Goal: Information Seeking & Learning: Learn about a topic

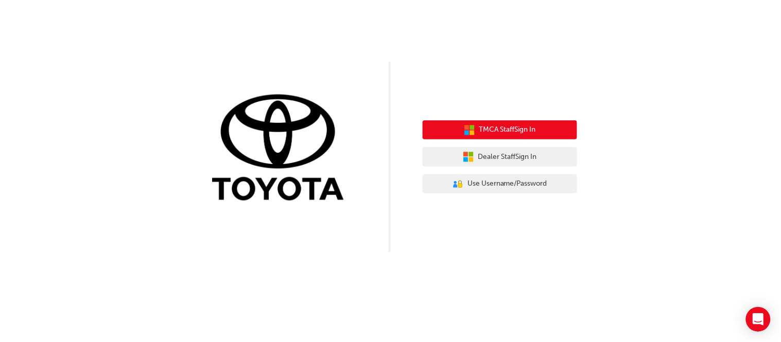
click at [487, 135] on span "TMCA Staff Sign In" at bounding box center [507, 130] width 57 height 12
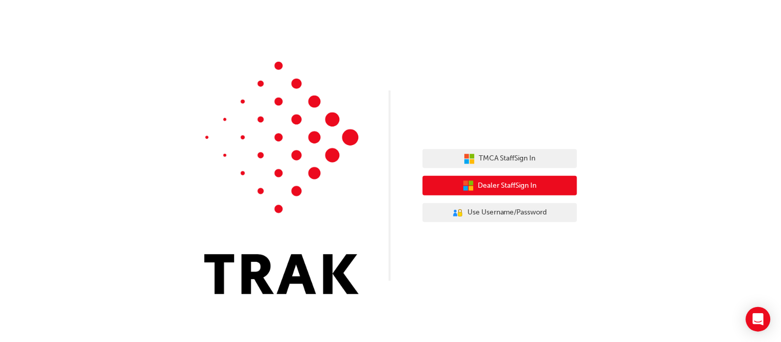
click at [483, 187] on span "Dealer Staff Sign In" at bounding box center [507, 186] width 59 height 12
click at [512, 186] on span "Dealer Staff Sign In" at bounding box center [507, 186] width 59 height 12
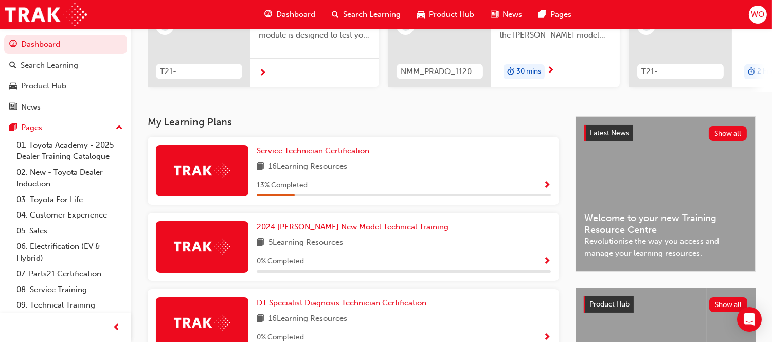
scroll to position [156, 0]
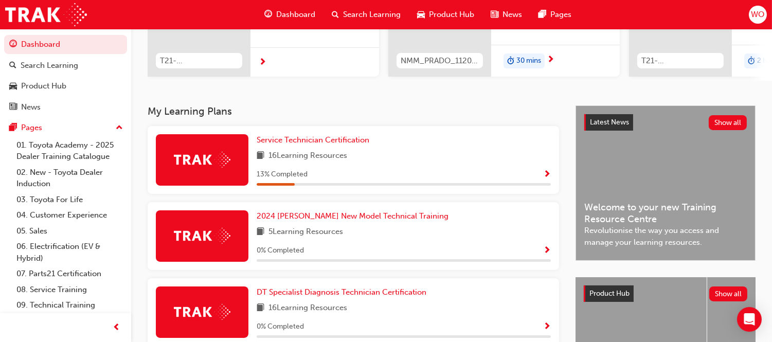
click at [543, 180] on span "Show Progress" at bounding box center [547, 174] width 8 height 9
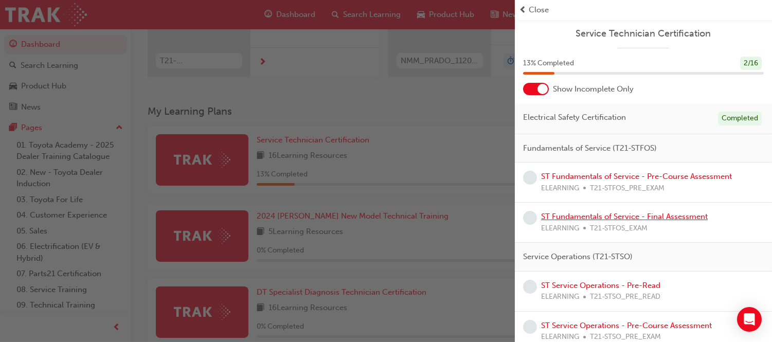
click at [594, 219] on link "ST Fundamentals of Service - Final Assessment" at bounding box center [624, 216] width 167 height 9
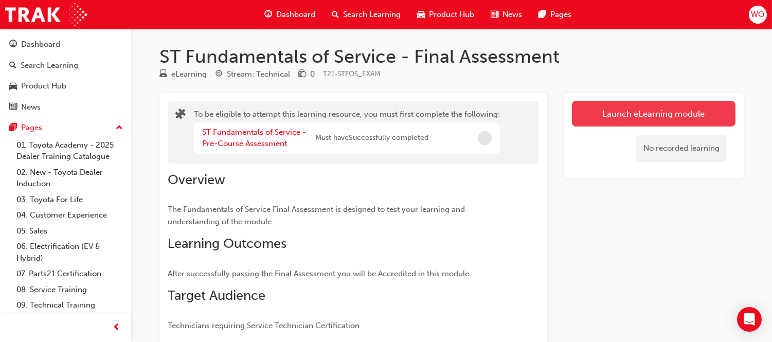
click at [676, 114] on button "Launch eLearning module" at bounding box center [654, 114] width 164 height 26
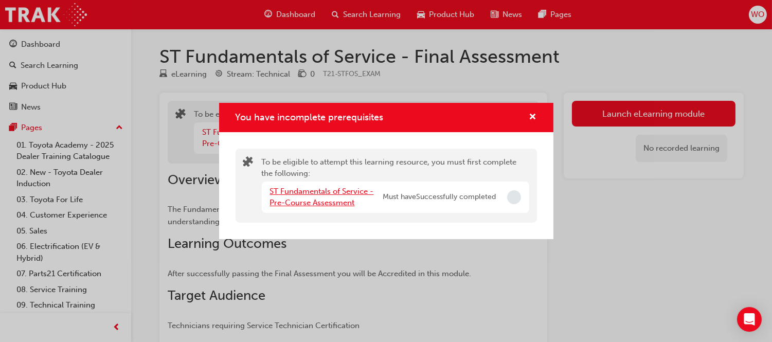
click at [357, 188] on link "ST Fundamentals of Service - Pre-Course Assessment" at bounding box center [322, 197] width 104 height 21
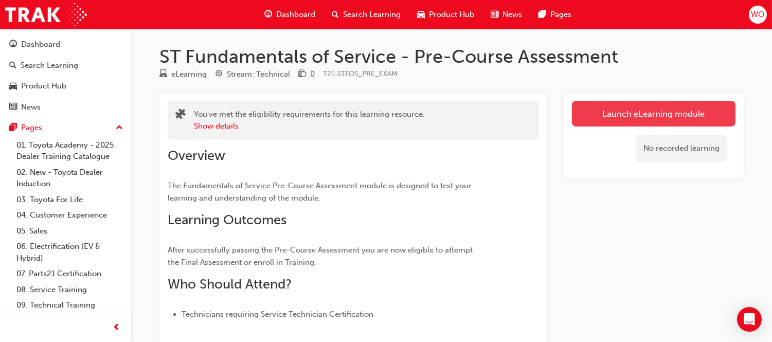
click at [608, 112] on link "Launch eLearning module" at bounding box center [654, 114] width 164 height 26
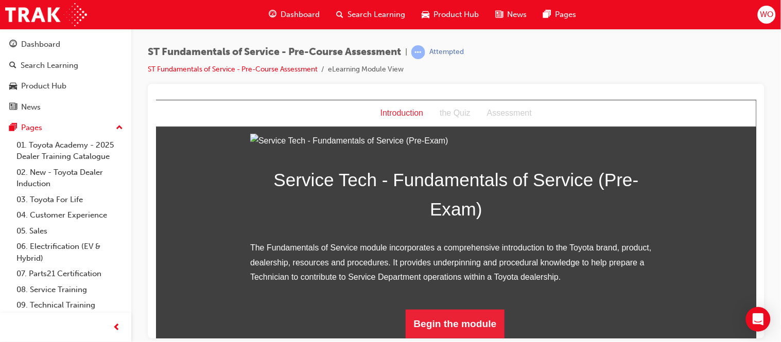
scroll to position [134, 0]
click at [486, 318] on button "Begin the module" at bounding box center [454, 323] width 99 height 29
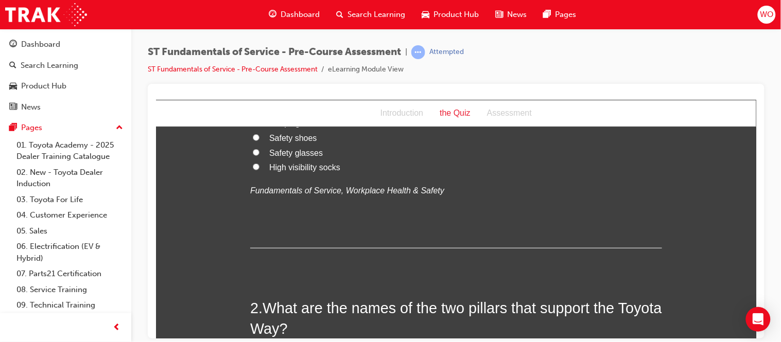
scroll to position [0, 0]
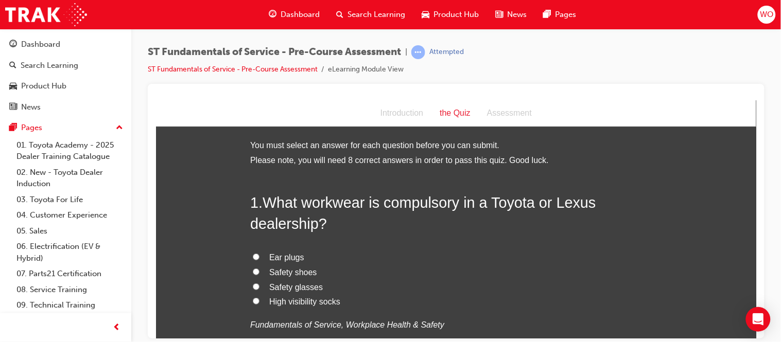
click at [295, 288] on span "Safety glasses" at bounding box center [296, 287] width 54 height 9
click at [259, 288] on input "Safety glasses" at bounding box center [255, 286] width 7 height 7
radio input "true"
click at [290, 269] on span "Safety shoes" at bounding box center [293, 272] width 48 height 9
click at [259, 269] on input "Safety shoes" at bounding box center [255, 271] width 7 height 7
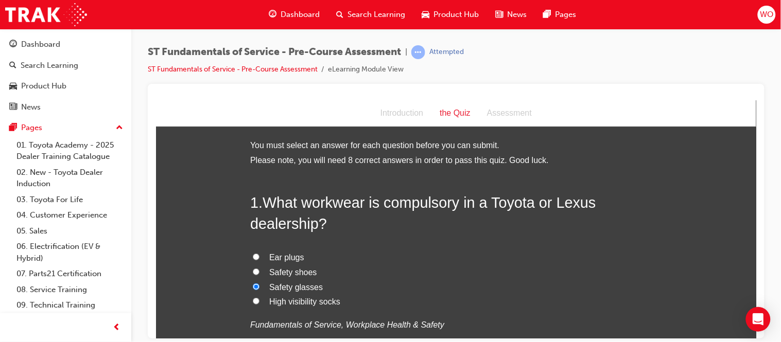
radio input "true"
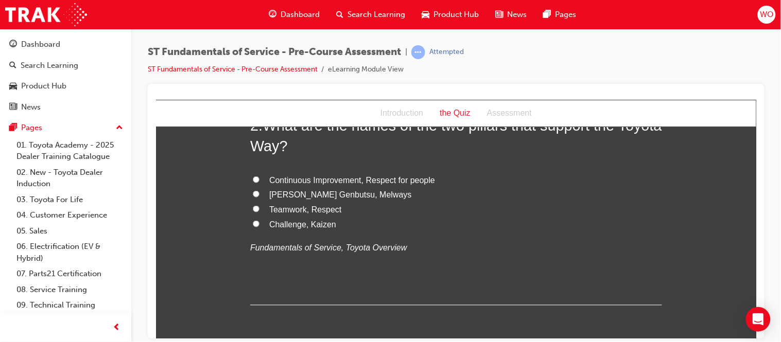
scroll to position [320, 0]
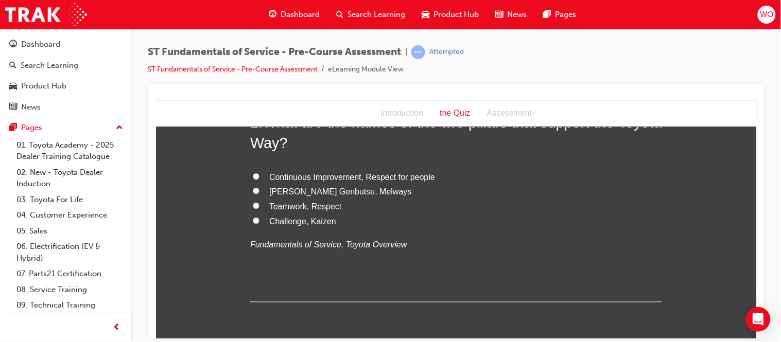
click at [301, 173] on span "Continuous Improvement, Respect for people" at bounding box center [352, 176] width 166 height 9
click at [259, 173] on input "Continuous Improvement, Respect for people" at bounding box center [255, 176] width 7 height 7
radio input "true"
click at [252, 217] on input "Challenge, Kaizen" at bounding box center [255, 220] width 7 height 7
radio input "true"
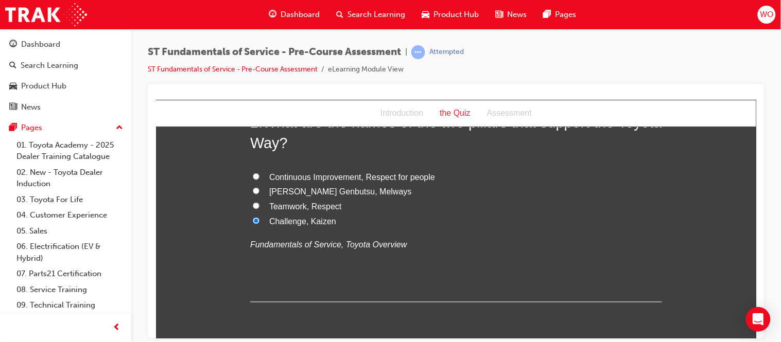
click at [252, 202] on input "Teamwork, Respect" at bounding box center [255, 205] width 7 height 7
radio input "true"
click at [252, 187] on input "Genchi Genbutsu, Melways" at bounding box center [255, 190] width 7 height 7
radio input "true"
click at [252, 173] on input "Continuous Improvement, Respect for people" at bounding box center [255, 176] width 7 height 7
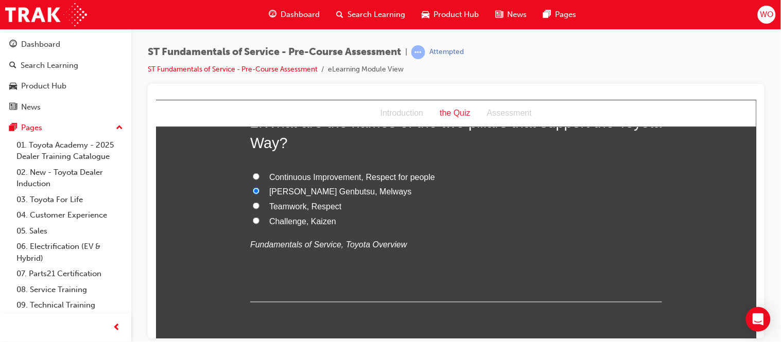
radio input "true"
click at [338, 282] on div "2 . What are the names of the two pillars that support the Toyota Way? Continuo…" at bounding box center [456, 207] width 412 height 190
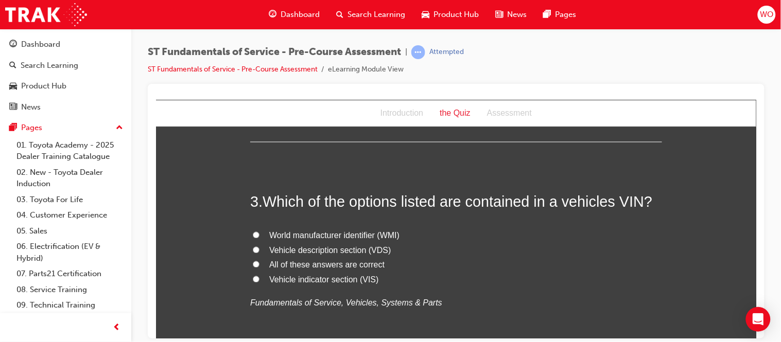
scroll to position [503, 0]
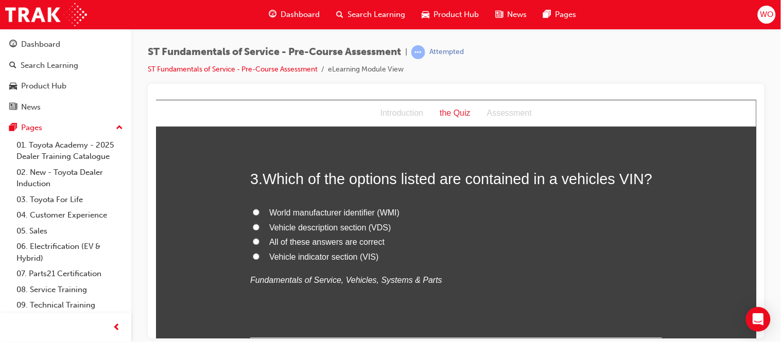
click at [269, 240] on span "All of these answers are correct" at bounding box center [326, 242] width 115 height 9
click at [259, 240] on input "All of these answers are correct" at bounding box center [255, 241] width 7 height 7
radio input "true"
click at [405, 303] on div "3 . Which of the options listed are contained in a vehicles VIN? World manufact…" at bounding box center [456, 253] width 412 height 169
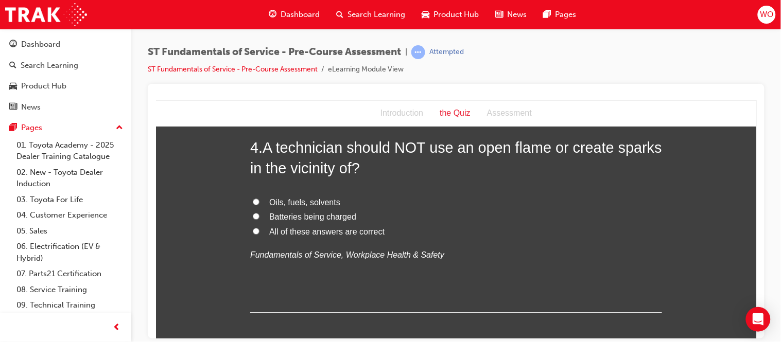
scroll to position [754, 0]
click at [314, 197] on span "Oils, fuels, solvents" at bounding box center [304, 201] width 71 height 9
click at [259, 197] on input "Oils, fuels, solvents" at bounding box center [255, 200] width 7 height 7
radio input "true"
click at [314, 228] on span "All of these answers are correct" at bounding box center [326, 230] width 115 height 9
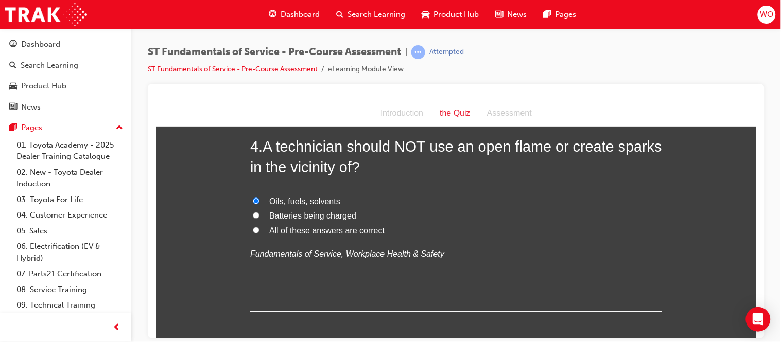
click at [259, 228] on input "All of these answers are correct" at bounding box center [255, 229] width 7 height 7
radio input "true"
click at [333, 277] on div "4 . A technician should NOT use an open flame or create sparks in the vicinity …" at bounding box center [456, 223] width 412 height 175
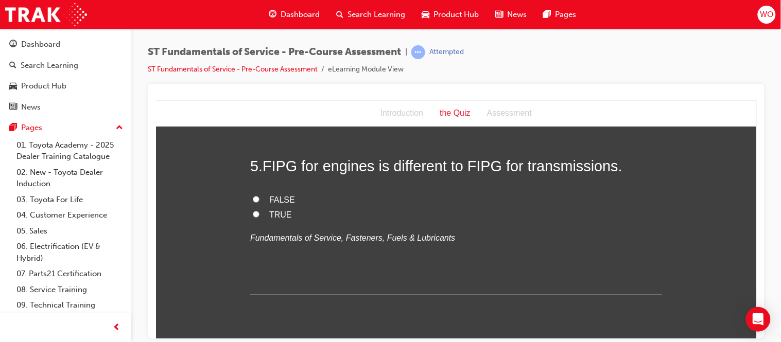
scroll to position [960, 0]
click at [269, 215] on span "TRUE" at bounding box center [280, 213] width 23 height 9
click at [259, 215] on input "TRUE" at bounding box center [255, 213] width 7 height 7
radio input "true"
click at [301, 264] on div "5 . FIPG for engines is different to FIPG for transmissions. FALSE TRUE Fundame…" at bounding box center [456, 225] width 412 height 140
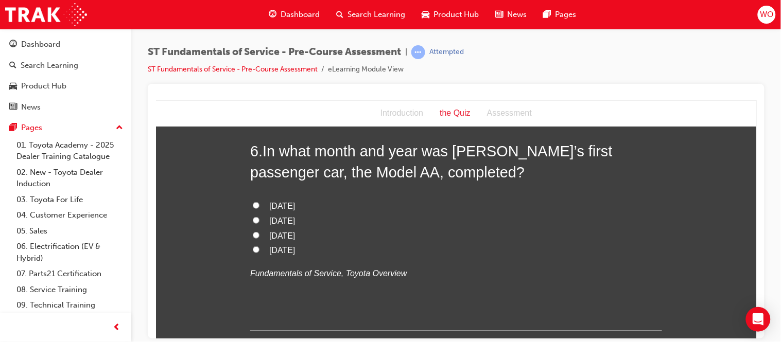
scroll to position [1166, 0]
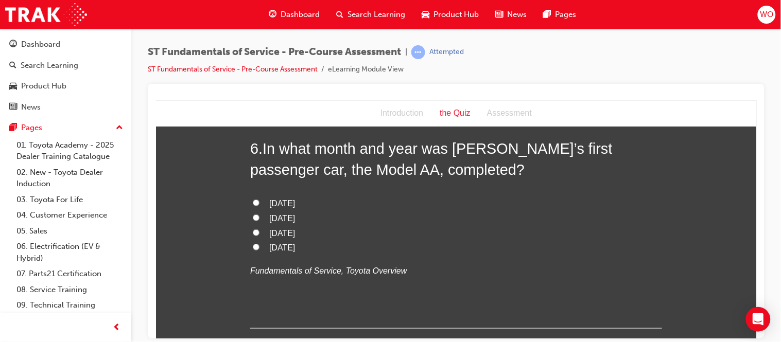
click at [294, 232] on span "April 1936" at bounding box center [282, 232] width 26 height 9
click at [259, 232] on input "April 1936" at bounding box center [255, 232] width 7 height 7
radio input "true"
click at [312, 293] on div "6 . In what month and year was Toyoda’s first passenger car, the Model AA, comp…" at bounding box center [456, 233] width 412 height 190
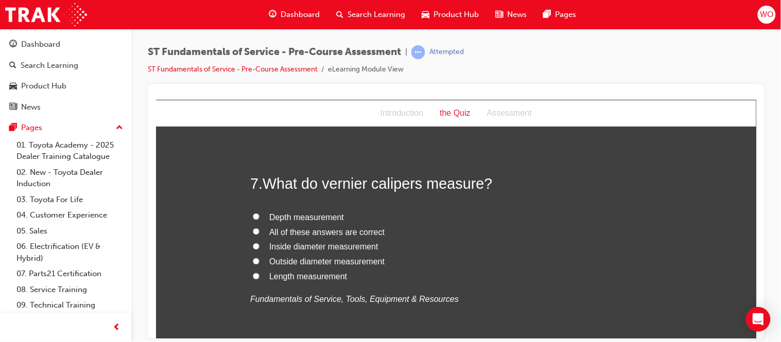
scroll to position [1372, 0]
click at [297, 243] on span "Inside diameter measurement" at bounding box center [323, 245] width 109 height 9
click at [259, 243] on input "Inside diameter measurement" at bounding box center [255, 245] width 7 height 7
radio input "true"
click at [289, 258] on span "Outside diameter measurement" at bounding box center [326, 260] width 115 height 9
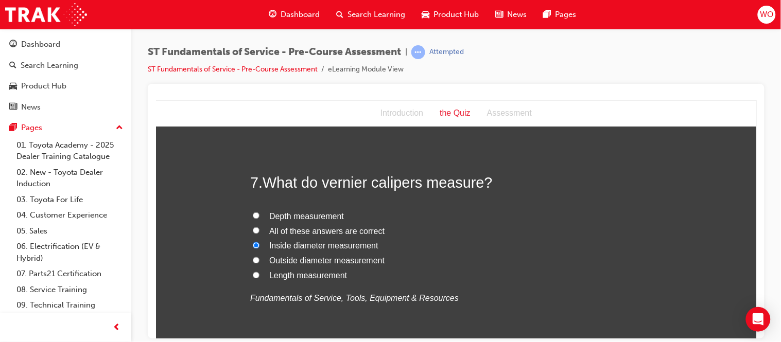
click at [259, 258] on input "Outside diameter measurement" at bounding box center [255, 260] width 7 height 7
radio input "true"
click at [293, 226] on span "All of these answers are correct" at bounding box center [326, 230] width 115 height 9
click at [259, 227] on input "All of these answers are correct" at bounding box center [255, 230] width 7 height 7
radio input "true"
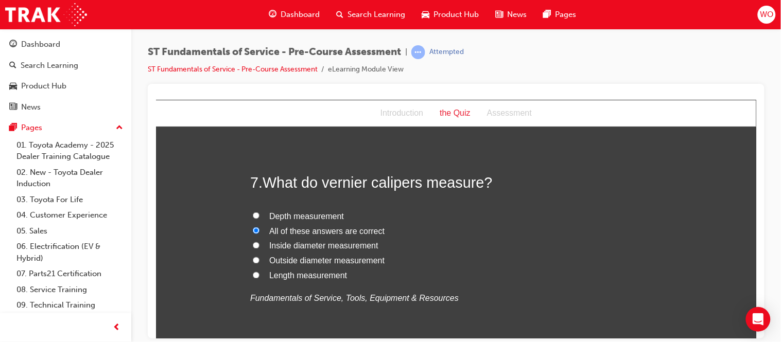
click at [291, 309] on div "7 . What do vernier calipers measure? Depth measurement All of these answers ar…" at bounding box center [456, 264] width 412 height 184
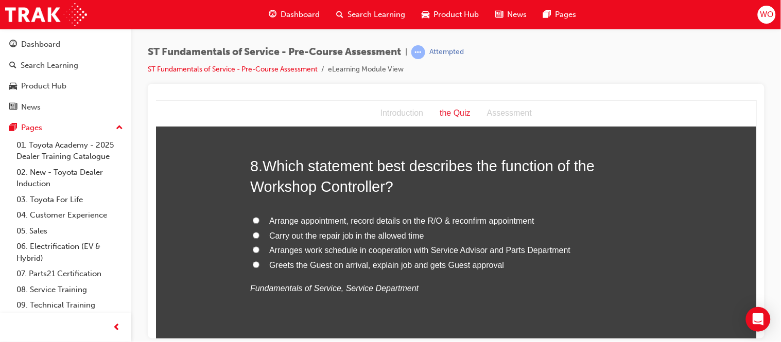
scroll to position [1624, 0]
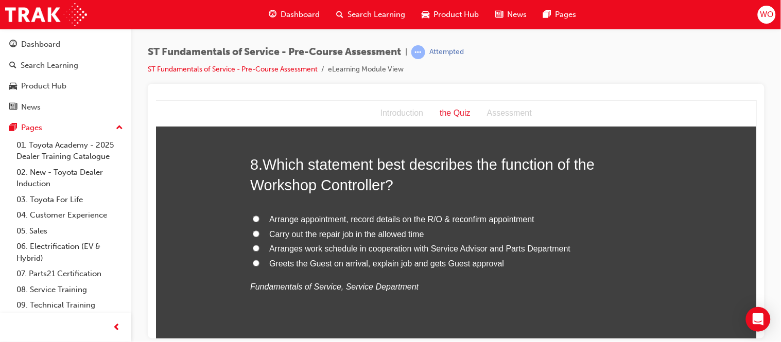
click at [294, 248] on span "Arranges work schedule in cooperation with Service Advisor and Parts Department" at bounding box center [419, 248] width 301 height 9
click at [259, 248] on input "Arranges work schedule in cooperation with Service Advisor and Parts Department" at bounding box center [255, 247] width 7 height 7
radio input "true"
click at [279, 292] on p "Fundamentals of Service, Service Department" at bounding box center [456, 286] width 412 height 15
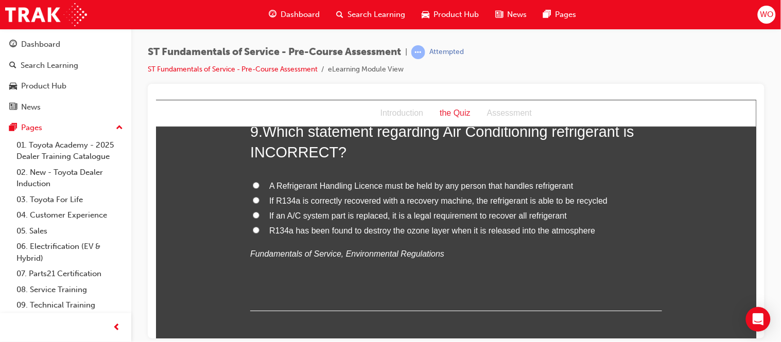
scroll to position [1898, 0]
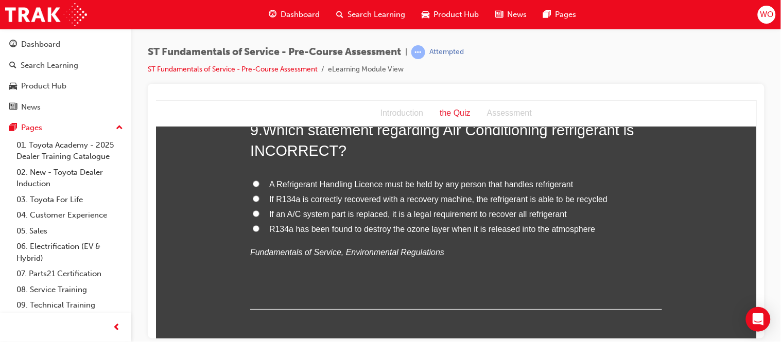
click at [311, 213] on span "If an A/C system part is replaced, it is a legal requirement to recover all ref…" at bounding box center [417, 213] width 297 height 9
click at [259, 213] on input "If an A/C system part is replaced, it is a legal requirement to recover all ref…" at bounding box center [255, 213] width 7 height 7
radio input "true"
click at [339, 272] on div "9 . Which statement regarding Air Conditioning refrigerant is INCORRECT? A Refr…" at bounding box center [456, 214] width 412 height 190
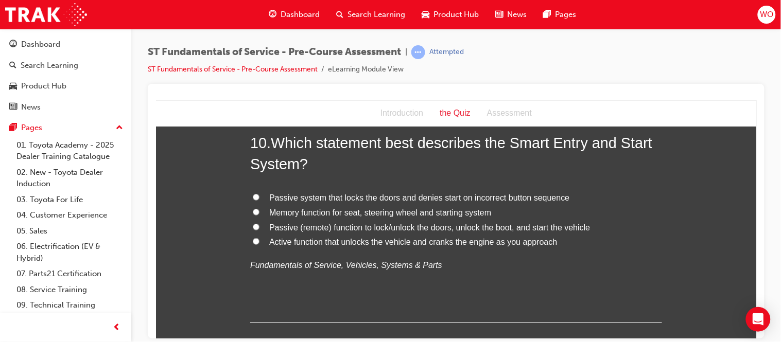
scroll to position [2127, 0]
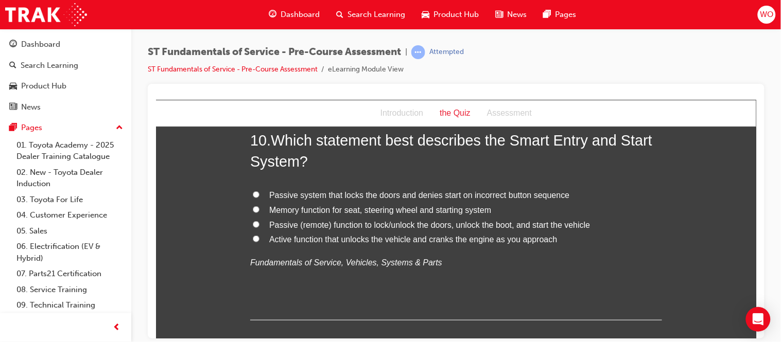
click at [331, 197] on span "Passive system that locks the doors and denies start on incorrect button sequen…" at bounding box center [419, 194] width 300 height 9
click at [259, 197] on input "Passive system that locks the doors and denies start on incorrect button sequen…" at bounding box center [255, 194] width 7 height 7
radio input "true"
click at [306, 223] on span "Passive (remote) function to lock/unlock the doors, unlock the boot, and start …" at bounding box center [429, 224] width 321 height 9
click at [259, 223] on input "Passive (remote) function to lock/unlock the doors, unlock the boot, and start …" at bounding box center [255, 224] width 7 height 7
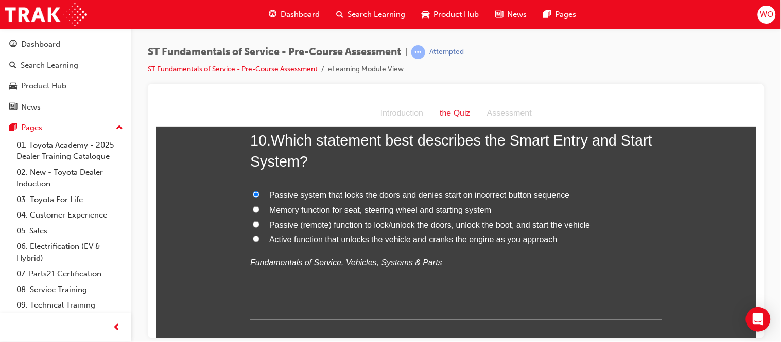
radio input "true"
click at [270, 297] on div "10 . Which statement best describes the Smart Entry and Start System? Passive s…" at bounding box center [456, 225] width 412 height 190
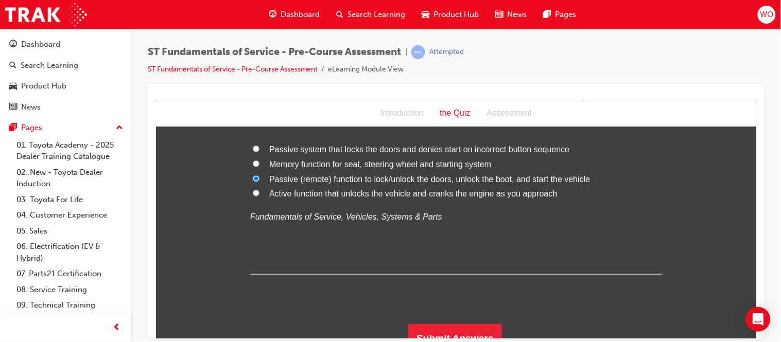
scroll to position [2187, 0]
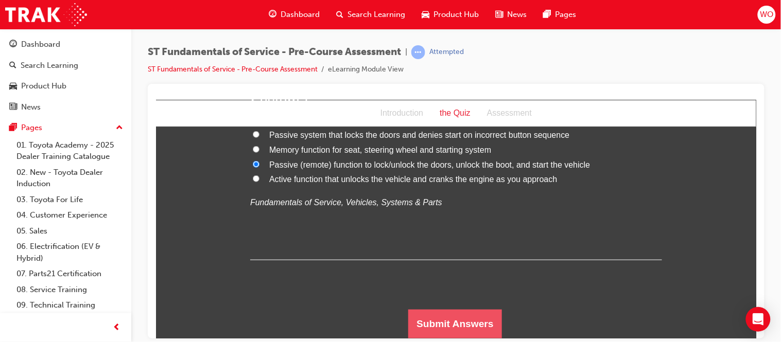
click at [435, 329] on button "Submit Answers" at bounding box center [455, 323] width 94 height 29
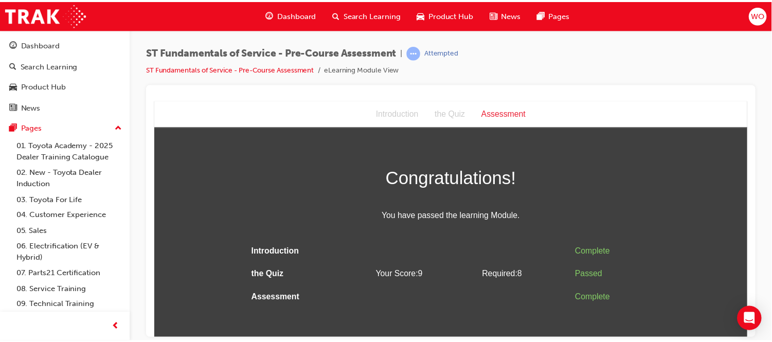
scroll to position [0, 0]
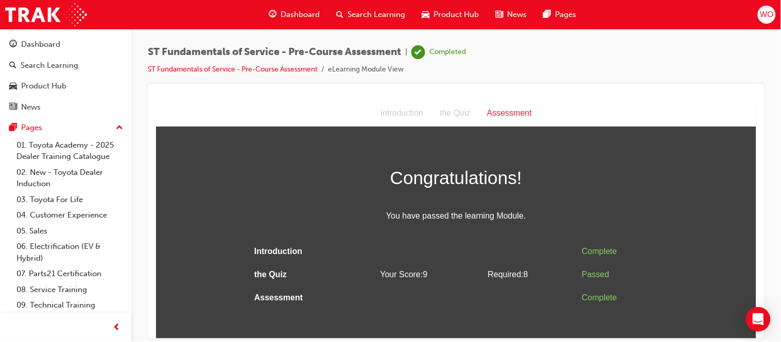
click at [467, 312] on html "Assessment Introduction the Quiz Assessment Congratulations! You have passed th…" at bounding box center [455, 219] width 600 height 238
click at [602, 195] on div "Congratulations! You have passed the learning Module." at bounding box center [456, 193] width 412 height 61
click at [59, 40] on div "Dashboard" at bounding box center [40, 45] width 39 height 12
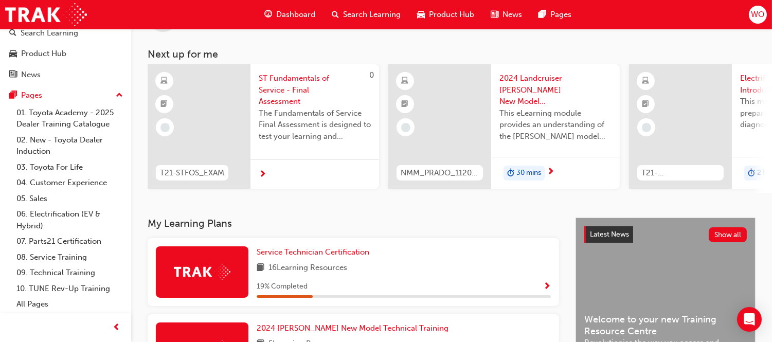
scroll to position [45, 0]
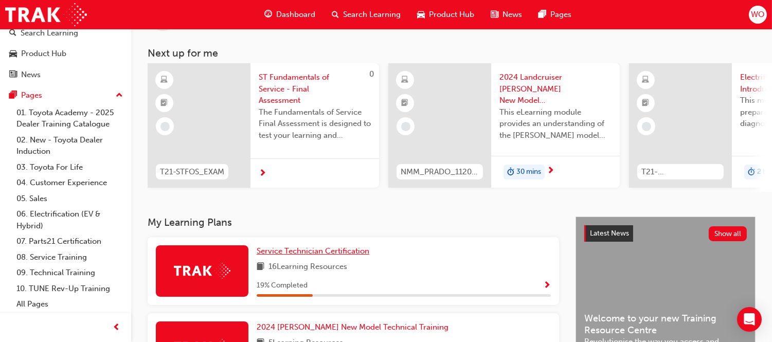
click at [282, 256] on span "Service Technician Certification" at bounding box center [313, 251] width 113 height 9
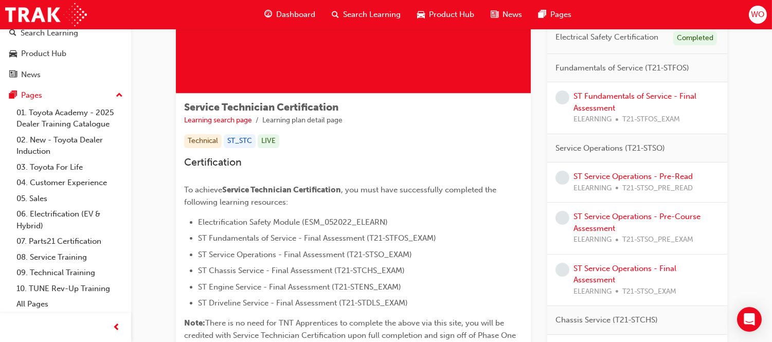
scroll to position [137, 0]
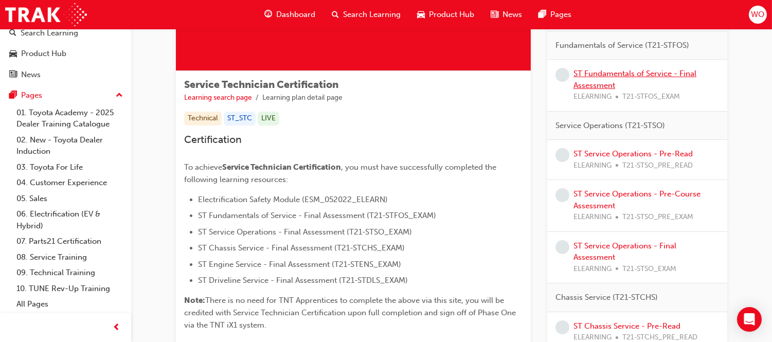
click at [604, 69] on link "ST Fundamentals of Service - Final Assessment" at bounding box center [635, 79] width 123 height 21
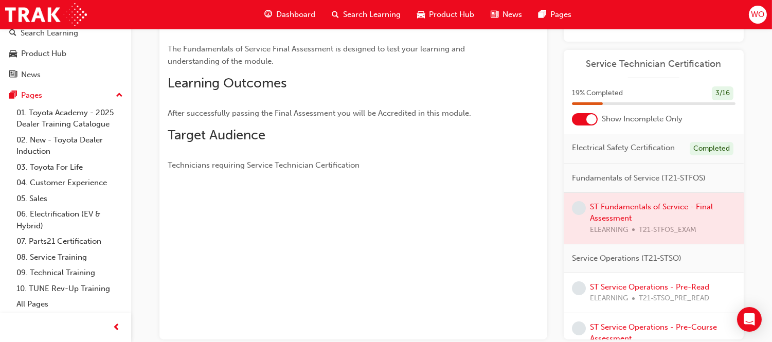
click at [464, 164] on p "Technicians requiring Service Technician Certification" at bounding box center [335, 165] width 335 height 12
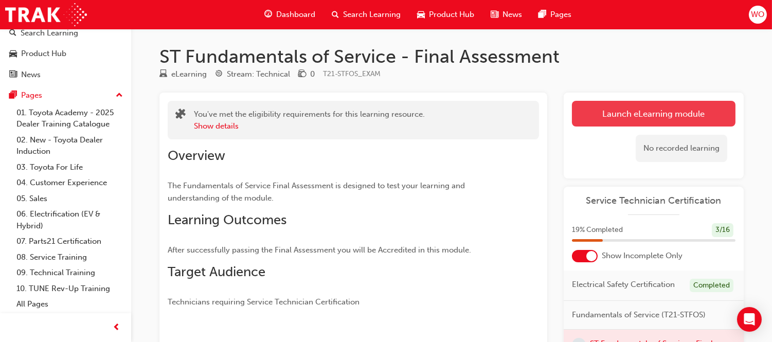
click at [634, 114] on link "Launch eLearning module" at bounding box center [654, 114] width 164 height 26
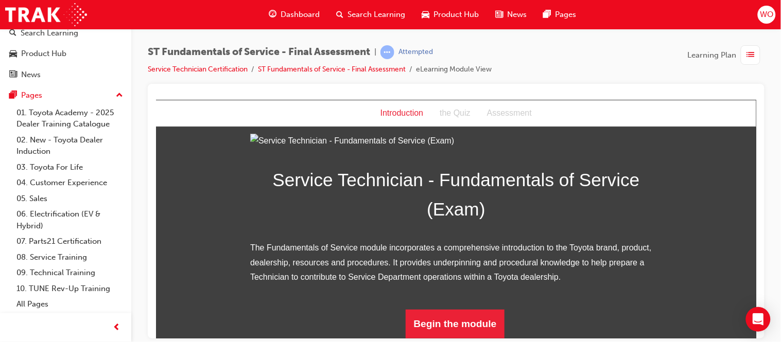
scroll to position [134, 0]
click at [481, 323] on button "Begin the module" at bounding box center [454, 323] width 99 height 29
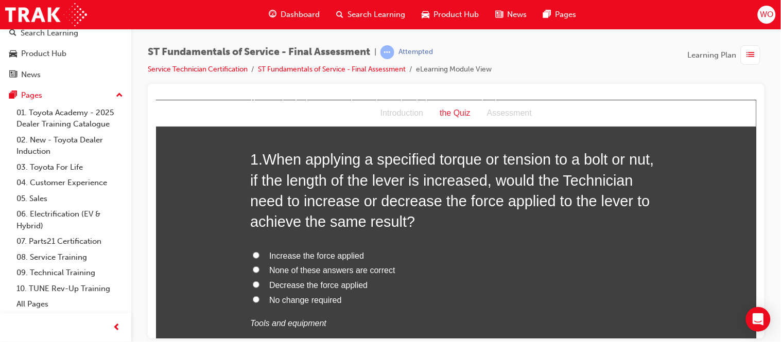
scroll to position [45, 0]
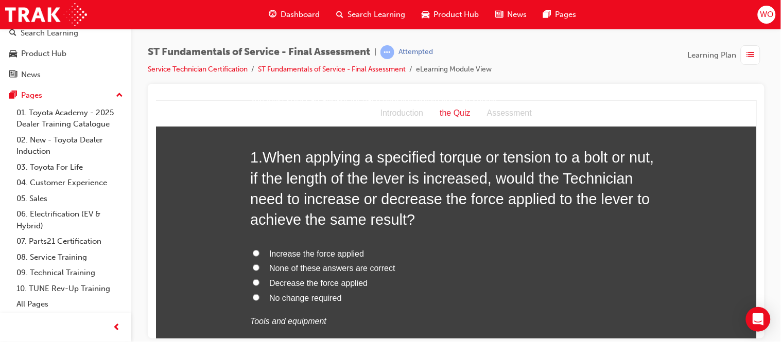
click at [300, 281] on span "Decrease the force applied" at bounding box center [318, 282] width 98 height 9
click at [259, 281] on input "Decrease the force applied" at bounding box center [255, 282] width 7 height 7
radio input "true"
click at [386, 291] on label "No change required" at bounding box center [456, 298] width 412 height 15
click at [259, 294] on input "No change required" at bounding box center [255, 297] width 7 height 7
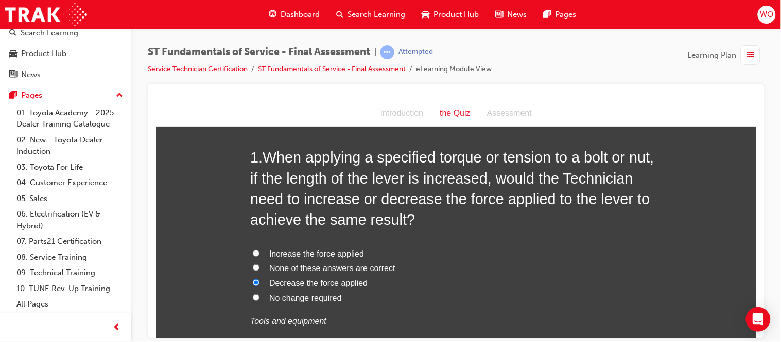
radio input "true"
click at [252, 250] on input "Increase the force applied" at bounding box center [255, 253] width 7 height 7
radio input "true"
click at [252, 264] on input "None of these answers are correct" at bounding box center [255, 267] width 7 height 7
radio input "true"
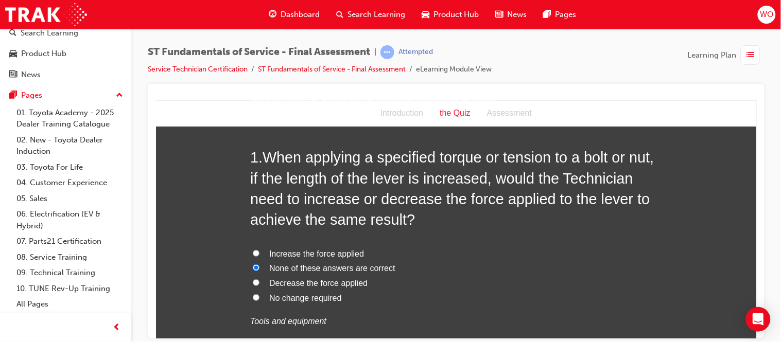
click at [252, 279] on input "Decrease the force applied" at bounding box center [255, 282] width 7 height 7
radio input "true"
click at [252, 294] on input "No change required" at bounding box center [255, 297] width 7 height 7
radio input "true"
click at [252, 279] on input "Decrease the force applied" at bounding box center [255, 282] width 7 height 7
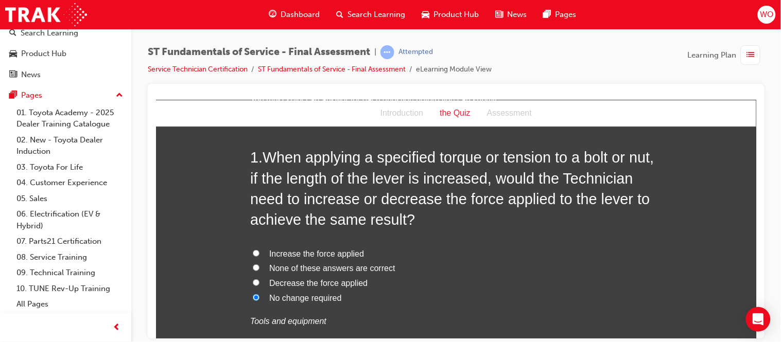
radio input "true"
click at [440, 294] on label "No change required" at bounding box center [456, 298] width 412 height 15
click at [259, 294] on input "No change required" at bounding box center [255, 297] width 7 height 7
radio input "true"
click at [252, 250] on input "Increase the force applied" at bounding box center [255, 253] width 7 height 7
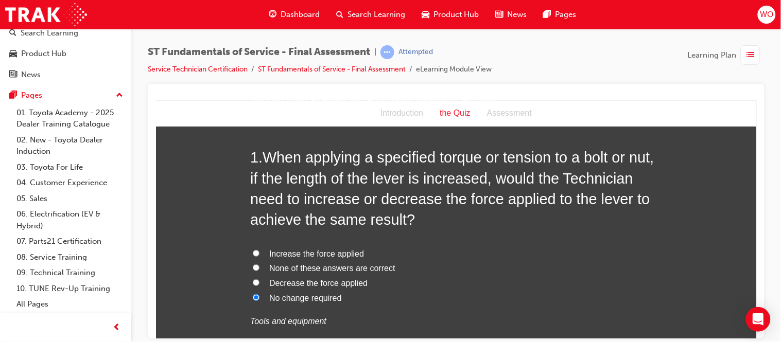
radio input "true"
click at [252, 264] on input "None of these answers are correct" at bounding box center [255, 267] width 7 height 7
radio input "true"
click at [252, 279] on input "Decrease the force applied" at bounding box center [255, 282] width 7 height 7
radio input "true"
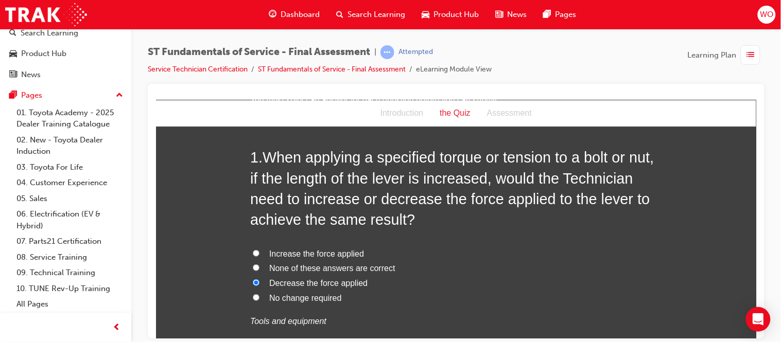
click at [559, 233] on div "1 . When applying a specified torque or tension to a bolt or nut, if the length…" at bounding box center [456, 263] width 412 height 232
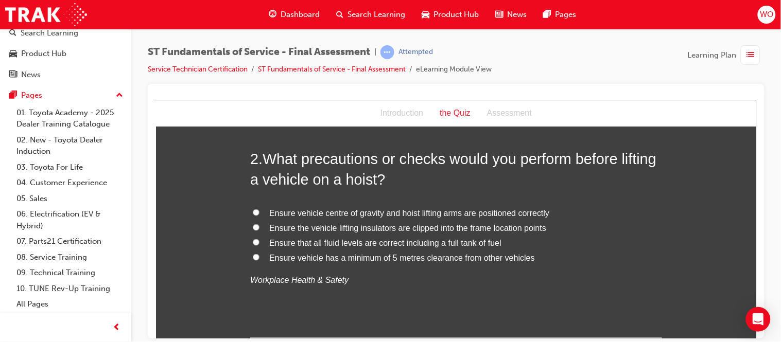
scroll to position [343, 0]
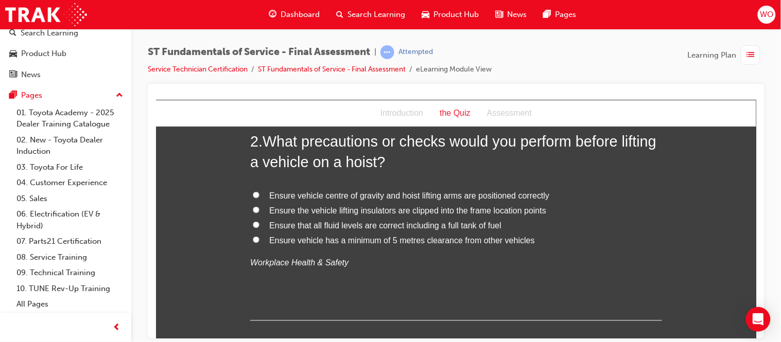
click at [286, 195] on span "Ensure vehicle centre of gravity and hoist lifting arms are positioned correctly" at bounding box center [409, 195] width 280 height 9
click at [259, 195] on input "Ensure vehicle centre of gravity and hoist lifting arms are positioned correctly" at bounding box center [255, 194] width 7 height 7
radio input "true"
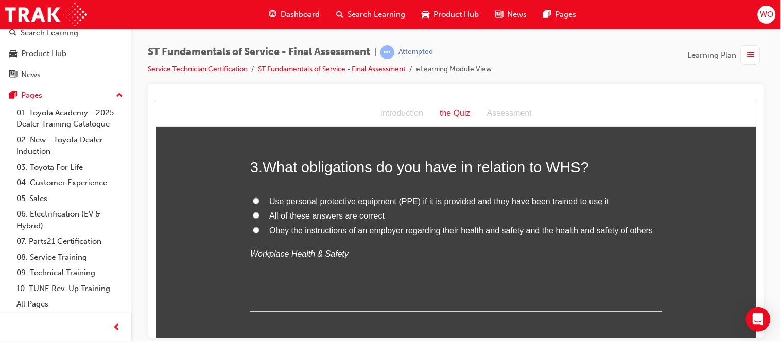
scroll to position [572, 0]
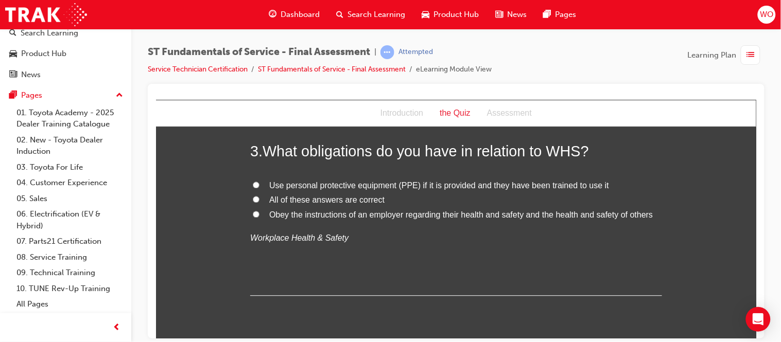
click at [301, 197] on span "All of these answers are correct" at bounding box center [326, 200] width 115 height 9
click at [259, 197] on input "All of these answers are correct" at bounding box center [255, 199] width 7 height 7
radio input "true"
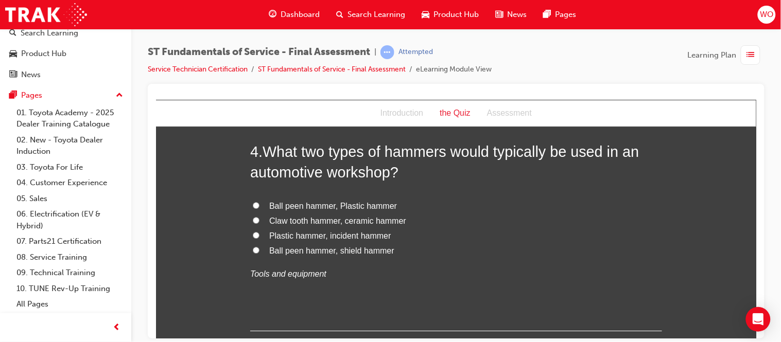
scroll to position [778, 0]
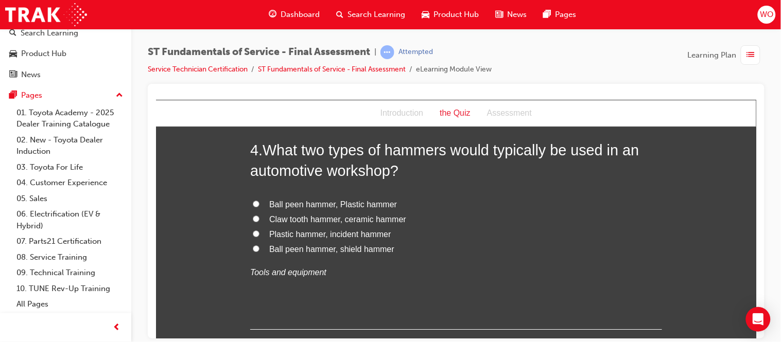
click at [304, 201] on span "Ball peen hammer, Plastic hammer" at bounding box center [333, 204] width 128 height 9
click at [259, 201] on input "Ball peen hammer, Plastic hammer" at bounding box center [255, 203] width 7 height 7
radio input "true"
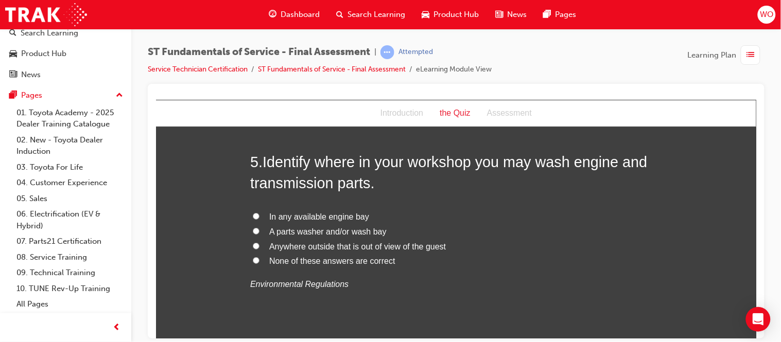
scroll to position [1006, 0]
click at [295, 227] on span "A parts washer and/or wash bay" at bounding box center [327, 230] width 117 height 9
click at [259, 227] on input "A parts washer and/or wash bay" at bounding box center [255, 229] width 7 height 7
radio input "true"
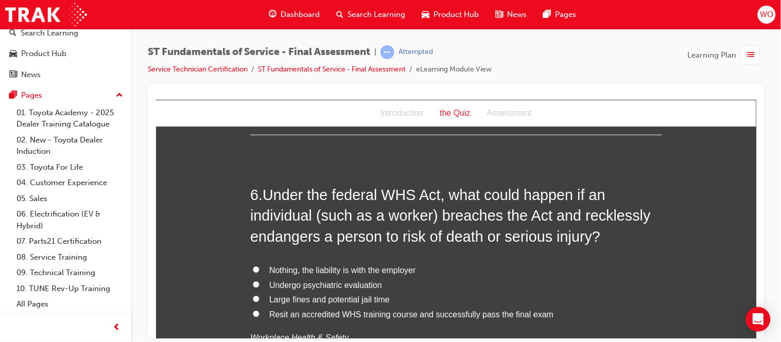
scroll to position [1235, 0]
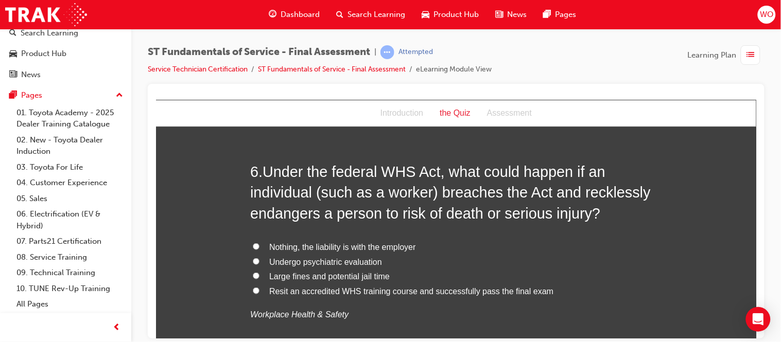
click at [252, 277] on input "Large fines and potential jail time" at bounding box center [255, 275] width 7 height 7
radio input "true"
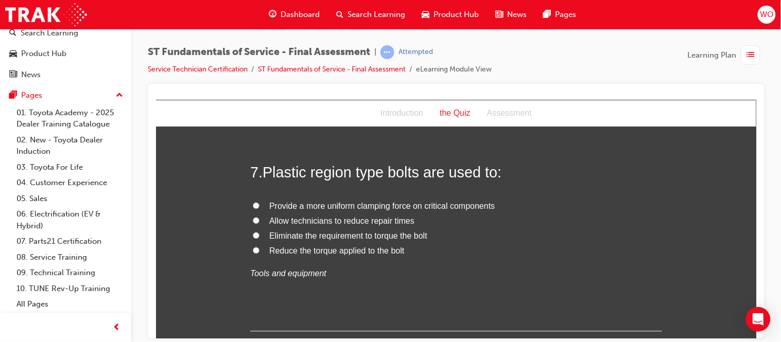
scroll to position [1509, 0]
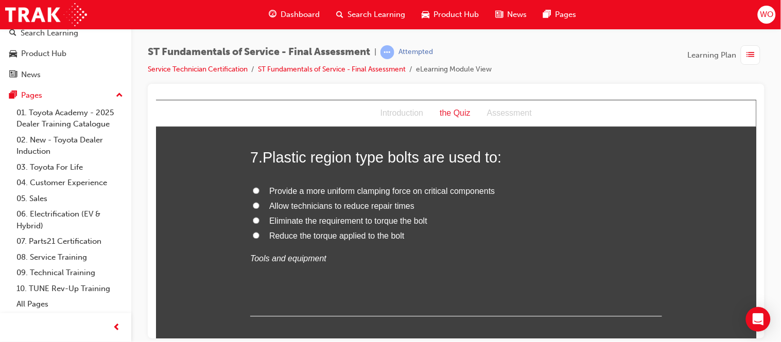
click at [294, 187] on span "Provide a more uniform clamping force on critical components" at bounding box center [381, 191] width 225 height 9
click at [259, 187] on input "Provide a more uniform clamping force on critical components" at bounding box center [255, 190] width 7 height 7
radio input "true"
click at [378, 277] on div "7 . Plastic region type bolts are used to: Provide a more uniform clamping forc…" at bounding box center [456, 231] width 412 height 169
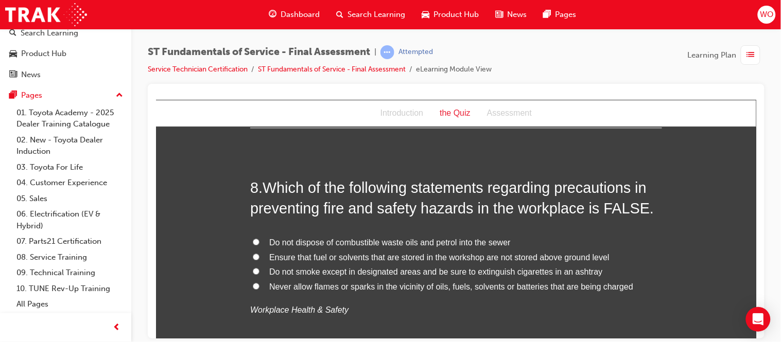
scroll to position [1715, 0]
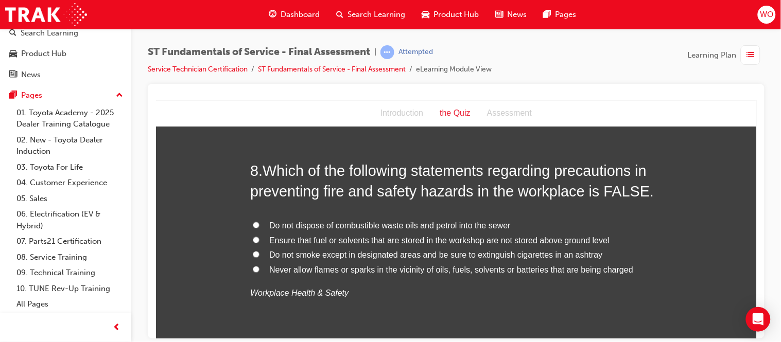
click at [321, 238] on span "Ensure that fuel or solvents that are stored in the workshop are not stored abo…" at bounding box center [439, 240] width 340 height 9
click at [259, 238] on input "Ensure that fuel or solvents that are stored in the workshop are not stored abo…" at bounding box center [255, 239] width 7 height 7
radio input "true"
click at [522, 309] on div "8 . Which of the following statements regarding precautions in preventing fire …" at bounding box center [456, 255] width 412 height 190
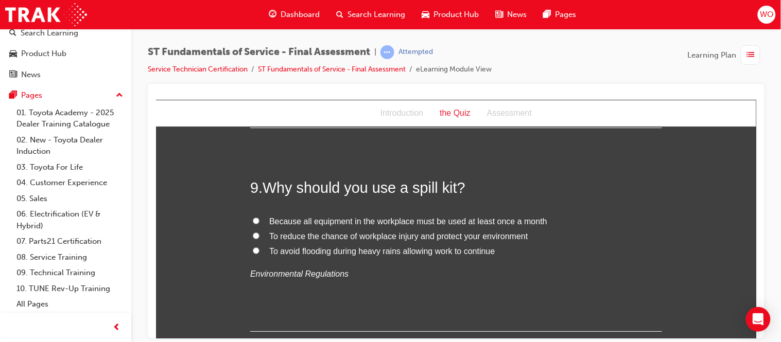
scroll to position [1944, 0]
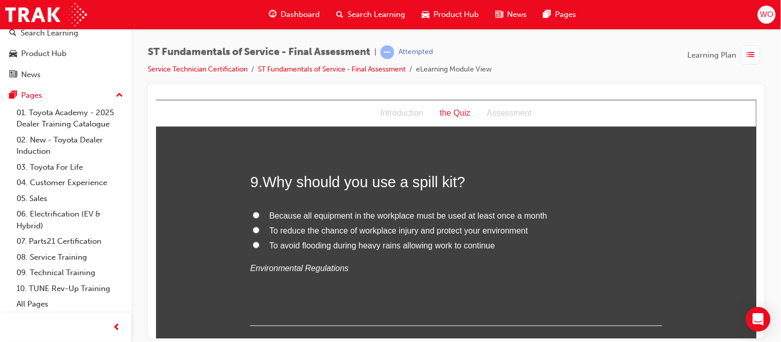
click at [326, 235] on span "To reduce the chance of workplace injury and protect your environment" at bounding box center [398, 230] width 259 height 9
click at [259, 233] on input "To reduce the chance of workplace injury and protect your environment" at bounding box center [255, 229] width 7 height 7
radio input "true"
click at [335, 284] on div "9 . Why should you use a spill kit? Because all equipment in the workplace must…" at bounding box center [456, 248] width 412 height 155
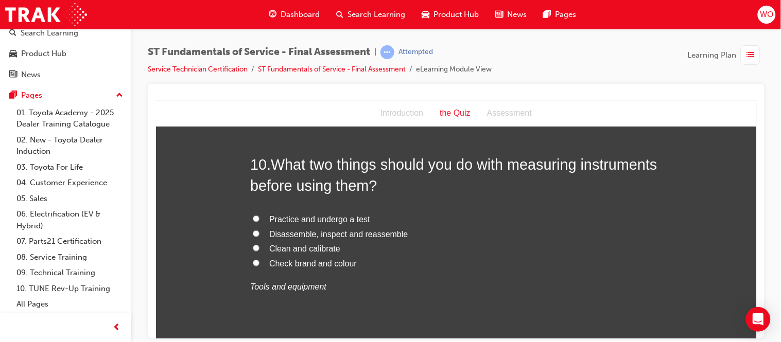
scroll to position [2173, 0]
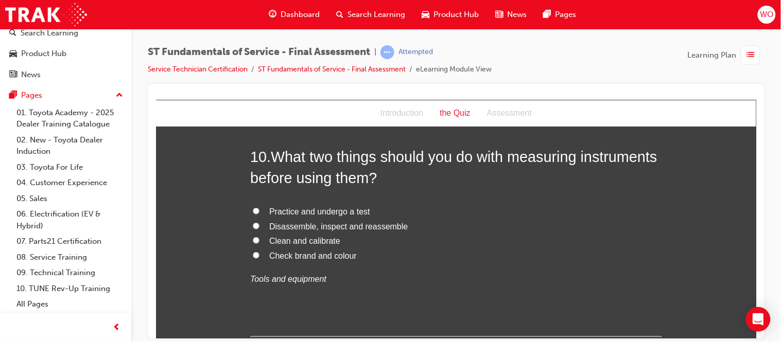
click at [274, 242] on span "Clean and calibrate" at bounding box center [304, 240] width 71 height 9
click at [259, 242] on input "Clean and calibrate" at bounding box center [255, 240] width 7 height 7
radio input "true"
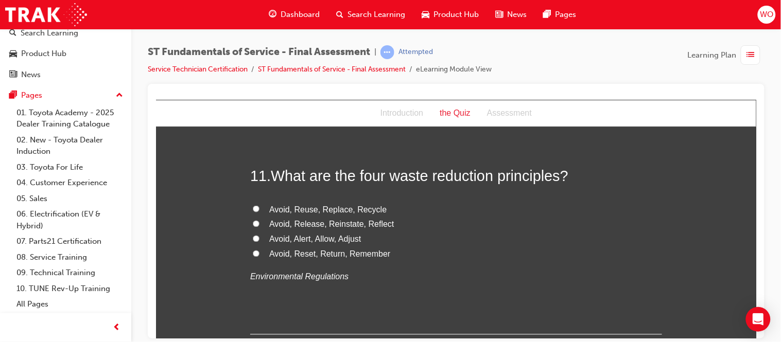
scroll to position [2401, 0]
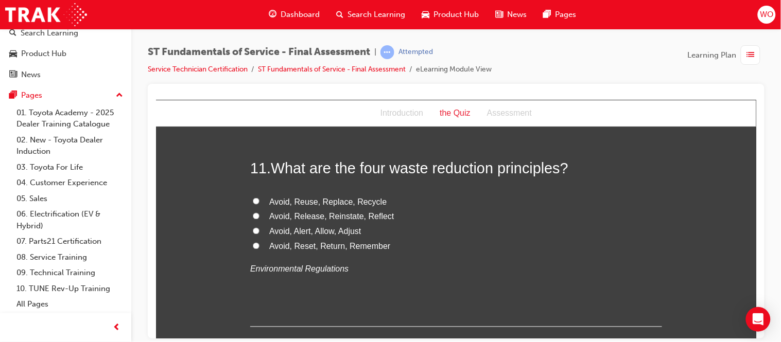
click at [321, 204] on span "Avoid, Reuse, Replace, Recycle" at bounding box center [327, 201] width 117 height 9
click at [259, 204] on input "Avoid, Reuse, Replace, Recycle" at bounding box center [255, 201] width 7 height 7
radio input "true"
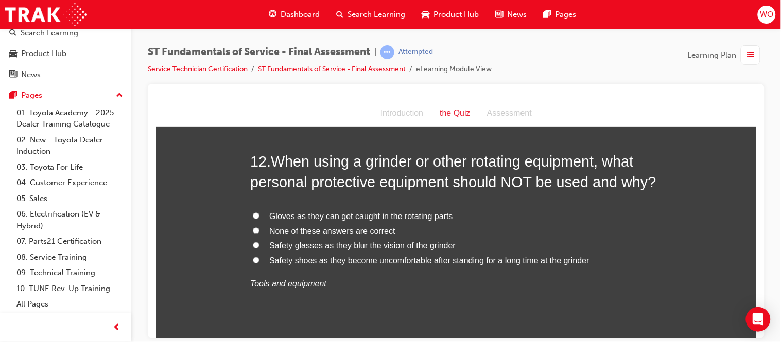
scroll to position [2653, 0]
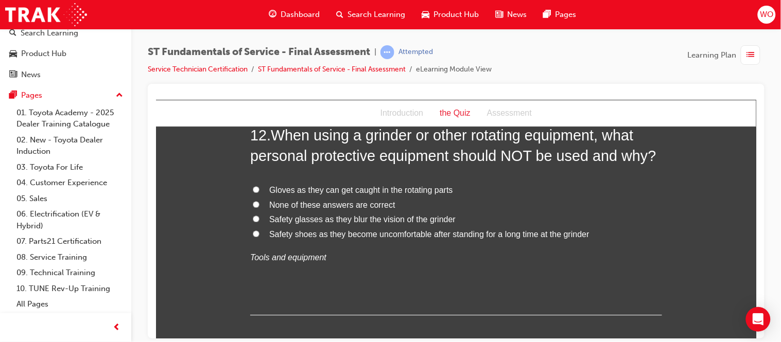
click at [341, 202] on span "None of these answers are correct" at bounding box center [332, 204] width 126 height 9
click at [259, 202] on input "None of these answers are correct" at bounding box center [255, 204] width 7 height 7
radio input "true"
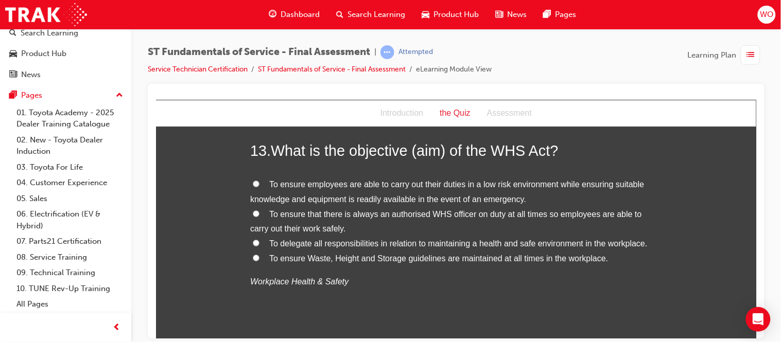
scroll to position [2882, 0]
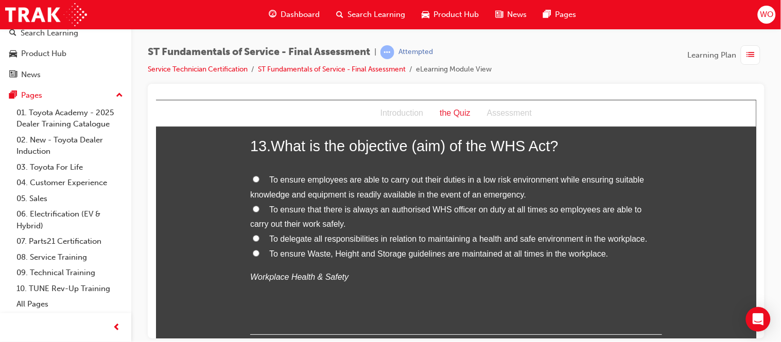
click at [253, 174] on label "To ensure employees are able to carry out their duties in a low risk environmen…" at bounding box center [456, 187] width 412 height 30
click at [253, 175] on input "To ensure employees are able to carry out their duties in a low risk environmen…" at bounding box center [255, 178] width 7 height 7
radio input "true"
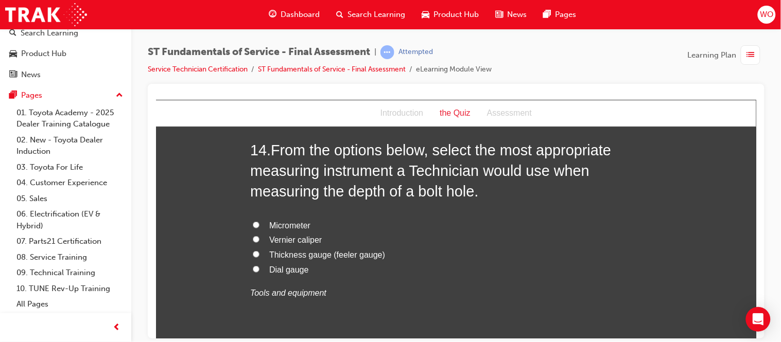
scroll to position [3133, 0]
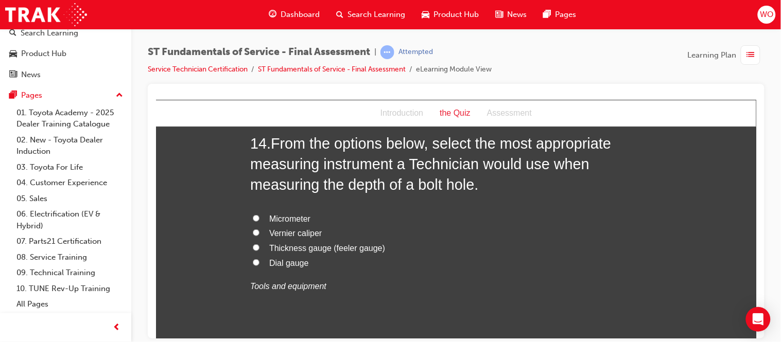
click at [286, 232] on span "Vernier caliper" at bounding box center [295, 232] width 52 height 9
click at [259, 232] on input "Vernier caliper" at bounding box center [255, 232] width 7 height 7
radio input "true"
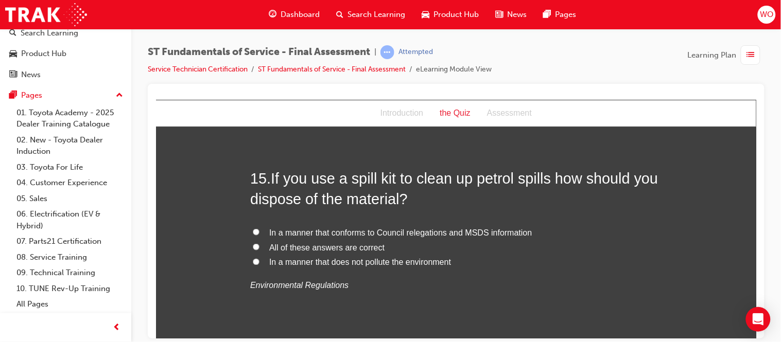
scroll to position [3362, 0]
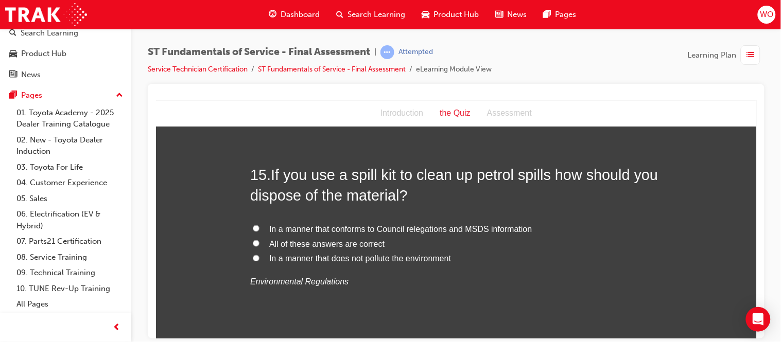
click at [252, 228] on input "In a manner that conforms to Council relegations and MSDS information" at bounding box center [255, 228] width 7 height 7
radio input "true"
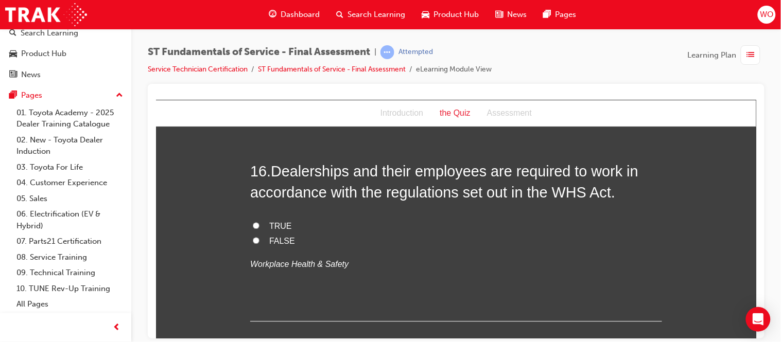
scroll to position [3591, 0]
click at [253, 224] on input "TRUE" at bounding box center [255, 224] width 7 height 7
radio input "true"
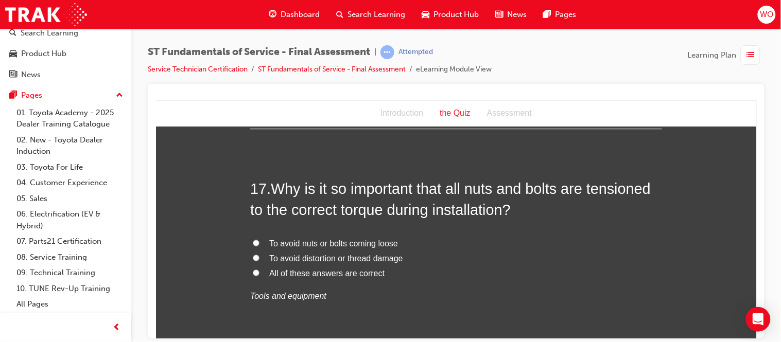
scroll to position [3796, 0]
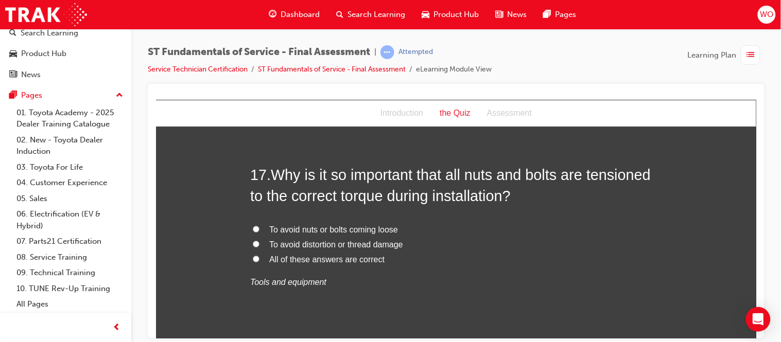
click at [311, 257] on span "All of these answers are correct" at bounding box center [326, 259] width 115 height 9
click at [259, 257] on input "All of these answers are correct" at bounding box center [255, 258] width 7 height 7
radio input "true"
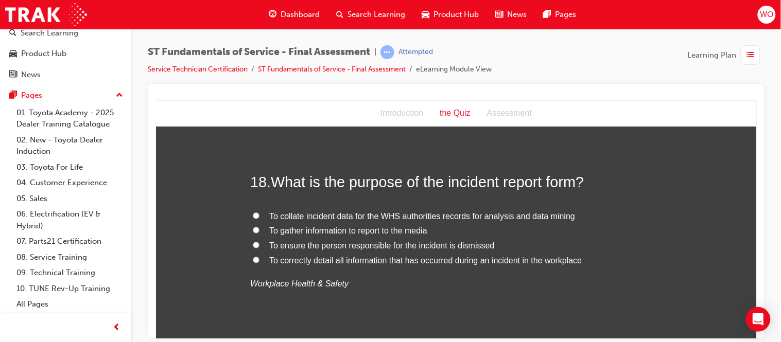
scroll to position [4026, 0]
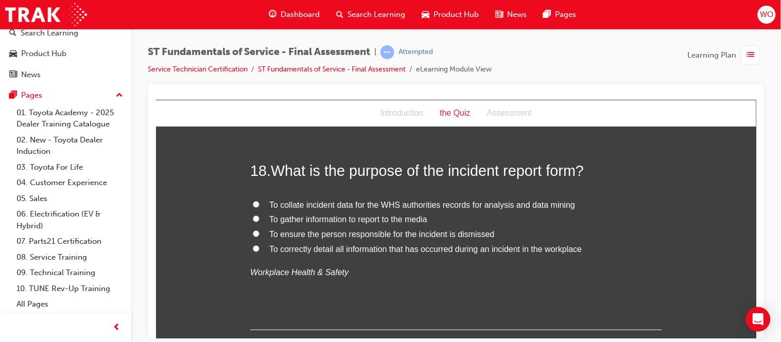
click at [386, 252] on span "To correctly detail all information that has occurred during an incident in the…" at bounding box center [425, 248] width 312 height 9
click at [259, 252] on input "To correctly detail all information that has occurred during an incident in the…" at bounding box center [255, 248] width 7 height 7
radio input "true"
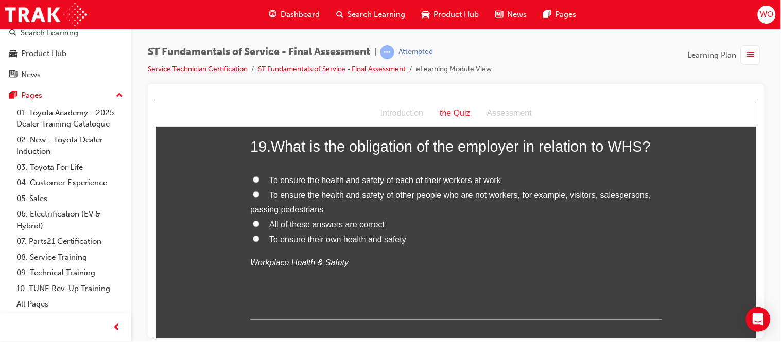
scroll to position [4277, 0]
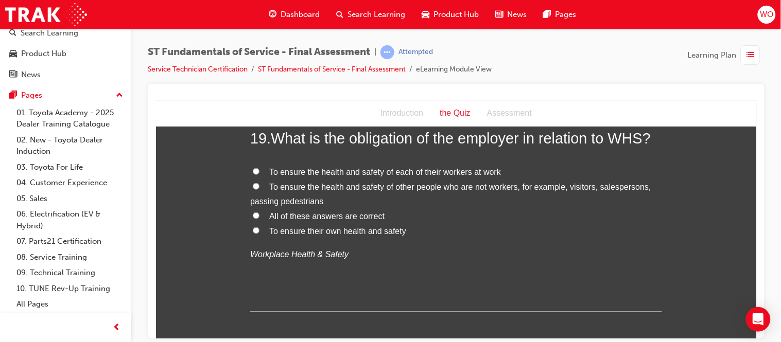
click at [319, 217] on span "All of these answers are correct" at bounding box center [326, 216] width 115 height 9
click at [259, 217] on input "All of these answers are correct" at bounding box center [255, 215] width 7 height 7
radio input "true"
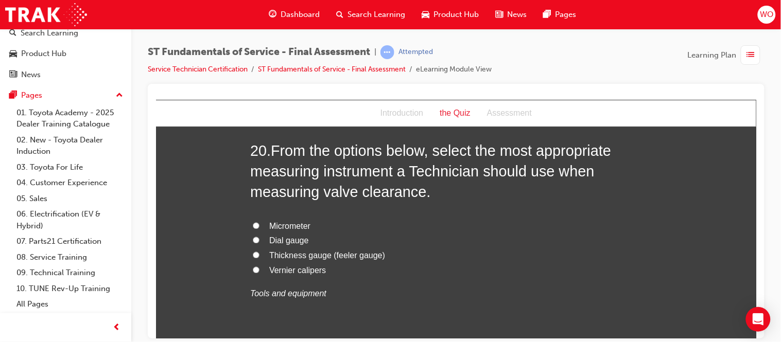
scroll to position [4506, 0]
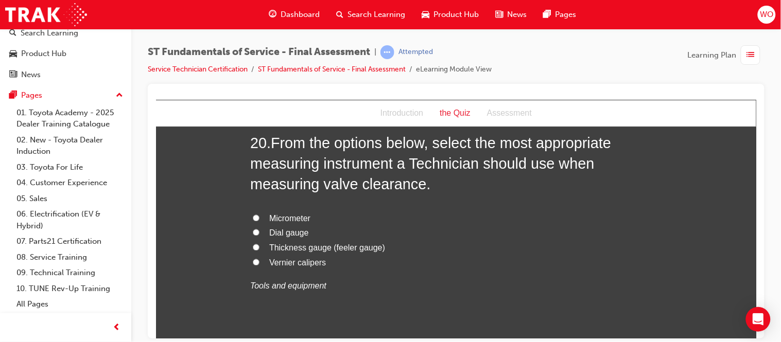
click at [291, 252] on span "Thickness gauge (feeler gauge)" at bounding box center [327, 247] width 116 height 9
click at [259, 251] on input "Thickness gauge (feeler gauge)" at bounding box center [255, 247] width 7 height 7
radio input "true"
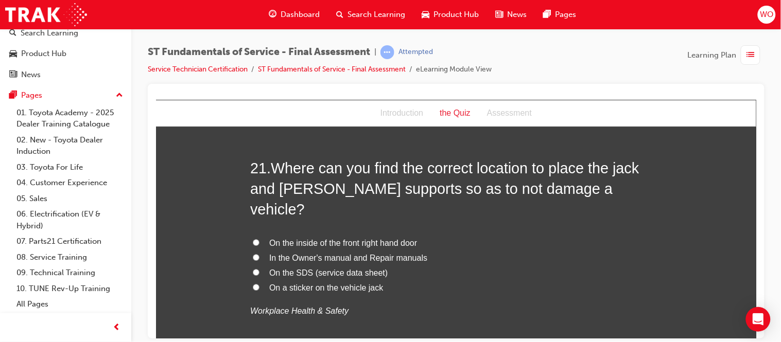
scroll to position [4735, 0]
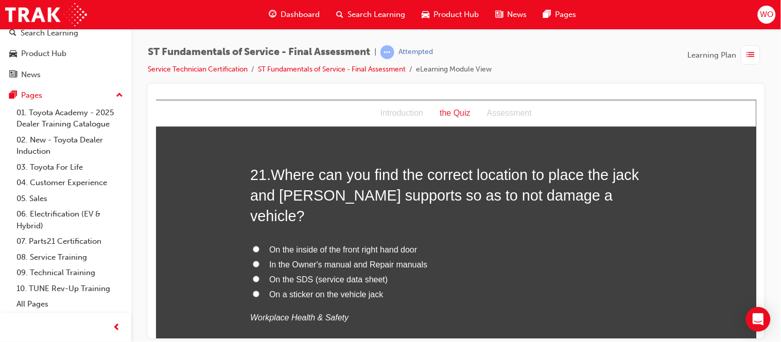
click at [293, 260] on span "In the Owner's manual and Repair manuals" at bounding box center [348, 264] width 158 height 9
click at [259, 260] on input "In the Owner's manual and Repair manuals" at bounding box center [255, 263] width 7 height 7
radio input "true"
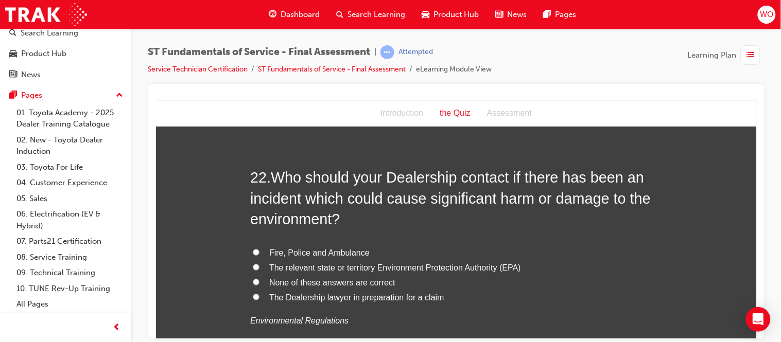
scroll to position [5009, 0]
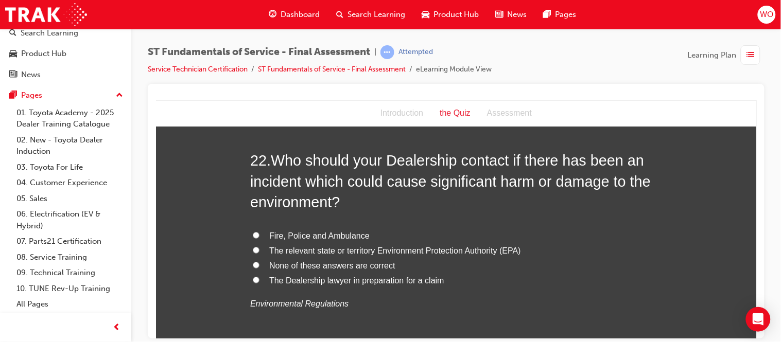
click at [320, 246] on span "The relevant state or territory Environment Protection Authority (EPA)" at bounding box center [395, 250] width 252 height 9
click at [259, 247] on input "The relevant state or territory Environment Protection Authority (EPA)" at bounding box center [255, 250] width 7 height 7
radio input "true"
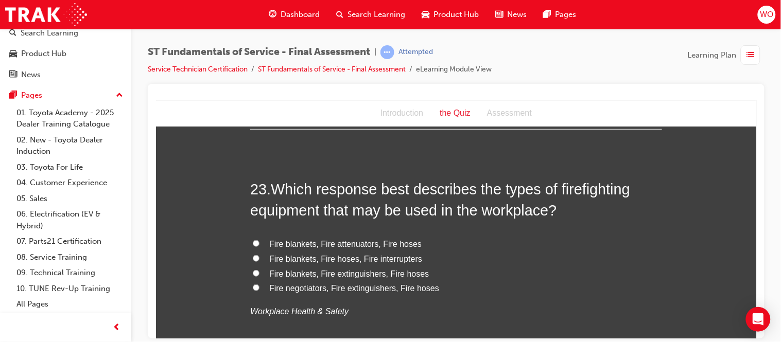
scroll to position [5261, 0]
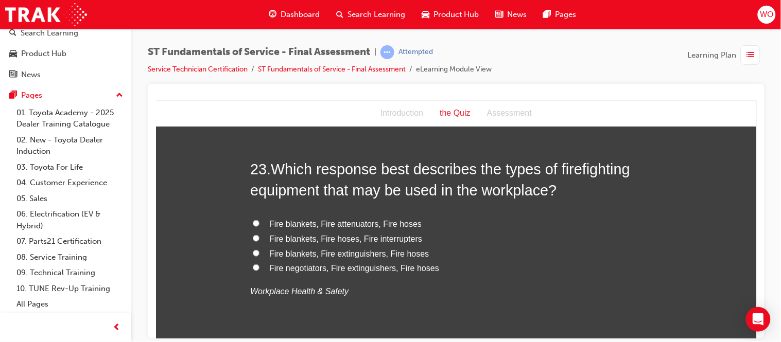
click at [342, 249] on span "Fire blankets, Fire extinguishers, Fire hoses" at bounding box center [349, 253] width 160 height 9
click at [259, 250] on input "Fire blankets, Fire extinguishers, Fire hoses" at bounding box center [255, 253] width 7 height 7
radio input "true"
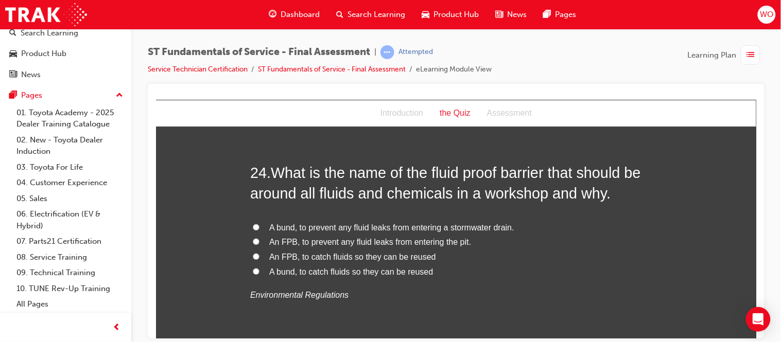
scroll to position [5512, 0]
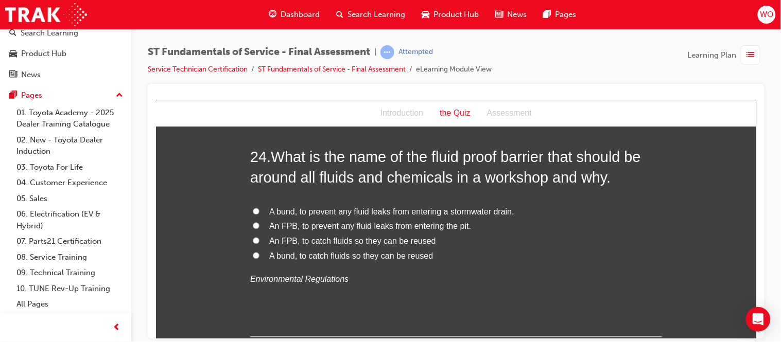
click at [472, 207] on span "A bund, to prevent any fluid leaks from entering a stormwater drain." at bounding box center [391, 211] width 245 height 9
click at [259, 208] on input "A bund, to prevent any fluid leaks from entering a stormwater drain." at bounding box center [255, 211] width 7 height 7
radio input "true"
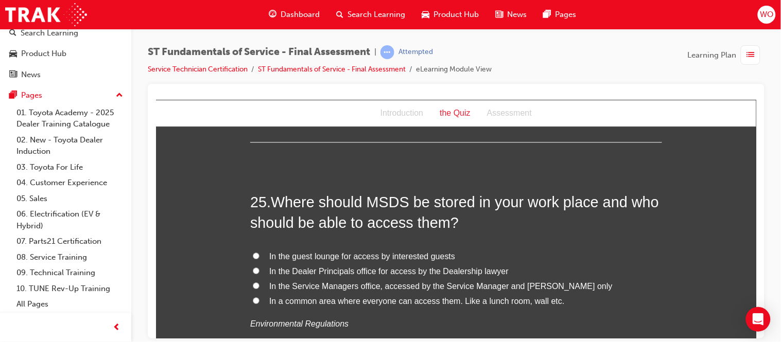
scroll to position [5718, 0]
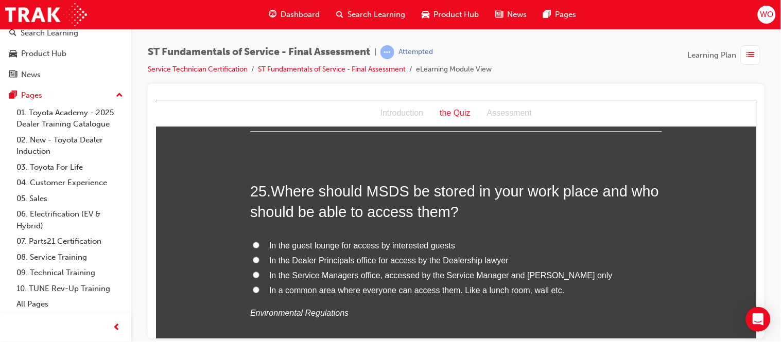
click at [353, 286] on span "In a common area where everyone can access them. Like a lunch room, wall etc." at bounding box center [416, 290] width 295 height 9
click at [259, 286] on input "In a common area where everyone can access them. Like a lunch room, wall etc." at bounding box center [255, 289] width 7 height 7
radio input "true"
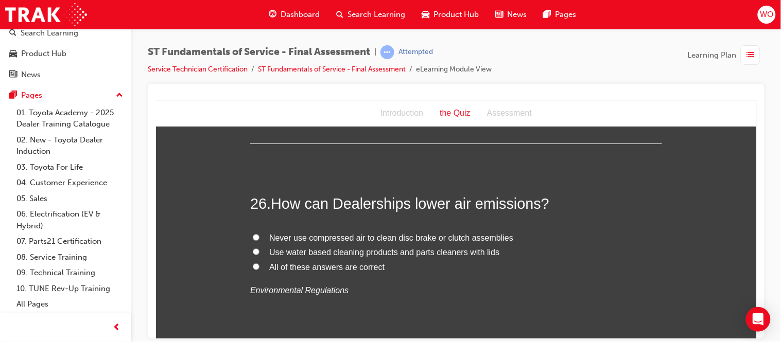
scroll to position [5947, 0]
click at [346, 261] on span "All of these answers are correct" at bounding box center [326, 265] width 115 height 9
click at [259, 261] on input "All of these answers are correct" at bounding box center [255, 264] width 7 height 7
radio input "true"
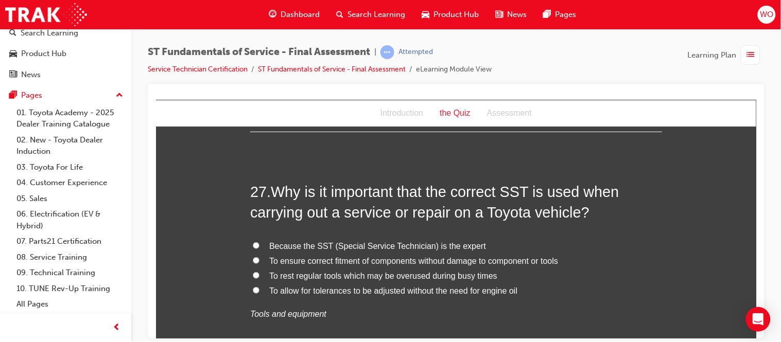
scroll to position [6176, 0]
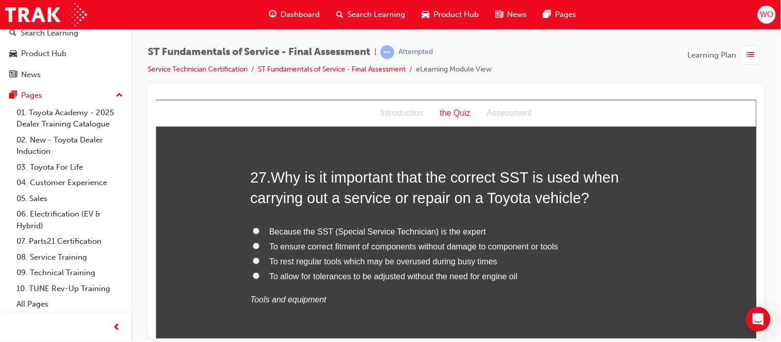
click at [296, 242] on span "To ensure correct fitment of components without damage to component or tools" at bounding box center [413, 246] width 289 height 9
click at [259, 242] on input "To ensure correct fitment of components without damage to component or tools" at bounding box center [255, 245] width 7 height 7
radio input "true"
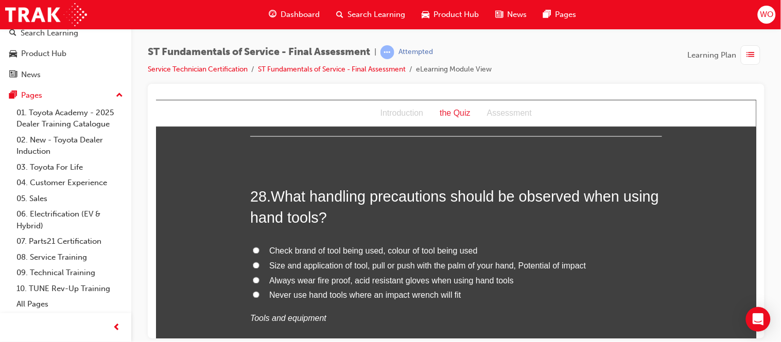
scroll to position [6404, 0]
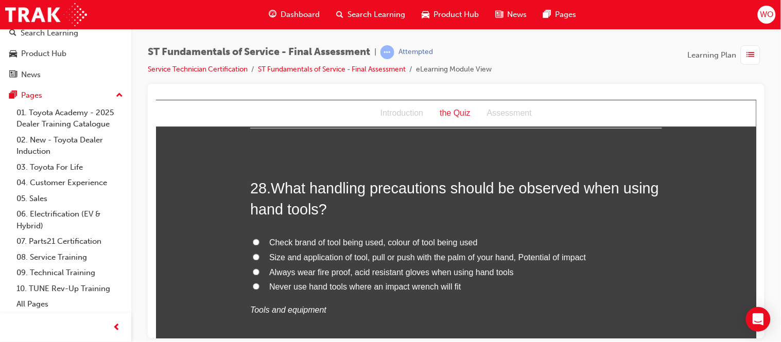
click at [337, 253] on span "Size and application of tool, pull or push with the palm of your hand, Potentia…" at bounding box center [427, 257] width 317 height 9
click at [259, 254] on input "Size and application of tool, pull or push with the palm of your hand, Potentia…" at bounding box center [255, 257] width 7 height 7
radio input "true"
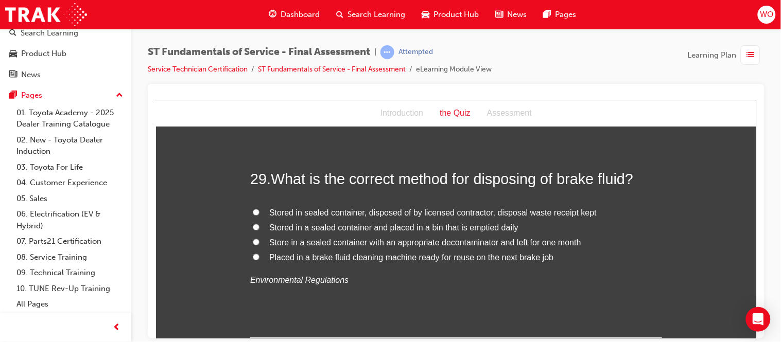
scroll to position [6656, 0]
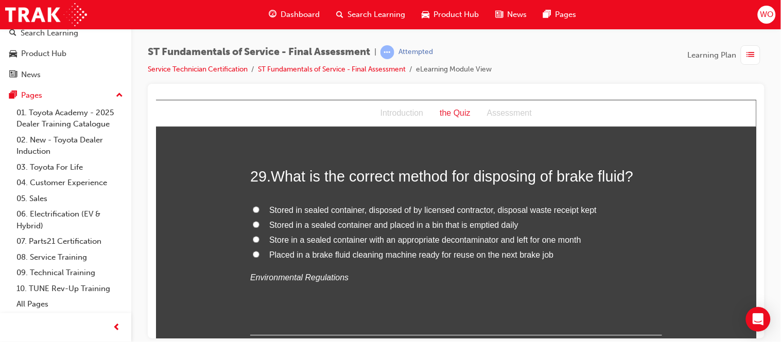
click at [373, 205] on span "Stored in sealed container, disposed of by licensed contractor, disposal waste …" at bounding box center [432, 209] width 327 height 9
click at [259, 206] on input "Stored in sealed container, disposed of by licensed contractor, disposal waste …" at bounding box center [255, 209] width 7 height 7
radio input "true"
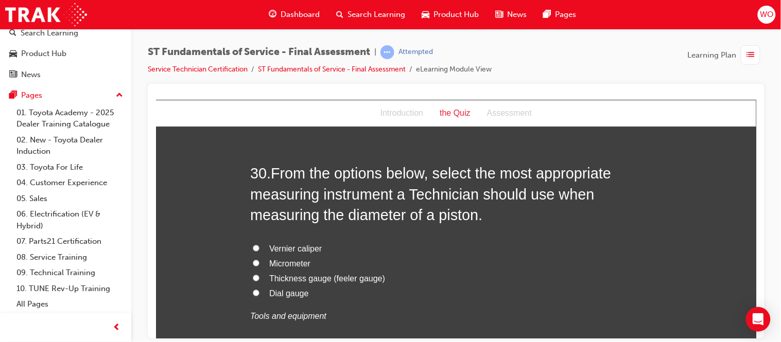
scroll to position [6884, 0]
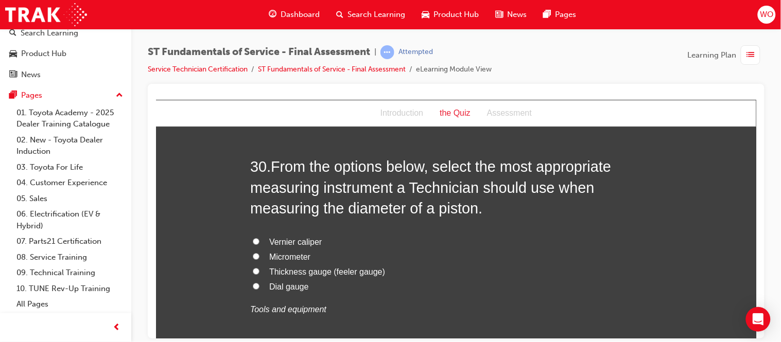
click at [295, 252] on span "Micrometer" at bounding box center [289, 256] width 41 height 9
click at [259, 253] on input "Micrometer" at bounding box center [255, 256] width 7 height 7
radio input "true"
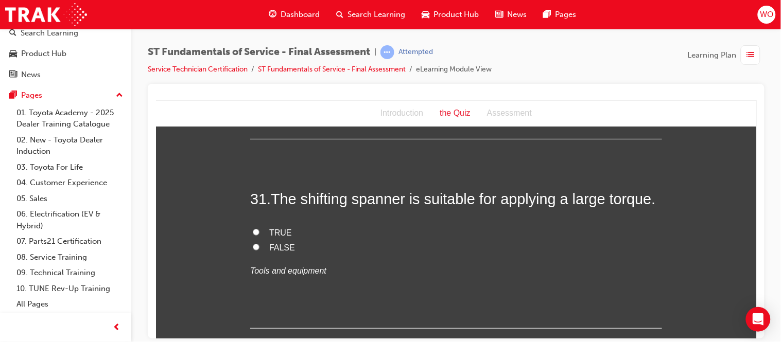
scroll to position [7113, 0]
click at [285, 242] on span "FALSE" at bounding box center [282, 246] width 26 height 9
click at [259, 242] on input "FALSE" at bounding box center [255, 245] width 7 height 7
radio input "true"
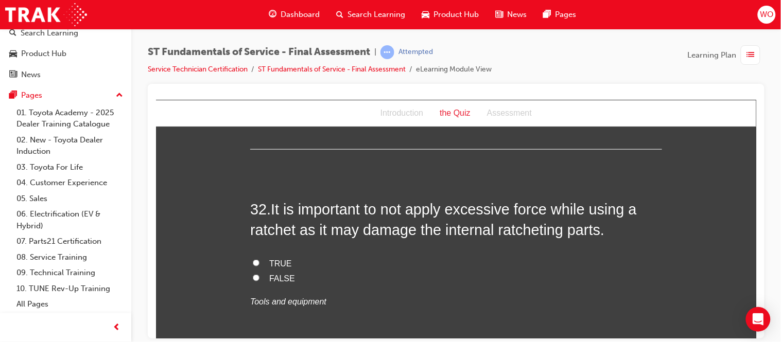
scroll to position [7296, 0]
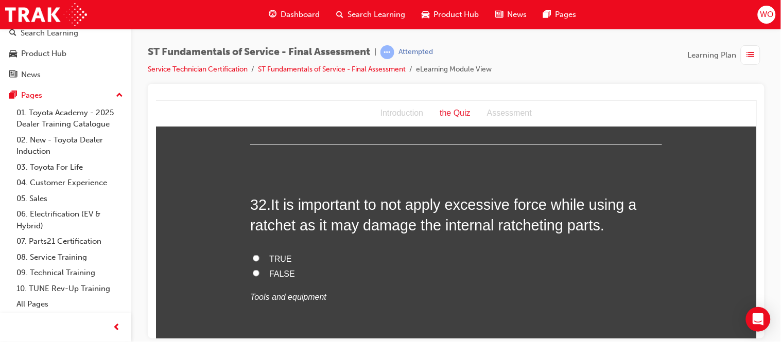
click at [275, 254] on span "TRUE" at bounding box center [280, 258] width 23 height 9
click at [259, 255] on input "TRUE" at bounding box center [255, 258] width 7 height 7
radio input "true"
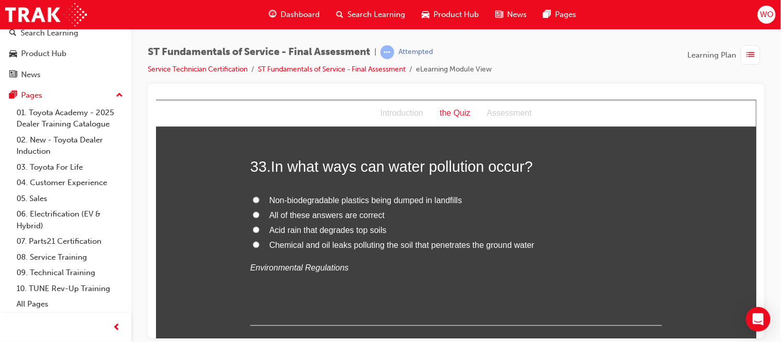
scroll to position [7548, 0]
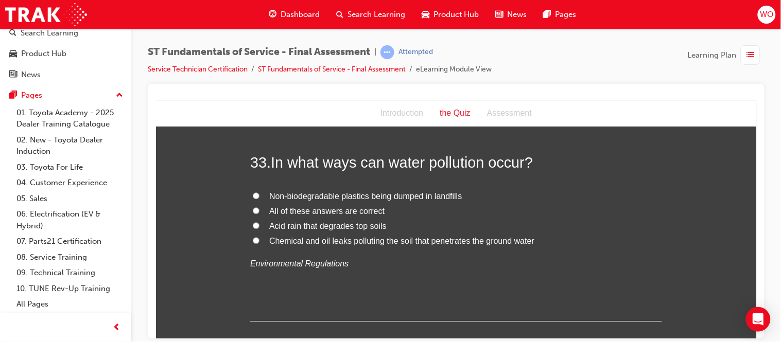
click at [331, 192] on span "Non-biodegradable plastics being dumped in landfills" at bounding box center [365, 196] width 192 height 9
click at [259, 192] on input "Non-biodegradable plastics being dumped in landfills" at bounding box center [255, 195] width 7 height 7
radio input "true"
click at [316, 222] on span "Acid rain that degrades top soils" at bounding box center [327, 226] width 117 height 9
click at [259, 222] on input "Acid rain that degrades top soils" at bounding box center [255, 225] width 7 height 7
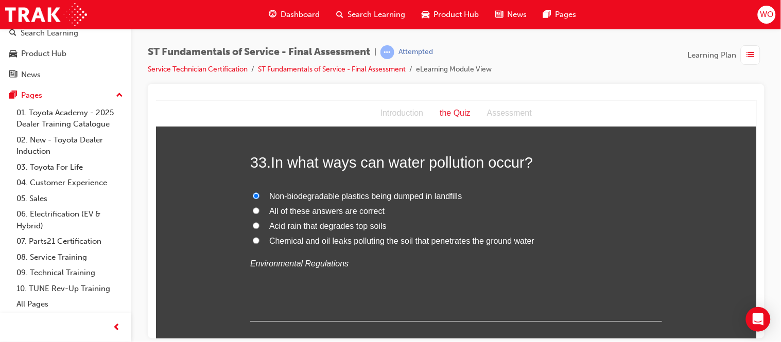
radio input "true"
click at [314, 237] on span "Chemical and oil leaks polluting the soil that penetrates the ground water" at bounding box center [401, 241] width 265 height 9
click at [259, 237] on input "Chemical and oil leaks polluting the soil that penetrates the ground water" at bounding box center [255, 240] width 7 height 7
radio input "true"
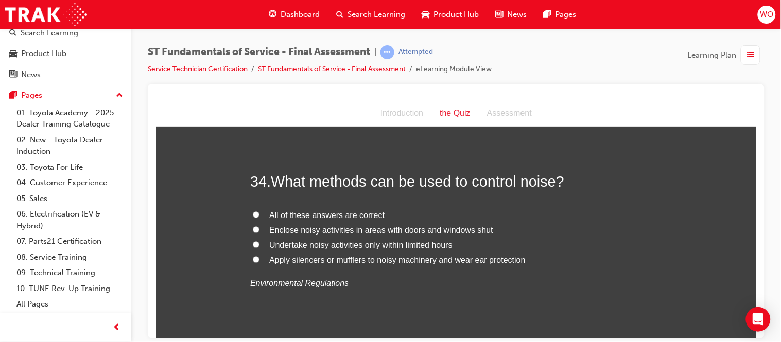
scroll to position [7754, 0]
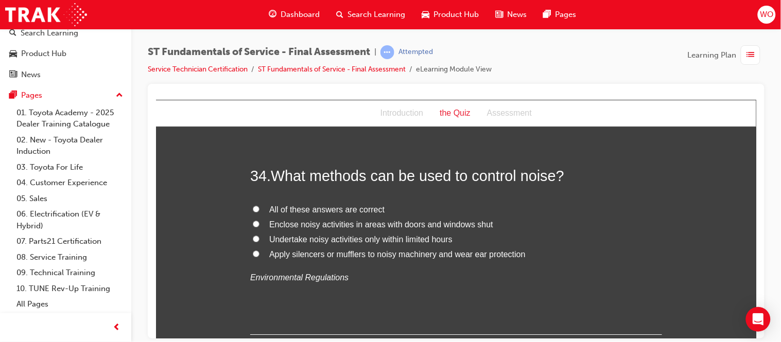
click at [300, 205] on span "All of these answers are correct" at bounding box center [326, 209] width 115 height 9
click at [259, 205] on input "All of these answers are correct" at bounding box center [255, 208] width 7 height 7
radio input "true"
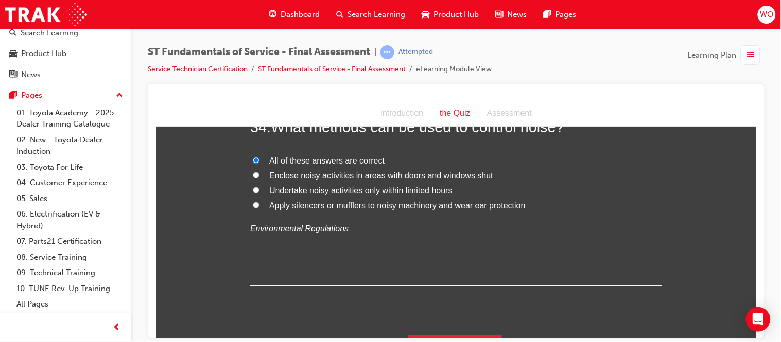
scroll to position [7809, 0]
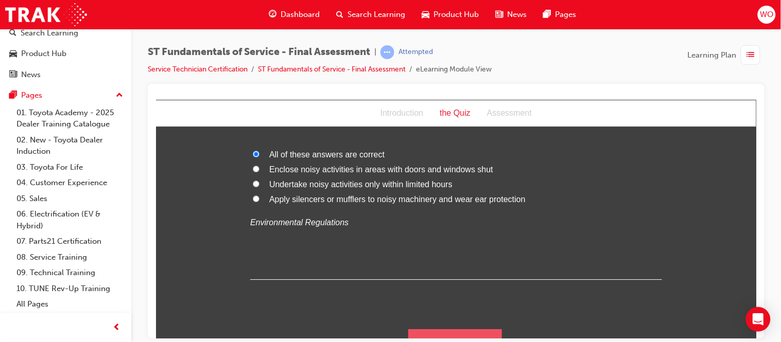
click at [463, 329] on button "Submit Answers" at bounding box center [455, 343] width 94 height 29
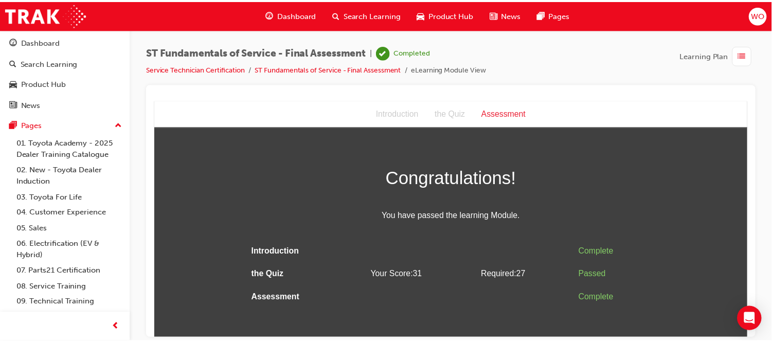
scroll to position [0, 0]
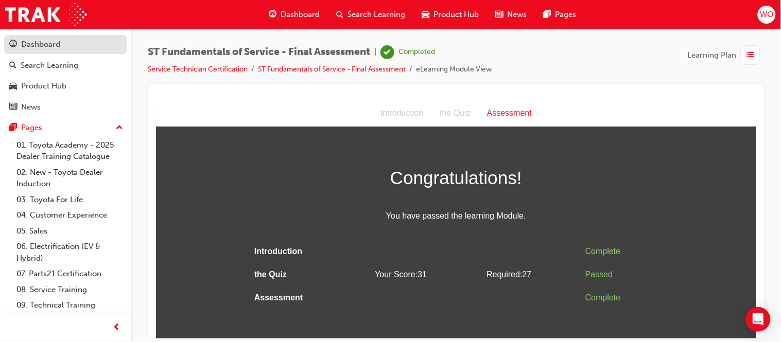
click at [64, 43] on div "Dashboard" at bounding box center [65, 44] width 113 height 13
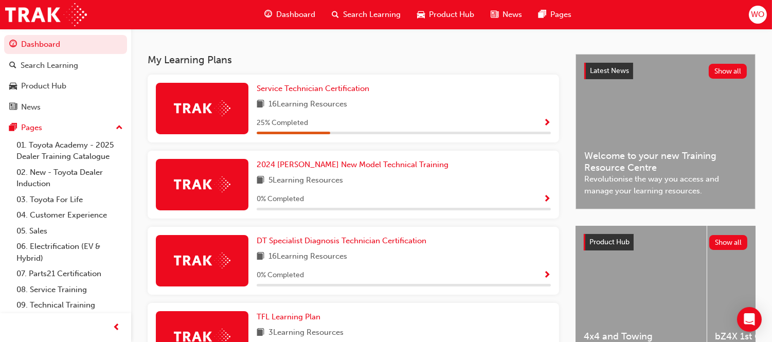
scroll to position [228, 0]
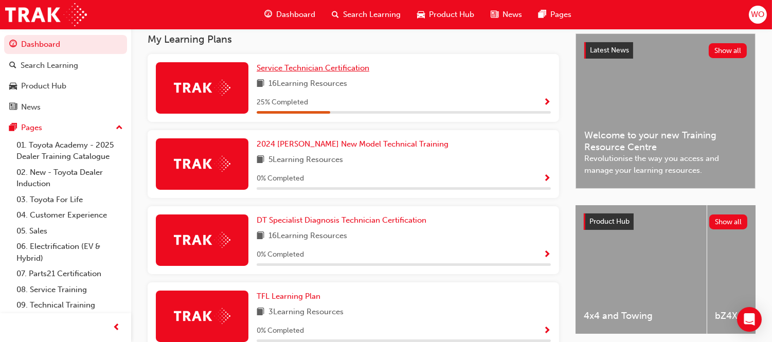
click at [280, 73] on span "Service Technician Certification" at bounding box center [313, 67] width 113 height 9
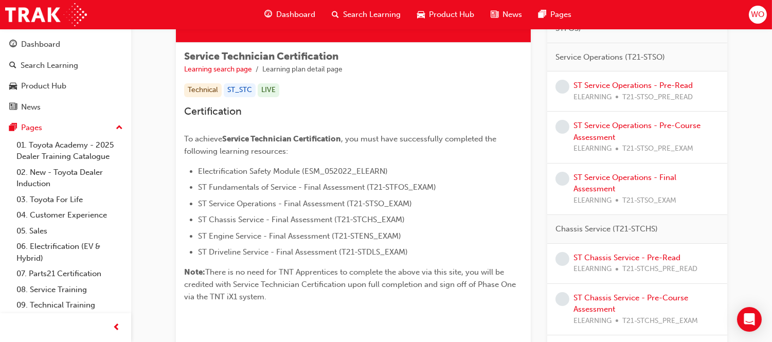
scroll to position [167, 0]
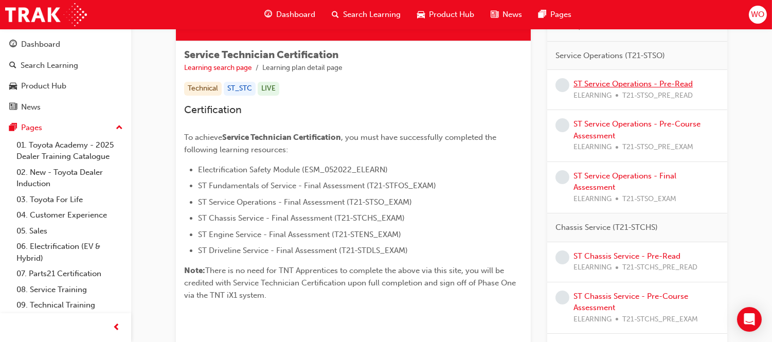
click at [674, 81] on link "ST Service Operations - Pre-Read" at bounding box center [633, 83] width 119 height 9
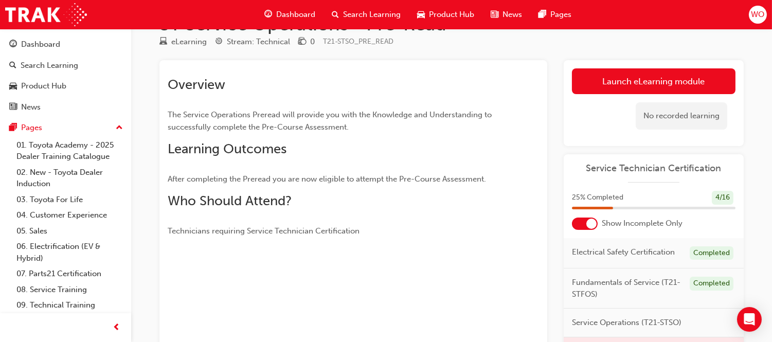
scroll to position [30, 0]
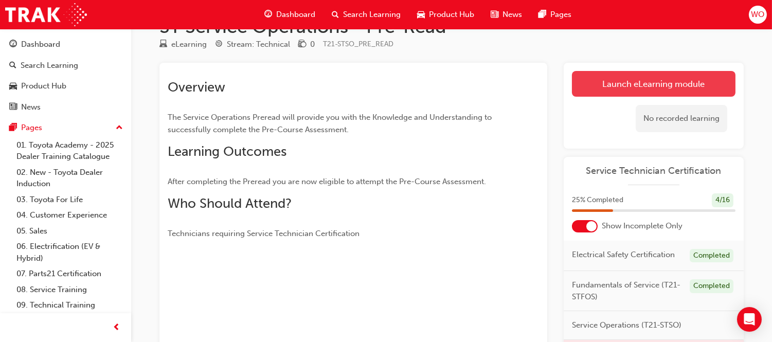
click at [698, 90] on link "Launch eLearning module" at bounding box center [654, 84] width 164 height 26
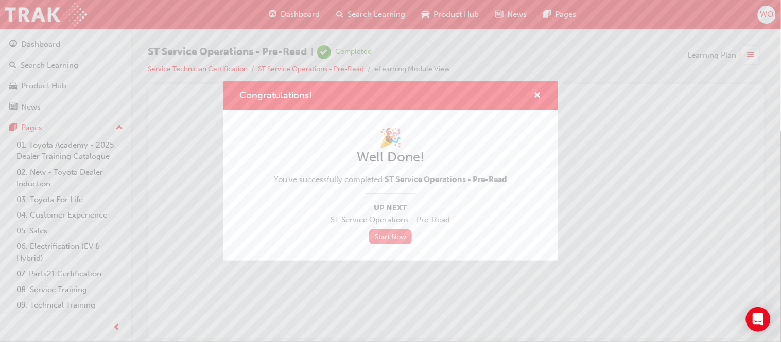
click at [405, 233] on link "Start Now" at bounding box center [390, 237] width 43 height 15
click at [393, 236] on link "Start Now" at bounding box center [390, 237] width 43 height 15
click at [398, 240] on link "Start Now" at bounding box center [390, 237] width 43 height 15
click at [538, 96] on span "cross-icon" at bounding box center [538, 96] width 8 height 9
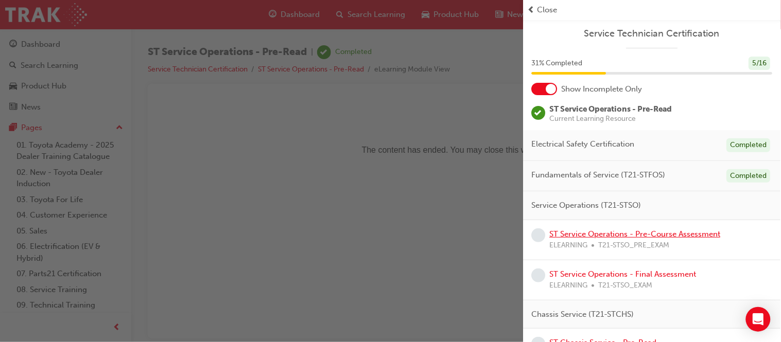
click at [599, 233] on link "ST Service Operations - Pre-Course Assessment" at bounding box center [635, 234] width 171 height 9
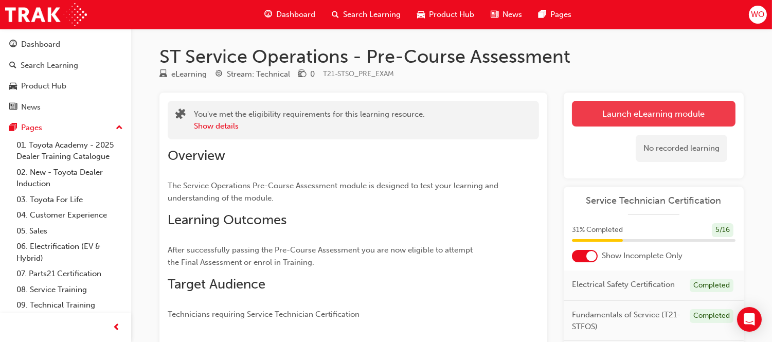
click at [671, 112] on link "Launch eLearning module" at bounding box center [654, 114] width 164 height 26
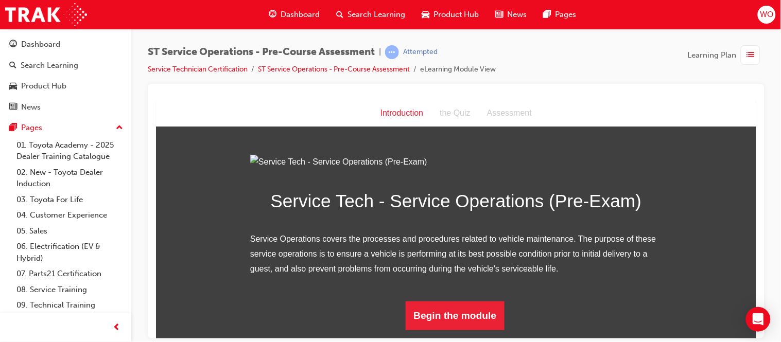
scroll to position [104, 0]
click at [438, 327] on button "Begin the module" at bounding box center [454, 315] width 99 height 29
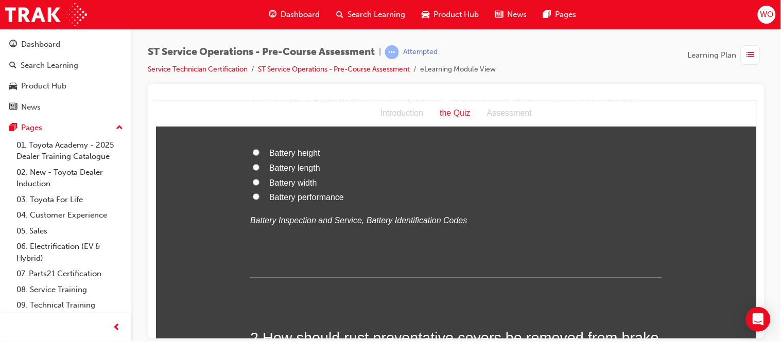
scroll to position [0, 0]
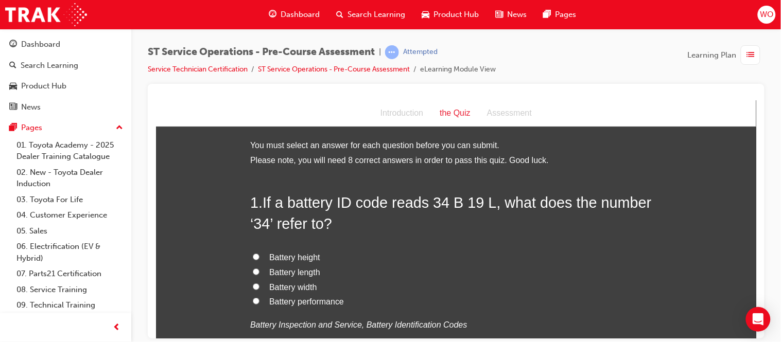
click at [301, 257] on span "Battery height" at bounding box center [294, 257] width 51 height 9
click at [259, 257] on input "Battery height" at bounding box center [255, 256] width 7 height 7
radio input "true"
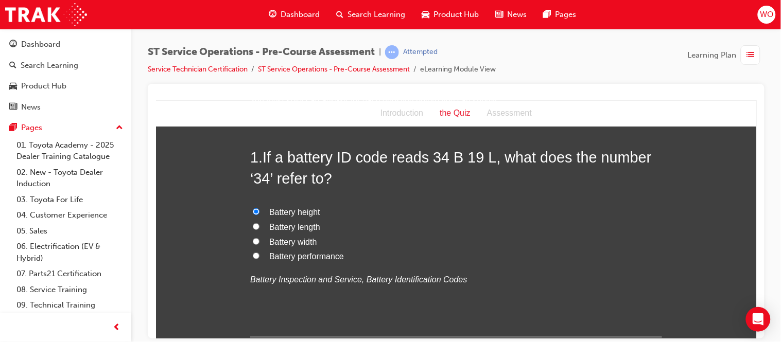
scroll to position [68, 0]
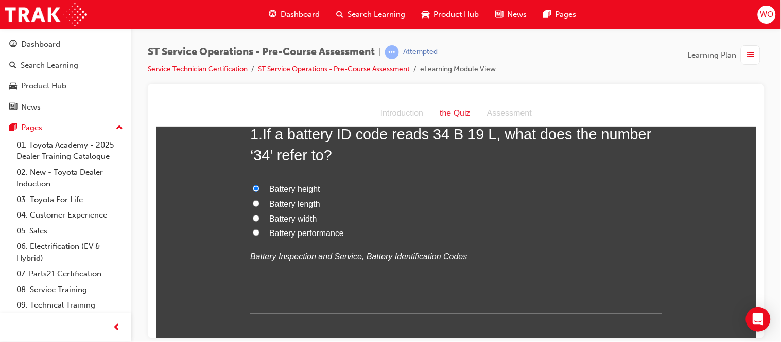
click at [304, 219] on span "Battery width" at bounding box center [292, 218] width 47 height 9
click at [259, 219] on input "Battery width" at bounding box center [255, 218] width 7 height 7
radio input "true"
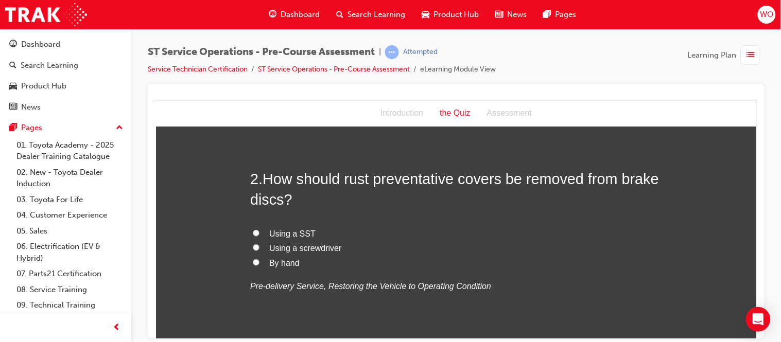
scroll to position [274, 0]
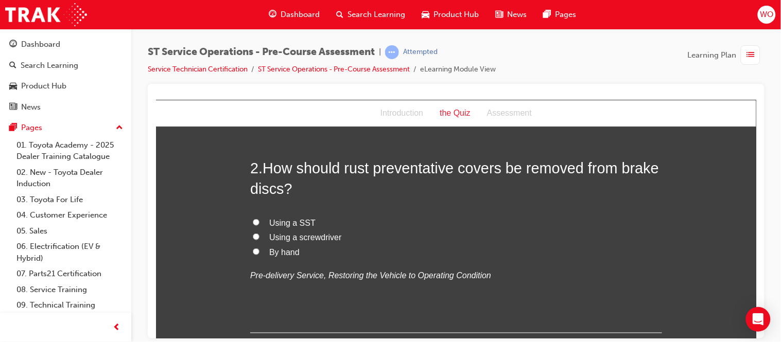
click at [290, 221] on span "Using a SST" at bounding box center [292, 222] width 46 height 9
click at [259, 221] on input "Using a SST" at bounding box center [255, 222] width 7 height 7
radio input "true"
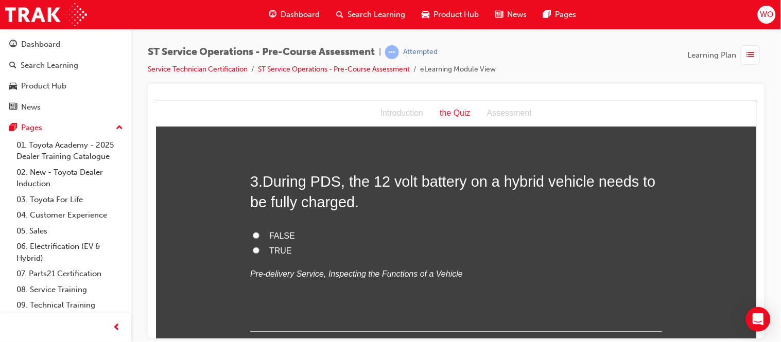
scroll to position [503, 0]
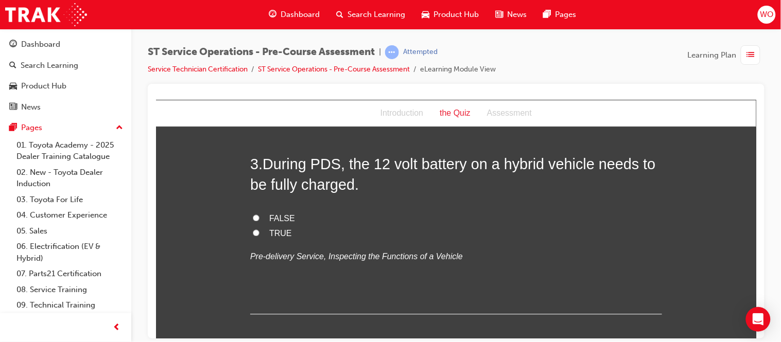
click at [276, 232] on span "TRUE" at bounding box center [280, 233] width 23 height 9
click at [259, 232] on input "TRUE" at bounding box center [255, 233] width 7 height 7
radio input "true"
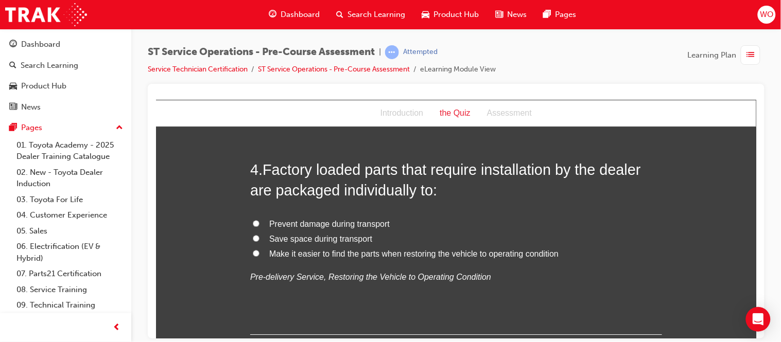
scroll to position [709, 0]
click at [305, 253] on span "Make it easier to find the parts when restoring the vehicle to operating condit…" at bounding box center [413, 252] width 289 height 9
click at [259, 253] on input "Make it easier to find the parts when restoring the vehicle to operating condit…" at bounding box center [255, 252] width 7 height 7
radio input "true"
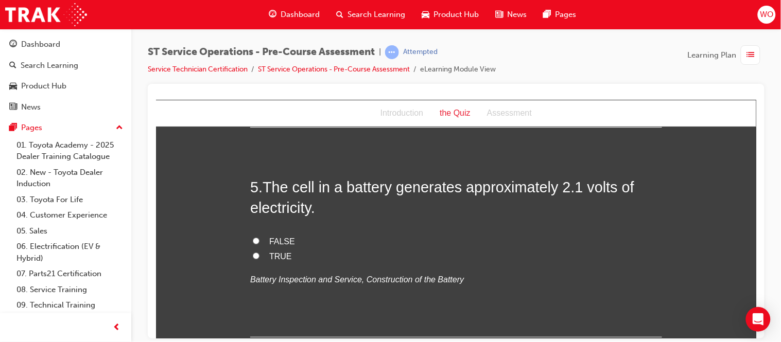
scroll to position [938, 0]
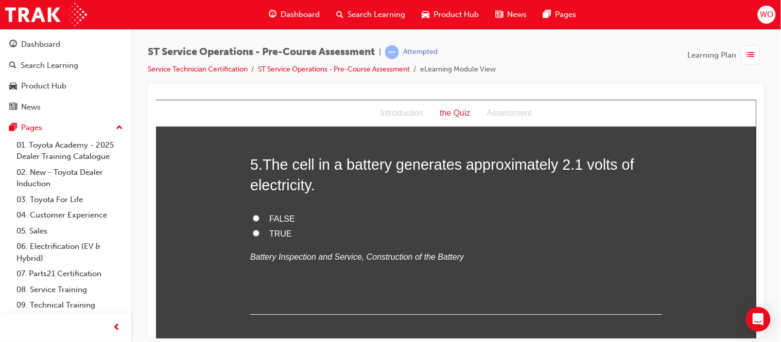
click at [270, 232] on span "TRUE" at bounding box center [280, 233] width 23 height 9
click at [259, 232] on input "TRUE" at bounding box center [255, 233] width 7 height 7
radio input "true"
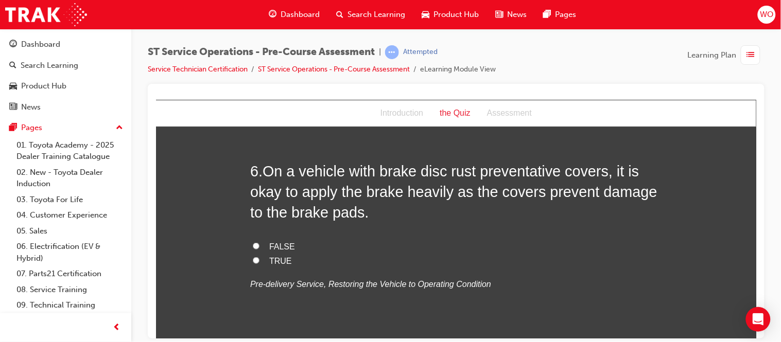
scroll to position [1144, 0]
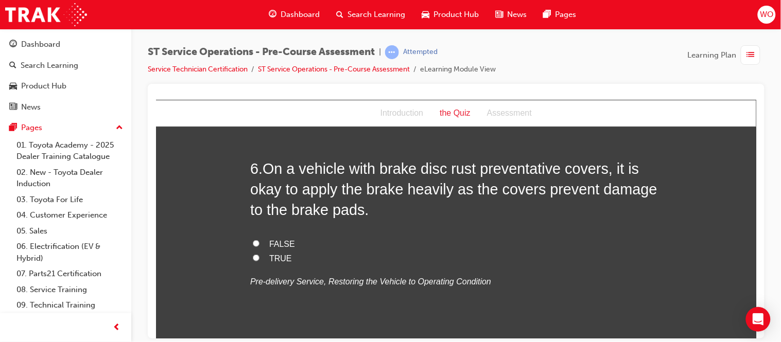
click at [277, 243] on span "FALSE" at bounding box center [282, 243] width 26 height 9
click at [259, 243] on input "FALSE" at bounding box center [255, 243] width 7 height 7
radio input "true"
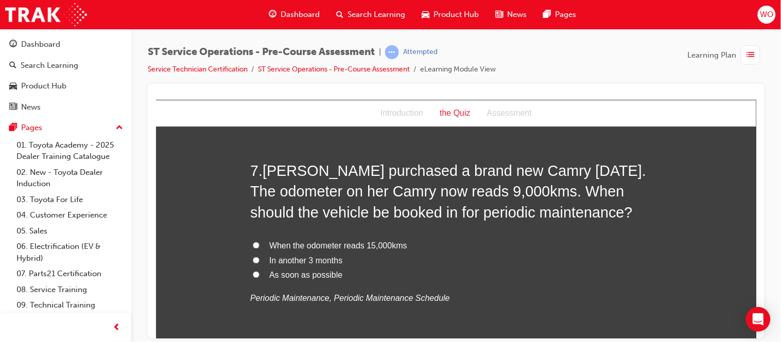
scroll to position [1395, 0]
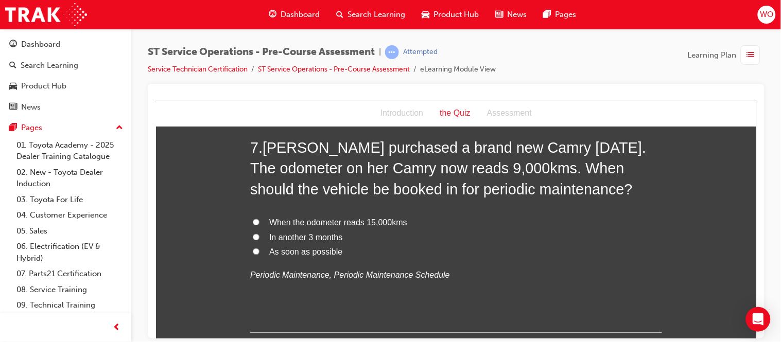
click at [329, 225] on span "When the odometer reads 15,000kms" at bounding box center [338, 222] width 138 height 9
click at [259, 225] on input "When the odometer reads 15,000kms" at bounding box center [255, 222] width 7 height 7
radio input "true"
click at [321, 239] on span "In another 3 months" at bounding box center [305, 237] width 73 height 9
click at [259, 239] on input "In another 3 months" at bounding box center [255, 237] width 7 height 7
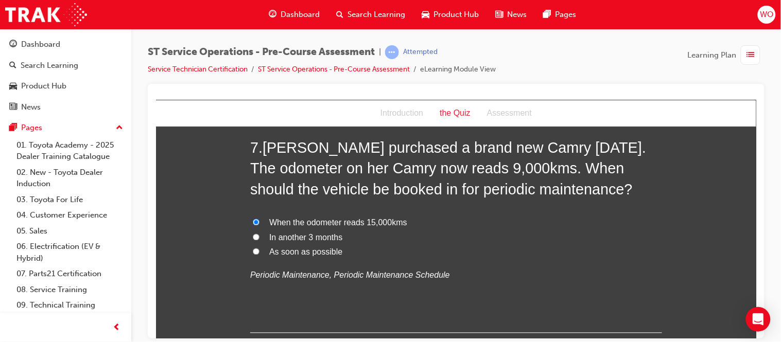
radio input "true"
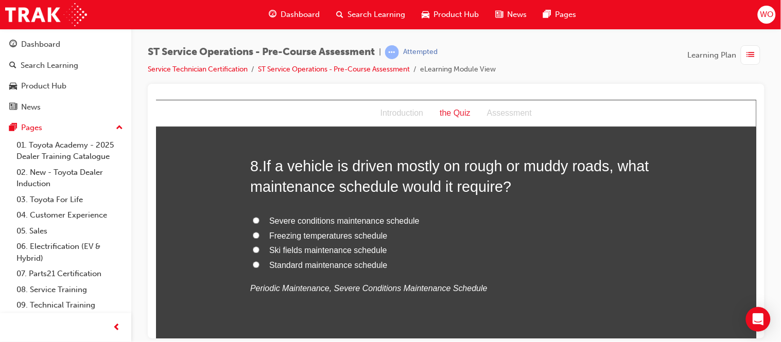
scroll to position [1624, 0]
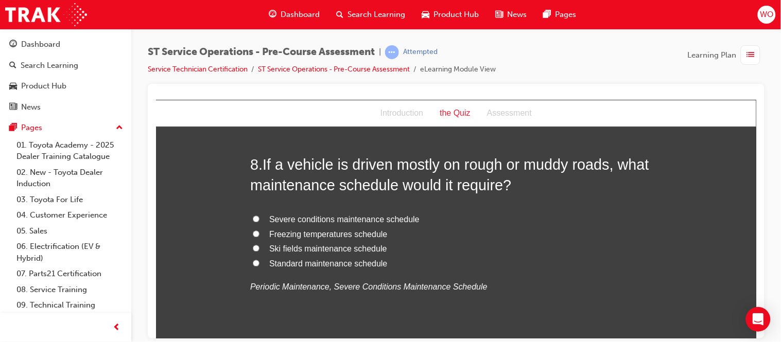
click at [315, 217] on span "Severe conditions maintenance schedule" at bounding box center [344, 219] width 150 height 9
click at [259, 217] on input "Severe conditions maintenance schedule" at bounding box center [255, 218] width 7 height 7
radio input "true"
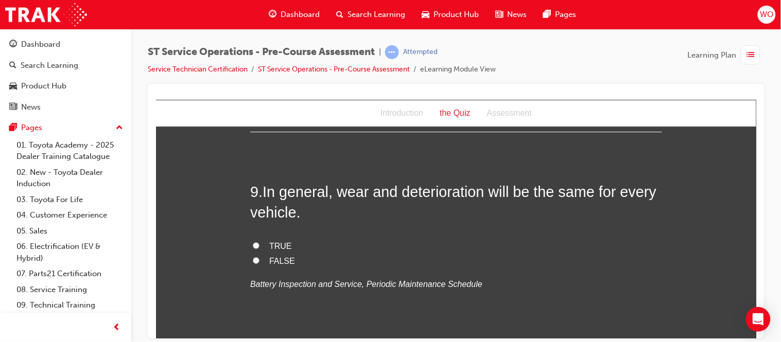
scroll to position [1853, 0]
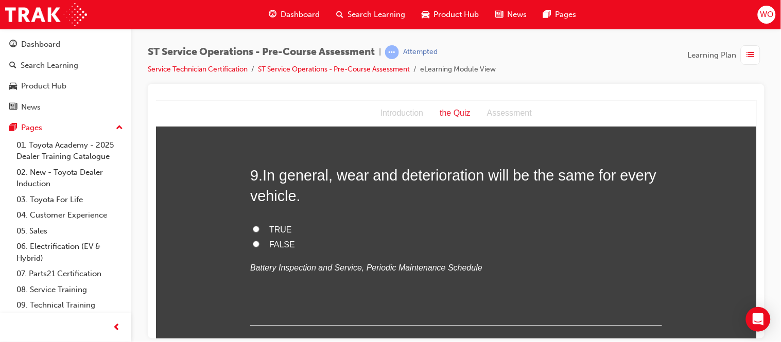
click at [279, 248] on span "FALSE" at bounding box center [282, 244] width 26 height 9
click at [259, 247] on input "FALSE" at bounding box center [255, 243] width 7 height 7
radio input "true"
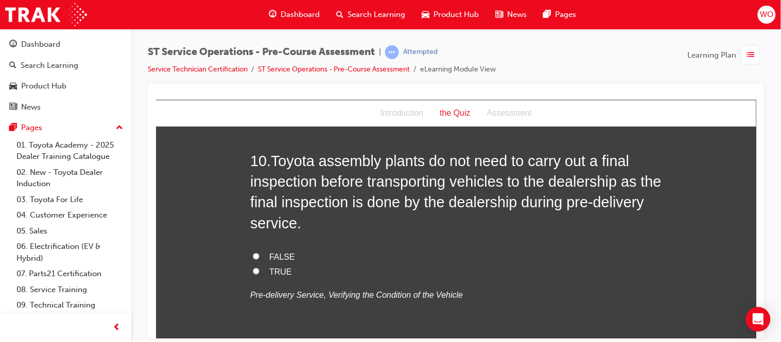
scroll to position [2081, 0]
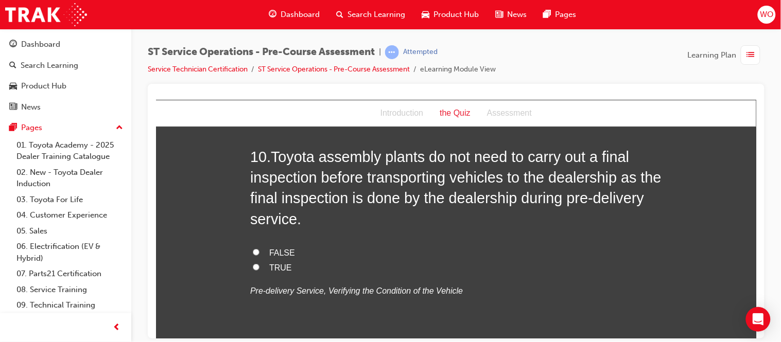
click at [279, 250] on span "FALSE" at bounding box center [282, 252] width 26 height 9
click at [259, 250] on input "FALSE" at bounding box center [255, 252] width 7 height 7
radio input "true"
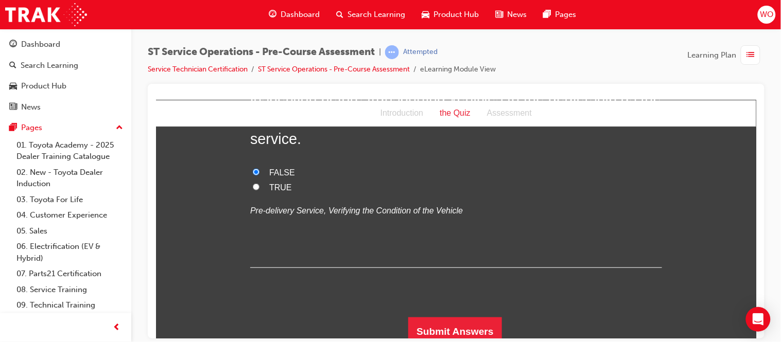
scroll to position [2169, 0]
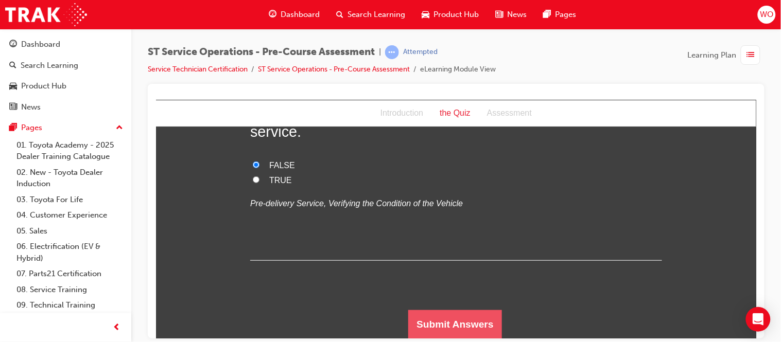
click at [468, 319] on button "Submit Answers" at bounding box center [455, 324] width 94 height 29
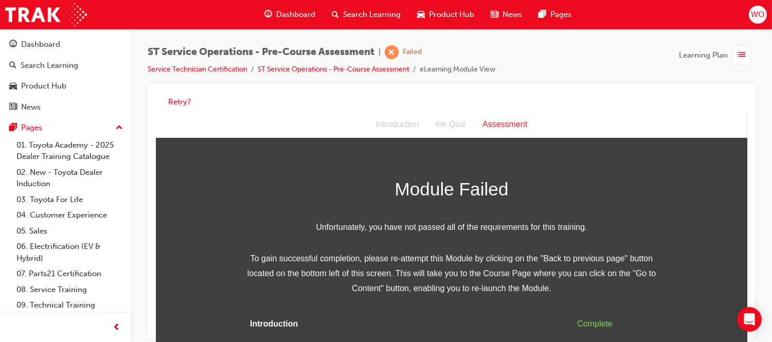
scroll to position [31, 0]
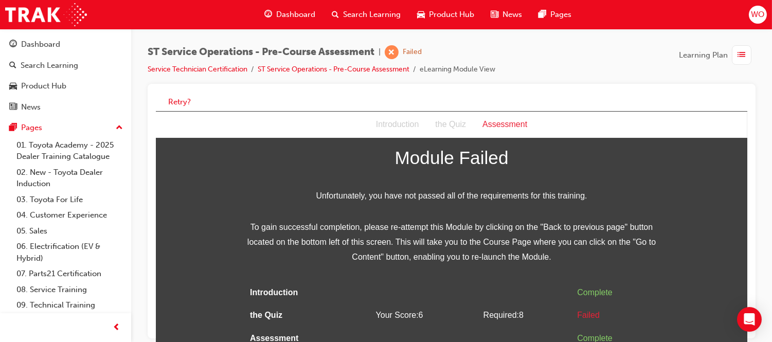
drag, startPoint x: 740, startPoint y: 226, endPoint x: 903, endPoint y: 393, distance: 233.6
click at [173, 99] on button "Retry?" at bounding box center [179, 102] width 23 height 12
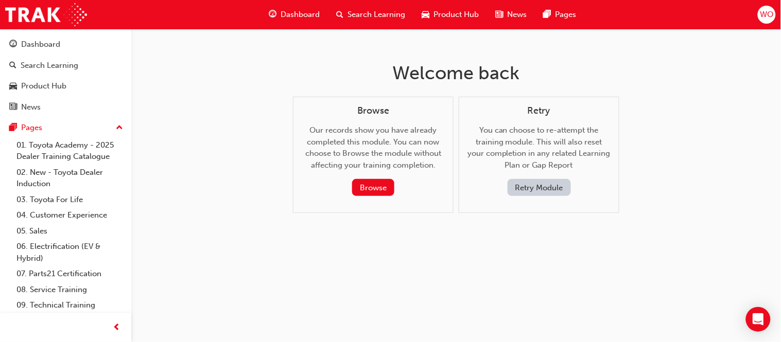
drag, startPoint x: 377, startPoint y: 187, endPoint x: 328, endPoint y: 207, distance: 52.9
click at [328, 207] on div "Browse Our records show you have already completed this module. You can now cho…" at bounding box center [373, 155] width 161 height 117
click at [368, 184] on button "Browse" at bounding box center [373, 187] width 42 height 17
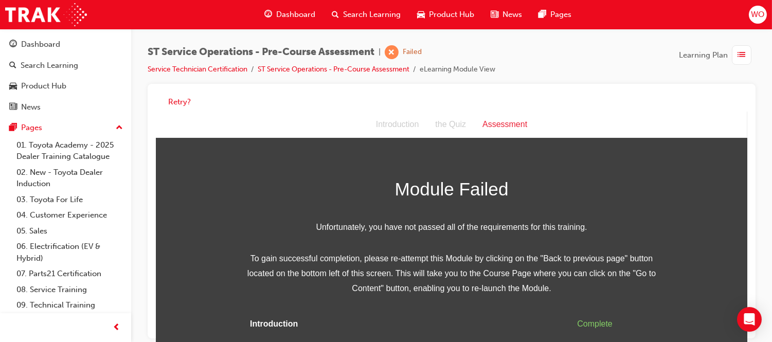
scroll to position [0, 0]
click at [182, 102] on button "Retry?" at bounding box center [179, 102] width 23 height 12
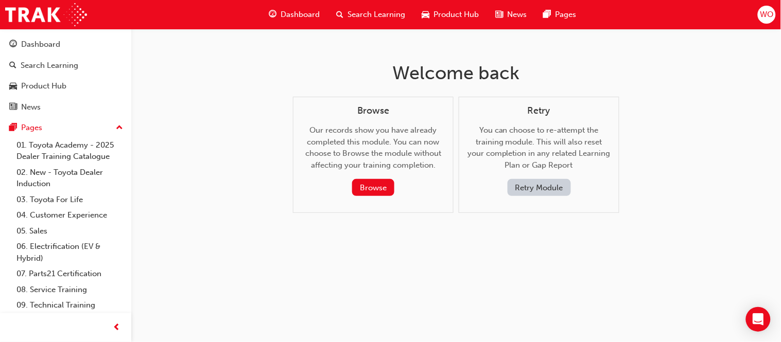
click at [524, 184] on button "Retry Module" at bounding box center [538, 187] width 63 height 17
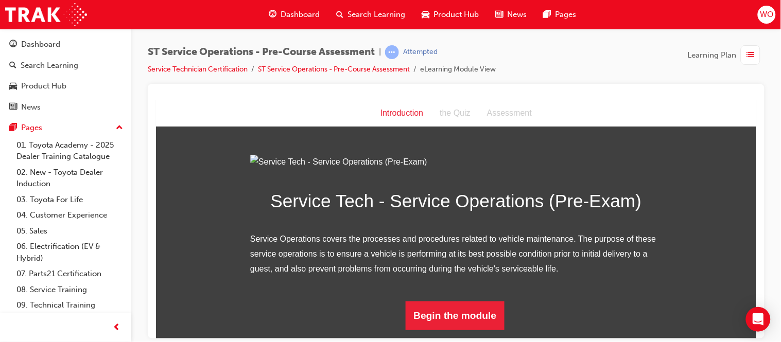
click at [717, 165] on div "Service Tech - Service Operations (Pre-Exam) Service Operations covers the proc…" at bounding box center [455, 241] width 600 height 175
click at [468, 326] on button "Begin the module" at bounding box center [454, 315] width 99 height 29
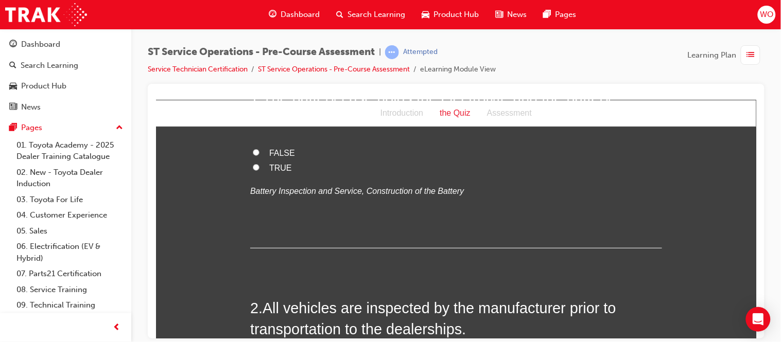
scroll to position [0, 0]
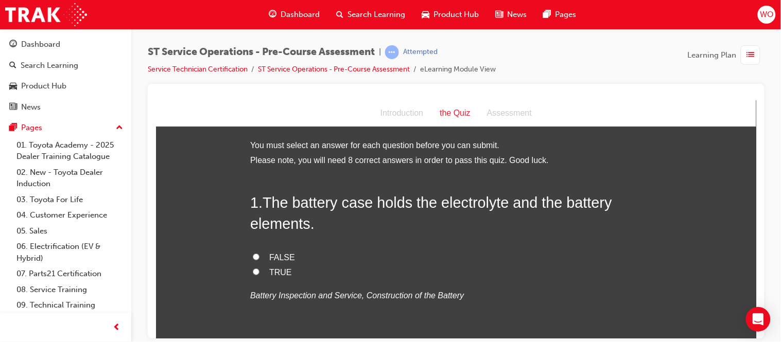
click at [275, 272] on span "TRUE" at bounding box center [280, 272] width 23 height 9
click at [259, 272] on input "TRUE" at bounding box center [255, 271] width 7 height 7
radio input "true"
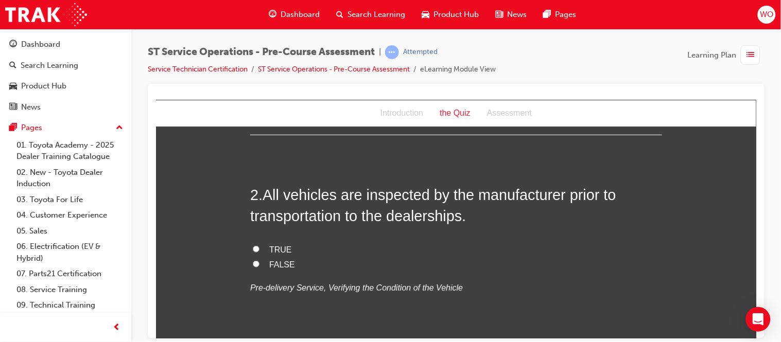
scroll to position [228, 0]
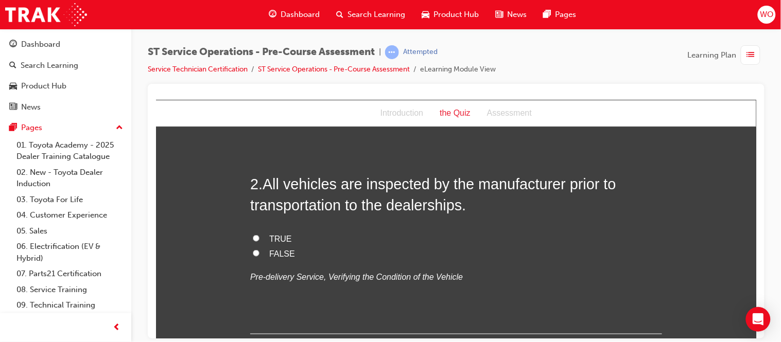
click at [270, 239] on span "TRUE" at bounding box center [280, 238] width 23 height 9
click at [259, 239] on input "TRUE" at bounding box center [255, 238] width 7 height 7
radio input "true"
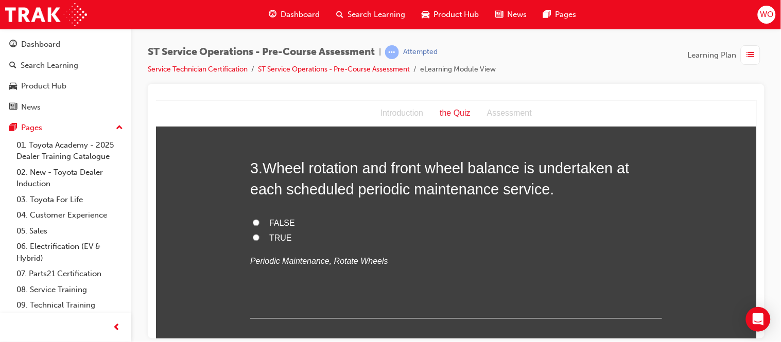
scroll to position [457, 0]
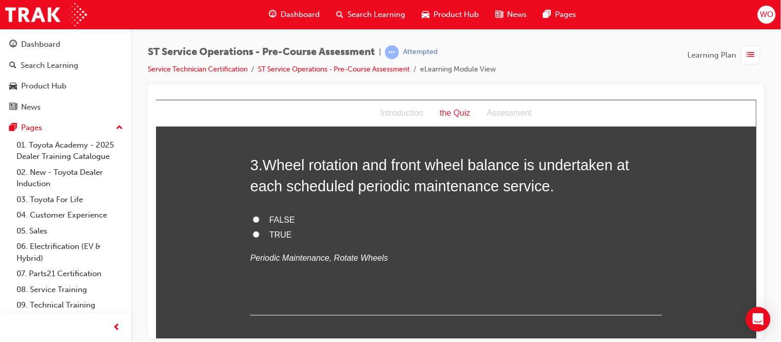
click at [275, 231] on span "TRUE" at bounding box center [280, 235] width 23 height 9
click at [259, 231] on input "TRUE" at bounding box center [255, 234] width 7 height 7
radio input "true"
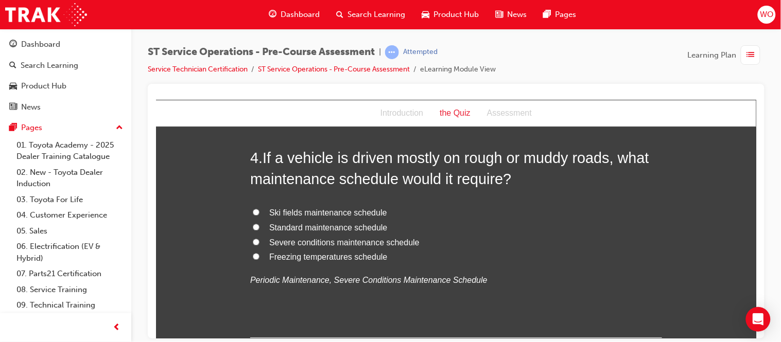
scroll to position [686, 0]
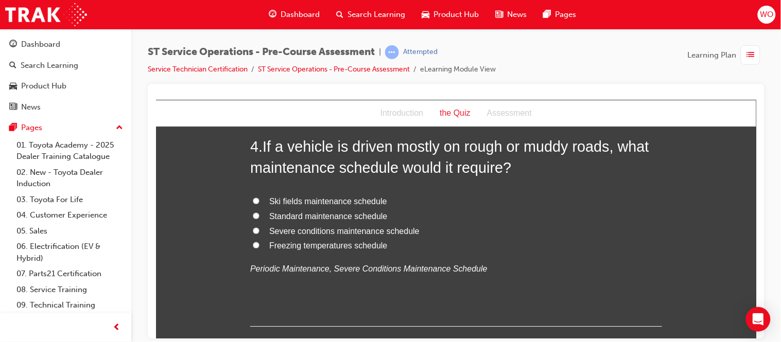
click at [340, 232] on span "Severe conditions maintenance schedule" at bounding box center [344, 230] width 150 height 9
click at [259, 232] on input "Severe conditions maintenance schedule" at bounding box center [255, 230] width 7 height 7
radio input "true"
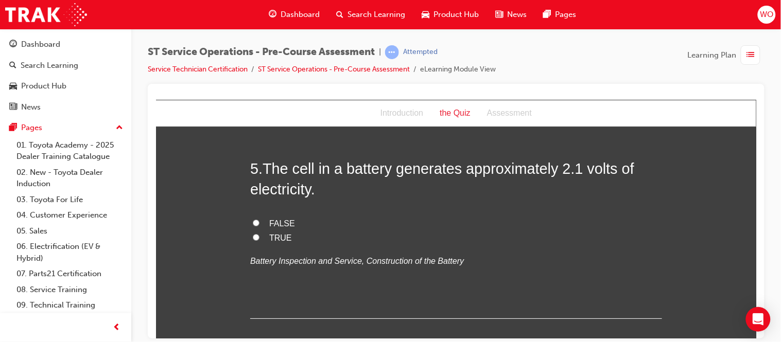
scroll to position [915, 0]
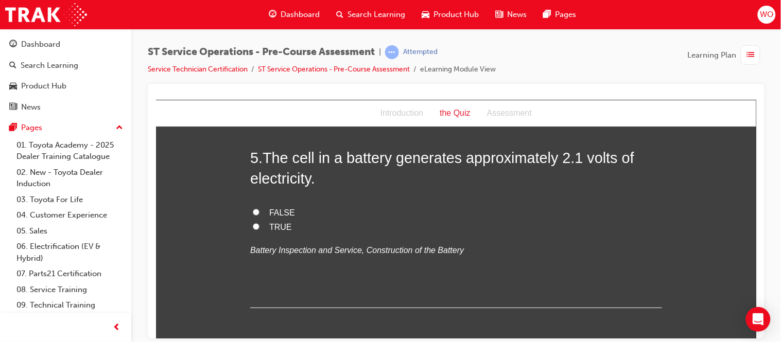
click at [270, 227] on span "TRUE" at bounding box center [280, 226] width 23 height 9
click at [259, 227] on input "TRUE" at bounding box center [255, 226] width 7 height 7
radio input "true"
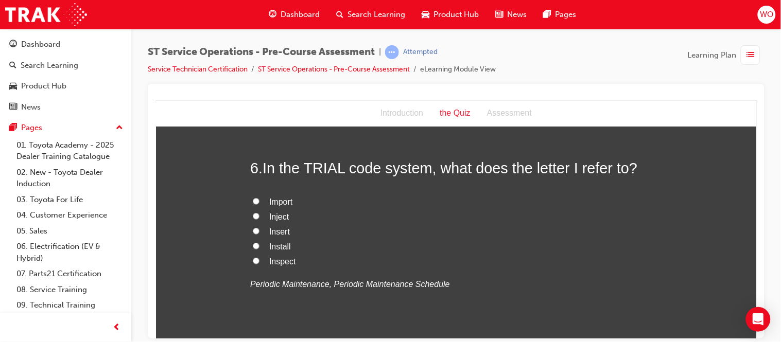
scroll to position [1120, 0]
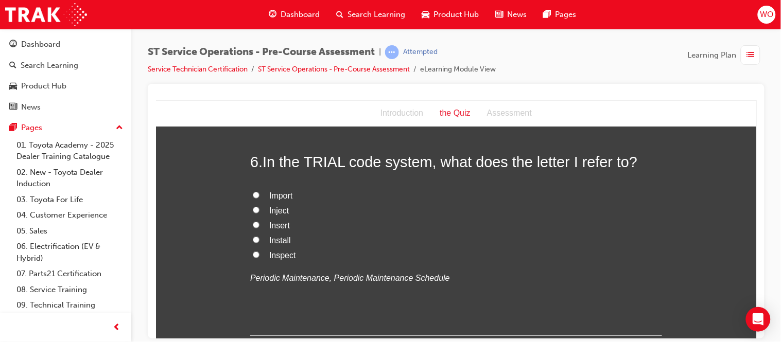
click at [281, 256] on span "Inspect" at bounding box center [282, 255] width 27 height 9
click at [259, 256] on input "Inspect" at bounding box center [255, 254] width 7 height 7
radio input "true"
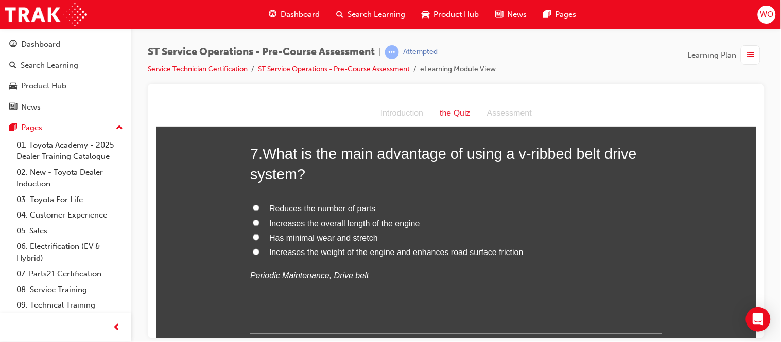
scroll to position [1349, 0]
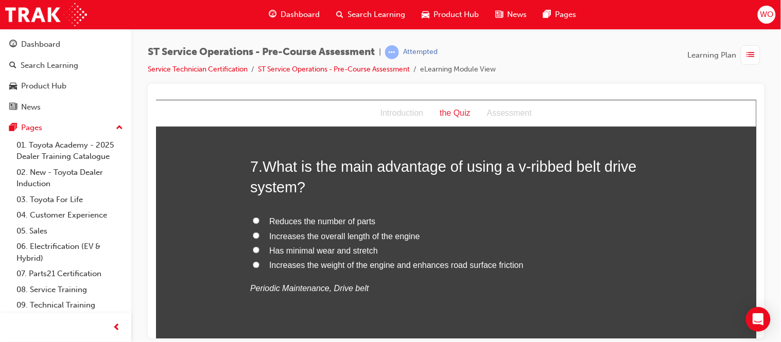
click at [325, 251] on span "Has minimal wear and stretch" at bounding box center [323, 250] width 109 height 9
click at [259, 251] on input "Has minimal wear and stretch" at bounding box center [255, 250] width 7 height 7
radio input "true"
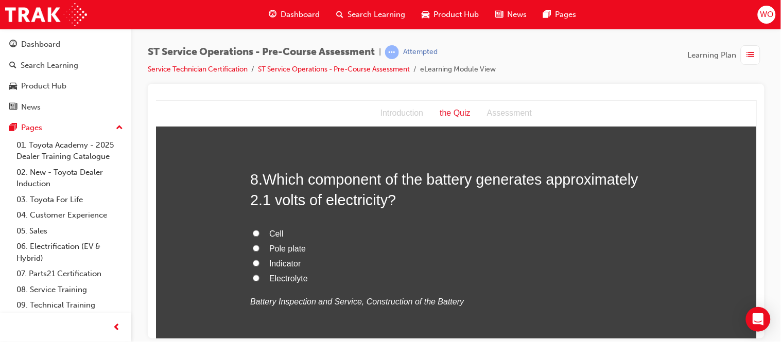
scroll to position [1578, 0]
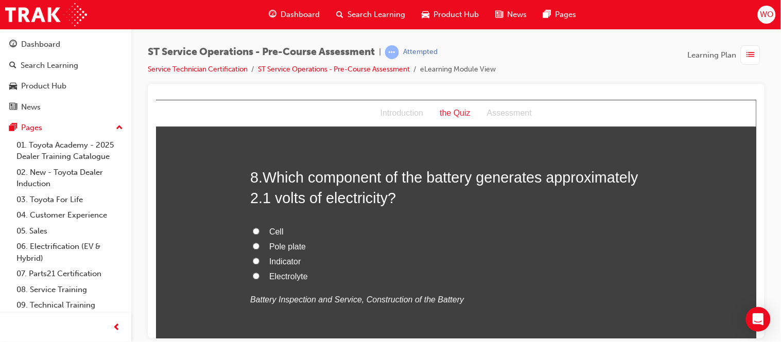
click at [270, 231] on span "Cell" at bounding box center [276, 231] width 14 height 9
click at [259, 231] on input "Cell" at bounding box center [255, 231] width 7 height 7
radio input "true"
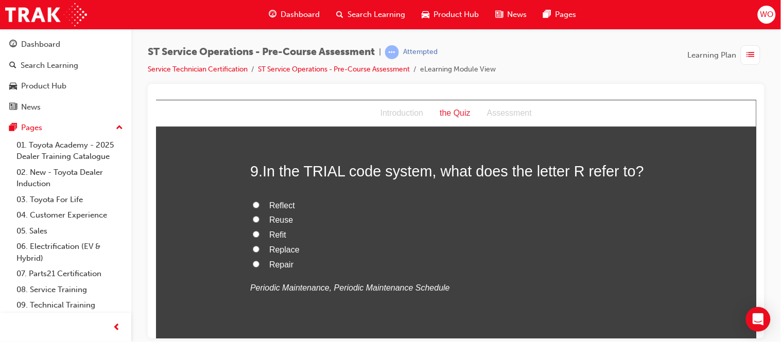
scroll to position [1830, 0]
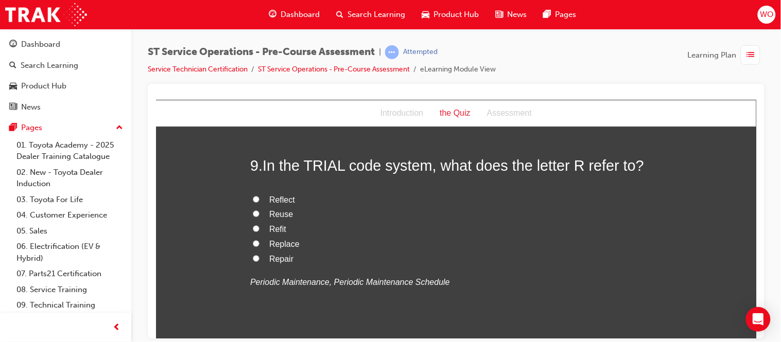
click at [278, 242] on span "Replace" at bounding box center [284, 243] width 30 height 9
click at [259, 242] on input "Replace" at bounding box center [255, 243] width 7 height 7
radio input "true"
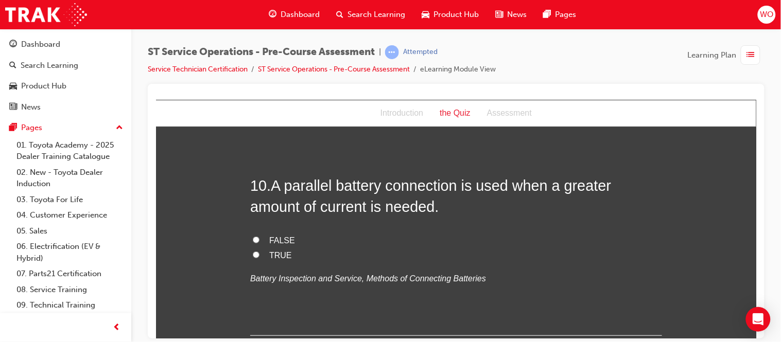
scroll to position [2059, 0]
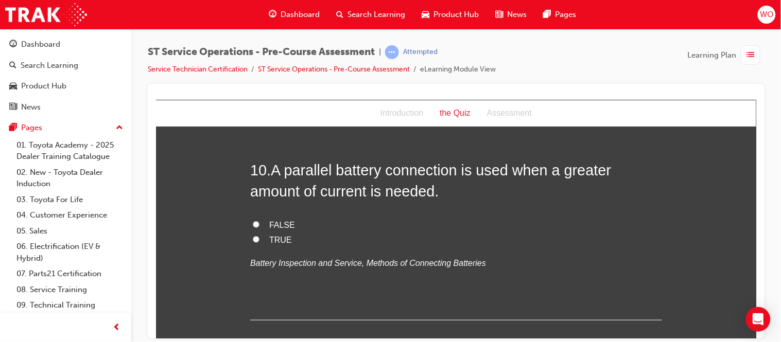
click at [271, 240] on span "TRUE" at bounding box center [280, 239] width 23 height 9
click at [259, 240] on input "TRUE" at bounding box center [255, 239] width 7 height 7
radio input "true"
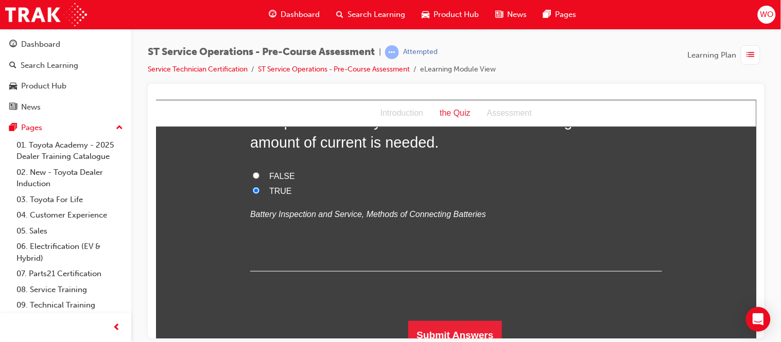
scroll to position [2118, 0]
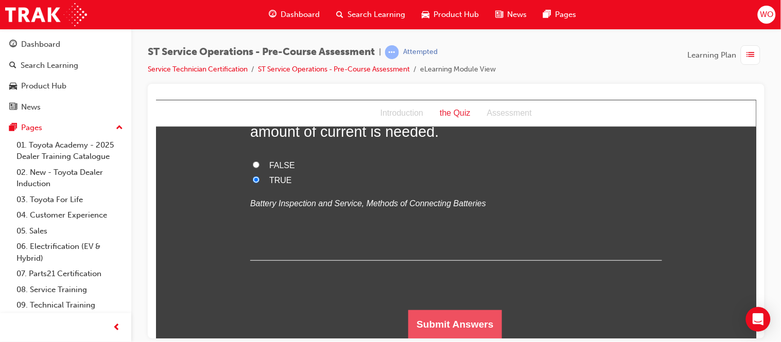
click at [472, 319] on button "Submit Answers" at bounding box center [455, 324] width 94 height 29
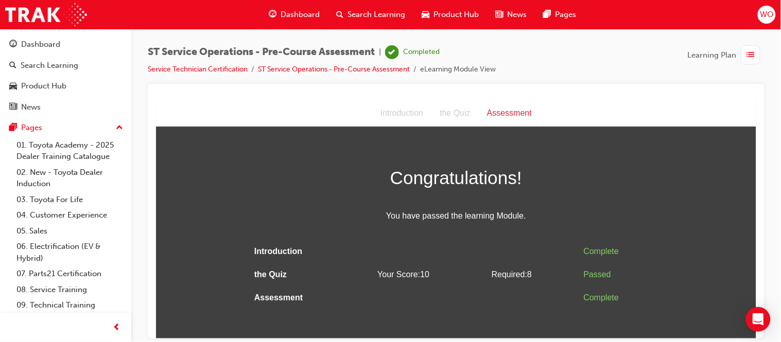
click at [280, 13] on span "Dashboard" at bounding box center [299, 15] width 39 height 12
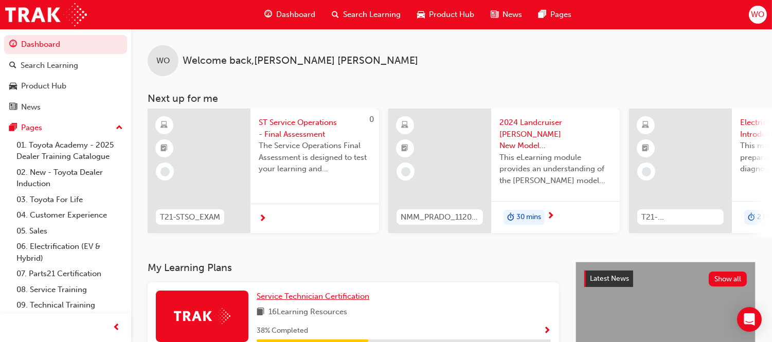
click at [294, 301] on span "Service Technician Certification" at bounding box center [313, 296] width 113 height 9
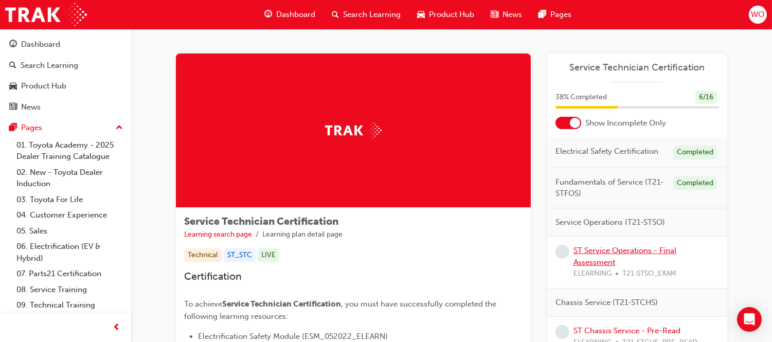
click at [651, 250] on link "ST Service Operations - Final Assessment" at bounding box center [625, 256] width 103 height 21
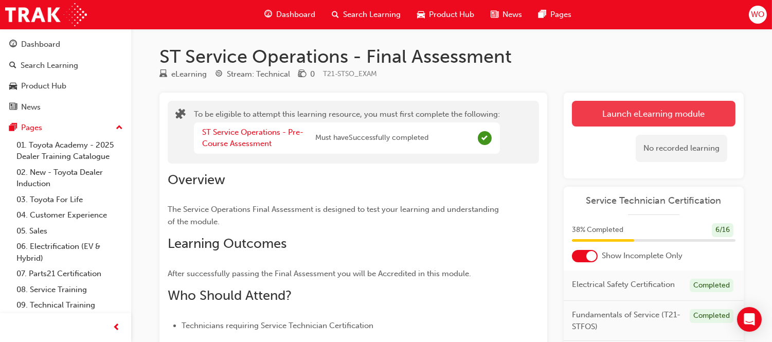
click at [650, 117] on button "Launch eLearning module" at bounding box center [654, 114] width 164 height 26
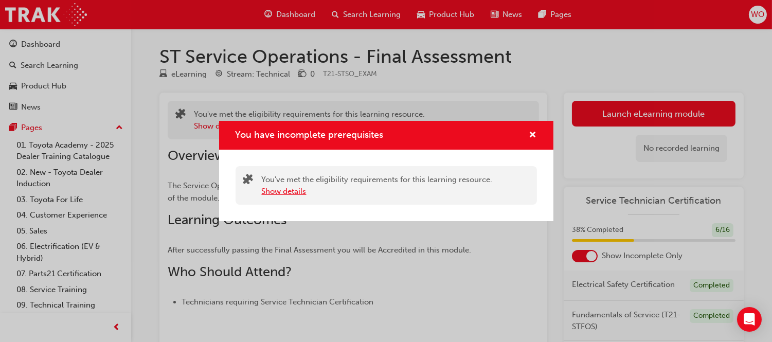
click at [300, 194] on button "Show details" at bounding box center [284, 192] width 45 height 12
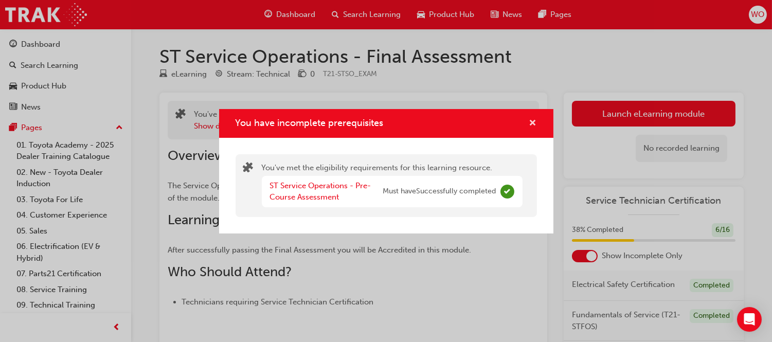
click at [533, 122] on span "cross-icon" at bounding box center [534, 123] width 8 height 9
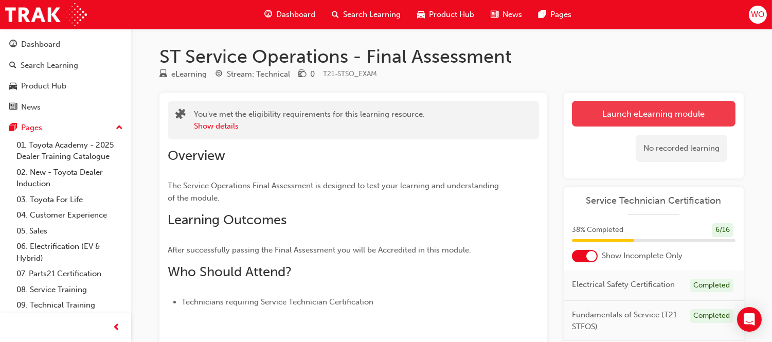
click at [606, 106] on button "Launch eLearning module" at bounding box center [654, 114] width 164 height 26
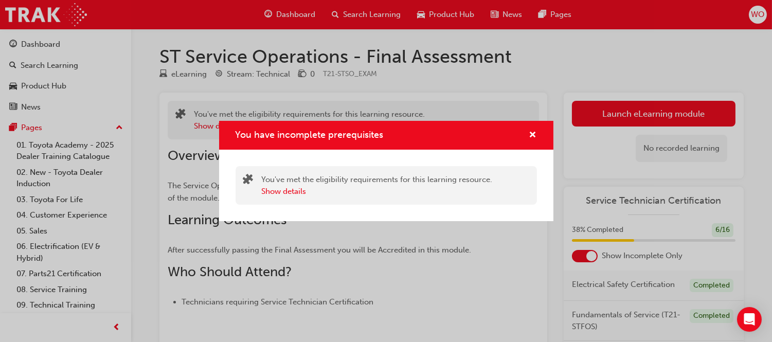
click at [537, 134] on div "You have incomplete prerequisites" at bounding box center [386, 135] width 335 height 29
click at [531, 134] on span "cross-icon" at bounding box center [534, 135] width 8 height 9
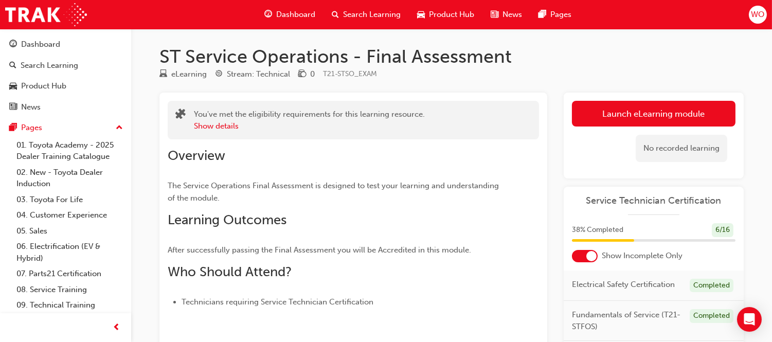
click at [296, 18] on span "Dashboard" at bounding box center [295, 15] width 39 height 12
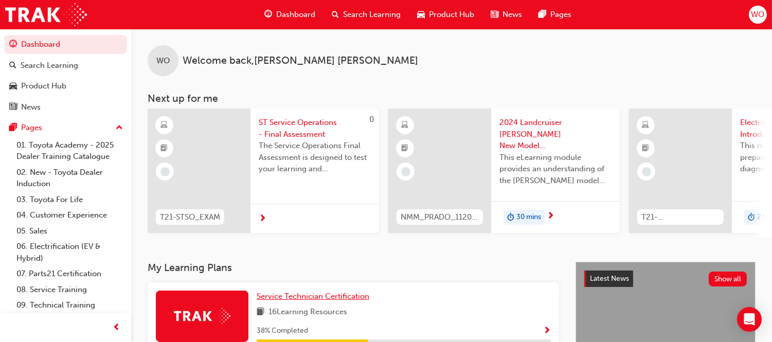
click at [289, 300] on span "Service Technician Certification" at bounding box center [313, 296] width 113 height 9
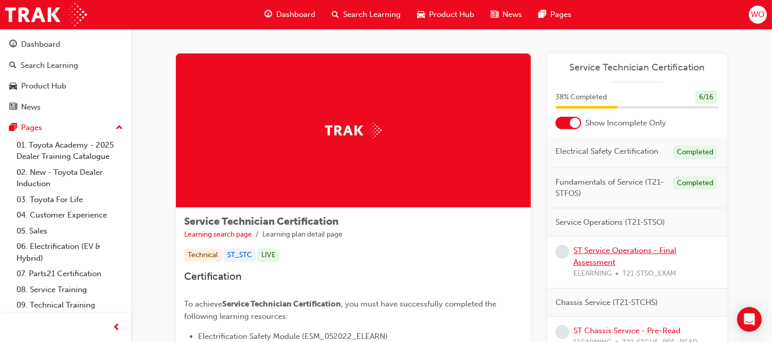
click at [599, 251] on link "ST Service Operations - Final Assessment" at bounding box center [625, 256] width 103 height 21
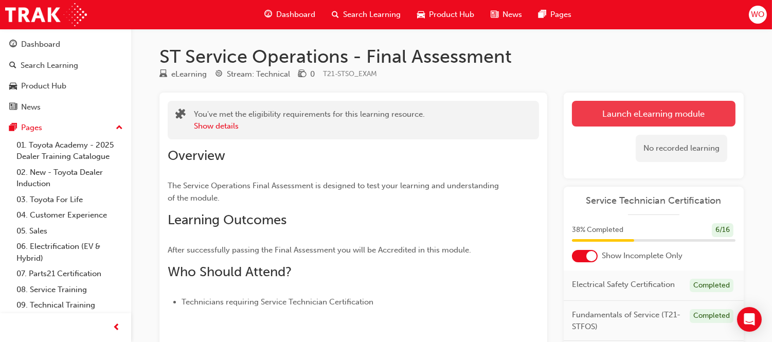
click at [664, 117] on link "Launch eLearning module" at bounding box center [654, 114] width 164 height 26
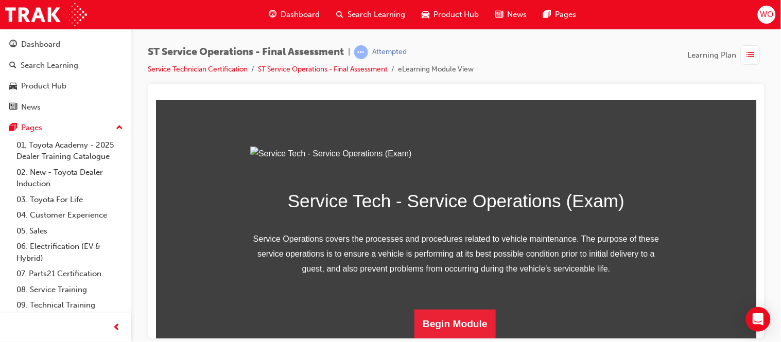
scroll to position [163, 0]
click at [465, 322] on button "Begin Module" at bounding box center [454, 323] width 81 height 29
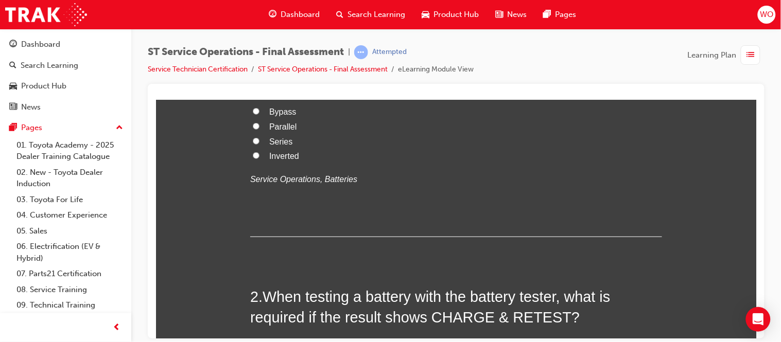
scroll to position [0, 0]
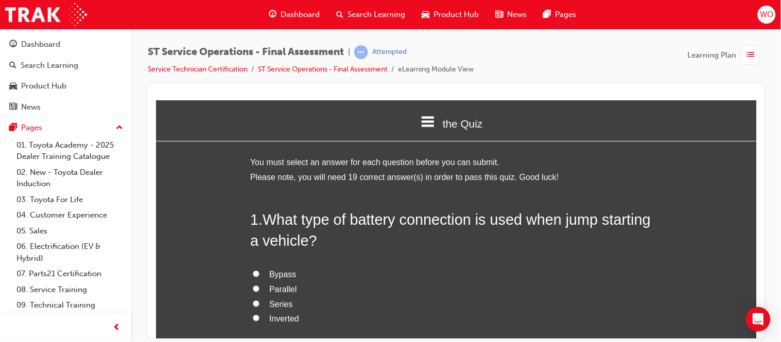
click at [278, 286] on span "Parallel" at bounding box center [282, 289] width 27 height 9
click at [259, 286] on input "Parallel" at bounding box center [255, 288] width 7 height 7
radio input "true"
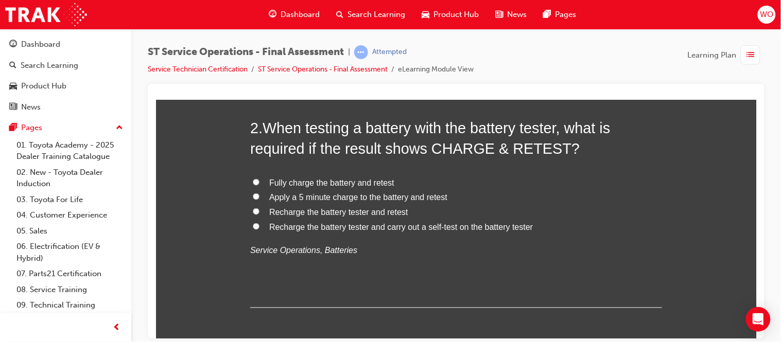
scroll to position [343, 0]
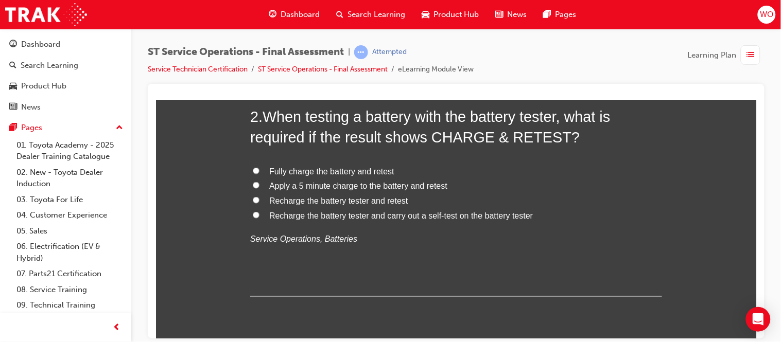
click at [334, 170] on span "Fully charge the battery and retest" at bounding box center [331, 171] width 125 height 9
click at [259, 170] on input "Fully charge the battery and retest" at bounding box center [255, 170] width 7 height 7
radio input "true"
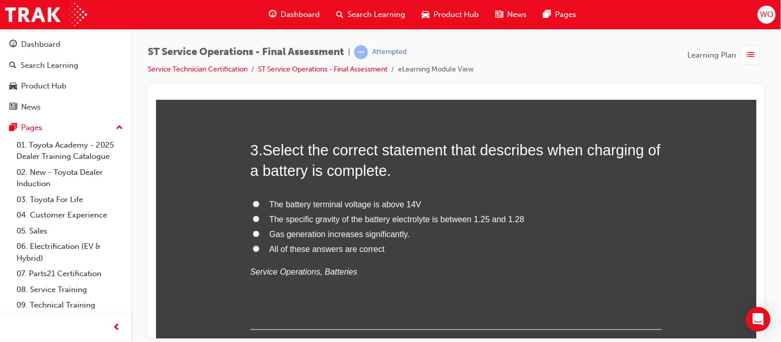
scroll to position [572, 0]
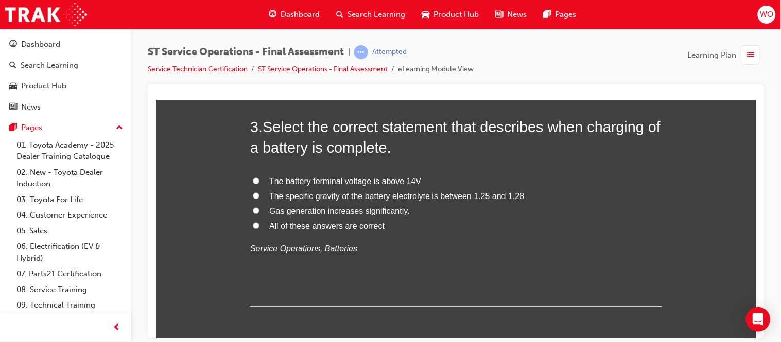
click at [301, 184] on span "The battery terminal voltage is above 14V" at bounding box center [345, 181] width 152 height 9
click at [259, 184] on input "The battery terminal voltage is above 14V" at bounding box center [255, 181] width 7 height 7
radio input "true"
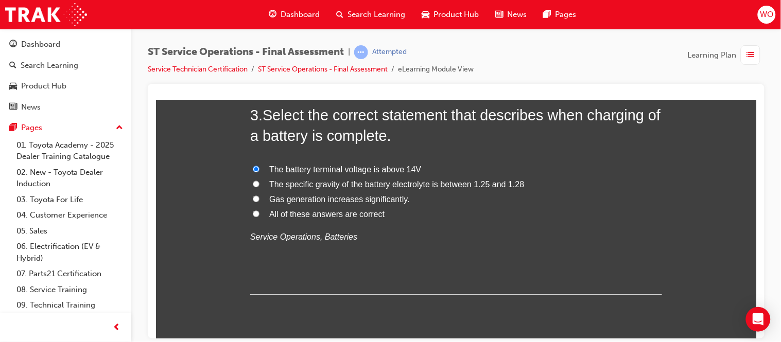
scroll to position [594, 0]
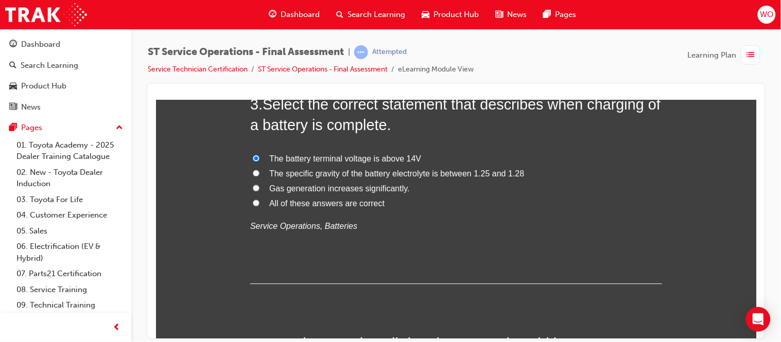
click at [458, 170] on span "The specific gravity of the battery electrolyte is between 1.25 and 1.28" at bounding box center [396, 173] width 255 height 9
click at [259, 170] on input "The specific gravity of the battery electrolyte is between 1.25 and 1.28" at bounding box center [255, 173] width 7 height 7
radio input "true"
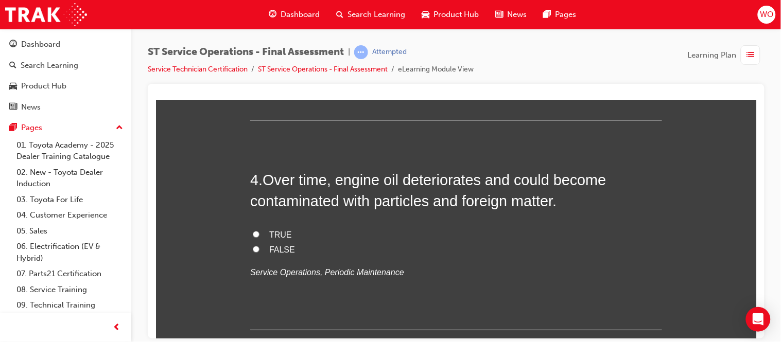
scroll to position [778, 0]
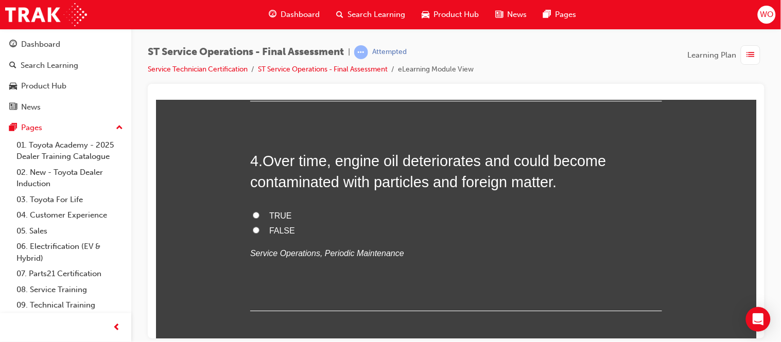
click at [279, 219] on span "TRUE" at bounding box center [280, 215] width 23 height 9
click at [259, 218] on input "TRUE" at bounding box center [255, 215] width 7 height 7
radio input "true"
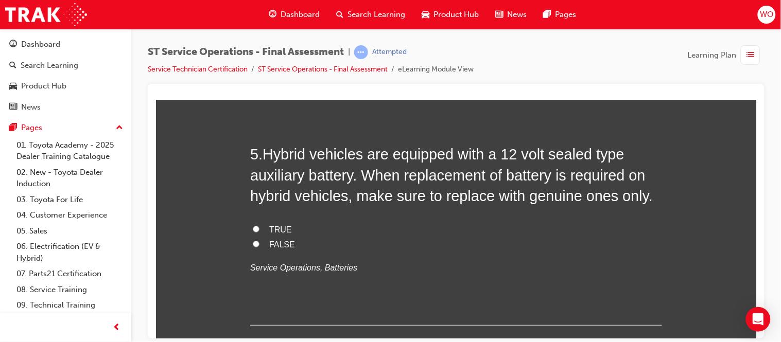
scroll to position [1006, 0]
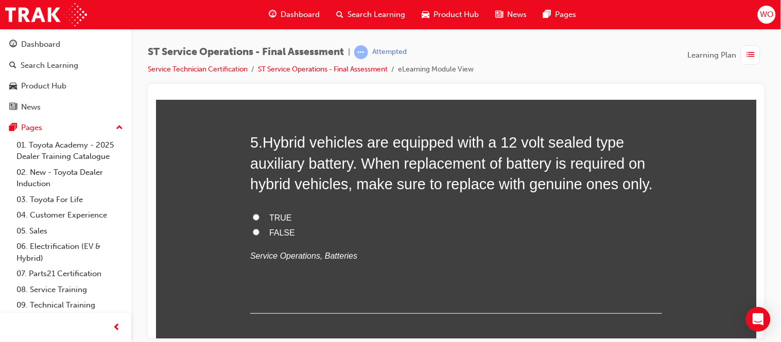
click at [278, 219] on span "TRUE" at bounding box center [280, 217] width 23 height 9
click at [259, 219] on input "TRUE" at bounding box center [255, 217] width 7 height 7
radio input "true"
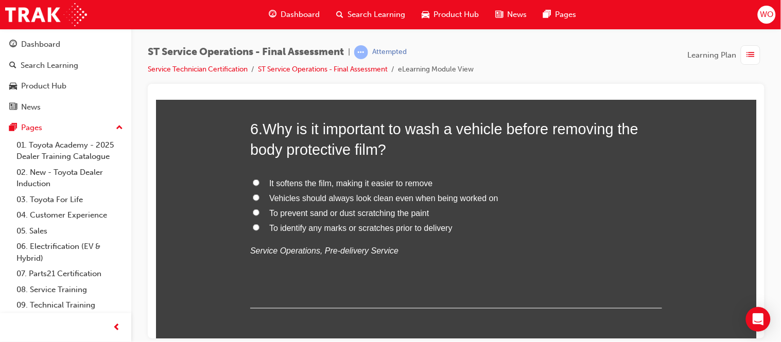
scroll to position [1258, 0]
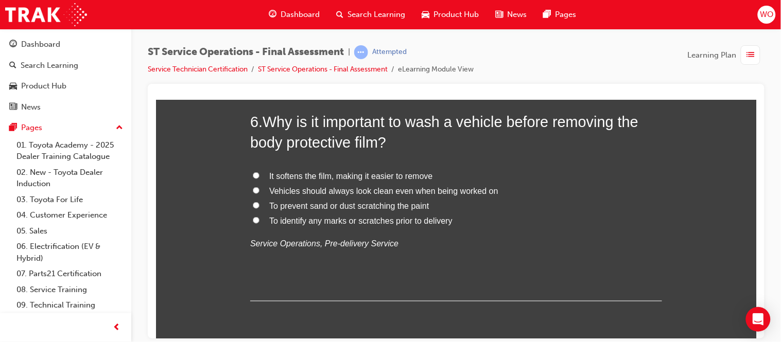
click at [252, 202] on input "To prevent sand or dust scratching the paint" at bounding box center [255, 205] width 7 height 7
radio input "true"
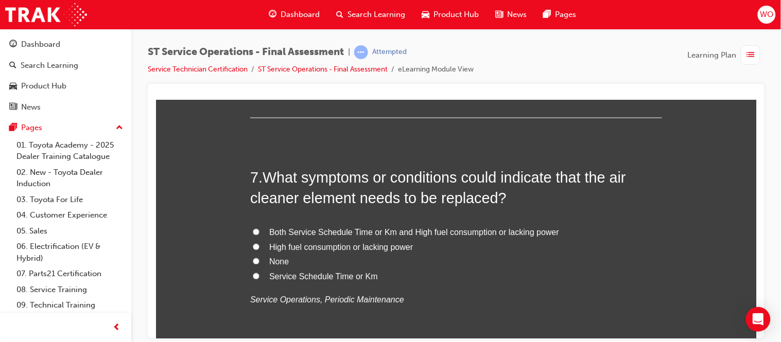
scroll to position [1464, 0]
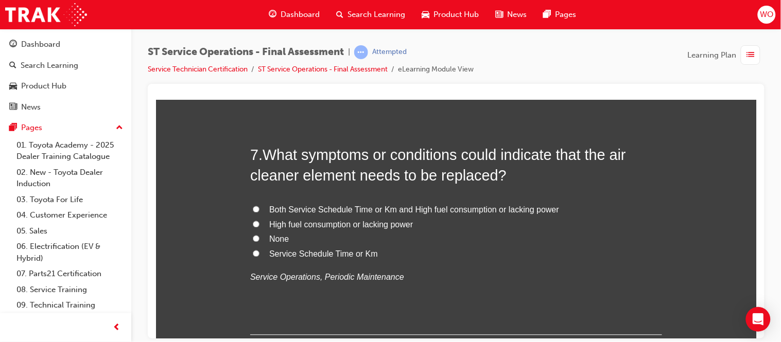
click at [252, 209] on input "Both Service Schedule Time or Km and High fuel consumption or lacking power" at bounding box center [255, 209] width 7 height 7
radio input "true"
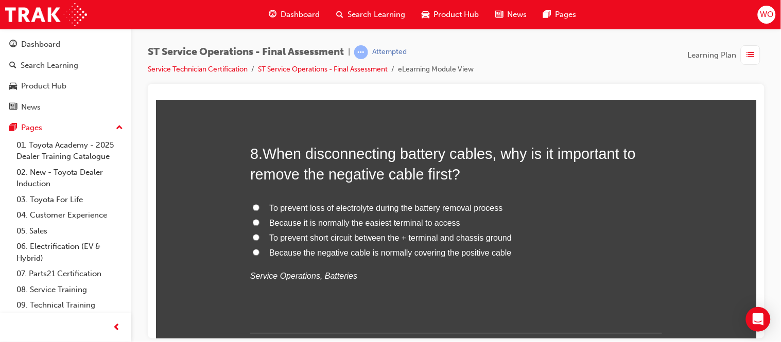
scroll to position [1715, 0]
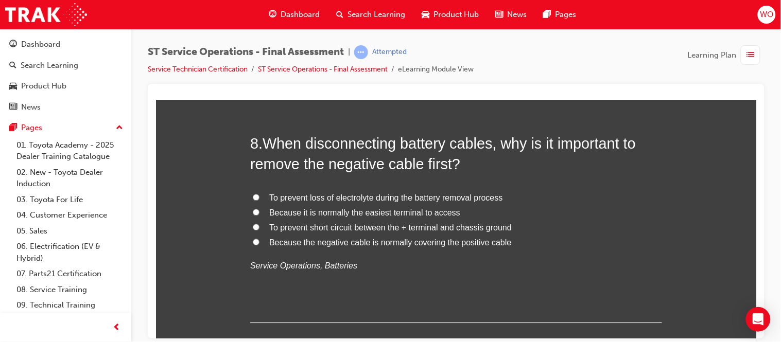
click at [279, 226] on span "To prevent short circuit between the + terminal and chassis ground" at bounding box center [390, 227] width 242 height 9
click at [259, 226] on input "To prevent short circuit between the + terminal and chassis ground" at bounding box center [255, 226] width 7 height 7
radio input "true"
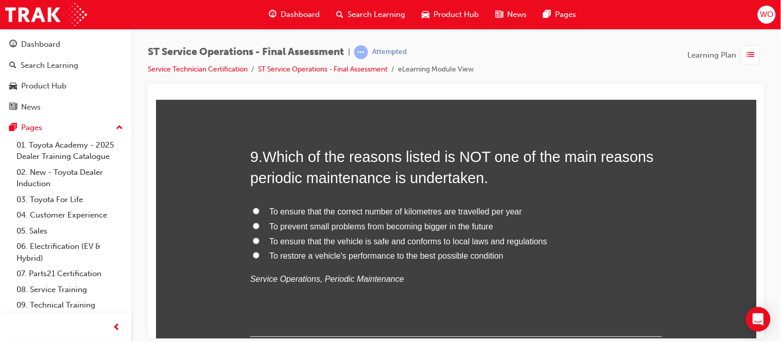
scroll to position [1944, 0]
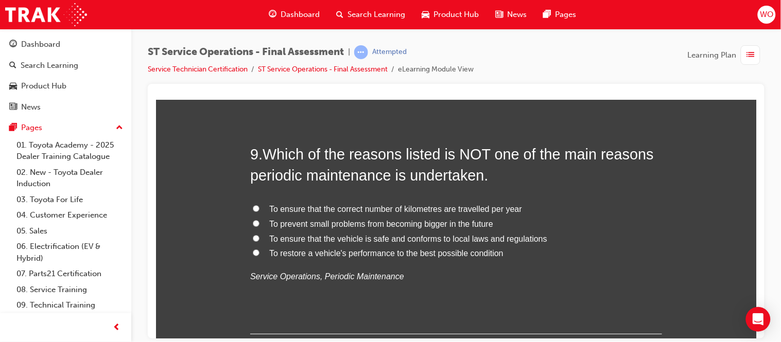
click at [252, 206] on input "To ensure that the correct number of kilometres are travelled per year" at bounding box center [255, 208] width 7 height 7
radio input "true"
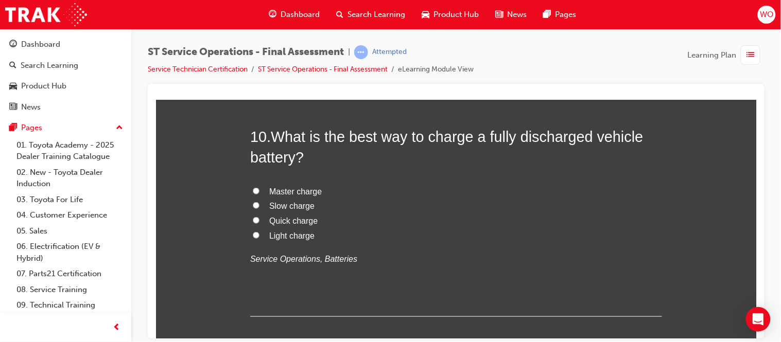
scroll to position [2219, 0]
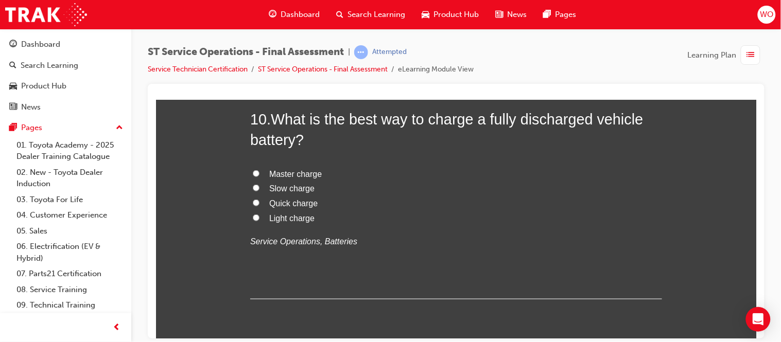
click at [288, 187] on span "Slow charge" at bounding box center [291, 188] width 45 height 9
click at [259, 187] on input "Slow charge" at bounding box center [255, 187] width 7 height 7
radio input "true"
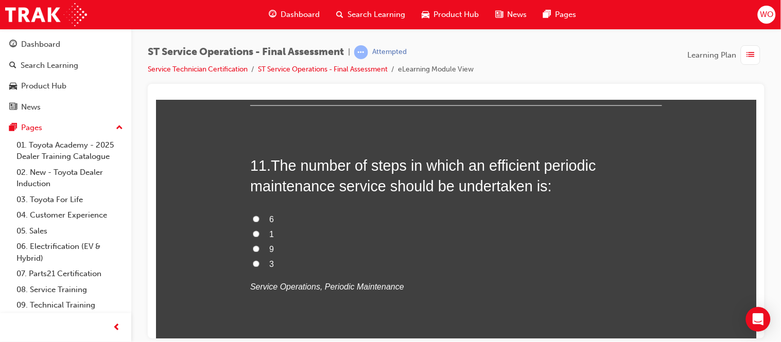
scroll to position [2424, 0]
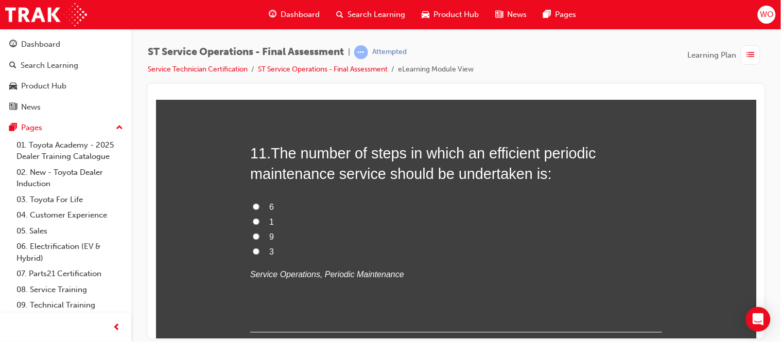
click at [252, 204] on input "6" at bounding box center [255, 206] width 7 height 7
radio input "true"
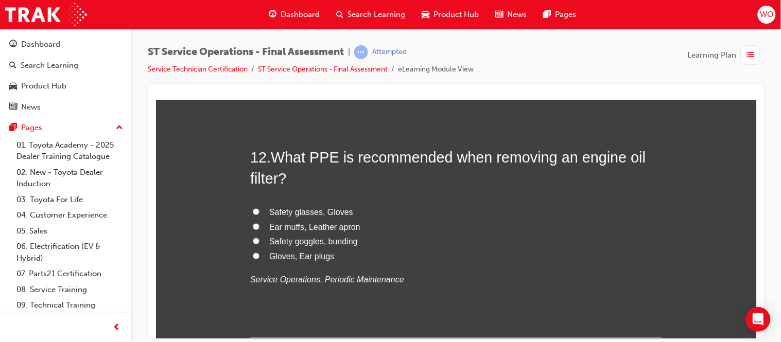
scroll to position [2676, 0]
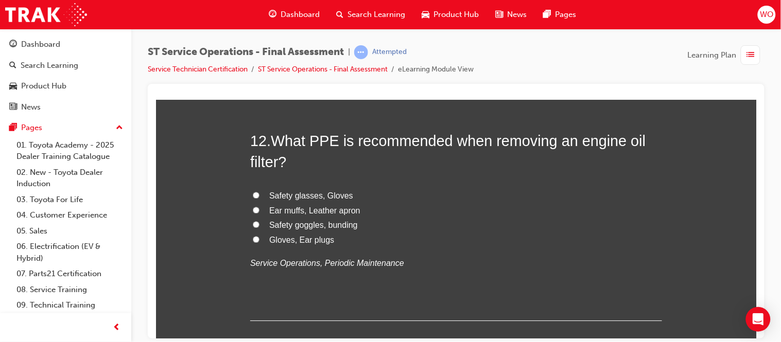
click at [278, 194] on span "Safety glasses, Gloves" at bounding box center [311, 195] width 84 height 9
click at [259, 194] on input "Safety glasses, Gloves" at bounding box center [255, 194] width 7 height 7
radio input "true"
click at [269, 226] on span "Safety goggles, bunding" at bounding box center [313, 224] width 89 height 9
click at [259, 226] on input "Safety goggles, bunding" at bounding box center [255, 224] width 7 height 7
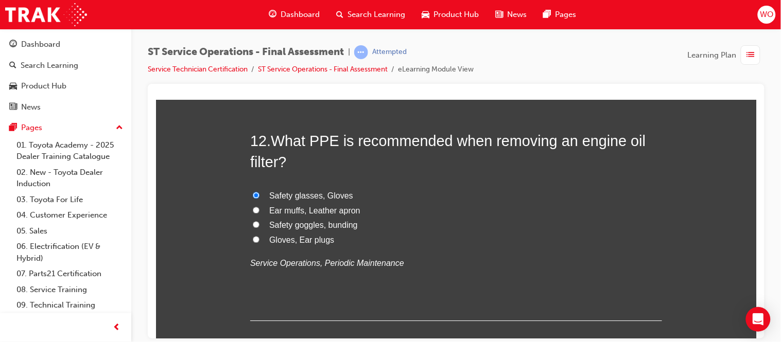
radio input "true"
click at [295, 191] on span "Safety glasses, Gloves" at bounding box center [311, 195] width 84 height 9
click at [259, 191] on input "Safety glasses, Gloves" at bounding box center [255, 194] width 7 height 7
radio input "true"
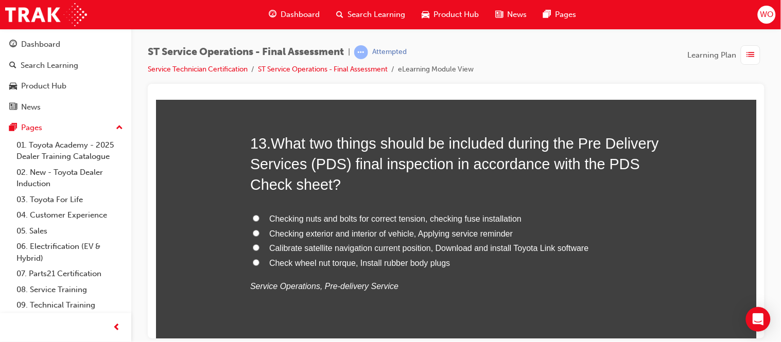
scroll to position [2927, 0]
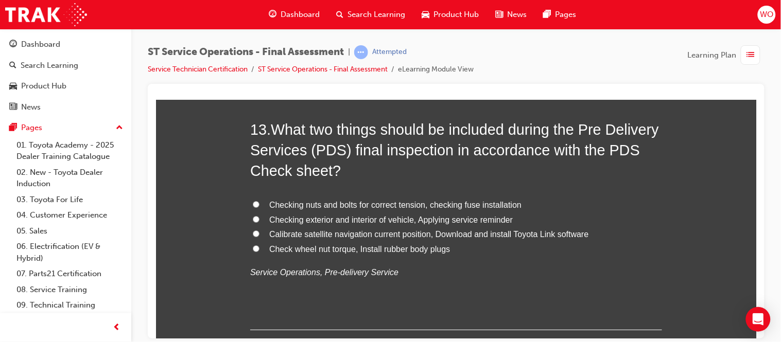
click at [323, 235] on span "Calibrate satellite navigation current position, Download and install Toyota Li…" at bounding box center [429, 234] width 320 height 9
click at [259, 235] on input "Calibrate satellite navigation current position, Download and install Toyota Li…" at bounding box center [255, 233] width 7 height 7
radio input "true"
click at [330, 221] on span "Checking exterior and interior of vehicle, Applying service reminder" at bounding box center [390, 219] width 243 height 9
click at [259, 221] on input "Checking exterior and interior of vehicle, Applying service reminder" at bounding box center [255, 219] width 7 height 7
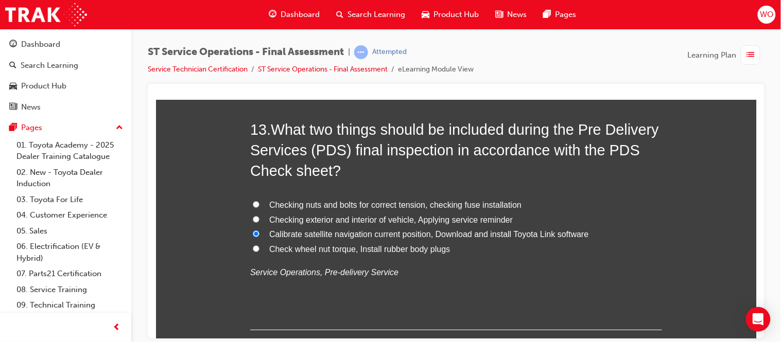
radio input "true"
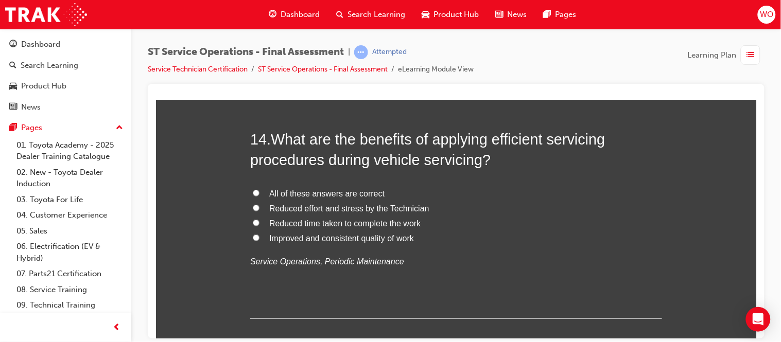
scroll to position [3179, 0]
click at [347, 191] on span "All of these answers are correct" at bounding box center [326, 192] width 115 height 9
click at [259, 191] on input "All of these answers are correct" at bounding box center [255, 191] width 7 height 7
radio input "true"
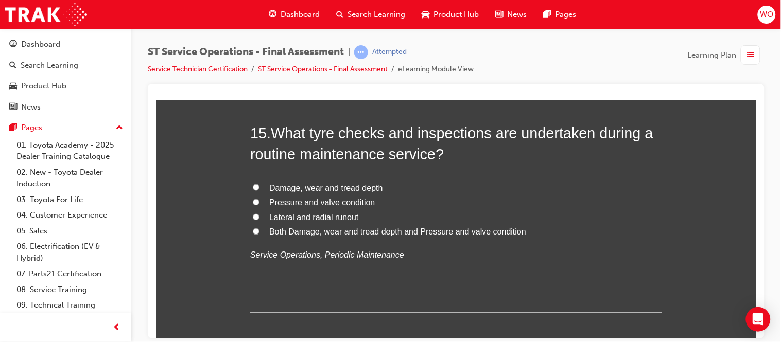
scroll to position [3431, 0]
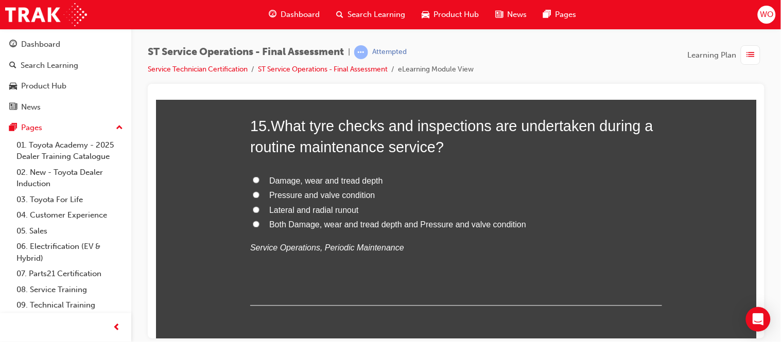
click at [326, 227] on span "Both Damage, wear and tread depth and Pressure and valve condition" at bounding box center [397, 224] width 257 height 9
click at [259, 227] on input "Both Damage, wear and tread depth and Pressure and valve condition" at bounding box center [255, 224] width 7 height 7
radio input "true"
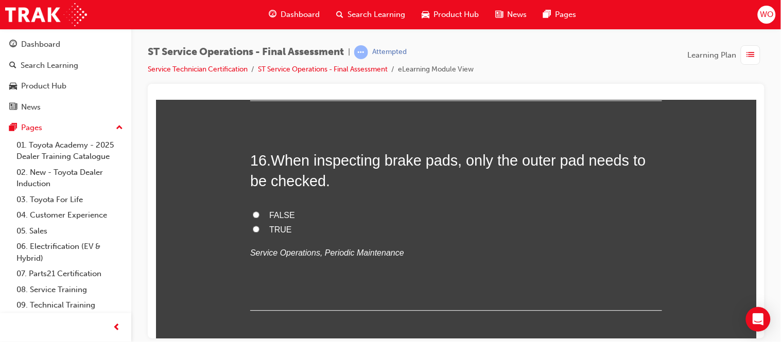
scroll to position [3660, 0]
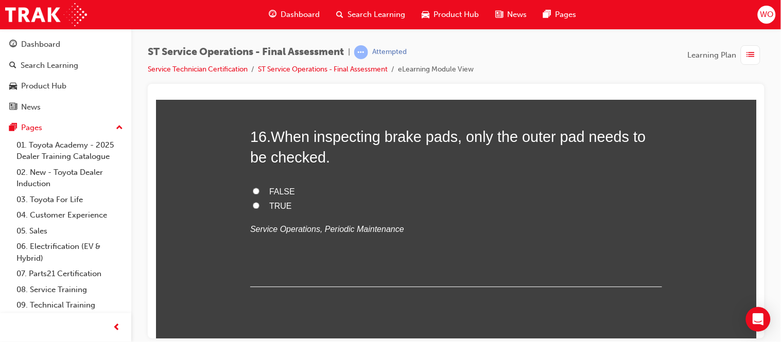
click at [271, 188] on span "FALSE" at bounding box center [282, 191] width 26 height 9
click at [259, 188] on input "FALSE" at bounding box center [255, 190] width 7 height 7
radio input "true"
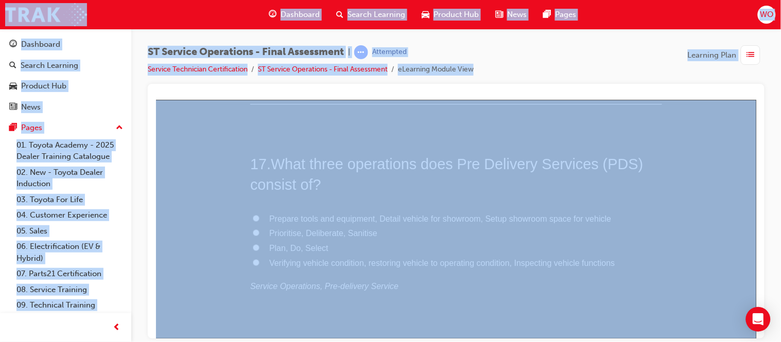
scroll to position [3865, 0]
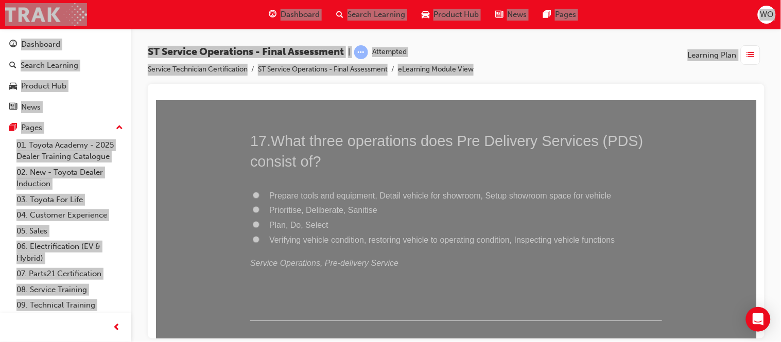
click at [307, 242] on span "Verifying vehicle condition, restoring vehicle to operating condition, Inspecti…" at bounding box center [442, 239] width 346 height 9
click at [259, 242] on input "Verifying vehicle condition, restoring vehicle to operating condition, Inspecti…" at bounding box center [255, 239] width 7 height 7
radio input "true"
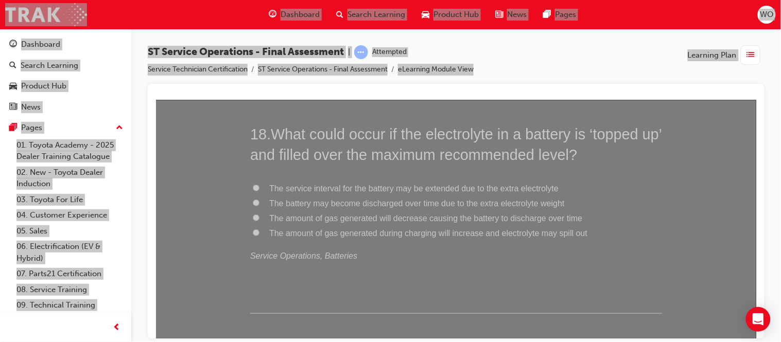
scroll to position [4117, 0]
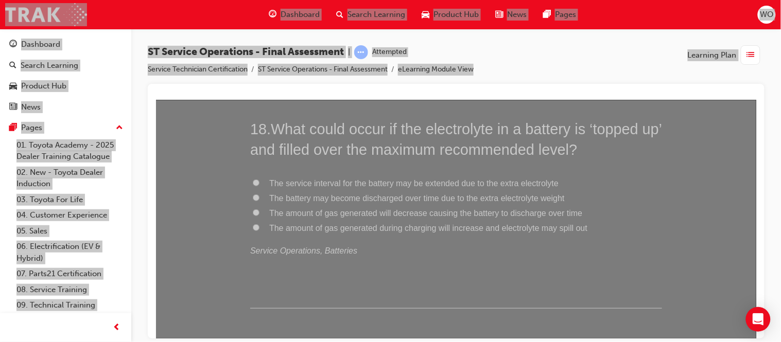
click at [378, 214] on span "The amount of gas generated will decrease causing the battery to discharge over…" at bounding box center [425, 212] width 313 height 9
click at [259, 214] on input "The amount of gas generated will decrease causing the battery to discharge over…" at bounding box center [255, 212] width 7 height 7
radio input "true"
click at [371, 230] on span "The amount of gas generated during charging will increase and electrolyte may s…" at bounding box center [428, 227] width 318 height 9
click at [259, 230] on input "The amount of gas generated during charging will increase and electrolyte may s…" at bounding box center [255, 227] width 7 height 7
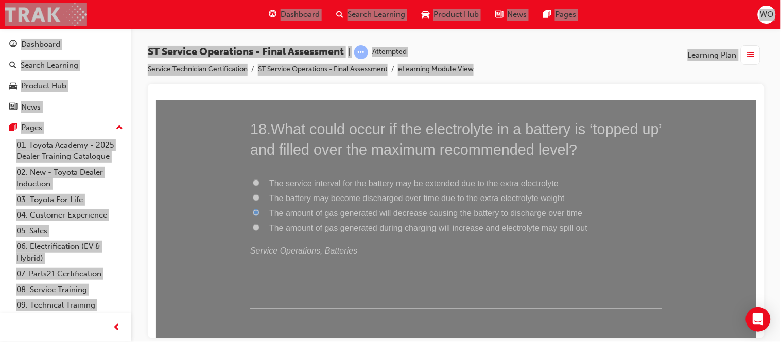
radio input "true"
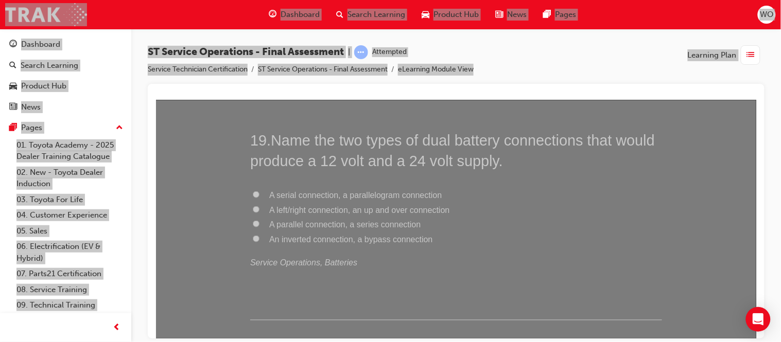
scroll to position [4346, 0]
click at [319, 225] on span "A parallel connection, a series connection" at bounding box center [344, 223] width 151 height 9
click at [259, 225] on input "A parallel connection, a series connection" at bounding box center [255, 223] width 7 height 7
radio input "true"
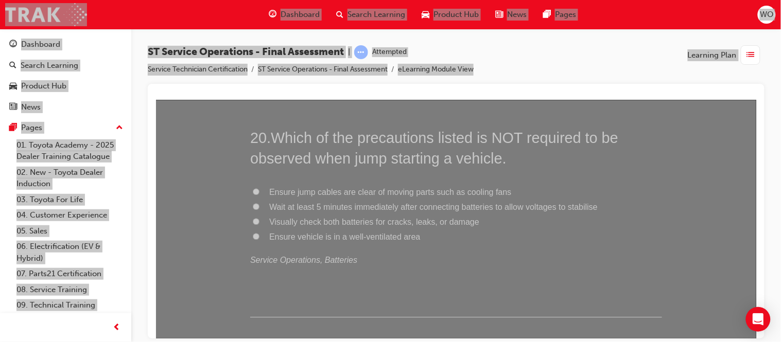
scroll to position [4597, 0]
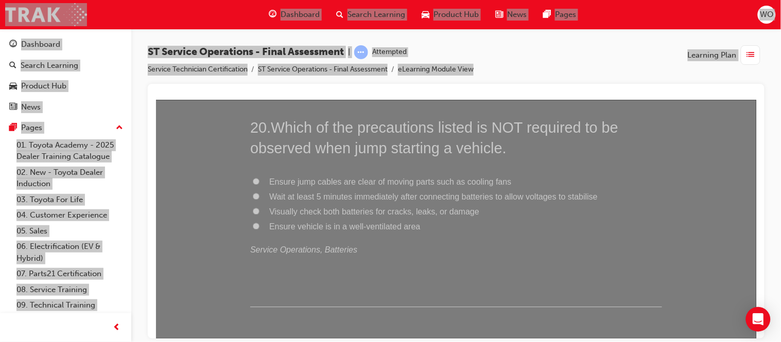
click at [350, 195] on span "Wait at least 5 minutes immediately after connecting batteries to allow voltage…" at bounding box center [433, 196] width 328 height 9
click at [259, 195] on input "Wait at least 5 minutes immediately after connecting batteries to allow voltage…" at bounding box center [255, 196] width 7 height 7
radio input "true"
click at [346, 231] on span "Ensure vehicle is in a well-ventilated area" at bounding box center [344, 226] width 151 height 9
click at [259, 230] on input "Ensure vehicle is in a well-ventilated area" at bounding box center [255, 226] width 7 height 7
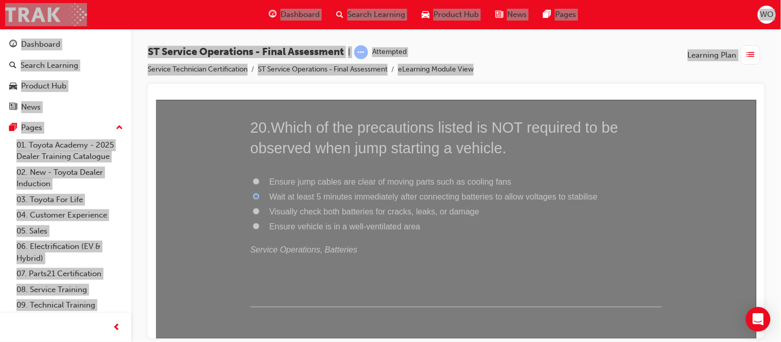
radio input "true"
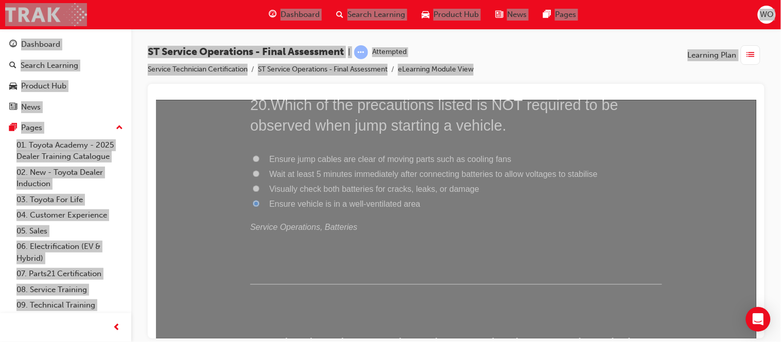
scroll to position [4620, 0]
click at [430, 175] on span "Wait at least 5 minutes immediately after connecting batteries to allow voltage…" at bounding box center [433, 174] width 328 height 9
click at [259, 175] on input "Wait at least 5 minutes immediately after connecting batteries to allow voltage…" at bounding box center [255, 173] width 7 height 7
radio input "true"
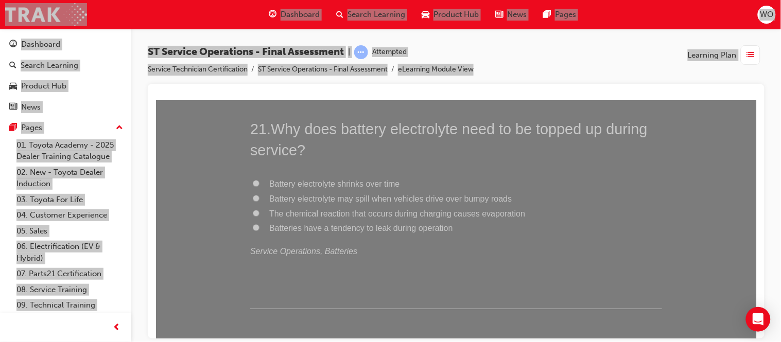
scroll to position [4826, 0]
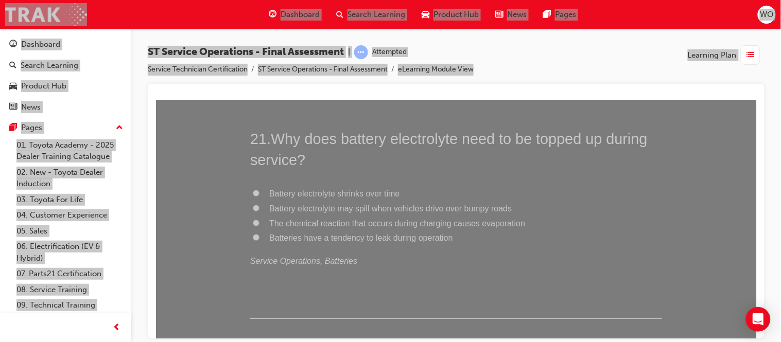
click at [326, 222] on span "The chemical reaction that occurs during charging causes evaporation" at bounding box center [397, 223] width 256 height 9
click at [259, 222] on input "The chemical reaction that occurs during charging causes evaporation" at bounding box center [255, 222] width 7 height 7
radio input "true"
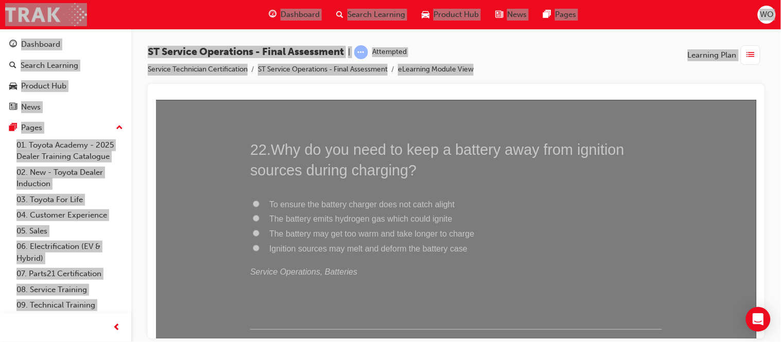
scroll to position [5077, 0]
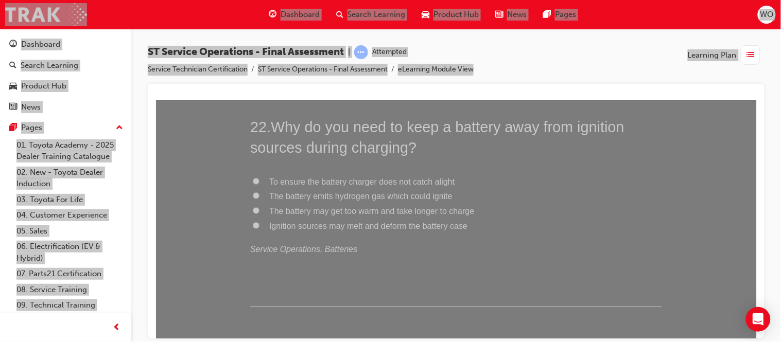
click at [347, 199] on span "The battery emits hydrogen gas which could ignite" at bounding box center [360, 195] width 183 height 9
click at [259, 199] on input "The battery emits hydrogen gas which could ignite" at bounding box center [255, 195] width 7 height 7
radio input "true"
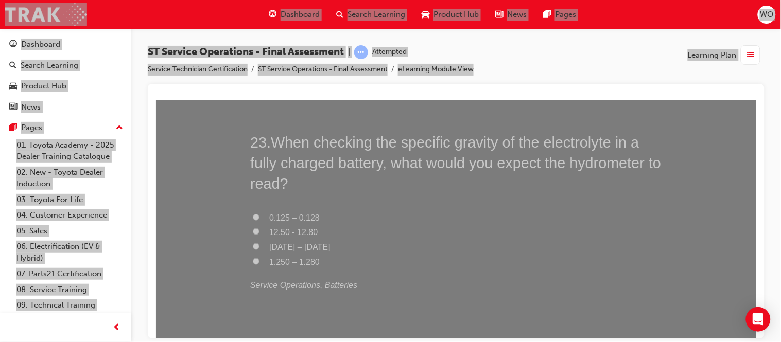
scroll to position [5306, 0]
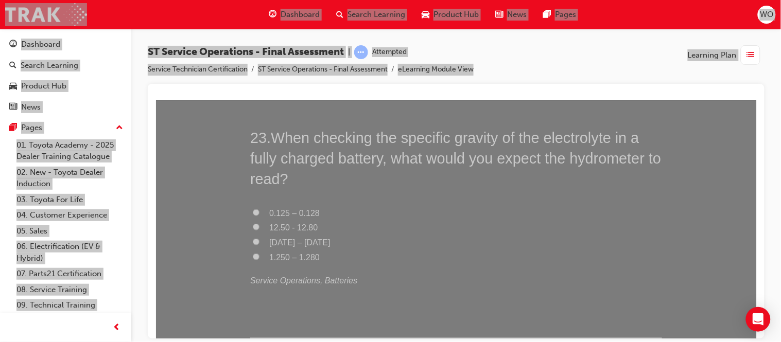
click at [252, 256] on input "1.250 – 1.280" at bounding box center [255, 256] width 7 height 7
radio input "true"
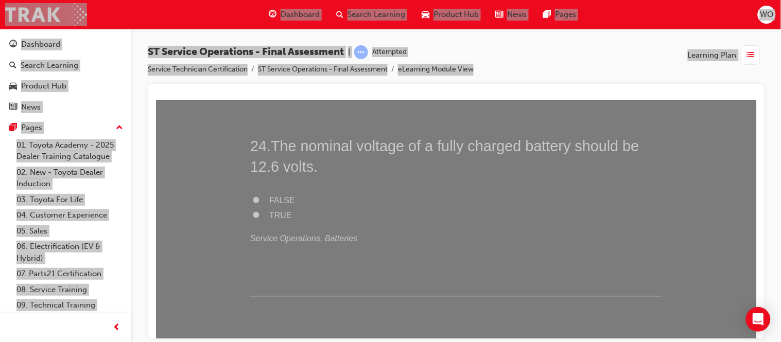
scroll to position [5581, 0]
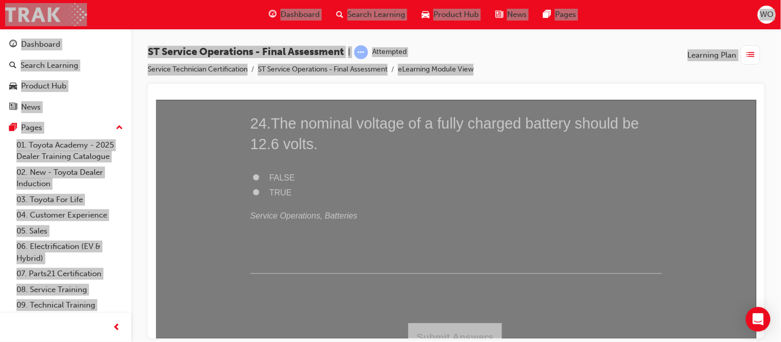
click at [273, 190] on span "TRUE" at bounding box center [280, 192] width 23 height 9
click at [259, 190] on input "TRUE" at bounding box center [255, 192] width 7 height 7
radio input "true"
click at [481, 328] on button "Submit Answers" at bounding box center [455, 337] width 94 height 29
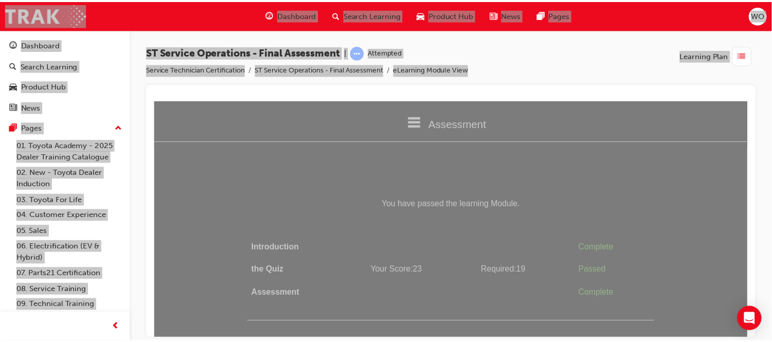
scroll to position [0, 0]
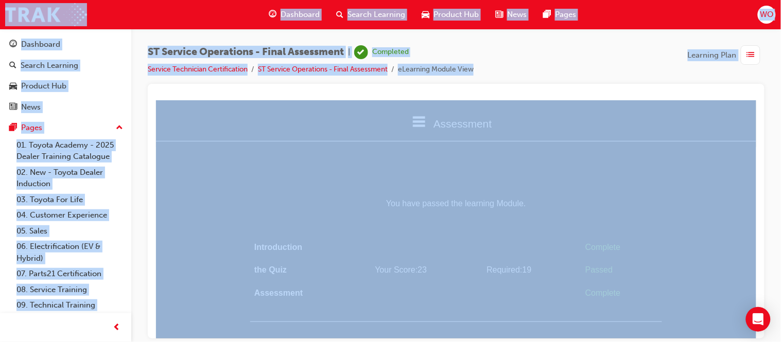
click at [302, 14] on span "Dashboard" at bounding box center [299, 15] width 39 height 12
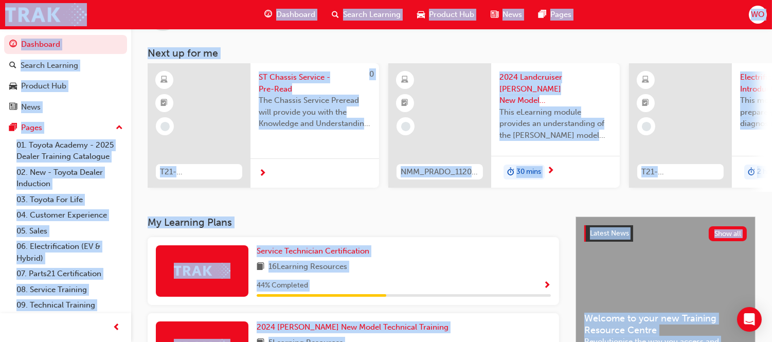
scroll to position [68, 0]
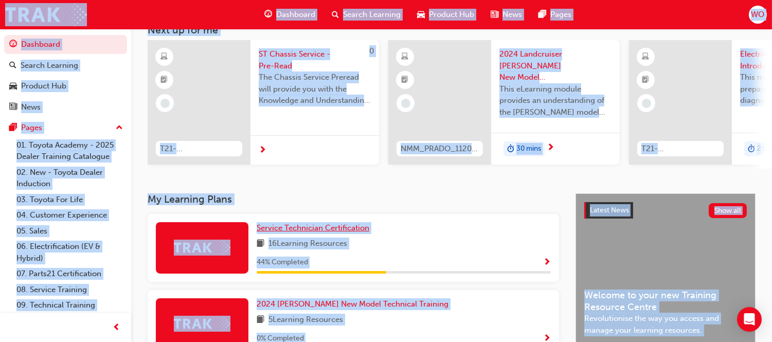
click at [292, 233] on span "Service Technician Certification" at bounding box center [313, 227] width 113 height 9
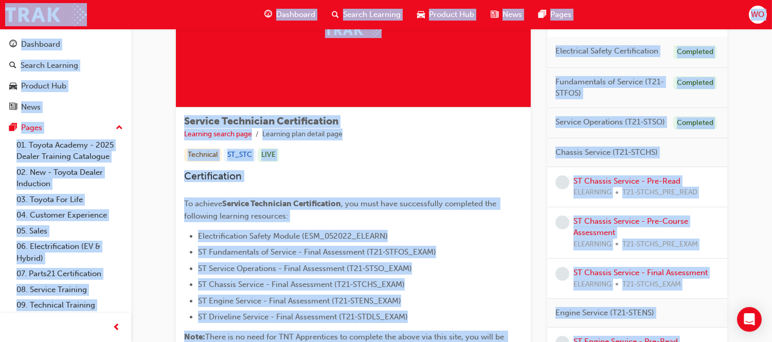
scroll to position [98, 0]
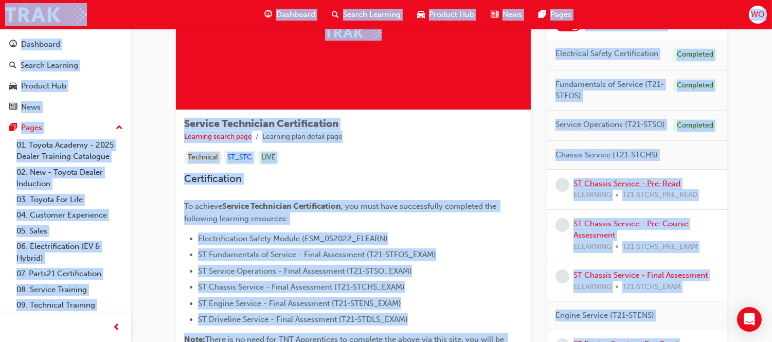
click at [662, 186] on link "ST Chassis Service - Pre-Read" at bounding box center [627, 183] width 107 height 9
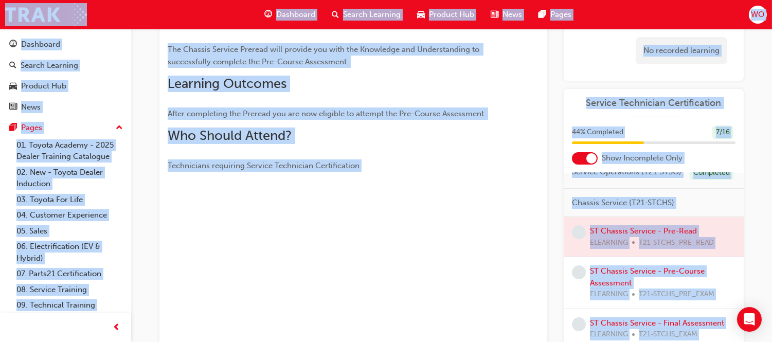
scroll to position [89, 0]
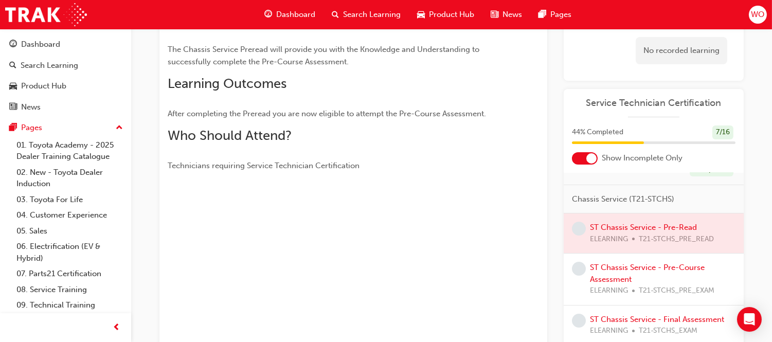
click at [644, 245] on div at bounding box center [654, 234] width 180 height 40
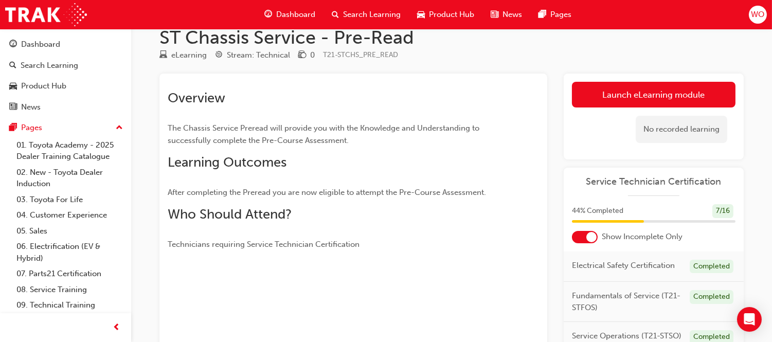
scroll to position [14, 0]
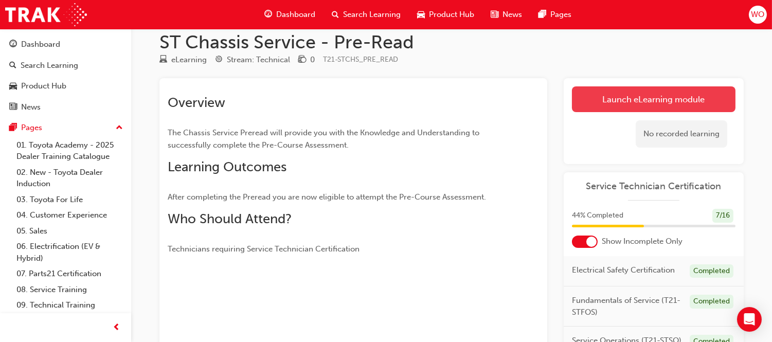
click at [687, 97] on link "Launch eLearning module" at bounding box center [654, 99] width 164 height 26
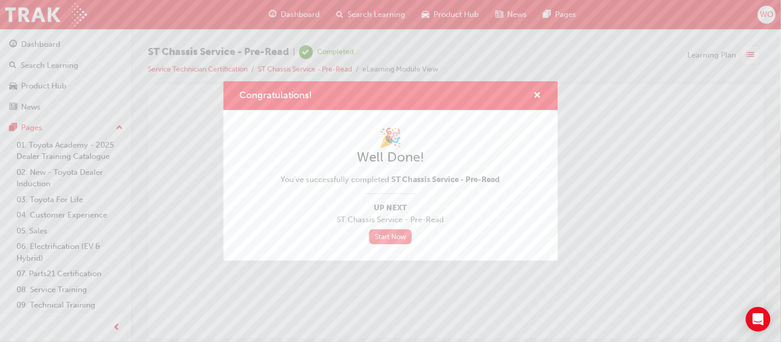
click at [394, 240] on link "Start Now" at bounding box center [390, 237] width 43 height 15
click at [540, 93] on span "cross-icon" at bounding box center [538, 96] width 8 height 9
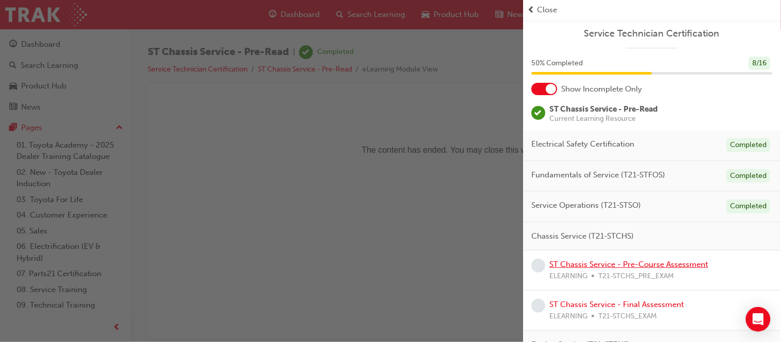
click at [617, 261] on link "ST Chassis Service - Pre-Course Assessment" at bounding box center [629, 264] width 159 height 9
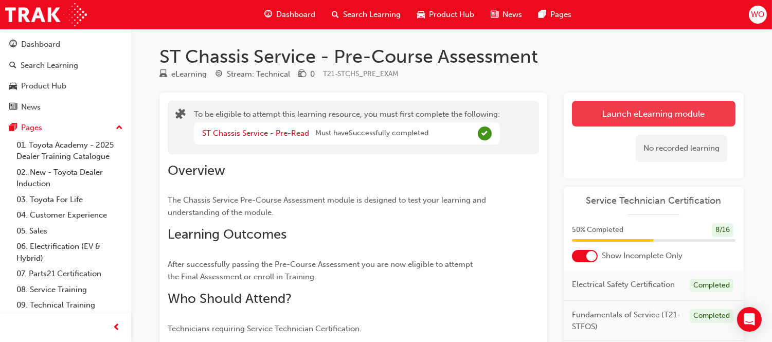
click at [688, 111] on button "Launch eLearning module" at bounding box center [654, 114] width 164 height 26
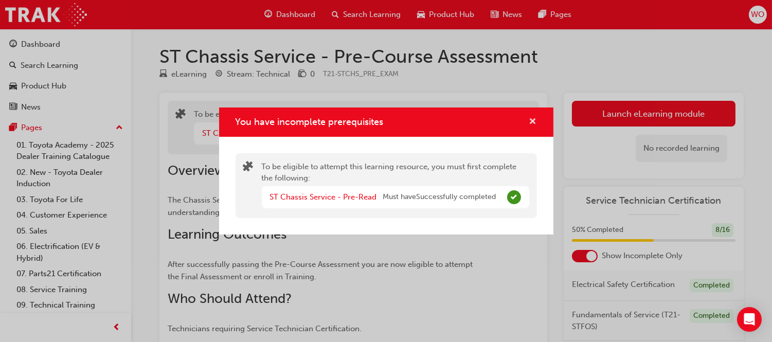
click at [532, 120] on span "cross-icon" at bounding box center [534, 122] width 8 height 9
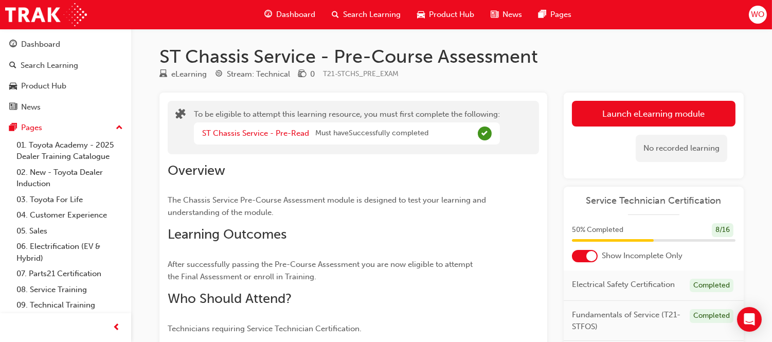
click at [301, 14] on span "Dashboard" at bounding box center [295, 15] width 39 height 12
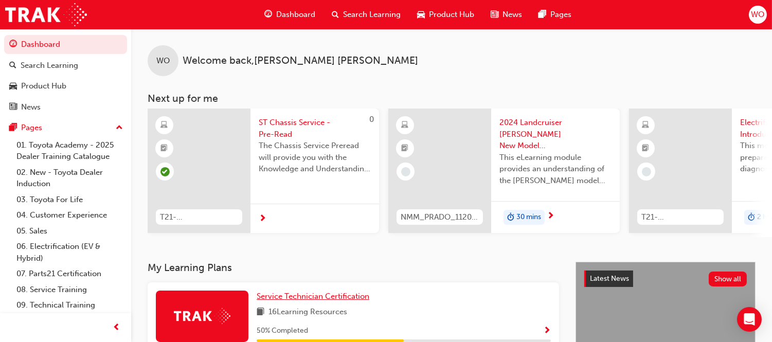
click at [273, 301] on span "Service Technician Certification" at bounding box center [313, 296] width 113 height 9
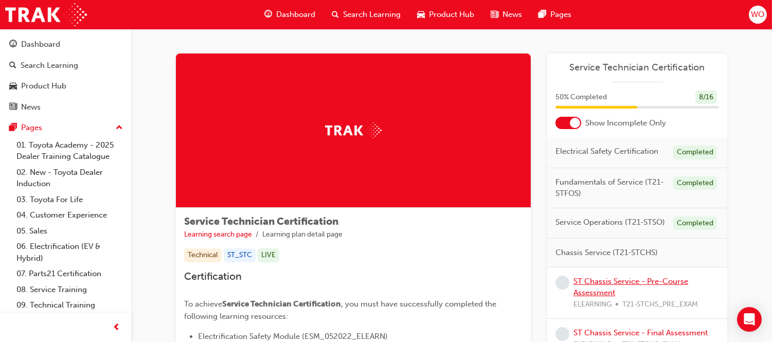
click at [641, 280] on link "ST Chassis Service - Pre-Course Assessment" at bounding box center [631, 287] width 115 height 21
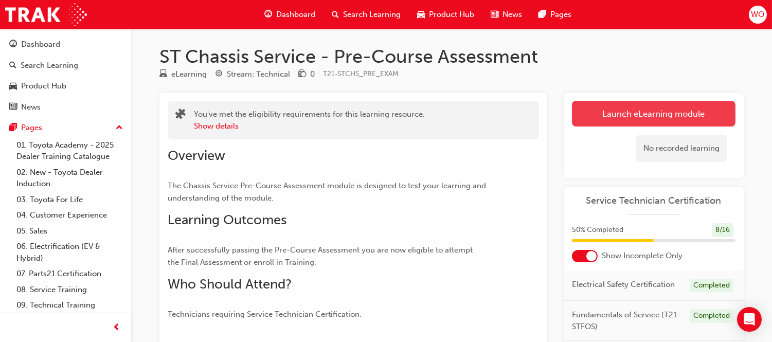
click at [652, 112] on link "Launch eLearning module" at bounding box center [654, 114] width 164 height 26
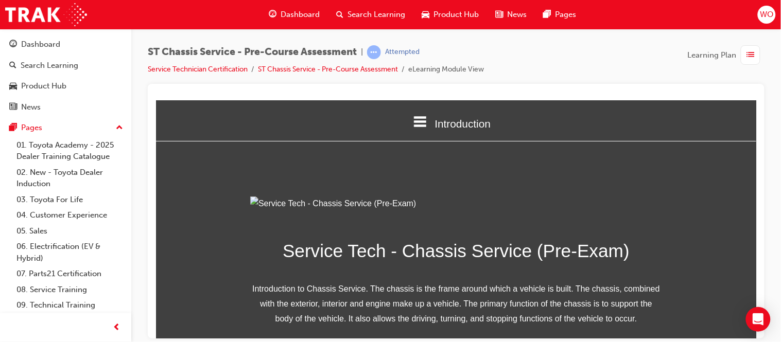
scroll to position [163, 0]
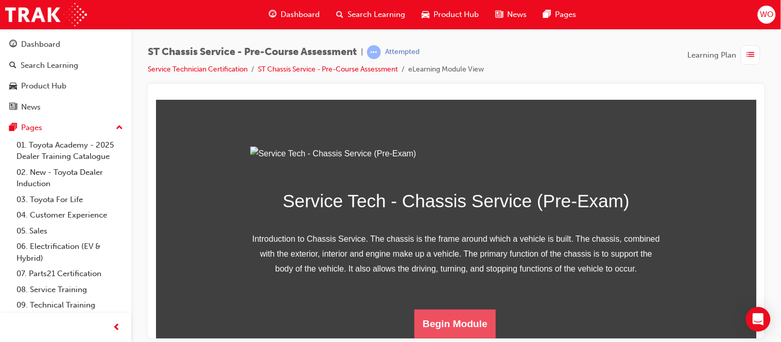
click at [462, 315] on button "Begin Module" at bounding box center [454, 323] width 81 height 29
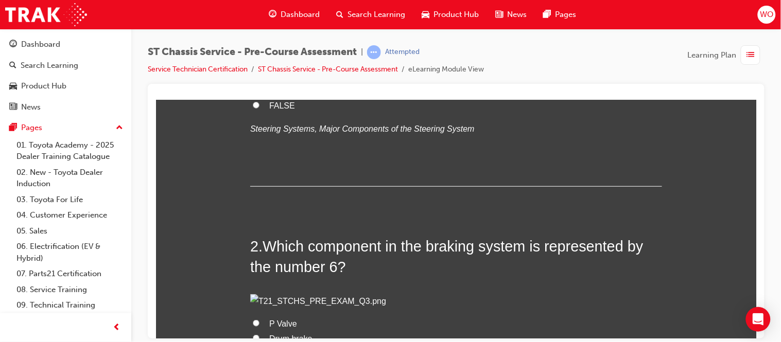
scroll to position [0, 0]
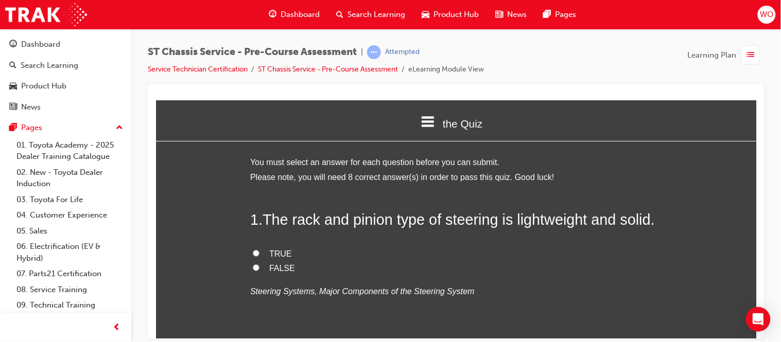
click at [269, 251] on span "TRUE" at bounding box center [280, 253] width 23 height 9
click at [259, 251] on input "TRUE" at bounding box center [255, 253] width 7 height 7
radio input "true"
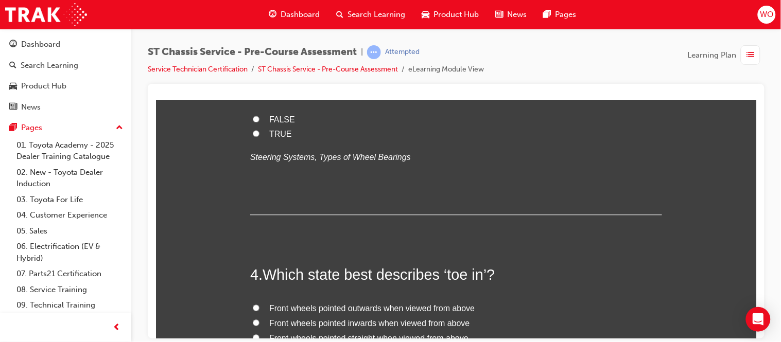
scroll to position [622, 0]
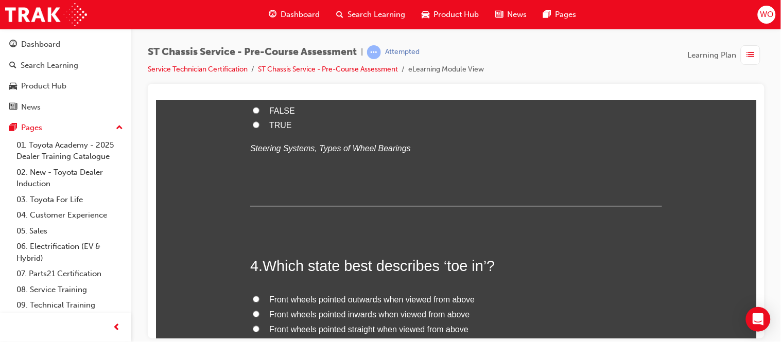
radio input "true"
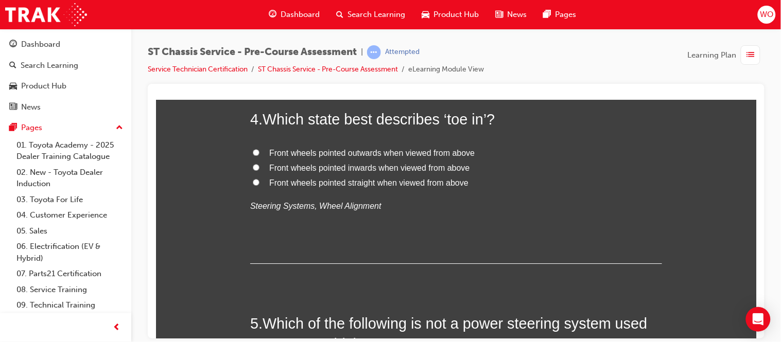
scroll to position [782, 0]
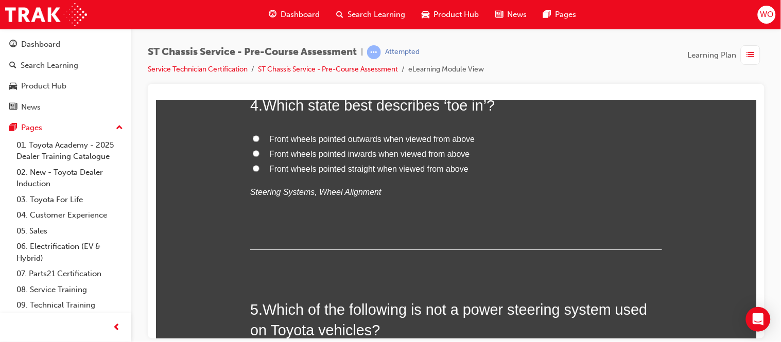
radio input "true"
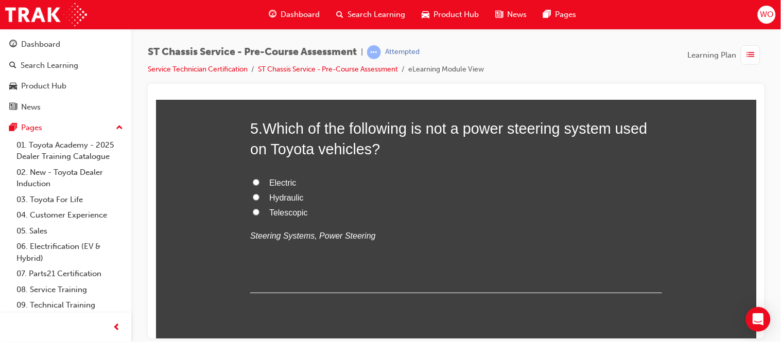
scroll to position [965, 0]
radio input "true"
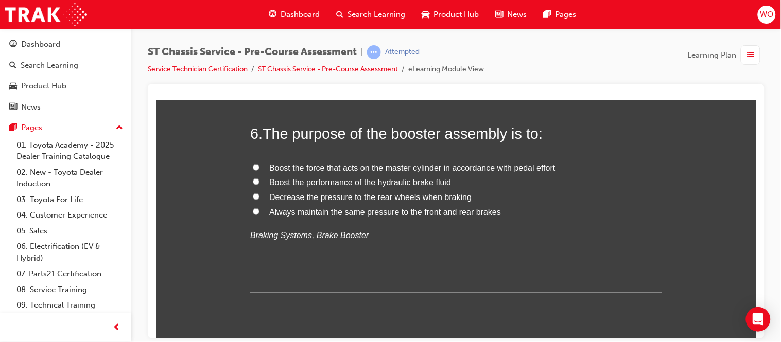
scroll to position [1217, 0]
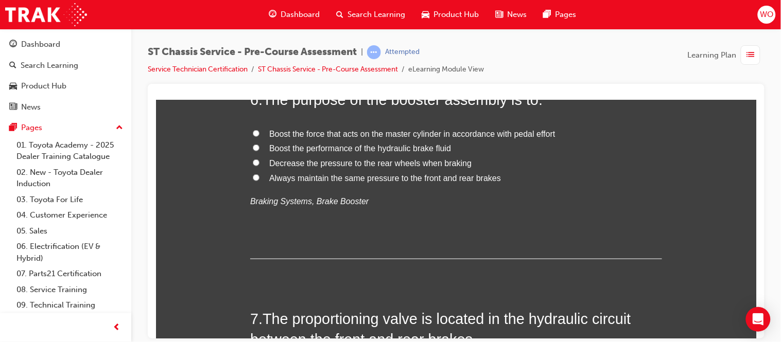
radio input "true"
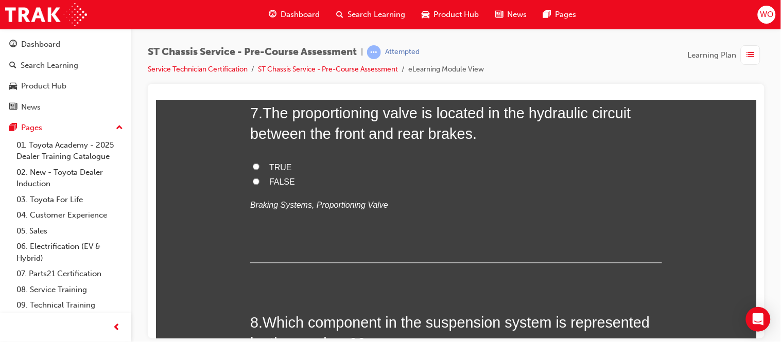
scroll to position [1445, 0]
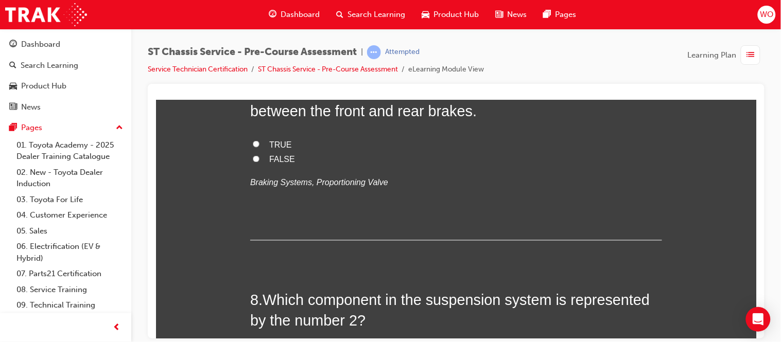
radio input "true"
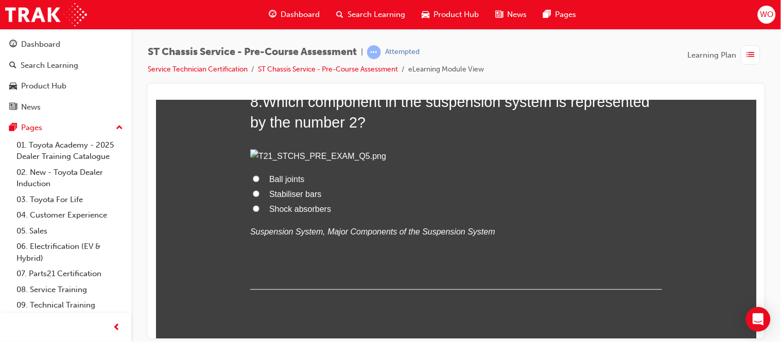
scroll to position [1651, 0]
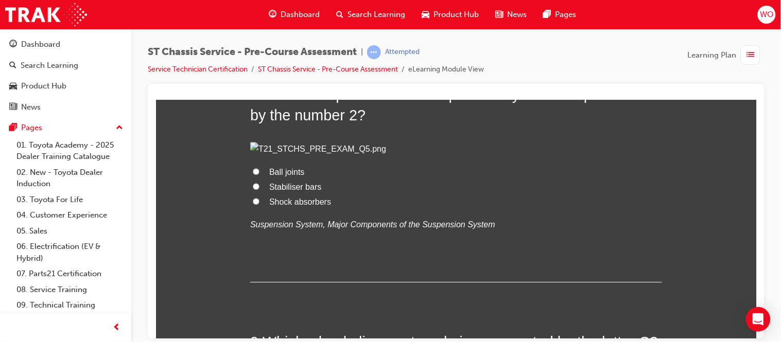
radio input "true"
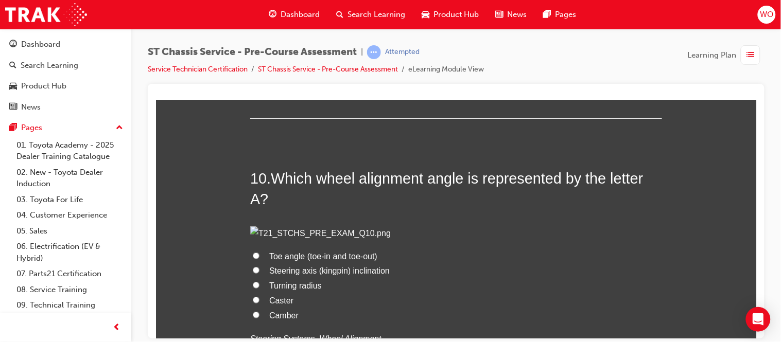
scroll to position [2086, 0]
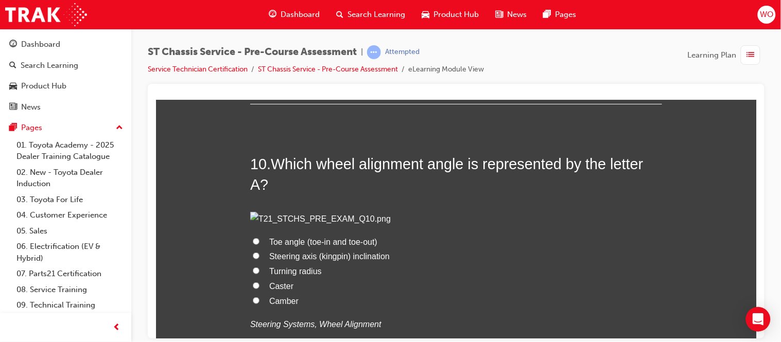
radio input "true"
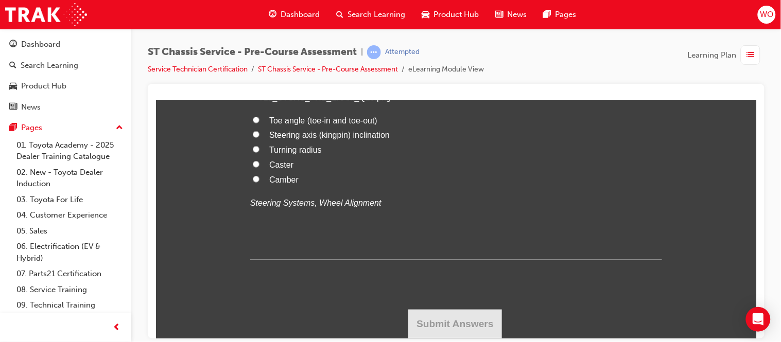
scroll to position [2635, 0]
radio input "true"
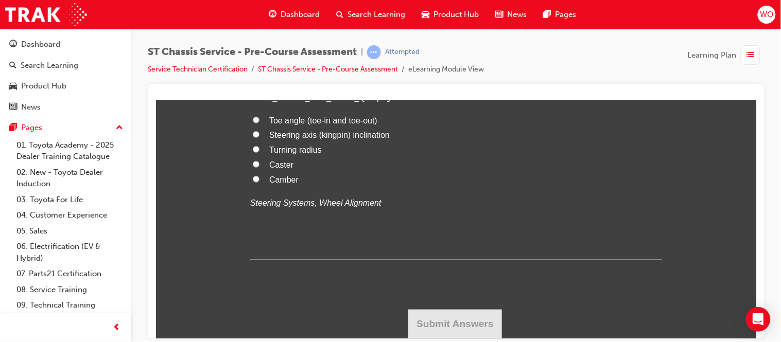
radio input "true"
click at [283, 184] on span "Camber" at bounding box center [283, 179] width 29 height 9
click at [259, 182] on input "Camber" at bounding box center [255, 178] width 7 height 7
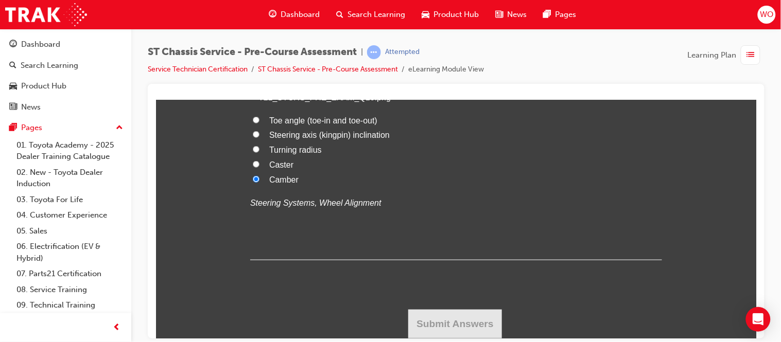
radio input "true"
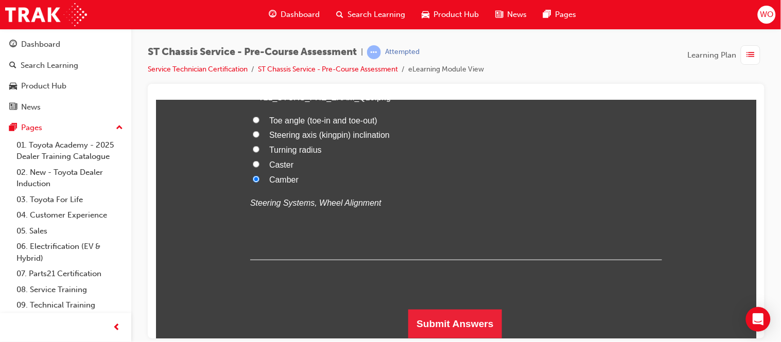
scroll to position [3248, 0]
click at [448, 315] on button "Submit Answers" at bounding box center [455, 323] width 94 height 29
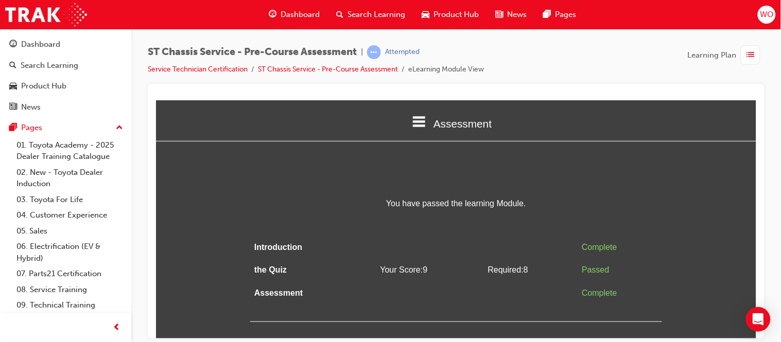
scroll to position [0, 0]
click at [301, 13] on span "Dashboard" at bounding box center [299, 15] width 39 height 12
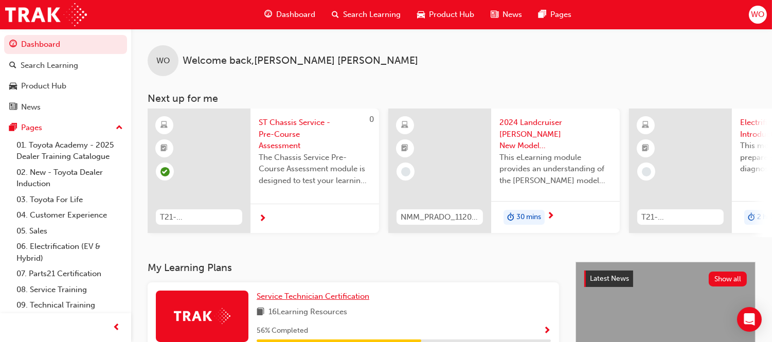
click at [303, 297] on span "Service Technician Certification" at bounding box center [313, 296] width 113 height 9
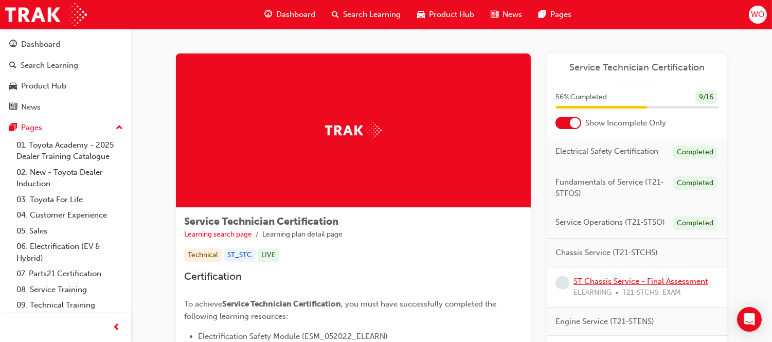
click at [659, 280] on link "ST Chassis Service - Final Assessment" at bounding box center [641, 281] width 134 height 9
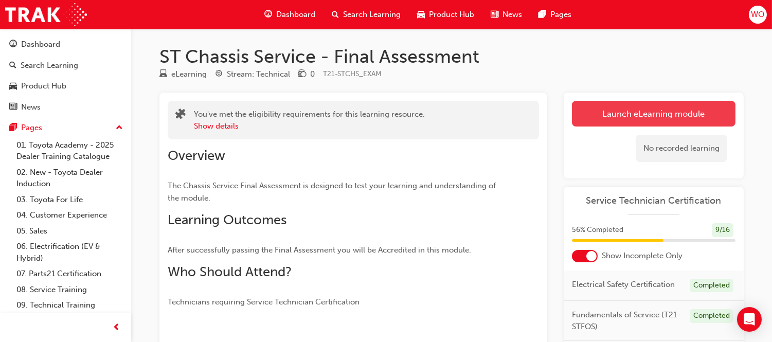
click at [670, 122] on link "Launch eLearning module" at bounding box center [654, 114] width 164 height 26
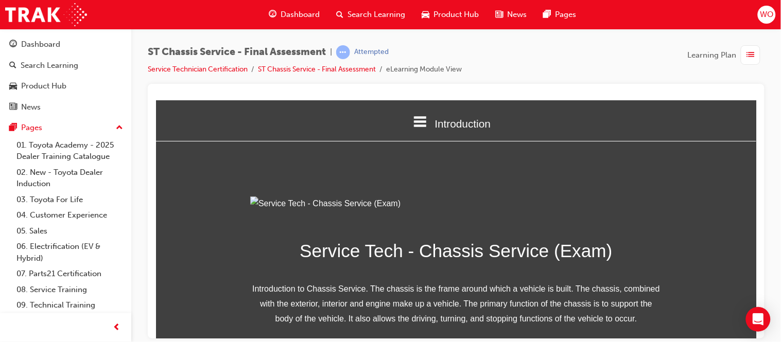
scroll to position [163, 0]
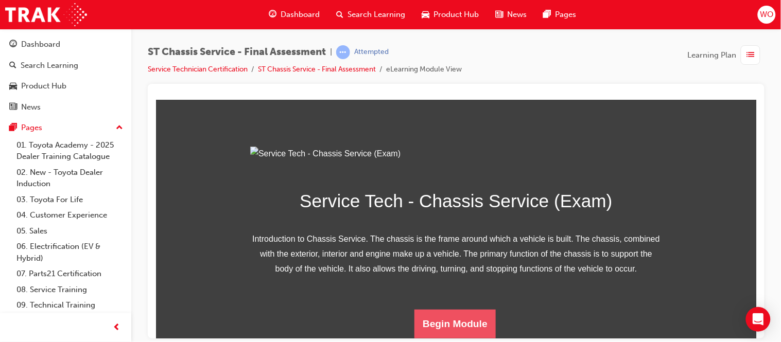
click at [470, 321] on button "Begin Module" at bounding box center [454, 323] width 81 height 29
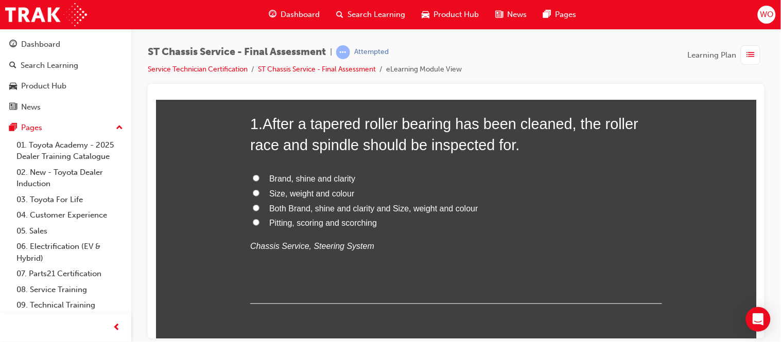
scroll to position [114, 0]
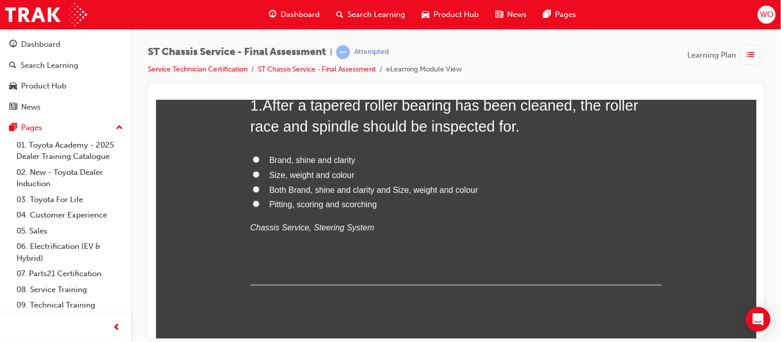
click at [294, 202] on span "Pitting, scoring and scorching" at bounding box center [323, 204] width 108 height 9
click at [259, 202] on input "Pitting, scoring and scorching" at bounding box center [255, 203] width 7 height 7
radio input "true"
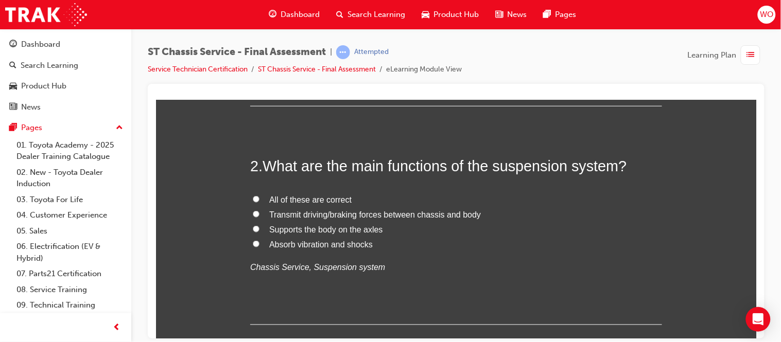
scroll to position [297, 0]
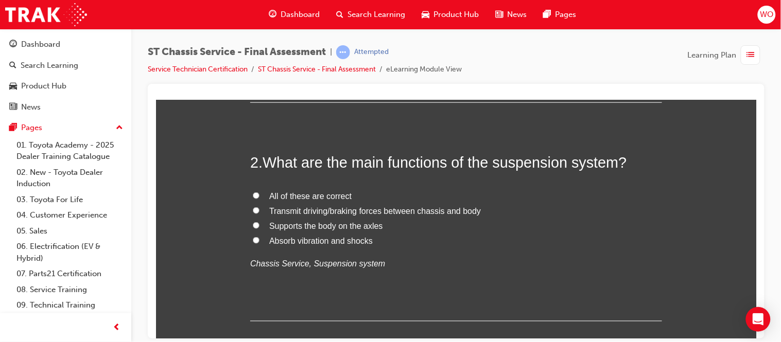
click at [331, 243] on span "Absorb vibration and shocks" at bounding box center [320, 240] width 103 height 9
click at [259, 243] on input "Absorb vibration and shocks" at bounding box center [255, 240] width 7 height 7
radio input "true"
click at [322, 197] on span "All of these are correct" at bounding box center [310, 195] width 82 height 9
click at [259, 197] on input "All of these are correct" at bounding box center [255, 195] width 7 height 7
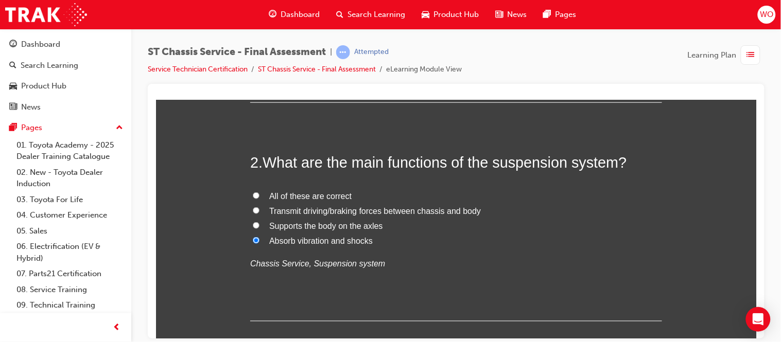
radio input "true"
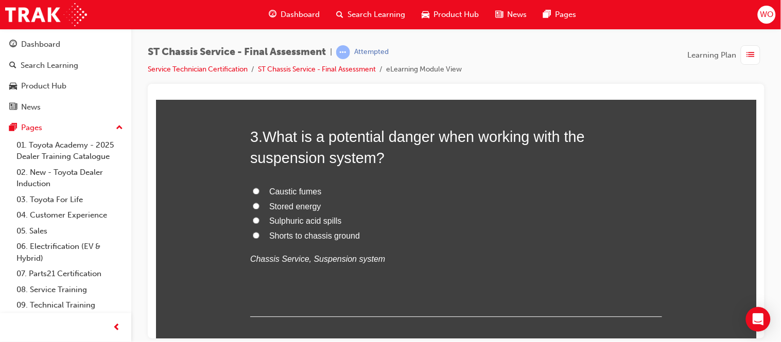
scroll to position [549, 0]
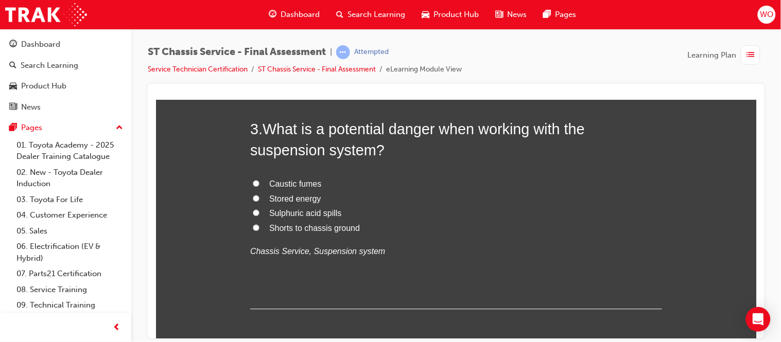
click at [303, 196] on span "Stored energy" at bounding box center [295, 199] width 52 height 9
click at [259, 196] on input "Stored energy" at bounding box center [255, 198] width 7 height 7
radio input "true"
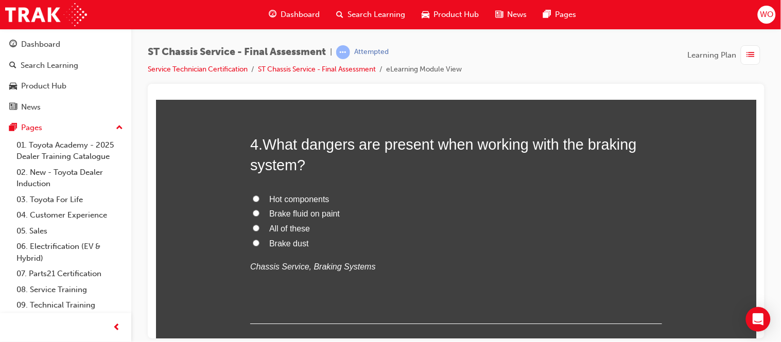
scroll to position [778, 0]
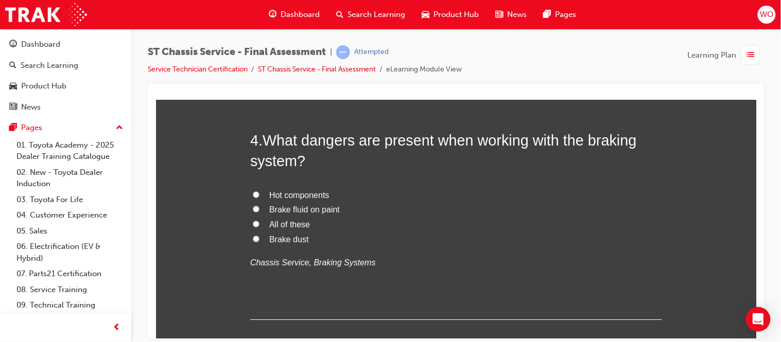
click at [281, 224] on span "All of these" at bounding box center [289, 224] width 41 height 9
click at [259, 224] on input "All of these" at bounding box center [255, 223] width 7 height 7
radio input "true"
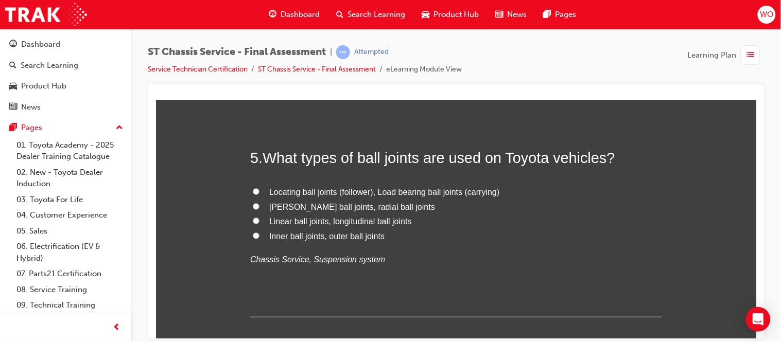
scroll to position [1006, 0]
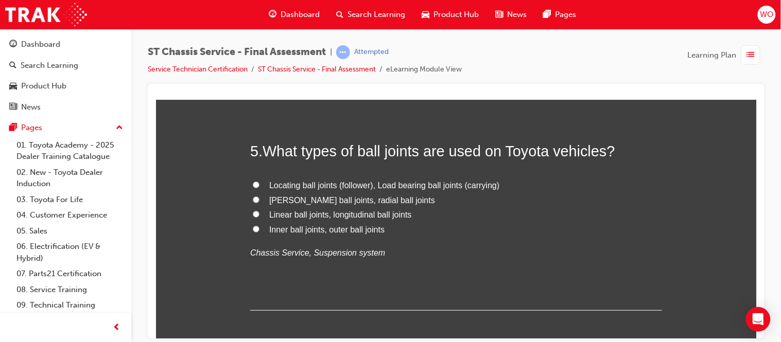
click at [294, 231] on span "Inner ball joints, outer ball joints" at bounding box center [326, 229] width 115 height 9
click at [259, 231] on input "Inner ball joints, outer ball joints" at bounding box center [255, 228] width 7 height 7
radio input "true"
click at [311, 199] on span "McPherson ball joints, radial ball joints" at bounding box center [352, 200] width 166 height 9
click at [259, 199] on input "McPherson ball joints, radial ball joints" at bounding box center [255, 199] width 7 height 7
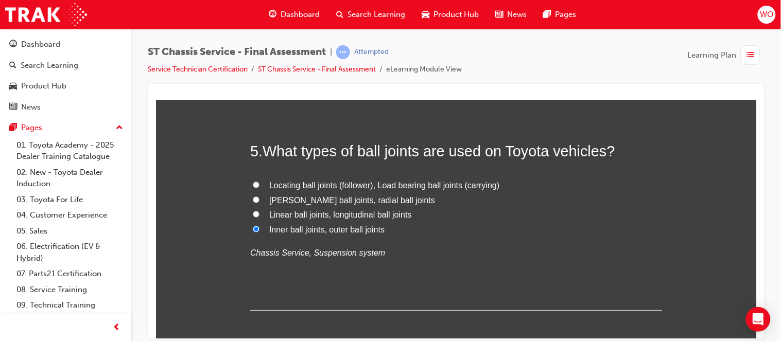
radio input "true"
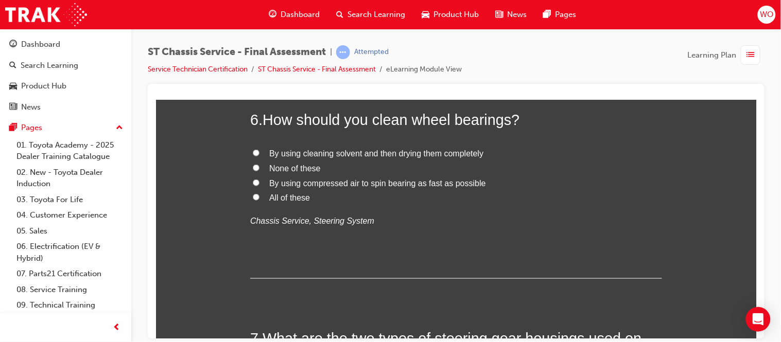
scroll to position [1258, 0]
click at [359, 153] on span "By using cleaning solvent and then drying them completely" at bounding box center [376, 152] width 214 height 9
click at [259, 153] on input "By using cleaning solvent and then drying them completely" at bounding box center [255, 151] width 7 height 7
radio input "true"
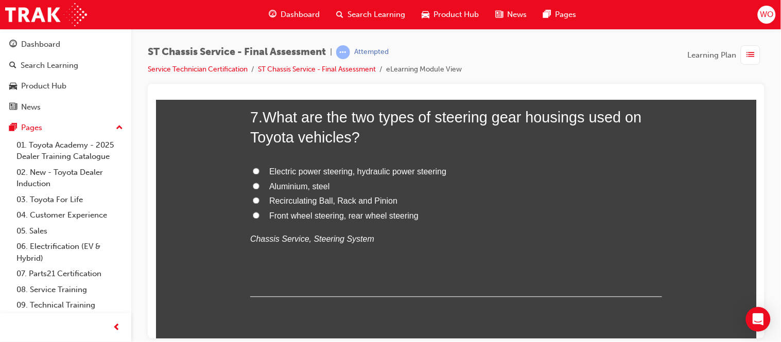
scroll to position [1486, 0]
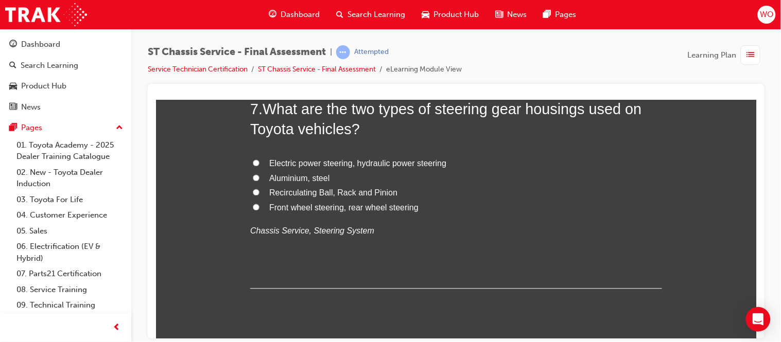
click at [366, 165] on span "Electric power steering, hydraulic power steering" at bounding box center [357, 163] width 177 height 9
click at [259, 165] on input "Electric power steering, hydraulic power steering" at bounding box center [255, 163] width 7 height 7
radio input "true"
click at [338, 194] on span "Recirculating Ball, Rack and Pinion" at bounding box center [333, 192] width 128 height 9
click at [259, 194] on input "Recirculating Ball, Rack and Pinion" at bounding box center [255, 192] width 7 height 7
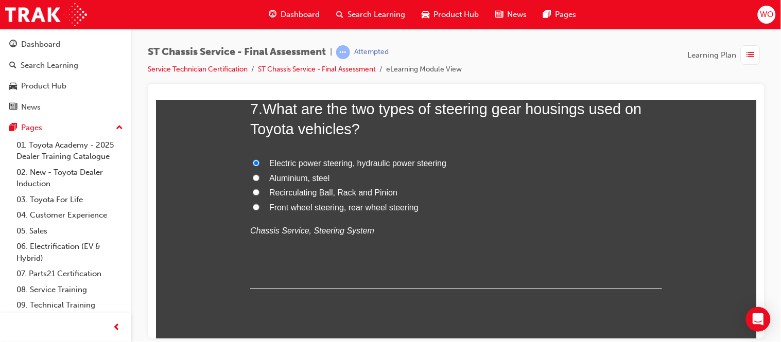
radio input "true"
click at [349, 163] on span "Electric power steering, hydraulic power steering" at bounding box center [357, 163] width 177 height 9
click at [259, 163] on input "Electric power steering, hydraulic power steering" at bounding box center [255, 163] width 7 height 7
radio input "true"
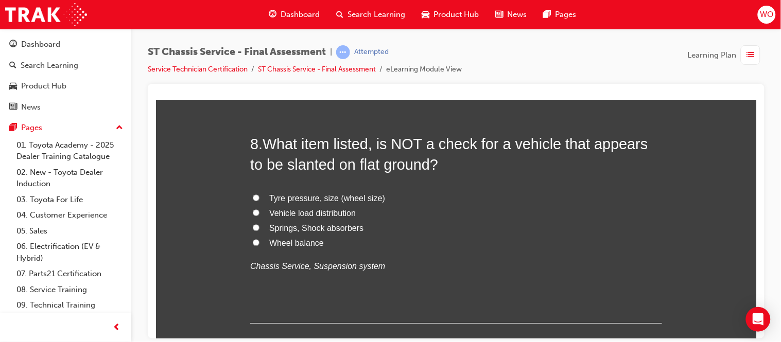
scroll to position [1692, 0]
click at [307, 242] on span "Wheel balance" at bounding box center [296, 241] width 55 height 9
click at [259, 242] on input "Wheel balance" at bounding box center [255, 241] width 7 height 7
radio input "true"
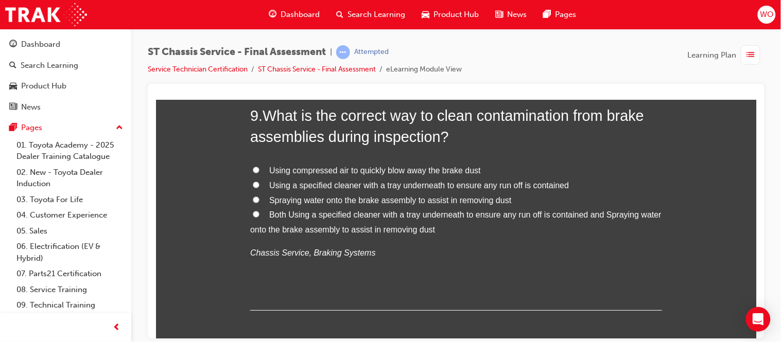
scroll to position [1967, 0]
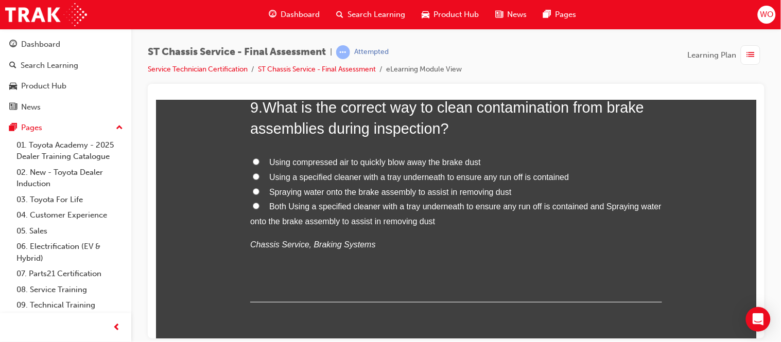
click at [387, 178] on span "Using a specified cleaner with a tray underneath to ensure any run off is conta…" at bounding box center [419, 176] width 300 height 9
click at [259, 178] on input "Using a specified cleaner with a tray underneath to ensure any run off is conta…" at bounding box center [255, 176] width 7 height 7
radio input "true"
click at [340, 212] on label "Both Using a specified cleaner with a tray underneath to ensure any run off is …" at bounding box center [456, 214] width 412 height 30
click at [259, 209] on input "Both Using a specified cleaner with a tray underneath to ensure any run off is …" at bounding box center [255, 205] width 7 height 7
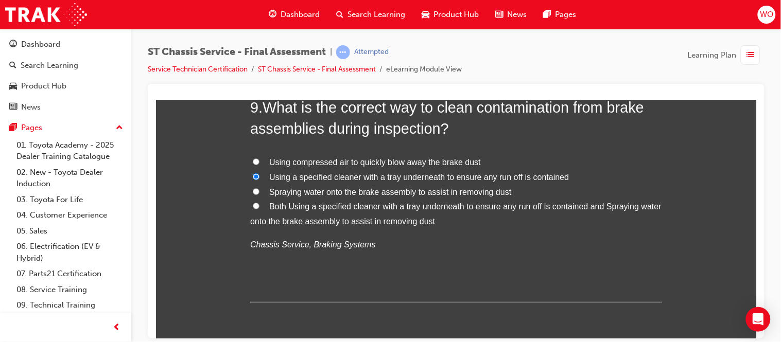
radio input "true"
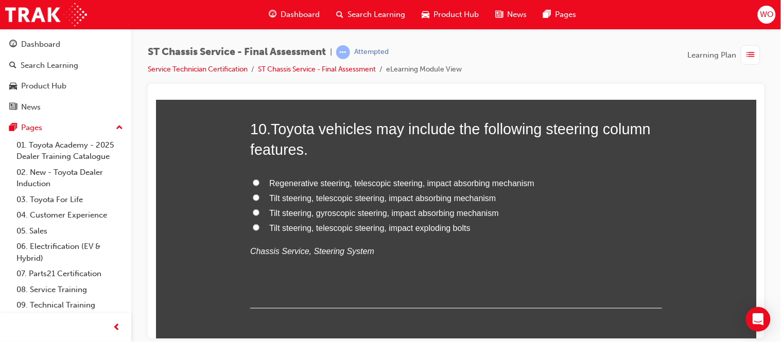
scroll to position [2219, 0]
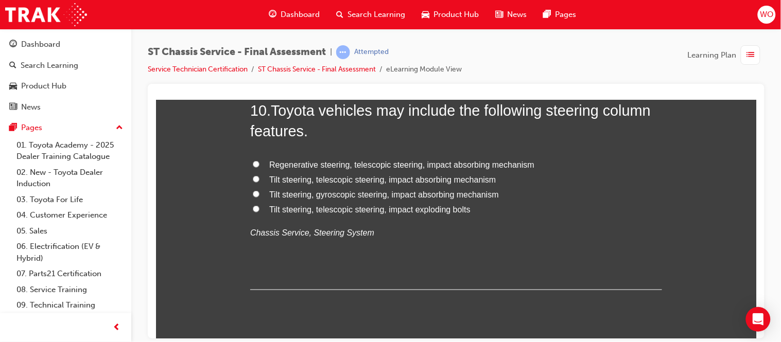
click at [296, 183] on span "Tilt steering, telescopic steering, impact absorbing mechanism" at bounding box center [382, 179] width 227 height 9
click at [259, 182] on input "Tilt steering, telescopic steering, impact absorbing mechanism" at bounding box center [255, 178] width 7 height 7
radio input "true"
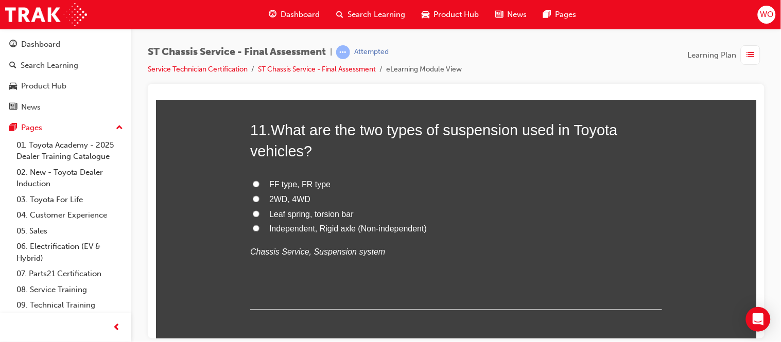
scroll to position [2447, 0]
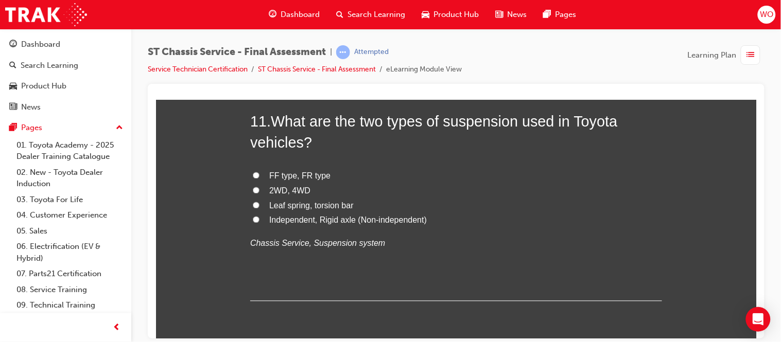
click at [288, 224] on span "Independent, Rigid axle (Non-independent)" at bounding box center [347, 220] width 157 height 9
click at [259, 223] on input "Independent, Rigid axle (Non-independent)" at bounding box center [255, 219] width 7 height 7
radio input "true"
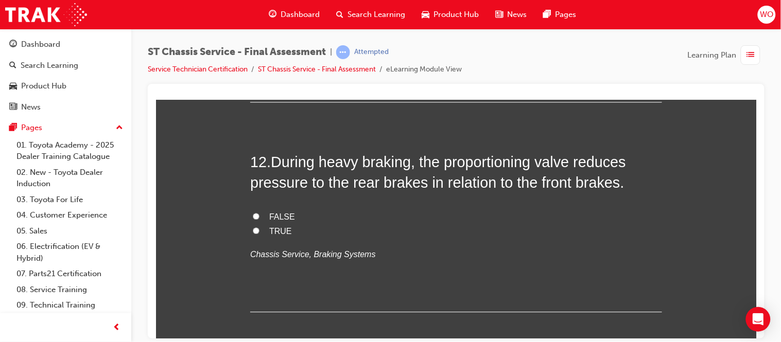
scroll to position [2653, 0]
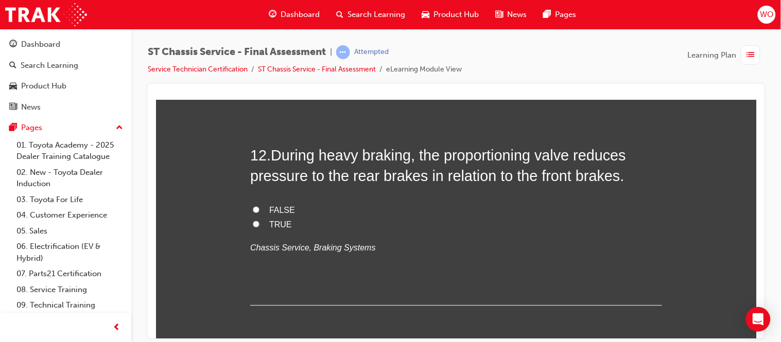
click at [284, 207] on span "FALSE" at bounding box center [282, 209] width 26 height 9
click at [259, 207] on input "FALSE" at bounding box center [255, 209] width 7 height 7
radio input "true"
click at [276, 222] on span "TRUE" at bounding box center [280, 224] width 23 height 9
click at [259, 222] on input "TRUE" at bounding box center [255, 223] width 7 height 7
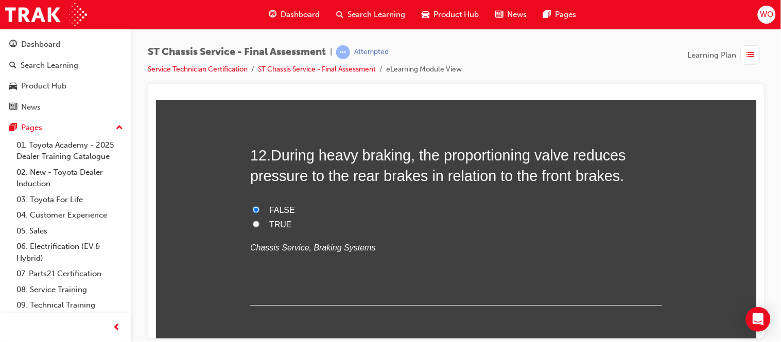
radio input "true"
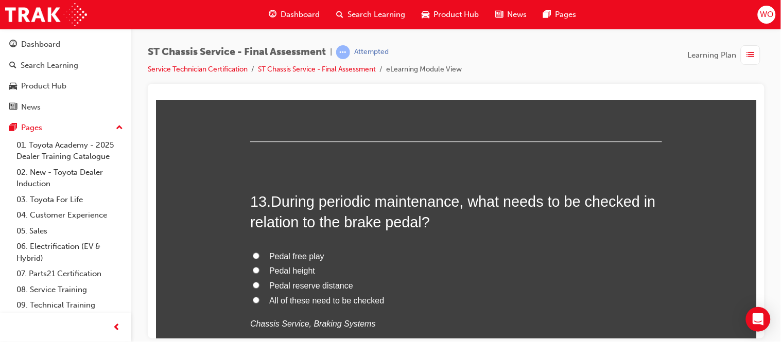
scroll to position [2836, 0]
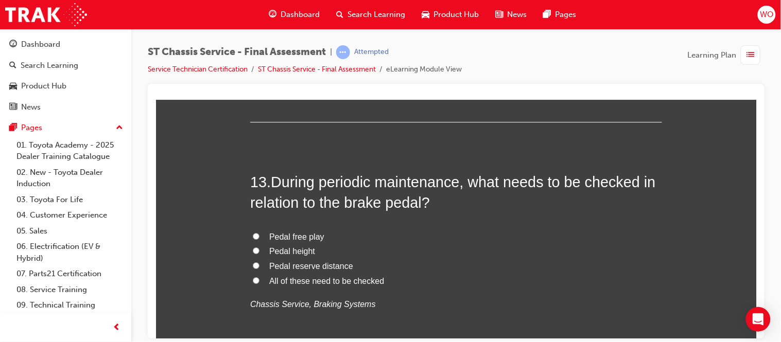
click at [288, 279] on span "All of these need to be checked" at bounding box center [326, 280] width 115 height 9
click at [259, 279] on input "All of these need to be checked" at bounding box center [255, 280] width 7 height 7
radio input "true"
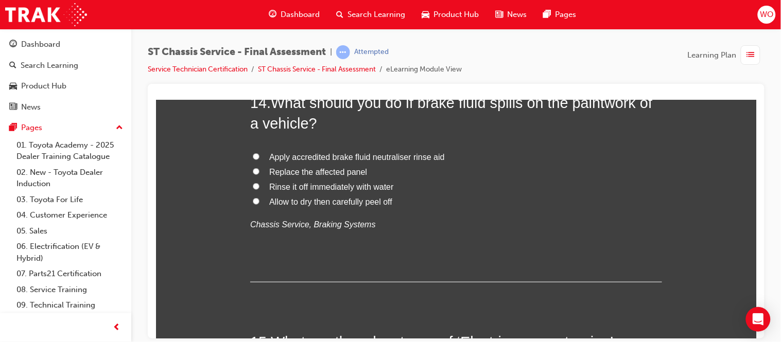
scroll to position [3156, 0]
click at [338, 159] on span "Apply accredited brake fluid neutraliser rinse aid" at bounding box center [356, 155] width 175 height 9
click at [259, 159] on input "Apply accredited brake fluid neutraliser rinse aid" at bounding box center [255, 155] width 7 height 7
radio input "true"
click at [356, 188] on span "Rinse it off immediately with water" at bounding box center [331, 185] width 125 height 9
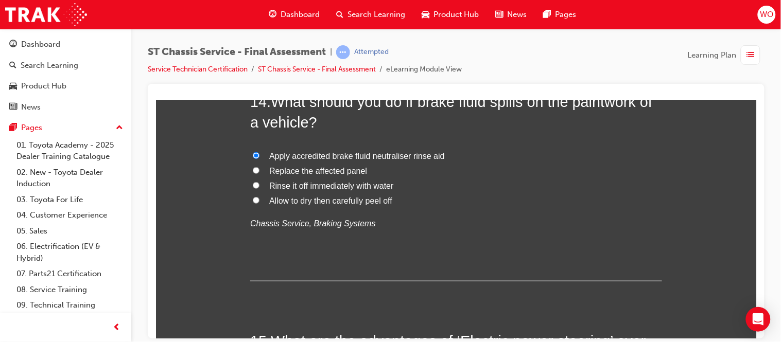
click at [259, 188] on input "Rinse it off immediately with water" at bounding box center [255, 185] width 7 height 7
radio input "true"
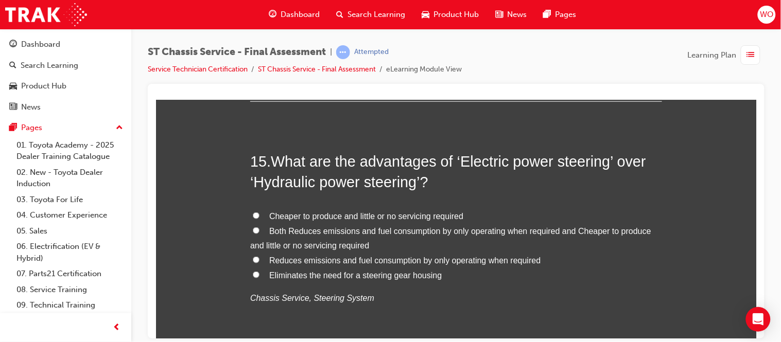
scroll to position [3362, 0]
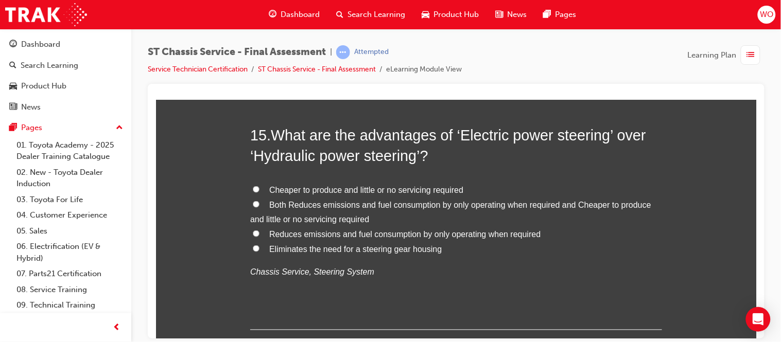
click at [324, 190] on span "Cheaper to produce and little or no servicing required" at bounding box center [366, 189] width 194 height 9
click at [259, 190] on input "Cheaper to produce and little or no servicing required" at bounding box center [255, 189] width 7 height 7
radio input "true"
click at [319, 235] on span "Reduces emissions and fuel consumption by only operating when required" at bounding box center [404, 234] width 271 height 9
click at [259, 235] on input "Reduces emissions and fuel consumption by only operating when required" at bounding box center [255, 233] width 7 height 7
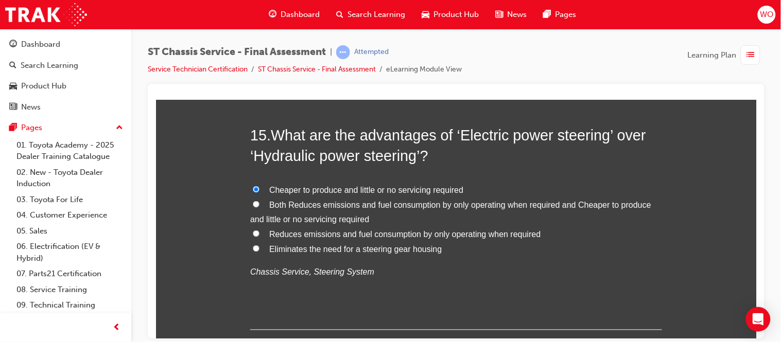
radio input "true"
click at [315, 248] on span "Eliminates the need for a steering gear housing" at bounding box center [355, 248] width 172 height 9
click at [259, 248] on input "Eliminates the need for a steering gear housing" at bounding box center [255, 248] width 7 height 7
radio input "true"
click at [325, 207] on span "Both Reduces emissions and fuel consumption by only operating when required and…" at bounding box center [450, 212] width 401 height 24
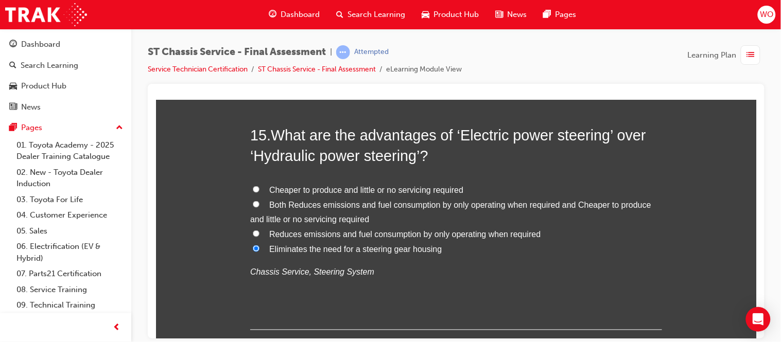
click at [259, 207] on input "Both Reduces emissions and fuel consumption by only operating when required and…" at bounding box center [255, 204] width 7 height 7
radio input "true"
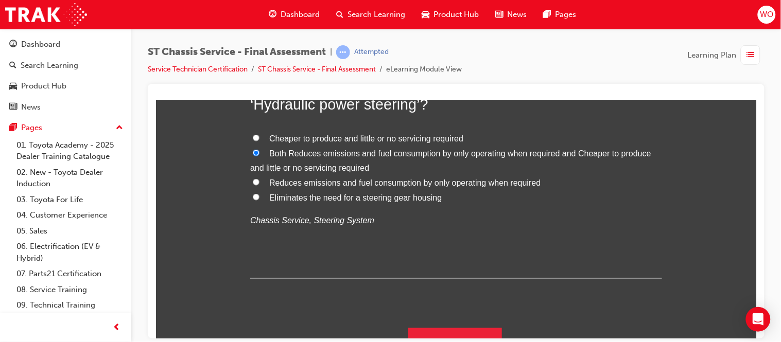
scroll to position [3432, 0]
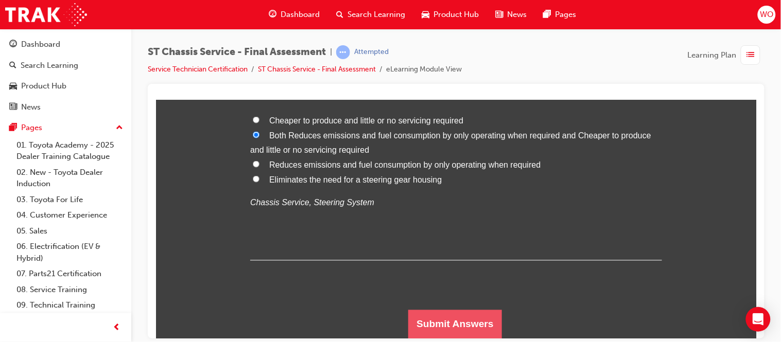
click at [468, 327] on button "Submit Answers" at bounding box center [455, 324] width 94 height 29
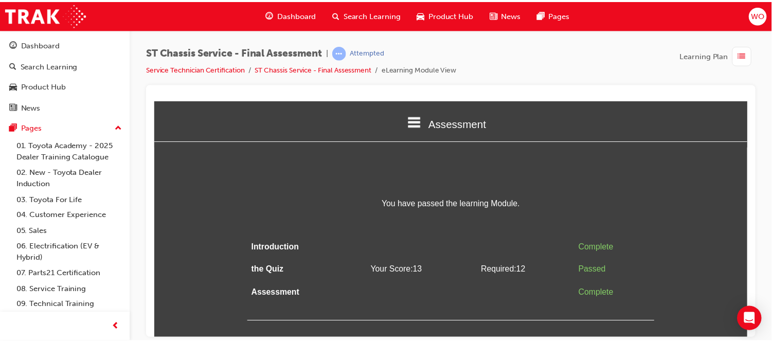
scroll to position [0, 0]
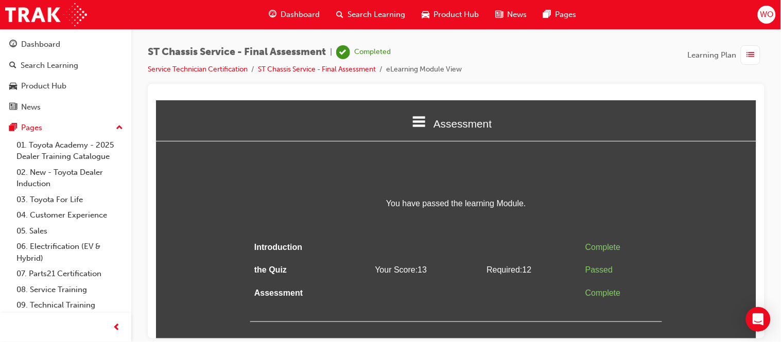
click at [291, 17] on span "Dashboard" at bounding box center [299, 15] width 39 height 12
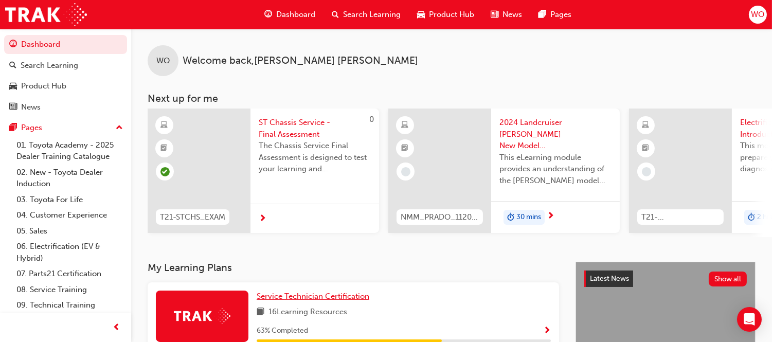
click at [283, 301] on span "Service Technician Certification" at bounding box center [313, 296] width 113 height 9
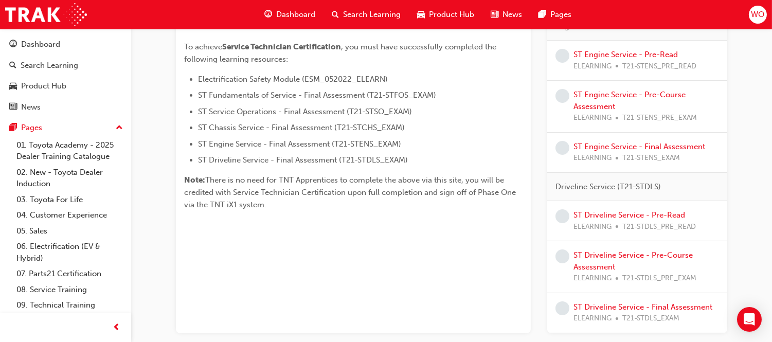
scroll to position [233, 0]
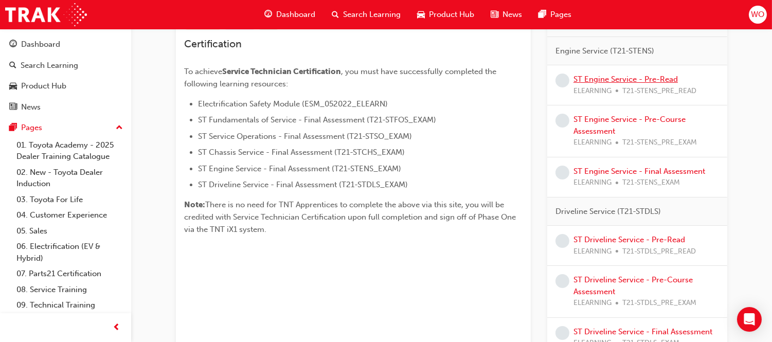
click at [664, 81] on link "ST Engine Service - Pre-Read" at bounding box center [626, 79] width 104 height 9
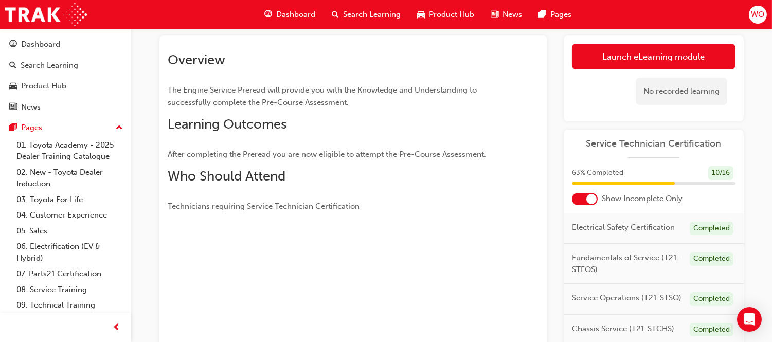
scroll to position [30, 0]
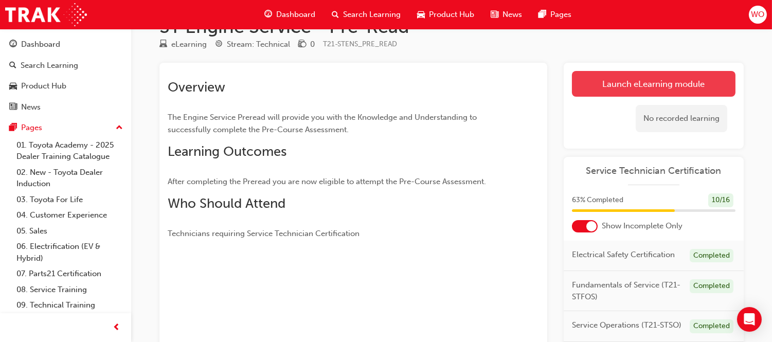
click at [673, 79] on link "Launch eLearning module" at bounding box center [654, 84] width 164 height 26
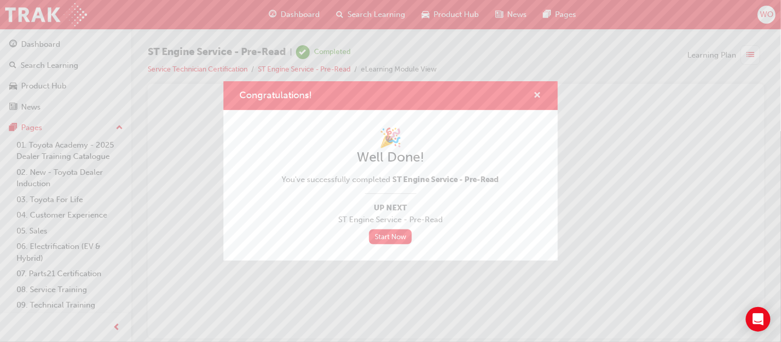
click at [537, 94] on span "cross-icon" at bounding box center [538, 96] width 8 height 9
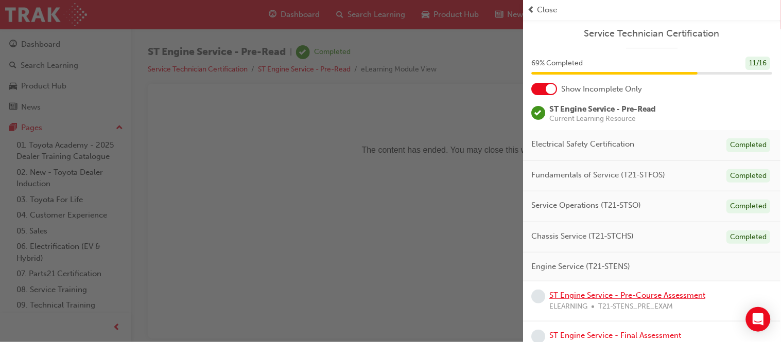
click at [594, 296] on link "ST Engine Service - Pre-Course Assessment" at bounding box center [628, 295] width 156 height 9
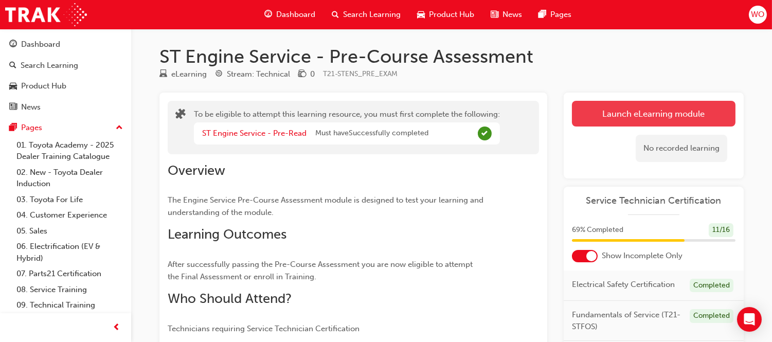
click at [656, 110] on button "Launch eLearning module" at bounding box center [654, 114] width 164 height 26
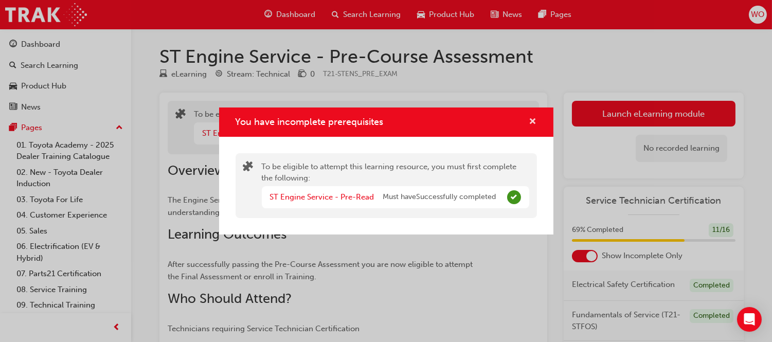
click at [533, 118] on span "cross-icon" at bounding box center [534, 122] width 8 height 9
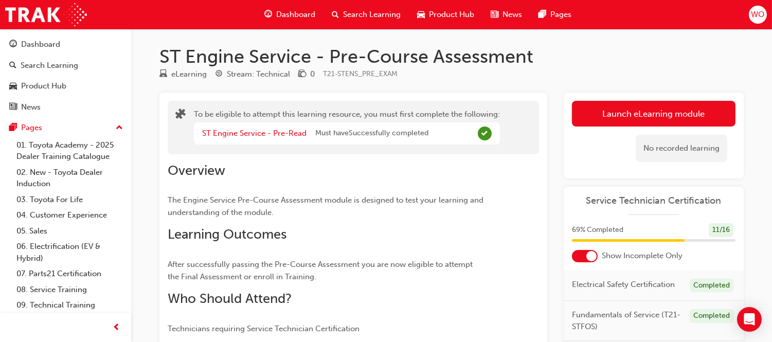
click at [307, 8] on div "Dashboard" at bounding box center [289, 14] width 67 height 21
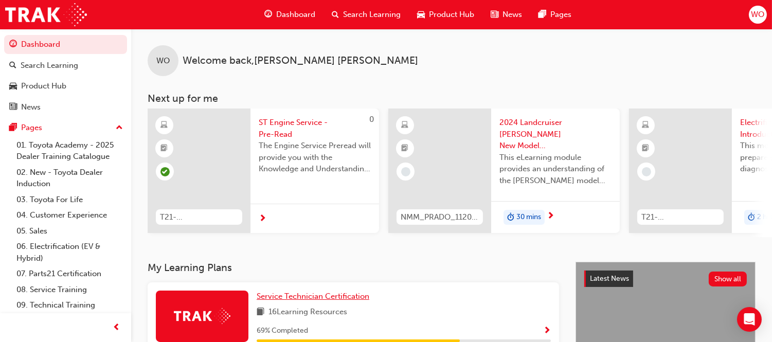
click at [273, 301] on span "Service Technician Certification" at bounding box center [313, 296] width 113 height 9
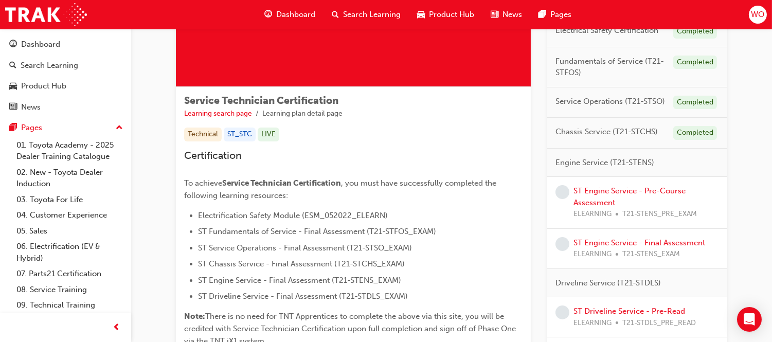
scroll to position [161, 0]
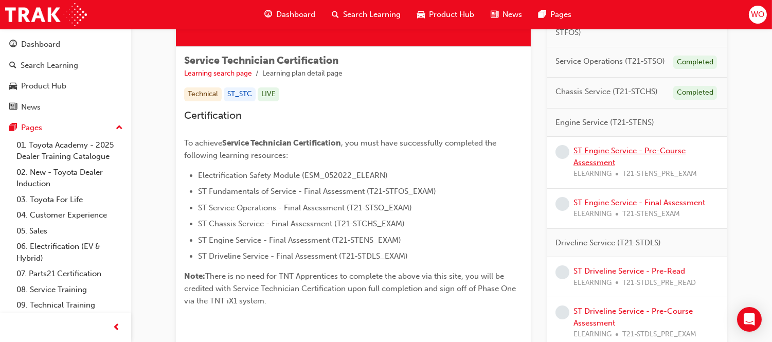
click at [654, 147] on link "ST Engine Service - Pre-Course Assessment" at bounding box center [630, 156] width 112 height 21
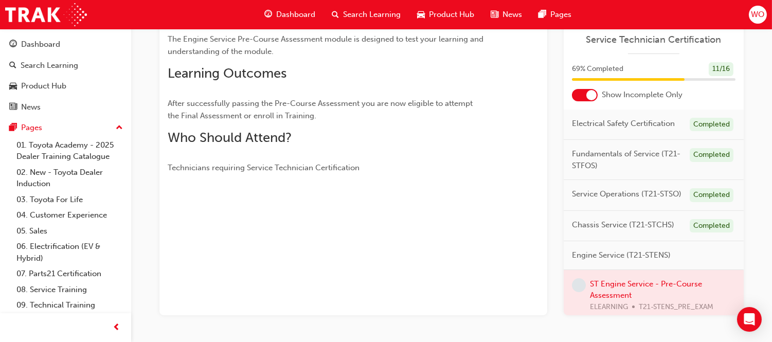
scroll to position [88, 0]
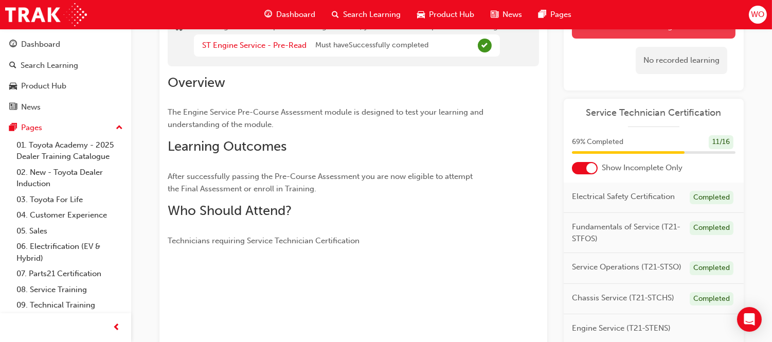
click at [706, 38] on button "Launch eLearning module" at bounding box center [654, 26] width 164 height 26
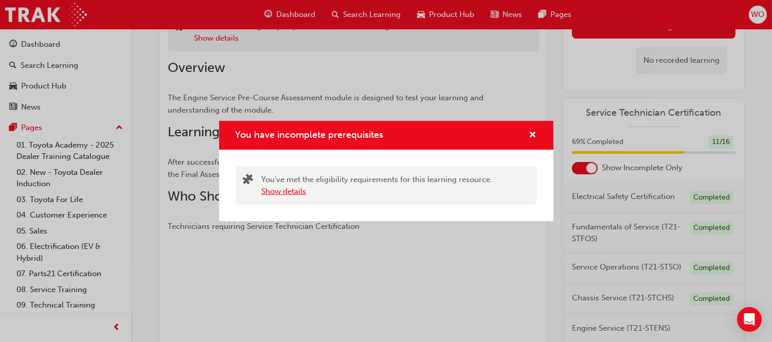
click at [280, 191] on button "Show details" at bounding box center [284, 192] width 45 height 12
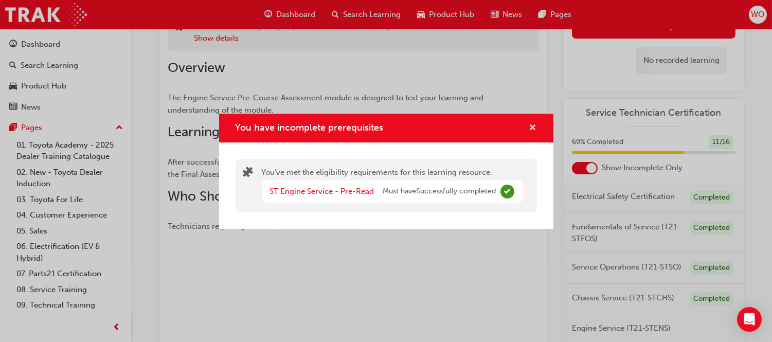
click at [530, 125] on span "cross-icon" at bounding box center [534, 128] width 8 height 9
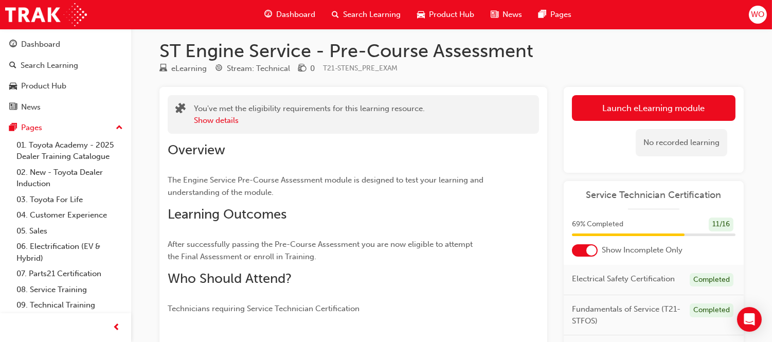
scroll to position [2, 0]
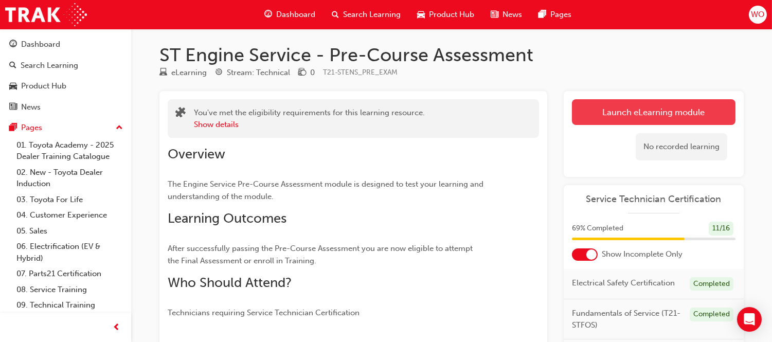
click at [644, 111] on button "Launch eLearning module" at bounding box center [654, 112] width 164 height 26
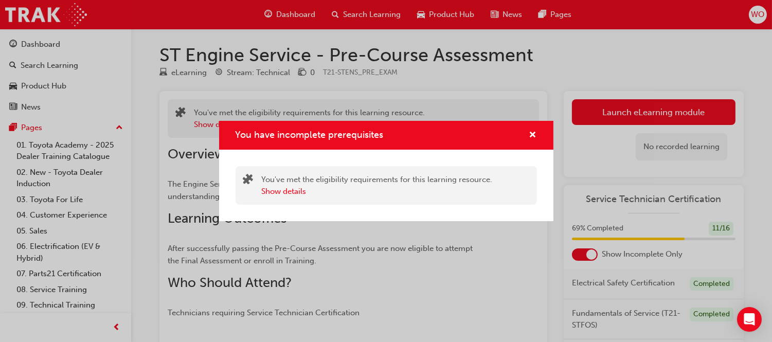
click at [528, 132] on div "You have incomplete prerequisites" at bounding box center [529, 135] width 16 height 13
click at [531, 132] on span "cross-icon" at bounding box center [534, 135] width 8 height 9
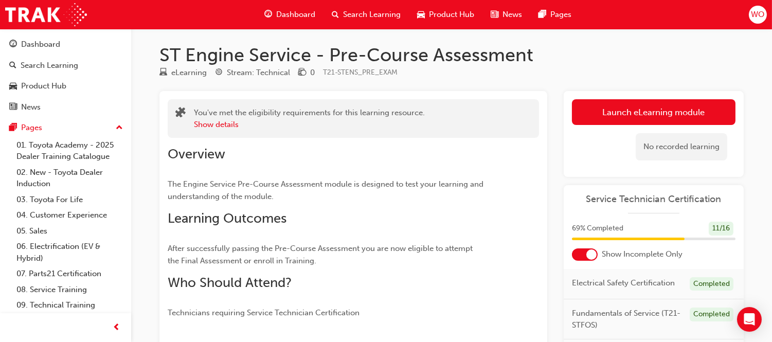
click at [296, 6] on div "Dashboard" at bounding box center [289, 14] width 67 height 21
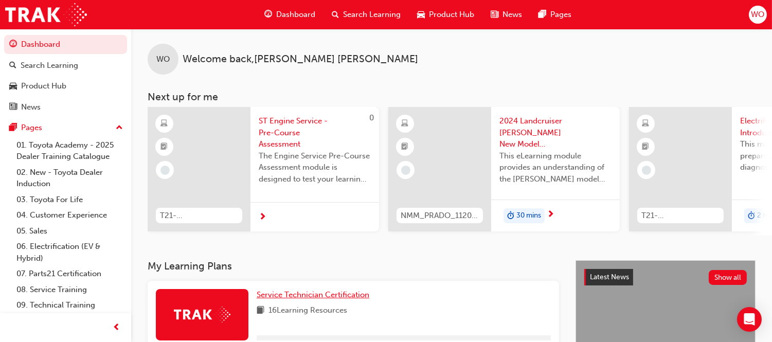
click at [303, 301] on link "Service Technician Certification" at bounding box center [315, 295] width 117 height 12
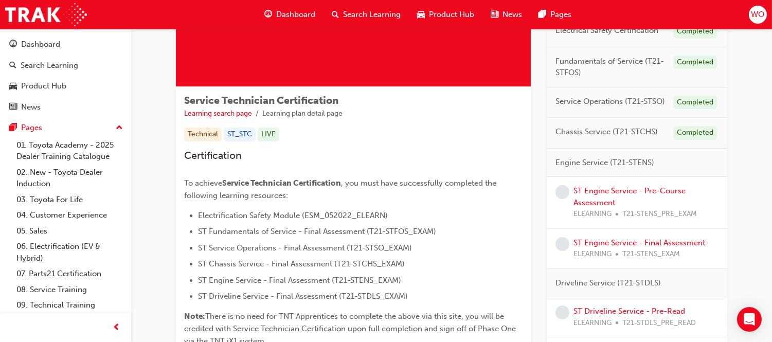
scroll to position [130, 0]
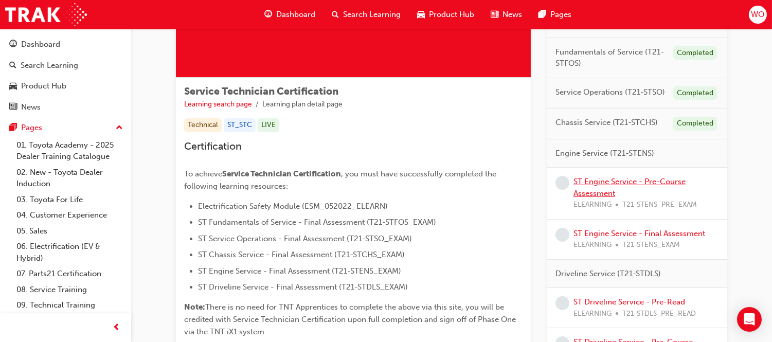
click at [614, 179] on link "ST Engine Service - Pre-Course Assessment" at bounding box center [630, 187] width 112 height 21
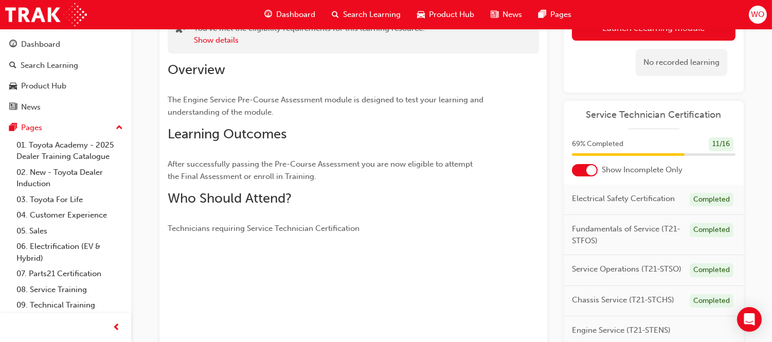
scroll to position [37, 0]
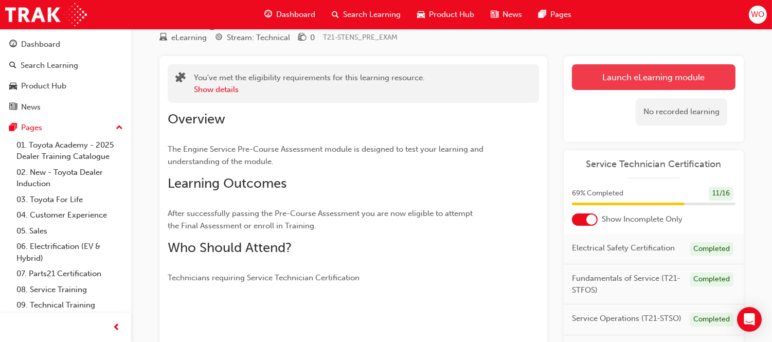
click at [685, 73] on link "Launch eLearning module" at bounding box center [654, 77] width 164 height 26
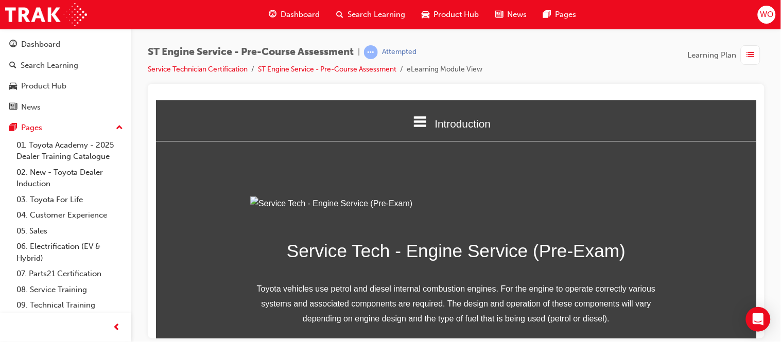
scroll to position [163, 0]
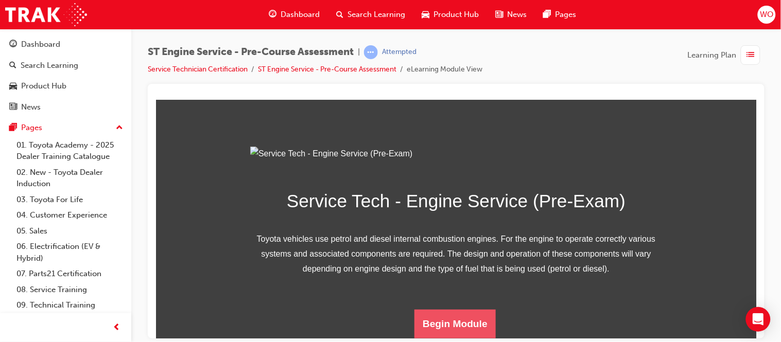
click at [470, 319] on button "Begin Module" at bounding box center [454, 323] width 81 height 29
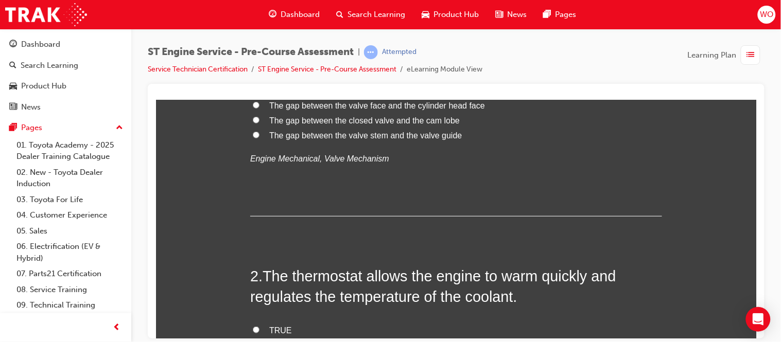
scroll to position [0, 0]
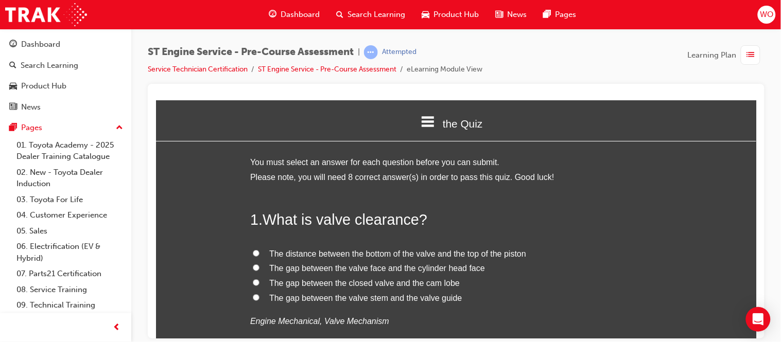
click at [290, 281] on span "The gap between the closed valve and the cam lobe" at bounding box center [364, 282] width 190 height 9
click at [259, 281] on input "The gap between the closed valve and the cam lobe" at bounding box center [255, 282] width 7 height 7
radio input "true"
click at [290, 281] on span "The gap between the closed valve and the cam lobe" at bounding box center [364, 282] width 190 height 9
click at [259, 281] on input "The gap between the closed valve and the cam lobe" at bounding box center [255, 282] width 7 height 7
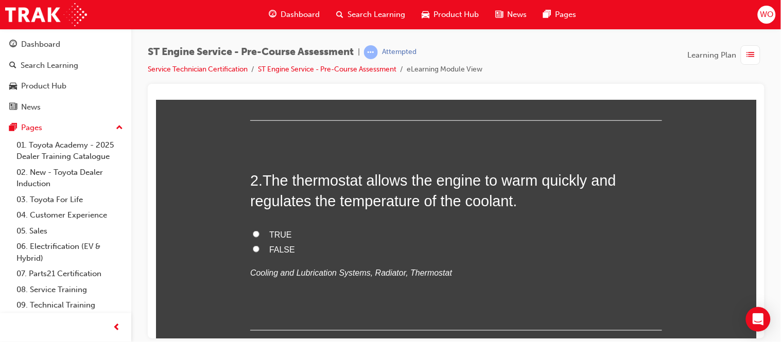
scroll to position [274, 0]
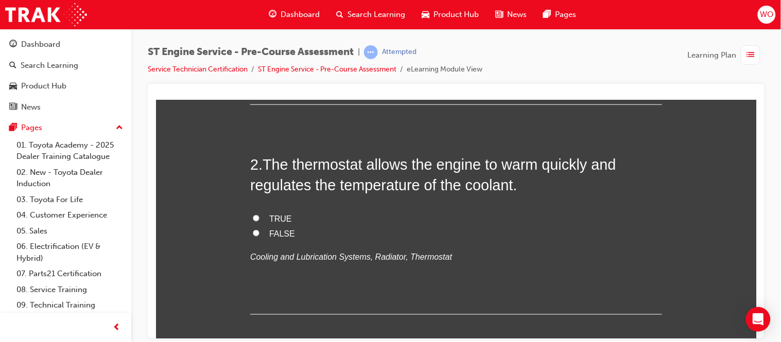
click at [274, 218] on span "TRUE" at bounding box center [280, 218] width 23 height 9
click at [259, 218] on input "TRUE" at bounding box center [255, 218] width 7 height 7
radio input "true"
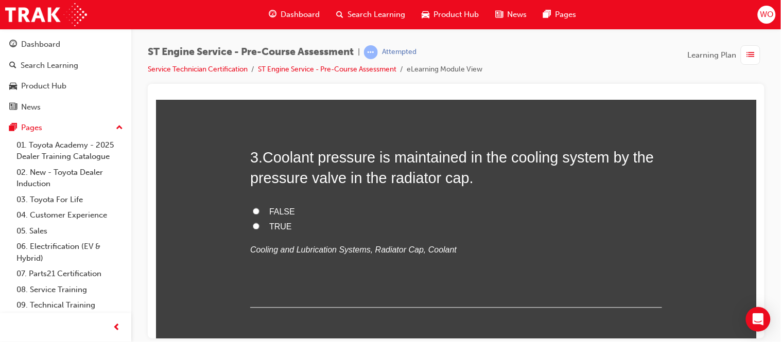
scroll to position [503, 0]
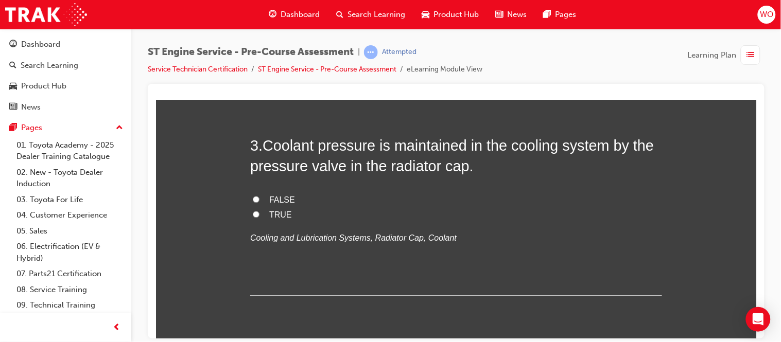
click at [274, 216] on span "TRUE" at bounding box center [280, 214] width 23 height 9
click at [259, 216] on input "TRUE" at bounding box center [255, 214] width 7 height 7
radio input "true"
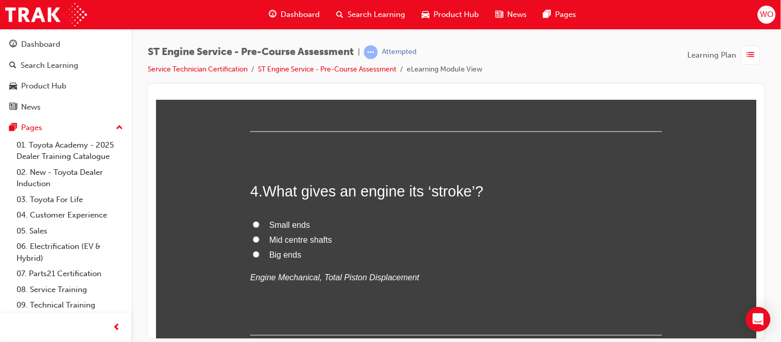
scroll to position [686, 0]
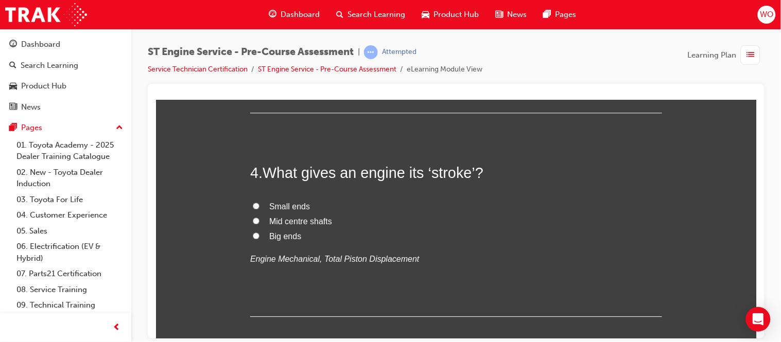
click at [291, 206] on span "Small ends" at bounding box center [289, 206] width 41 height 9
click at [259, 206] on input "Small ends" at bounding box center [255, 205] width 7 height 7
radio input "true"
click at [290, 222] on span "Mid centre shafts" at bounding box center [300, 221] width 63 height 9
click at [259, 222] on input "Mid centre shafts" at bounding box center [255, 220] width 7 height 7
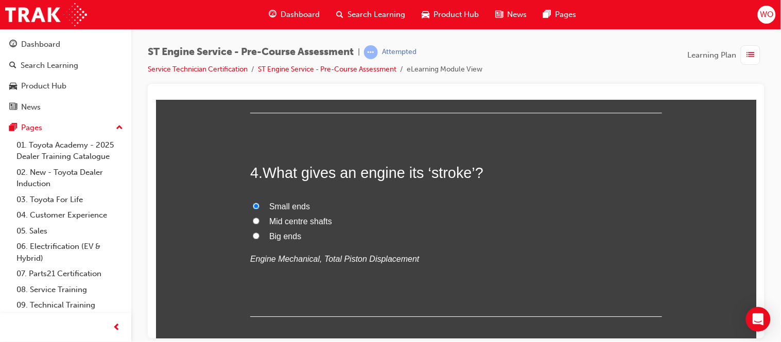
radio input "true"
click at [289, 237] on span "Big ends" at bounding box center [285, 236] width 32 height 9
click at [259, 237] on input "Big ends" at bounding box center [255, 235] width 7 height 7
radio input "true"
click at [290, 205] on span "Small ends" at bounding box center [289, 206] width 41 height 9
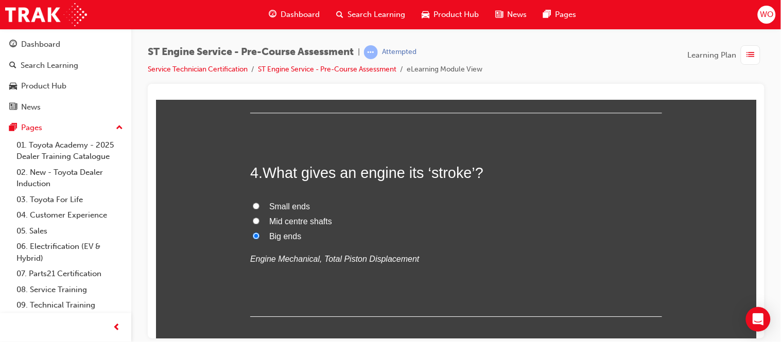
click at [259, 205] on input "Small ends" at bounding box center [255, 205] width 7 height 7
radio input "true"
click at [288, 238] on span "Big ends" at bounding box center [285, 236] width 32 height 9
click at [259, 238] on input "Big ends" at bounding box center [255, 235] width 7 height 7
radio input "true"
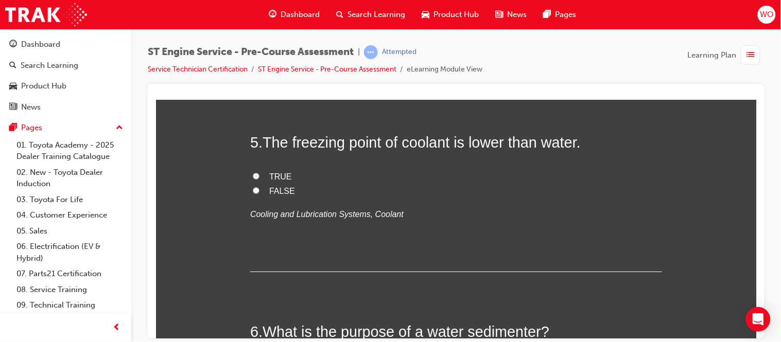
scroll to position [914, 0]
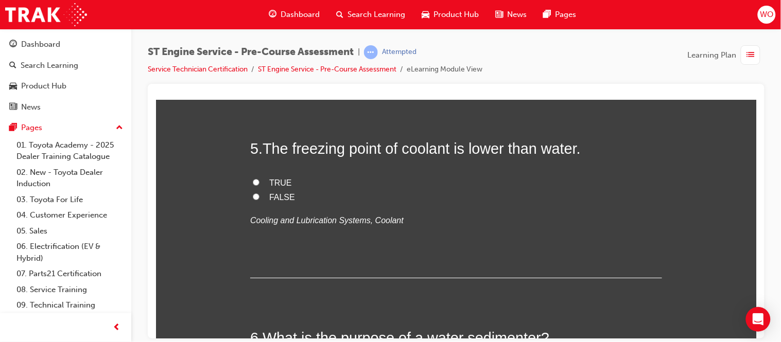
click at [273, 183] on span "TRUE" at bounding box center [280, 182] width 23 height 9
click at [259, 183] on input "TRUE" at bounding box center [255, 182] width 7 height 7
radio input "true"
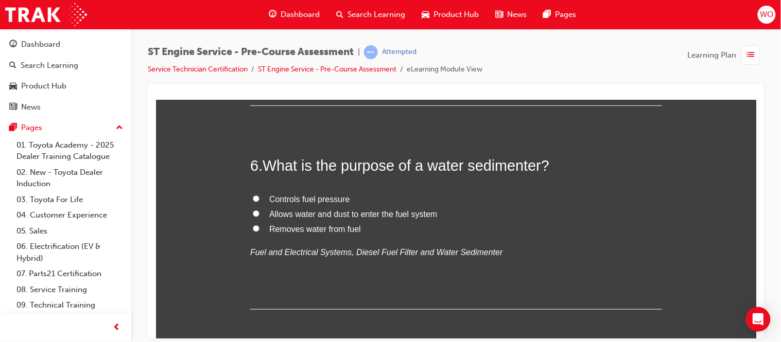
scroll to position [1097, 0]
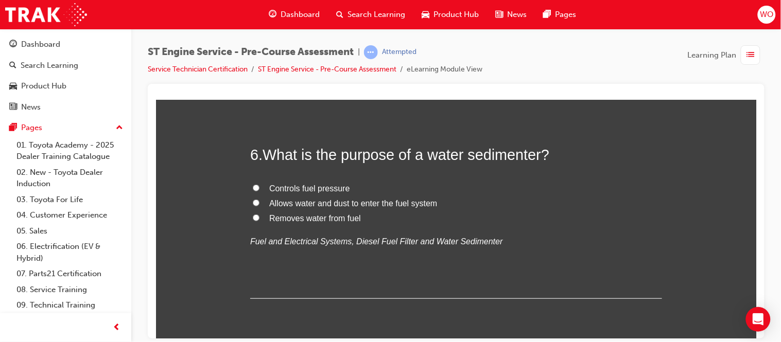
click at [314, 217] on span "Removes water from fuel" at bounding box center [315, 218] width 92 height 9
click at [259, 217] on input "Removes water from fuel" at bounding box center [255, 217] width 7 height 7
radio input "true"
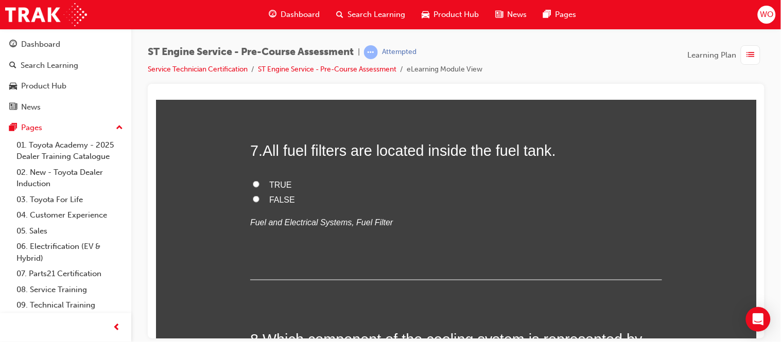
scroll to position [1326, 0]
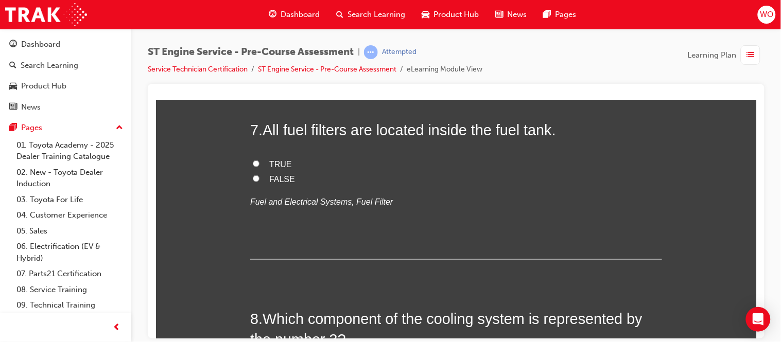
click at [283, 178] on span "FALSE" at bounding box center [282, 178] width 26 height 9
click at [259, 178] on input "FALSE" at bounding box center [255, 178] width 7 height 7
radio input "true"
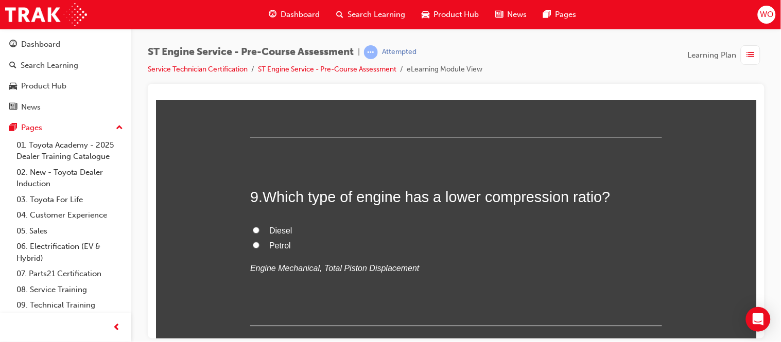
scroll to position [1715, 0]
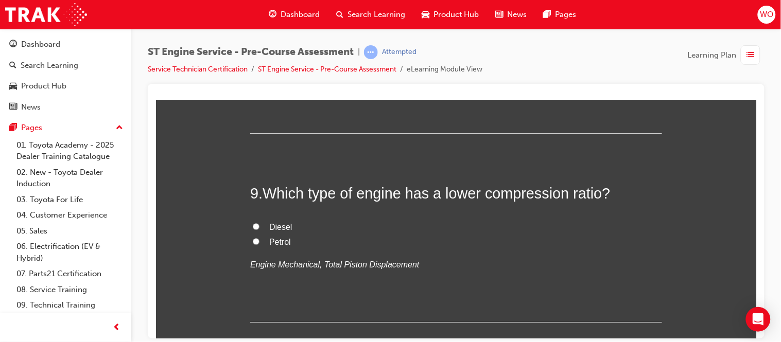
click at [281, 57] on span "Water inlet" at bounding box center [288, 52] width 39 height 9
click at [259, 55] on input "Water inlet" at bounding box center [255, 51] width 7 height 7
radio input "true"
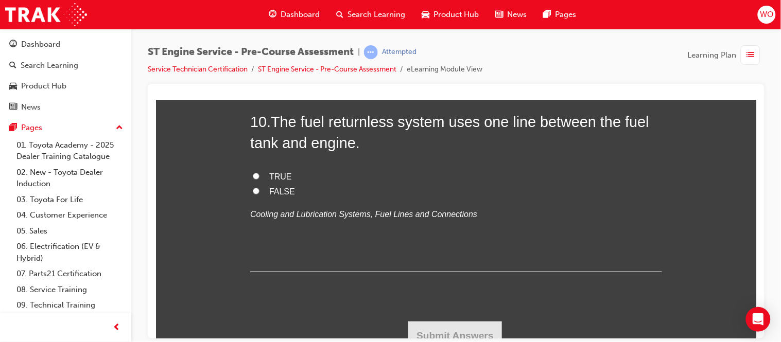
scroll to position [1989, 0]
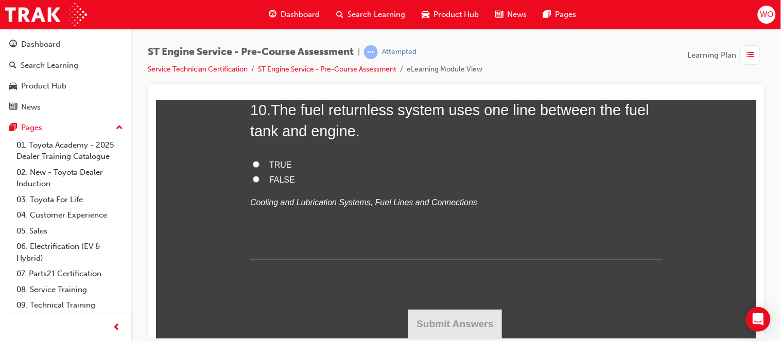
radio input "true"
click at [273, 169] on span "TRUE" at bounding box center [280, 164] width 23 height 9
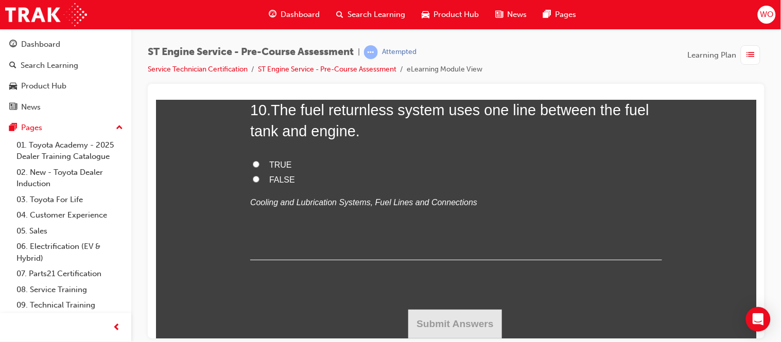
click at [259, 167] on input "TRUE" at bounding box center [255, 164] width 7 height 7
radio input "true"
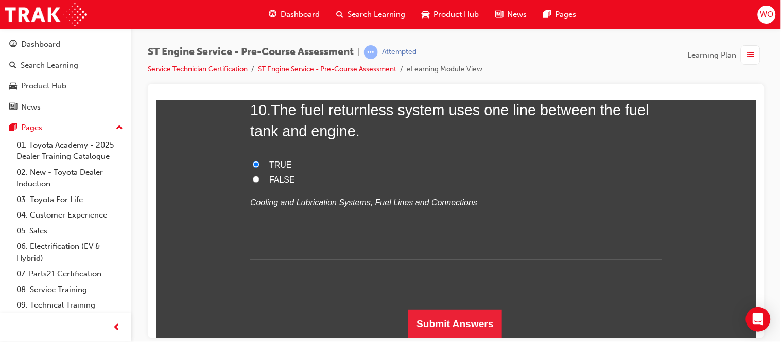
scroll to position [2240, 0]
click at [471, 326] on button "Submit Answers" at bounding box center [455, 323] width 94 height 29
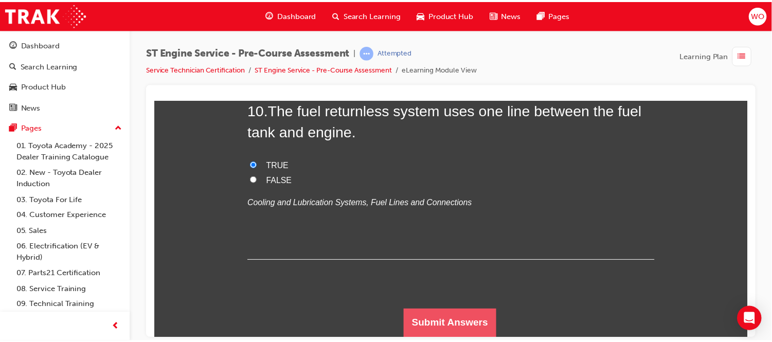
scroll to position [0, 0]
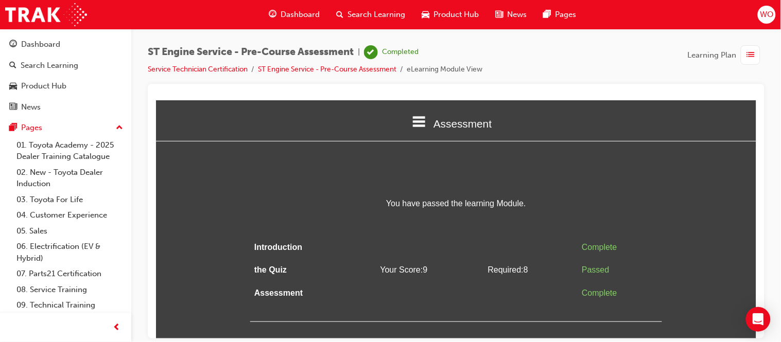
click at [291, 17] on span "Dashboard" at bounding box center [299, 15] width 39 height 12
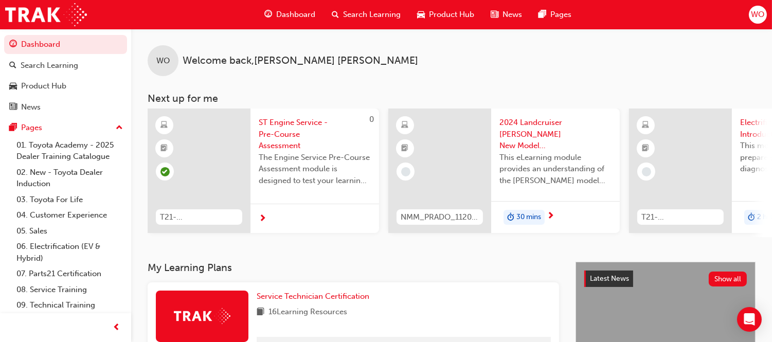
click at [291, 17] on span "Dashboard" at bounding box center [295, 15] width 39 height 12
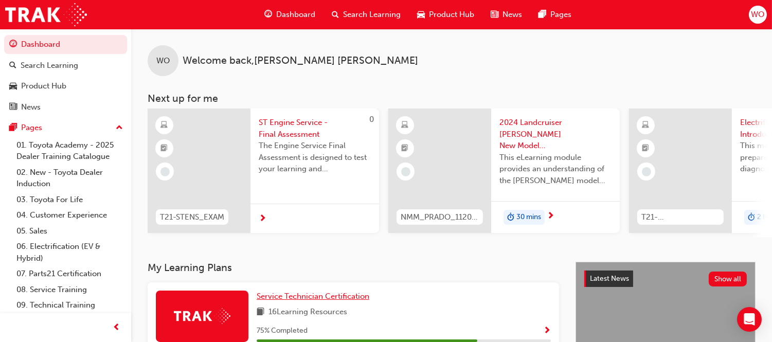
click at [302, 301] on span "Service Technician Certification" at bounding box center [313, 296] width 113 height 9
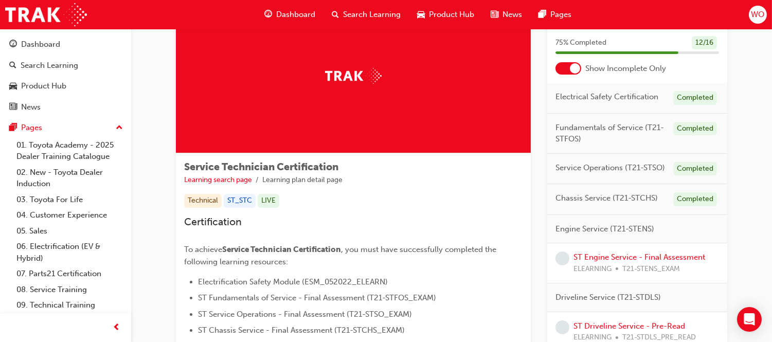
scroll to position [96, 0]
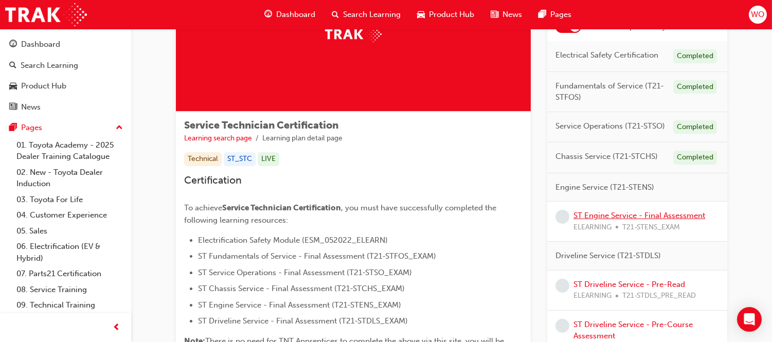
click at [687, 216] on link "ST Engine Service - Final Assessment" at bounding box center [640, 215] width 132 height 9
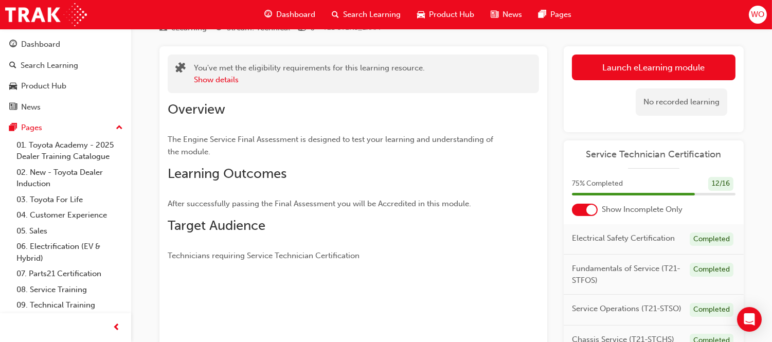
scroll to position [45, 0]
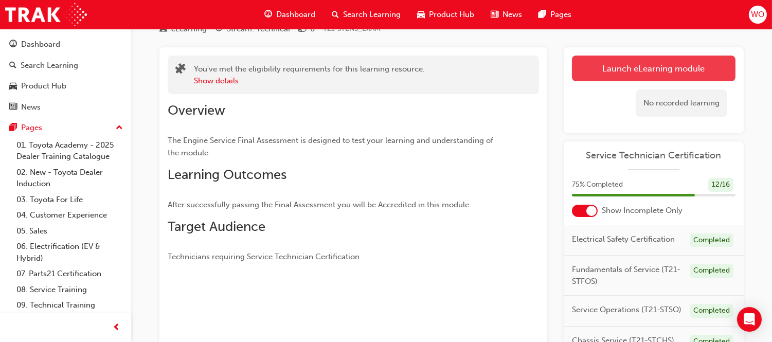
click at [697, 69] on link "Launch eLearning module" at bounding box center [654, 69] width 164 height 26
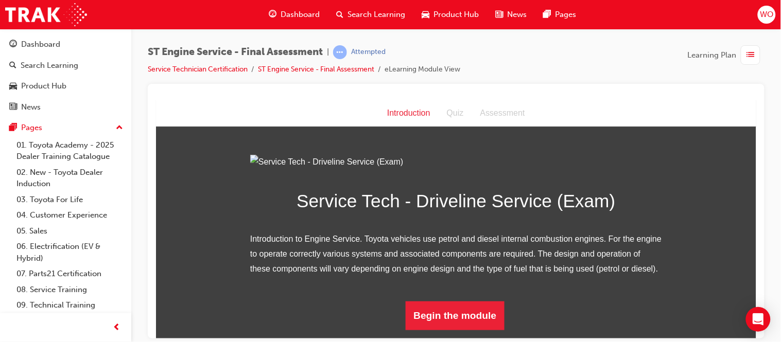
scroll to position [104, 0]
click at [469, 330] on button "Begin the module" at bounding box center [454, 315] width 99 height 29
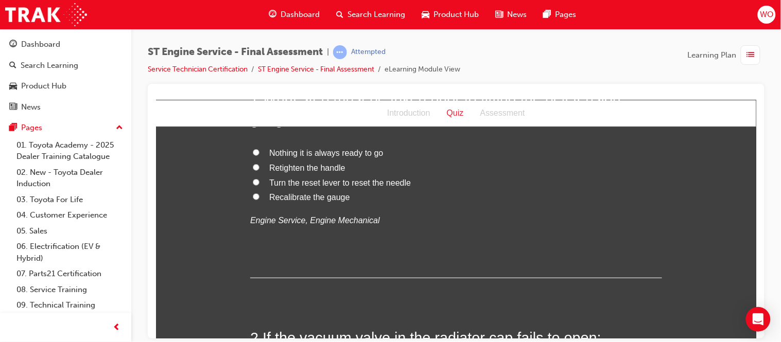
scroll to position [0, 0]
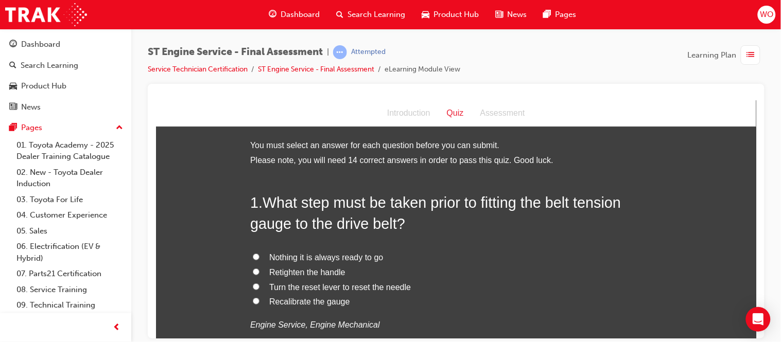
click at [322, 289] on span "Turn the reset lever to reset the needle" at bounding box center [340, 287] width 142 height 9
click at [259, 289] on input "Turn the reset lever to reset the needle" at bounding box center [255, 286] width 7 height 7
radio input "true"
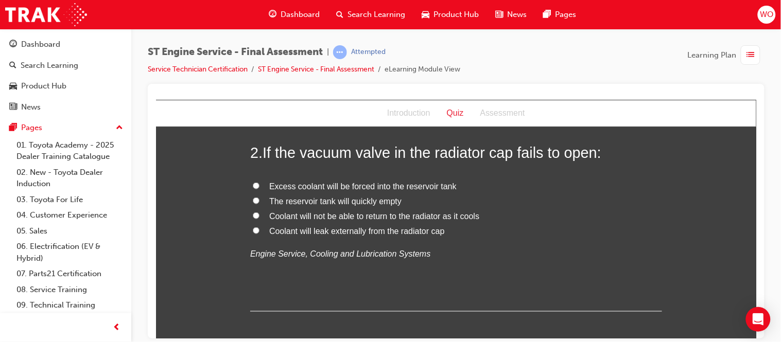
scroll to position [297, 0]
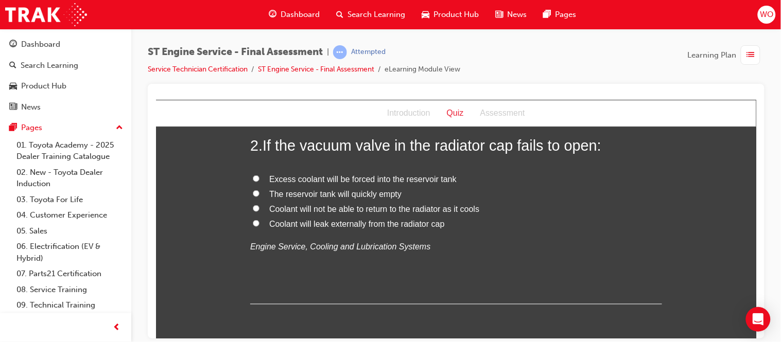
click at [314, 207] on span "Coolant will not be able to return to the radiator as it cools" at bounding box center [374, 208] width 210 height 9
click at [259, 207] on input "Coolant will not be able to return to the radiator as it cools" at bounding box center [255, 208] width 7 height 7
radio input "true"
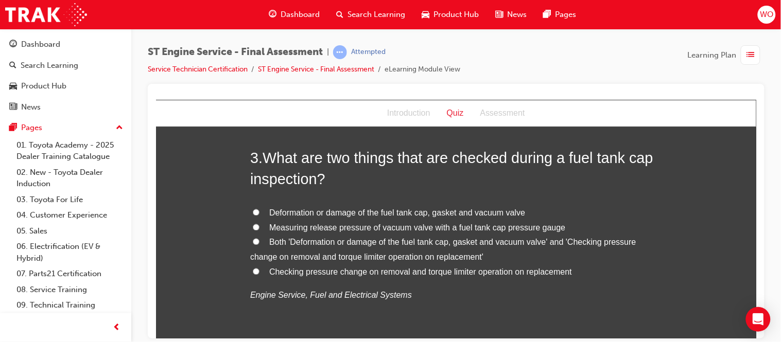
scroll to position [526, 0]
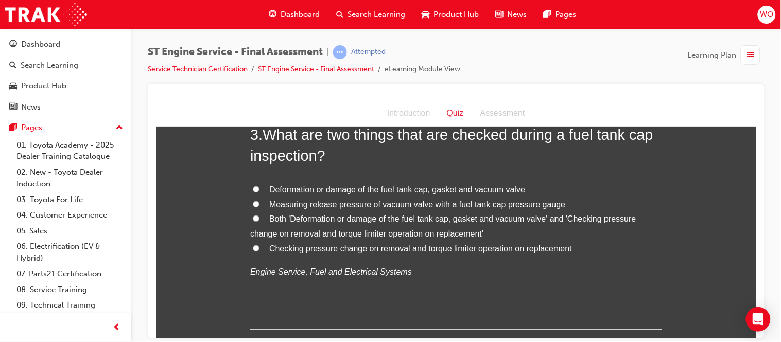
click at [358, 222] on span "Both 'Deformation or damage of the fuel tank cap, gasket and vacuum valve' and …" at bounding box center [443, 227] width 386 height 24
click at [259, 222] on input "Both 'Deformation or damage of the fuel tank cap, gasket and vacuum valve' and …" at bounding box center [255, 218] width 7 height 7
radio input "true"
click at [348, 203] on span "Measuring release pressure of vacuum valve with a fuel tank cap pressure gauge" at bounding box center [417, 204] width 296 height 9
click at [259, 203] on input "Measuring release pressure of vacuum valve with a fuel tank cap pressure gauge" at bounding box center [255, 204] width 7 height 7
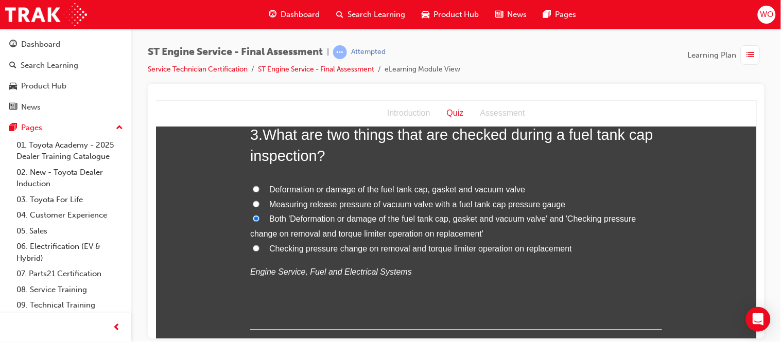
radio input "true"
click at [346, 219] on span "Both 'Deformation or damage of the fuel tank cap, gasket and vacuum valve' and …" at bounding box center [443, 227] width 386 height 24
click at [259, 219] on input "Both 'Deformation or damage of the fuel tank cap, gasket and vacuum valve' and …" at bounding box center [255, 218] width 7 height 7
radio input "true"
click at [346, 190] on span "Deformation or damage of the fuel tank cap, gasket and vacuum valve" at bounding box center [397, 189] width 256 height 9
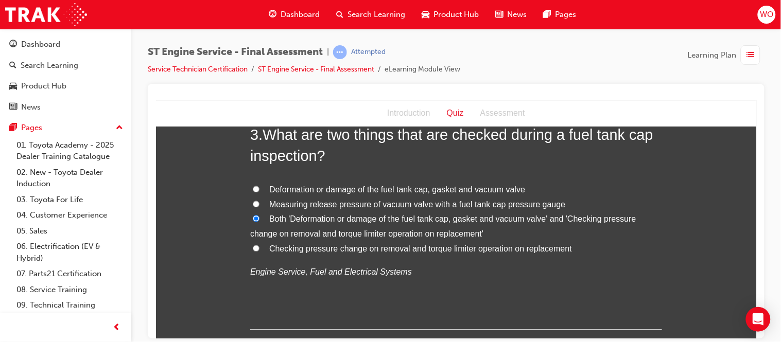
click at [259, 190] on input "Deformation or damage of the fuel tank cap, gasket and vacuum valve" at bounding box center [255, 189] width 7 height 7
radio input "true"
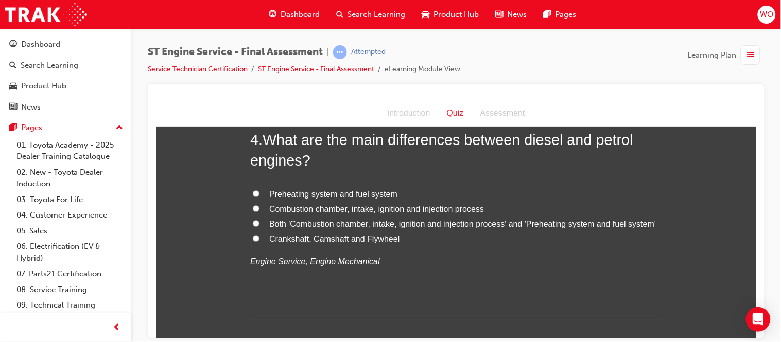
scroll to position [778, 0]
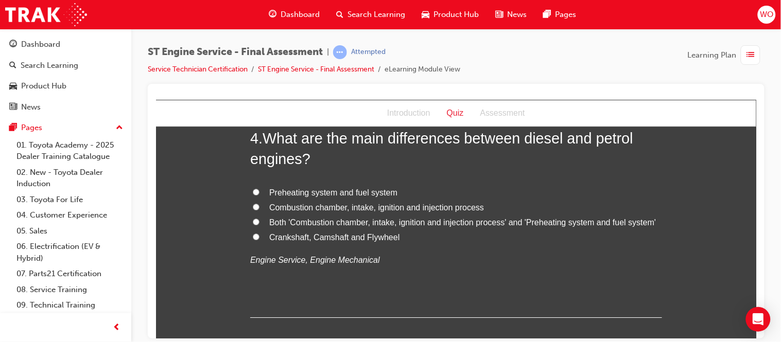
click at [372, 207] on span "Combustion chamber, intake, ignition and injection process" at bounding box center [376, 207] width 215 height 9
click at [259, 207] on input "Combustion chamber, intake, ignition and injection process" at bounding box center [255, 206] width 7 height 7
radio input "true"
click at [363, 225] on span "Both 'Combustion chamber, intake, ignition and injection process' and 'Preheati…" at bounding box center [462, 222] width 386 height 9
click at [259, 225] on input "Both 'Combustion chamber, intake, ignition and injection process' and 'Preheati…" at bounding box center [255, 221] width 7 height 7
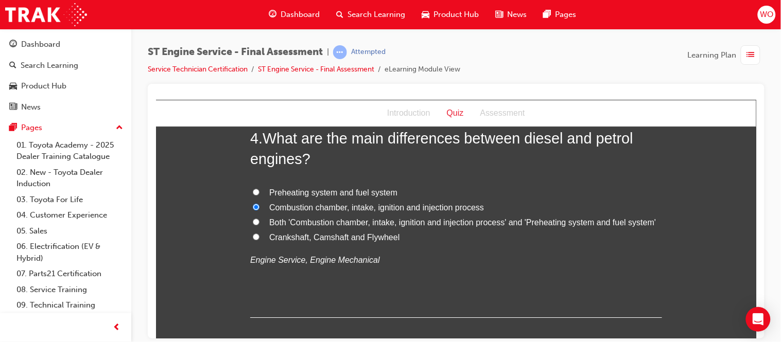
radio input "true"
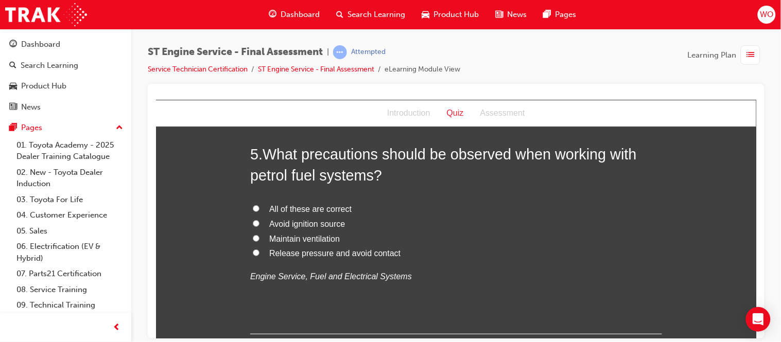
scroll to position [1006, 0]
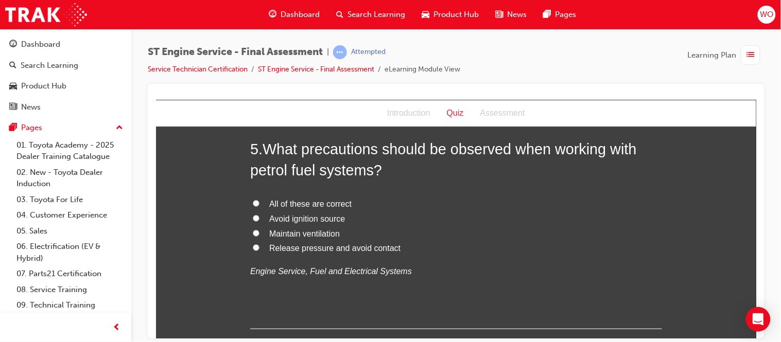
click at [319, 205] on span "All of these are correct" at bounding box center [310, 203] width 82 height 9
click at [259, 205] on input "All of these are correct" at bounding box center [255, 203] width 7 height 7
radio input "true"
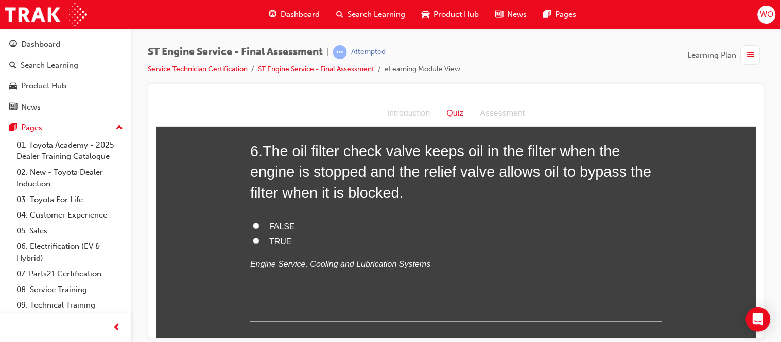
scroll to position [1258, 0]
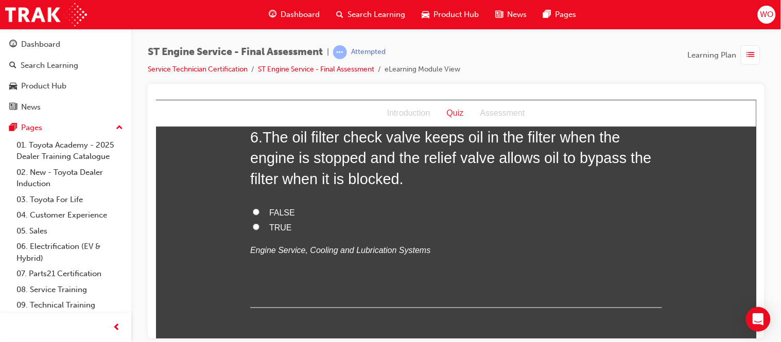
click at [283, 224] on span "TRUE" at bounding box center [280, 227] width 23 height 9
click at [259, 224] on input "TRUE" at bounding box center [255, 226] width 7 height 7
radio input "true"
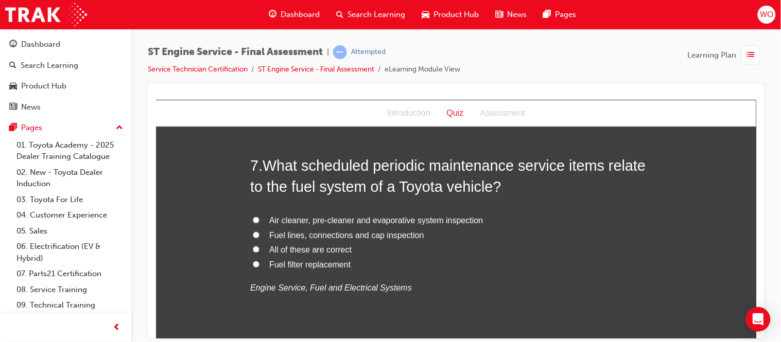
scroll to position [1464, 0]
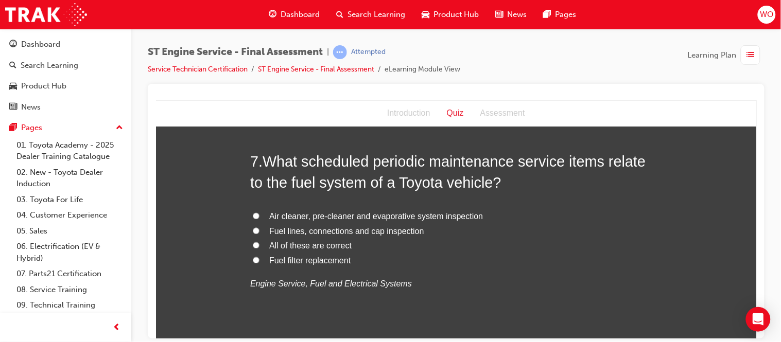
click at [324, 245] on span "All of these are correct" at bounding box center [310, 245] width 82 height 9
click at [259, 245] on input "All of these are correct" at bounding box center [255, 245] width 7 height 7
radio input "true"
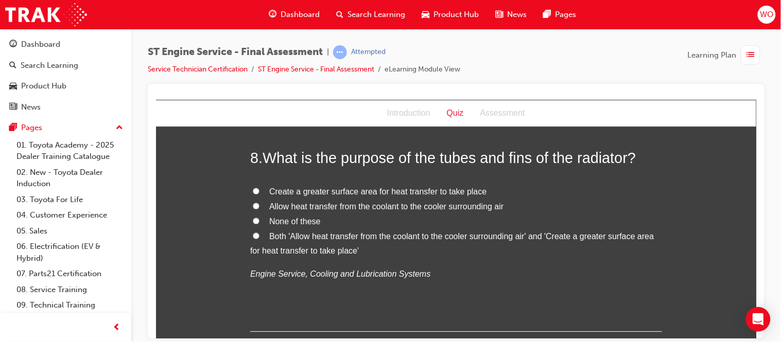
scroll to position [1715, 0]
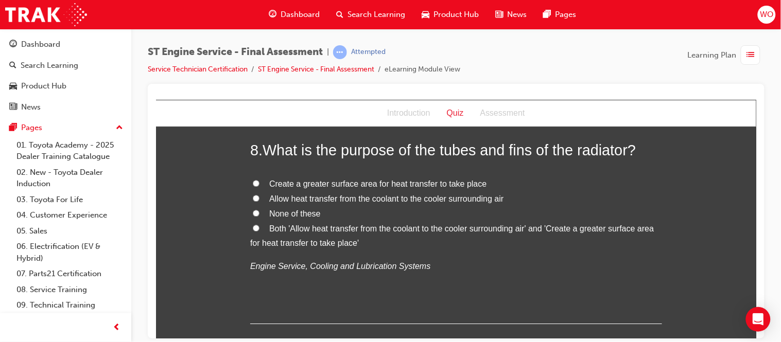
click at [305, 199] on span "Allow heat transfer from the coolant to the cooler surrounding air" at bounding box center [386, 198] width 234 height 9
click at [259, 199] on input "Allow heat transfer from the coolant to the cooler surrounding air" at bounding box center [255, 198] width 7 height 7
radio input "true"
click at [296, 225] on span "Both 'Allow heat transfer from the coolant to the cooler surrounding air' and '…" at bounding box center [451, 236] width 403 height 24
click at [259, 225] on input "Both 'Allow heat transfer from the coolant to the cooler surrounding air' and '…" at bounding box center [255, 227] width 7 height 7
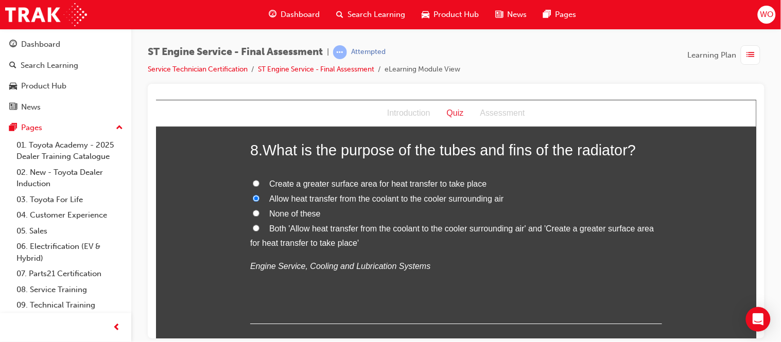
radio input "true"
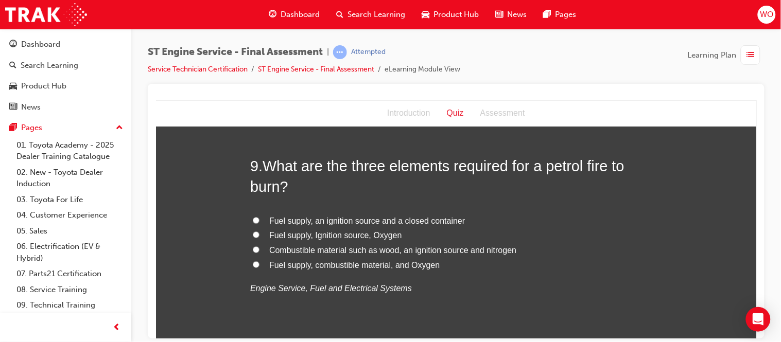
scroll to position [1944, 0]
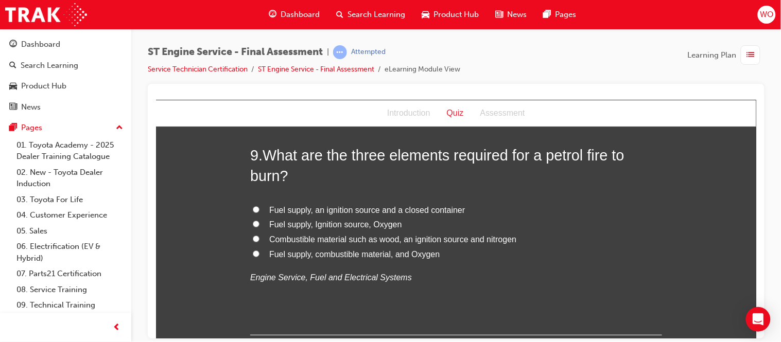
click at [334, 226] on span "Fuel supply, Ignition source, Oxygen" at bounding box center [335, 224] width 133 height 9
click at [259, 226] on input "Fuel supply, Ignition source, Oxygen" at bounding box center [255, 223] width 7 height 7
radio input "true"
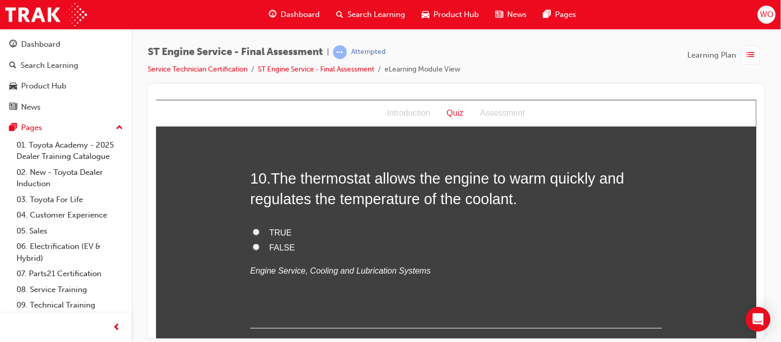
scroll to position [2173, 0]
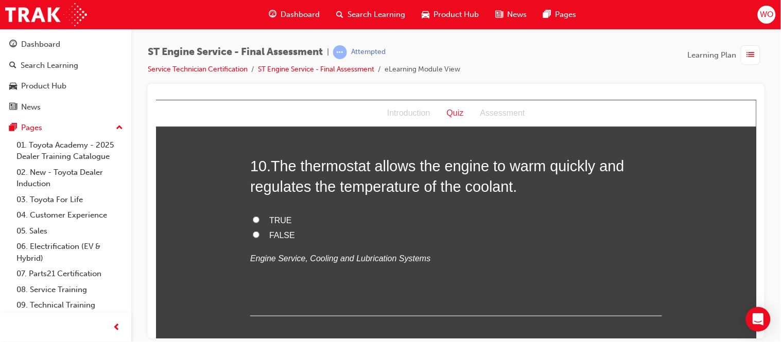
click at [279, 217] on span "TRUE" at bounding box center [280, 220] width 23 height 9
click at [259, 217] on input "TRUE" at bounding box center [255, 219] width 7 height 7
radio input "true"
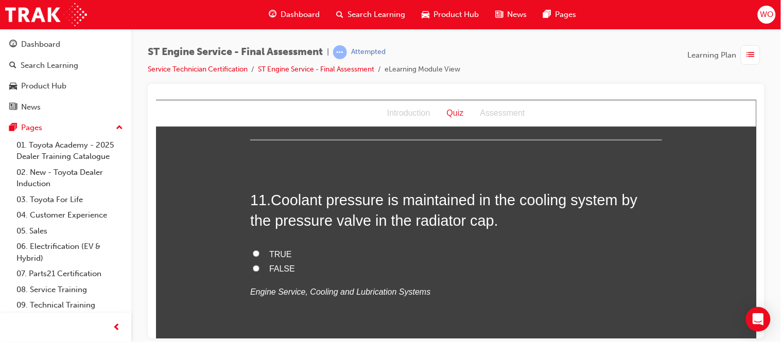
scroll to position [2379, 0]
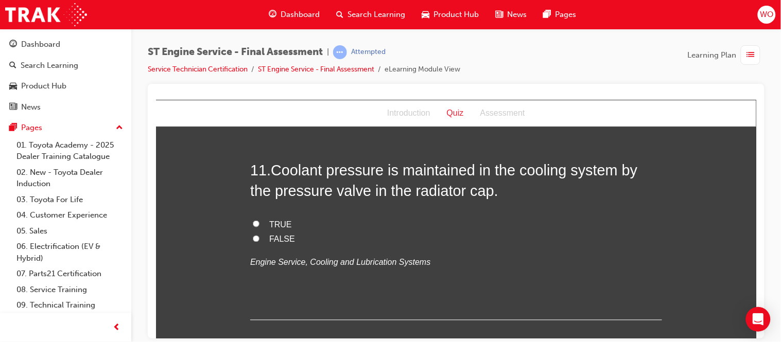
click at [273, 224] on span "TRUE" at bounding box center [280, 224] width 23 height 9
click at [259, 224] on input "TRUE" at bounding box center [255, 223] width 7 height 7
radio input "true"
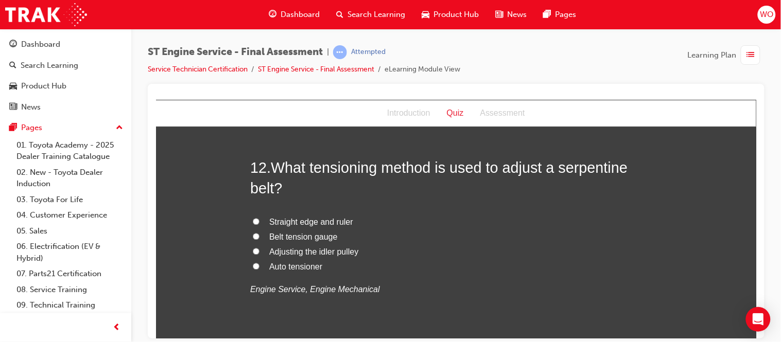
scroll to position [2607, 0]
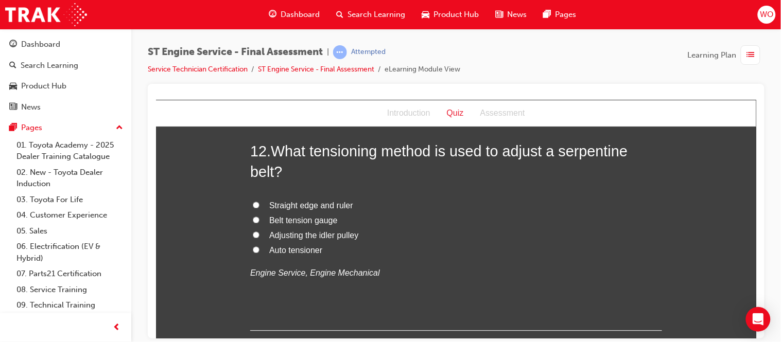
click at [319, 234] on span "Adjusting the idler pulley" at bounding box center [313, 235] width 89 height 9
click at [259, 234] on input "Adjusting the idler pulley" at bounding box center [255, 235] width 7 height 7
radio input "true"
click at [304, 250] on span "Auto tensioner" at bounding box center [295, 250] width 53 height 9
click at [259, 250] on input "Auto tensioner" at bounding box center [255, 250] width 7 height 7
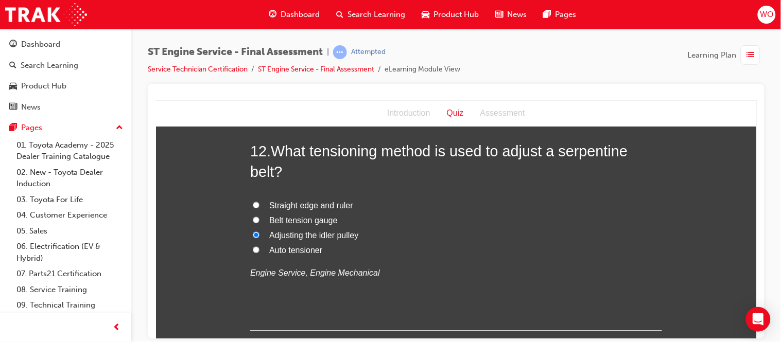
radio input "true"
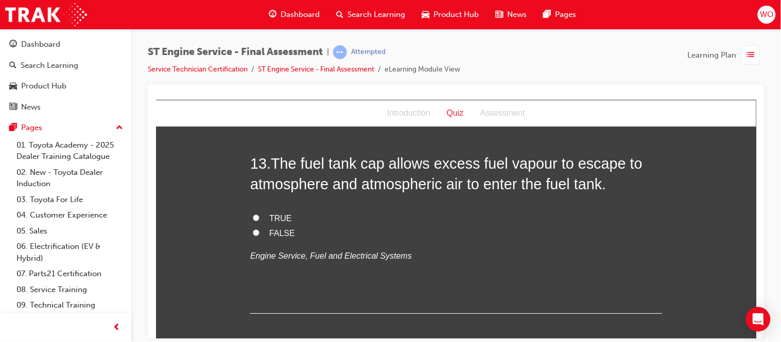
scroll to position [2836, 0]
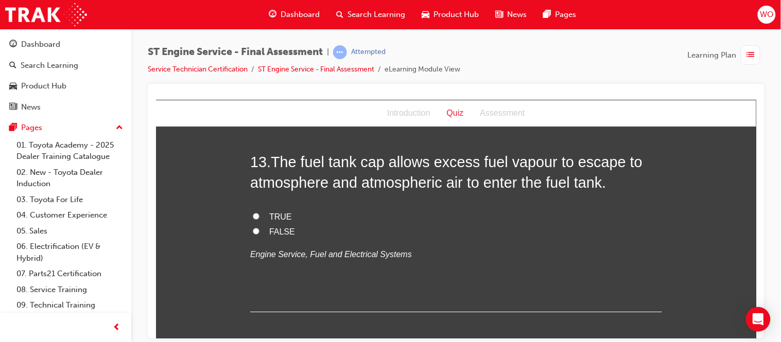
click at [252, 218] on input "TRUE" at bounding box center [255, 216] width 7 height 7
radio input "true"
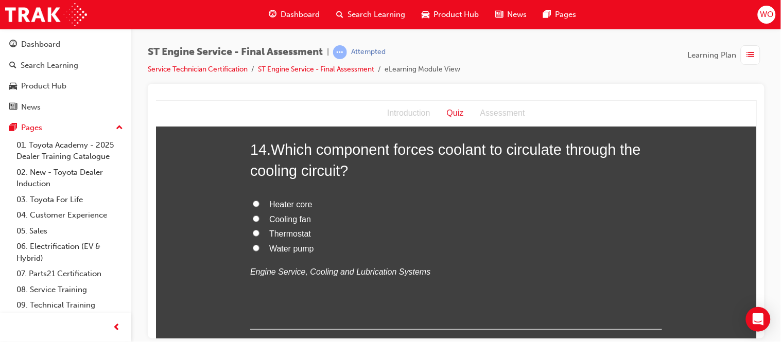
scroll to position [3065, 0]
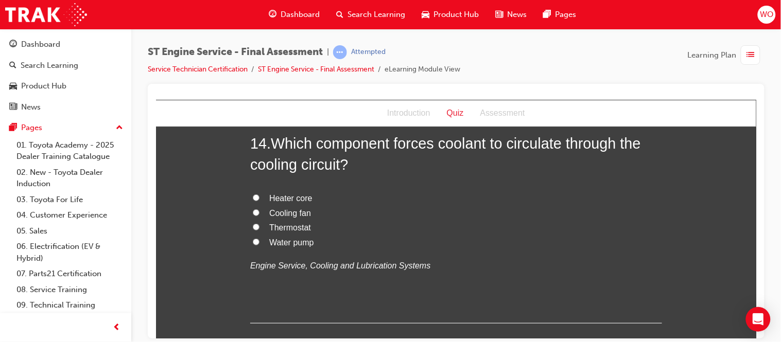
click at [288, 243] on span "Water pump" at bounding box center [291, 242] width 45 height 9
click at [259, 243] on input "Water pump" at bounding box center [255, 241] width 7 height 7
radio input "true"
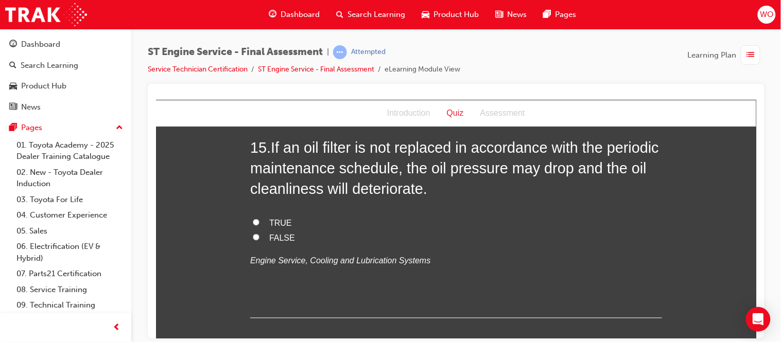
scroll to position [3316, 0]
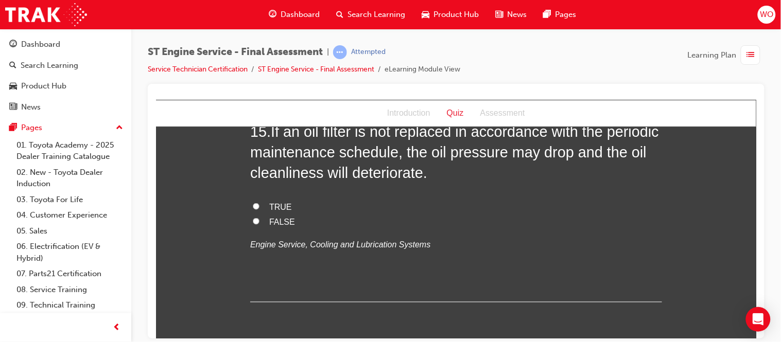
click at [279, 207] on span "TRUE" at bounding box center [280, 206] width 23 height 9
click at [259, 207] on input "TRUE" at bounding box center [255, 206] width 7 height 7
radio input "true"
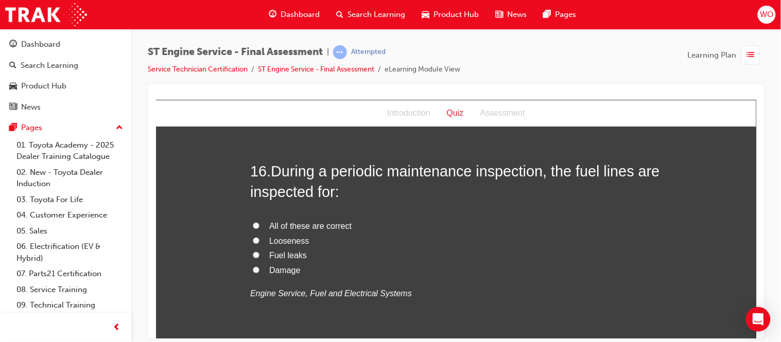
scroll to position [3522, 0]
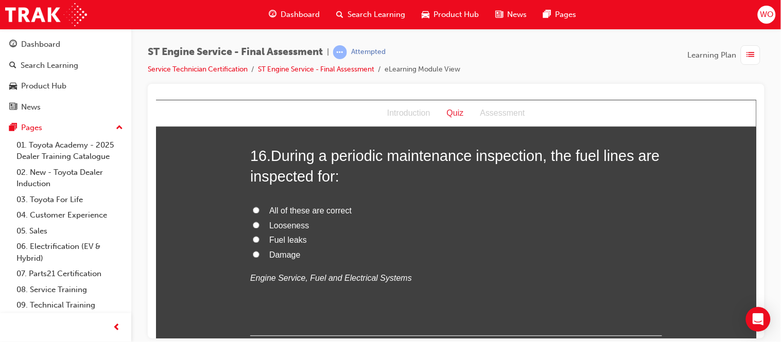
click at [308, 208] on span "All of these are correct" at bounding box center [310, 210] width 82 height 9
click at [259, 208] on input "All of these are correct" at bounding box center [255, 210] width 7 height 7
radio input "true"
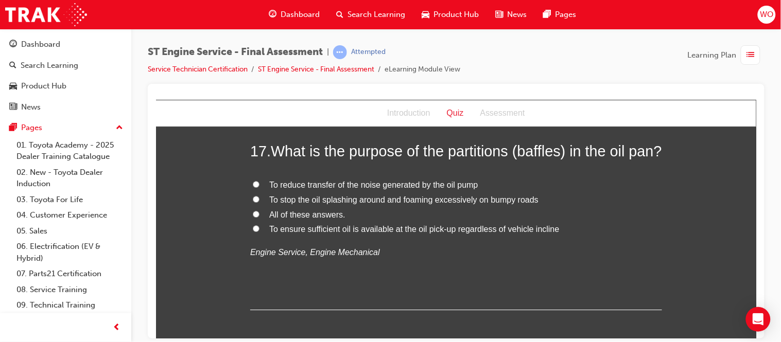
scroll to position [3774, 0]
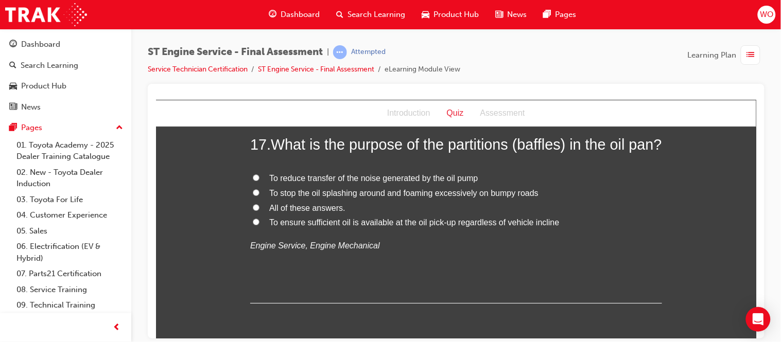
click at [312, 212] on span "All of these answers." at bounding box center [307, 207] width 76 height 9
click at [259, 210] on input "All of these answers." at bounding box center [255, 207] width 7 height 7
radio input "true"
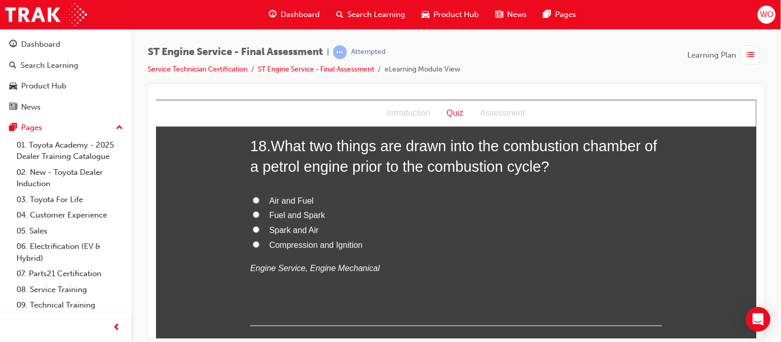
scroll to position [4002, 0]
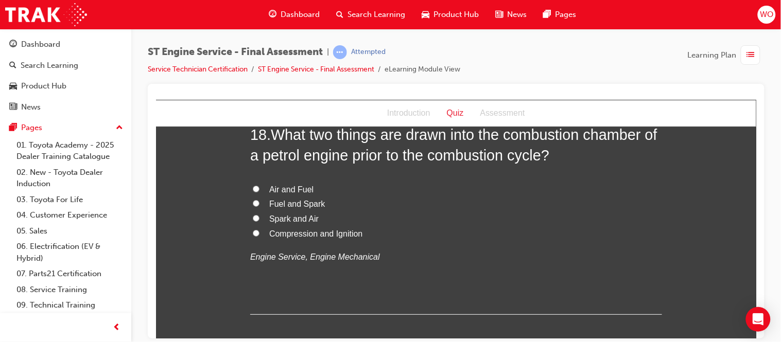
click at [280, 194] on span "Air and Fuel" at bounding box center [291, 189] width 44 height 9
click at [259, 192] on input "Air and Fuel" at bounding box center [255, 188] width 7 height 7
radio input "true"
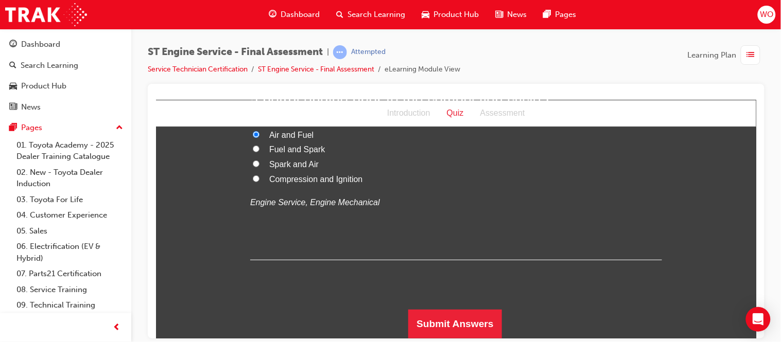
scroll to position [4077, 0]
click at [473, 320] on button "Submit Answers" at bounding box center [455, 323] width 94 height 29
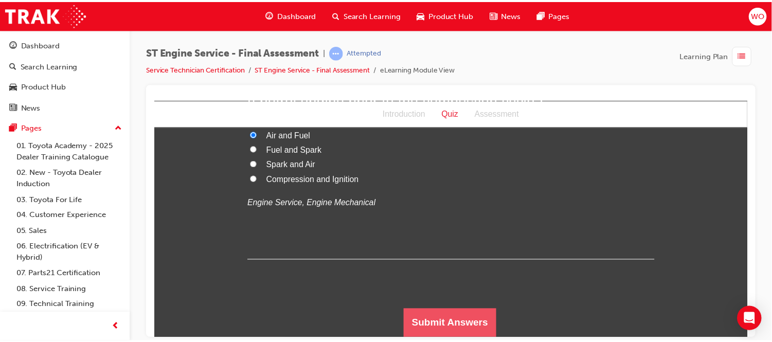
scroll to position [0, 0]
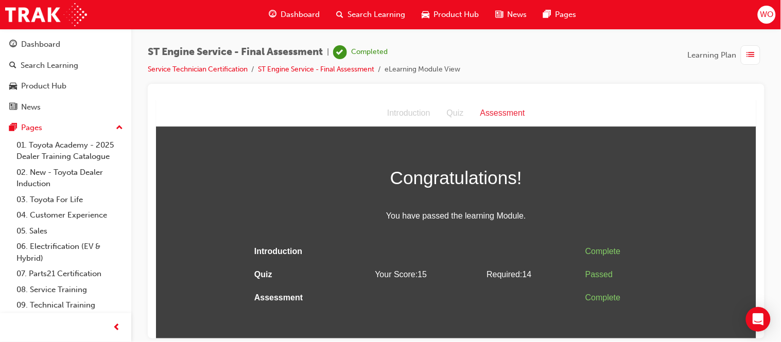
click at [287, 23] on div "Dashboard" at bounding box center [293, 14] width 67 height 21
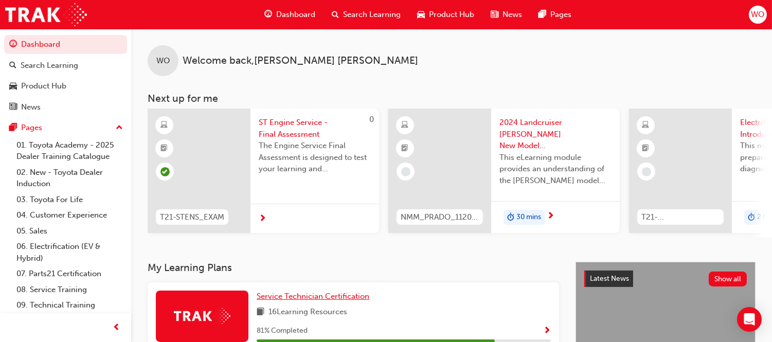
click at [286, 294] on link "Service Technician Certification" at bounding box center [315, 297] width 117 height 12
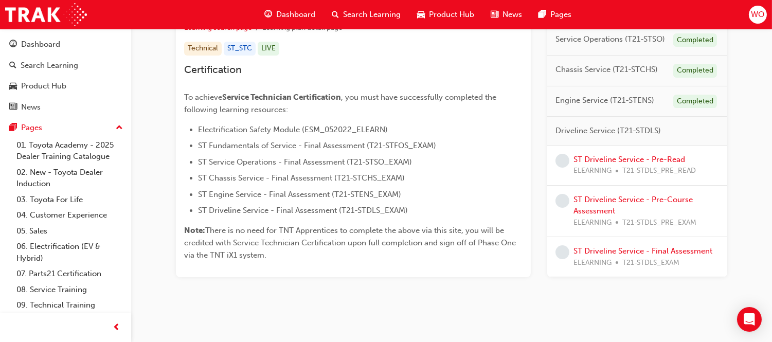
scroll to position [207, 0]
click at [670, 157] on link "ST Driveline Service - Pre-Read" at bounding box center [630, 158] width 112 height 9
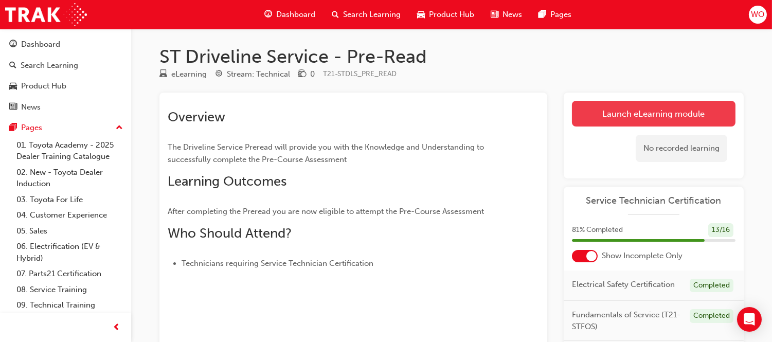
click at [664, 120] on link "Launch eLearning module" at bounding box center [654, 114] width 164 height 26
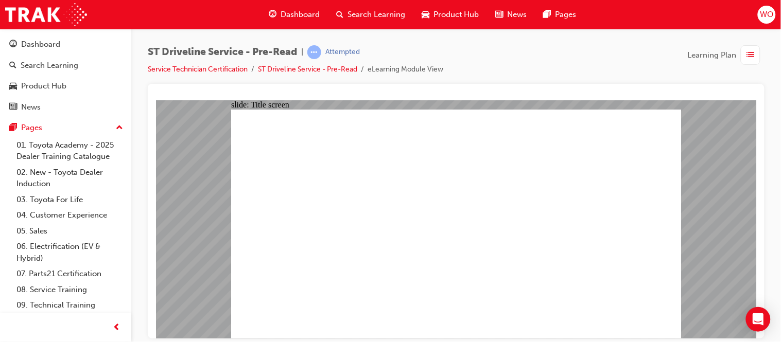
drag, startPoint x: 362, startPoint y: 296, endPoint x: 362, endPoint y: 290, distance: 6.7
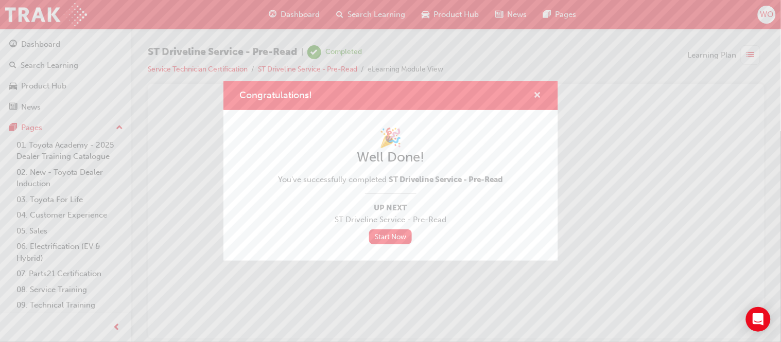
click at [538, 94] on span "cross-icon" at bounding box center [538, 96] width 8 height 9
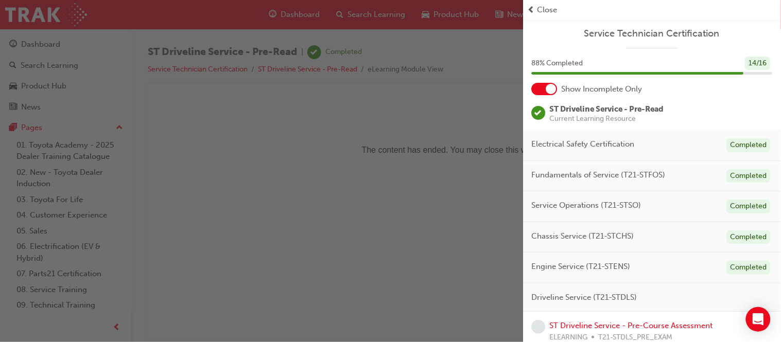
click at [278, 93] on div "button" at bounding box center [261, 171] width 523 height 342
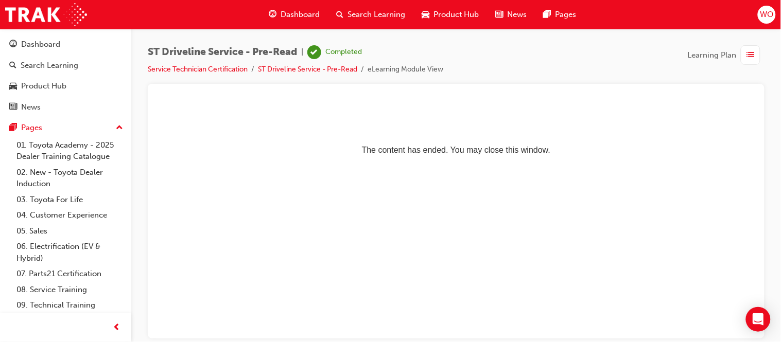
click at [307, 14] on span "Dashboard" at bounding box center [299, 15] width 39 height 12
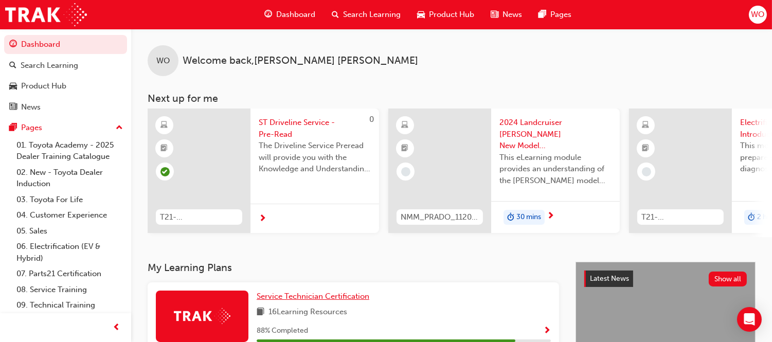
click at [291, 301] on span "Service Technician Certification" at bounding box center [313, 296] width 113 height 9
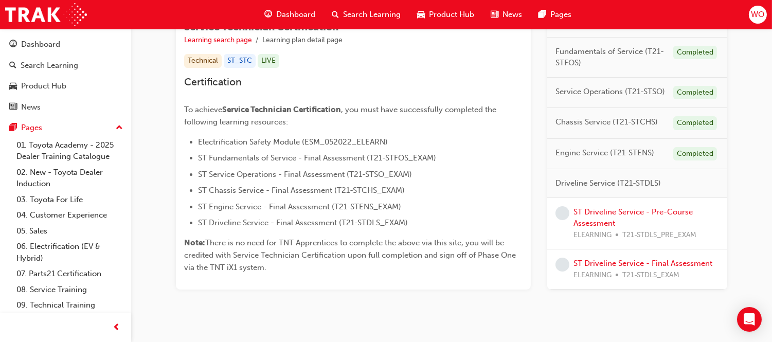
scroll to position [217, 0]
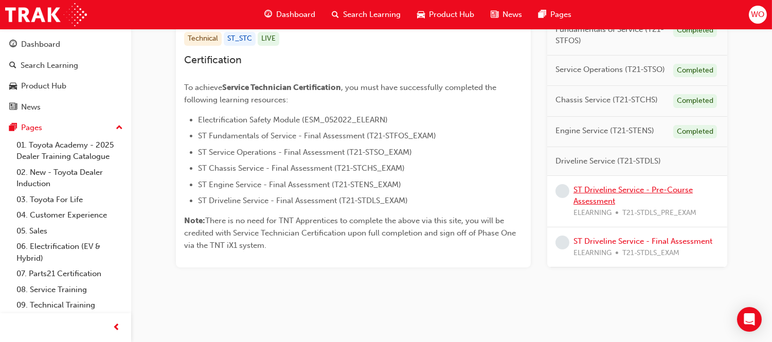
click at [674, 188] on link "ST Driveline Service - Pre-Course Assessment" at bounding box center [633, 195] width 119 height 21
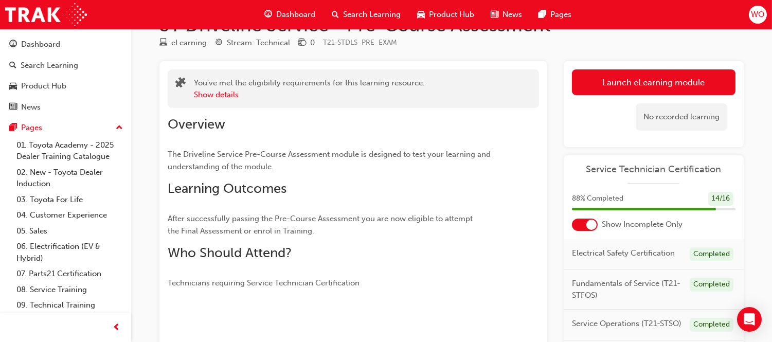
scroll to position [27, 0]
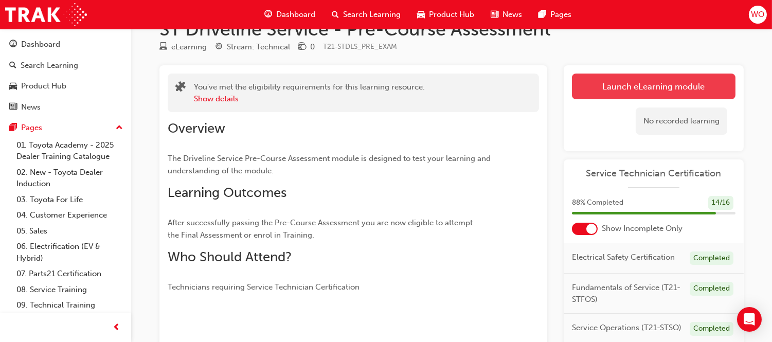
click at [681, 88] on link "Launch eLearning module" at bounding box center [654, 87] width 164 height 26
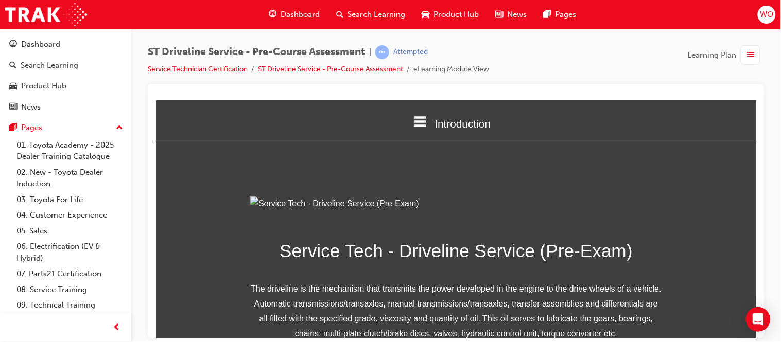
scroll to position [178, 0]
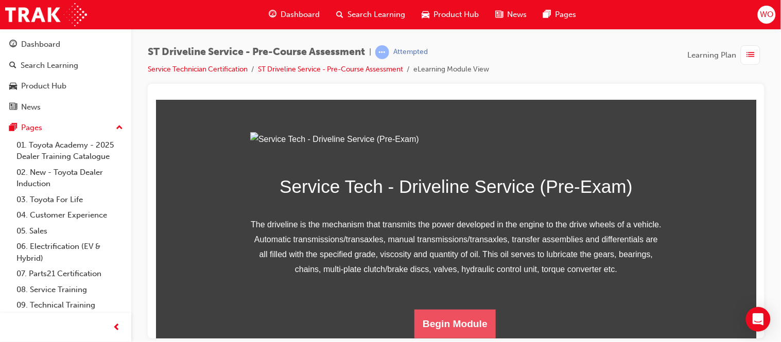
click at [448, 325] on button "Begin Module" at bounding box center [454, 323] width 81 height 29
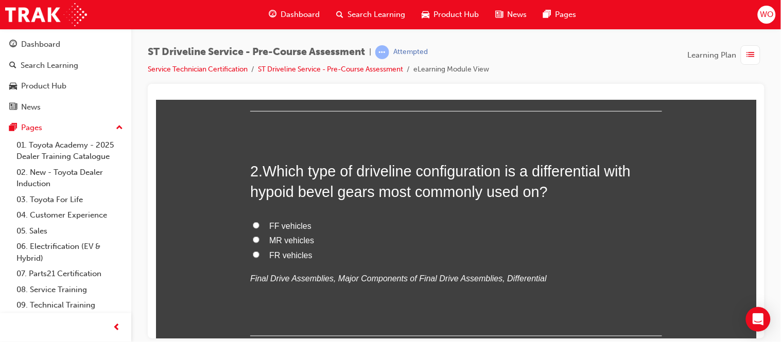
scroll to position [320, 0]
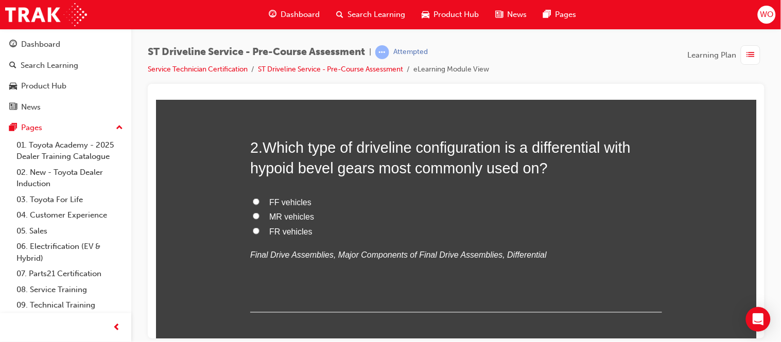
click at [310, 11] on span "Master cylinder" at bounding box center [297, 6] width 56 height 9
click at [259, 9] on input "Master cylinder" at bounding box center [255, 6] width 7 height 7
radio input "true"
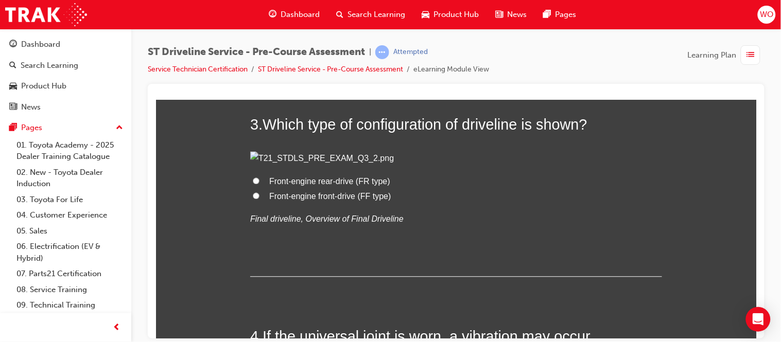
scroll to position [572, 0]
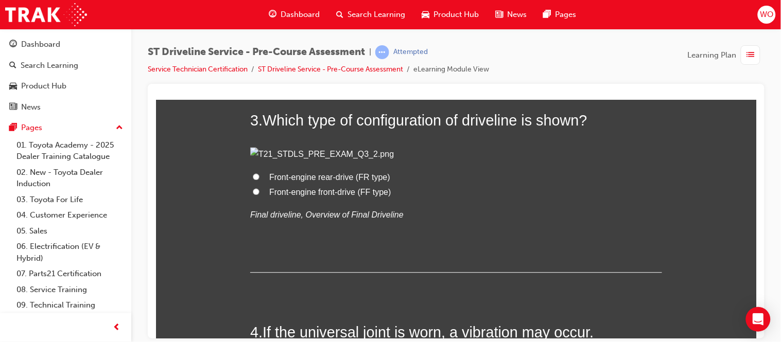
radio input "true"
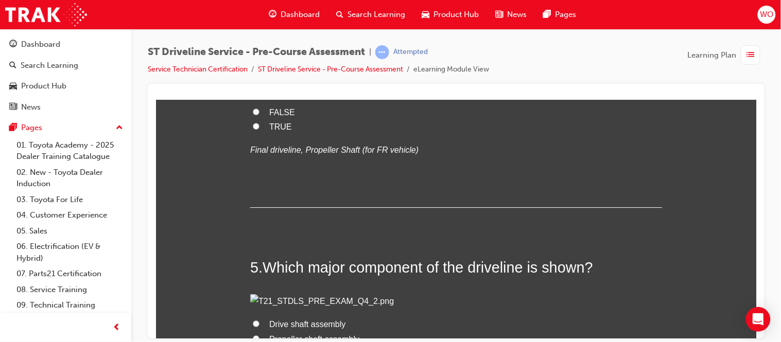
scroll to position [771, 0]
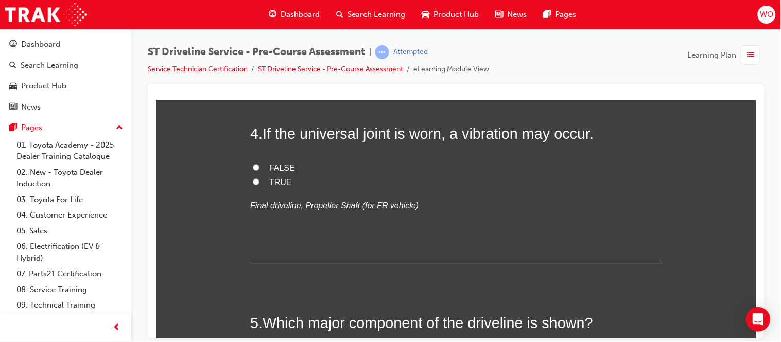
radio input "true"
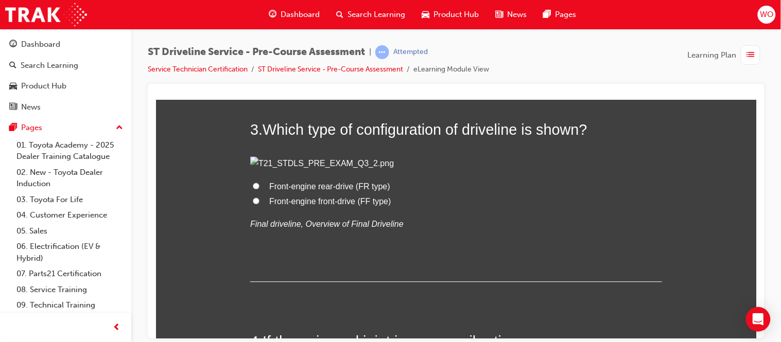
radio input "true"
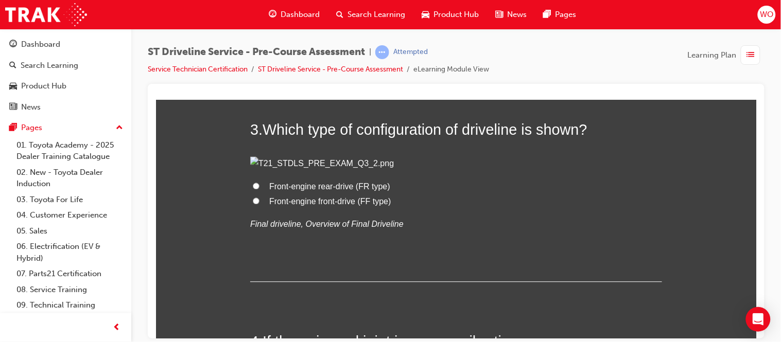
radio input "true"
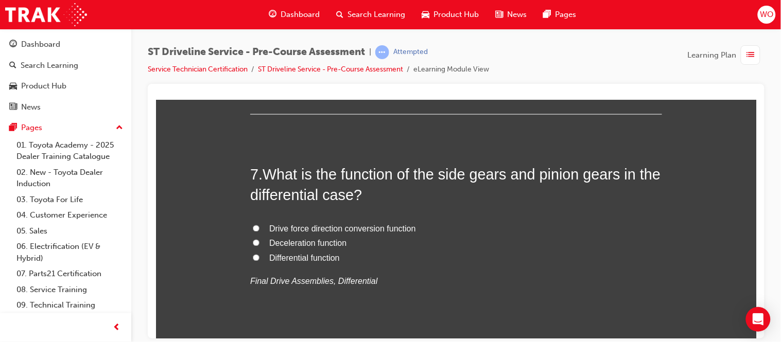
scroll to position [1409, 0]
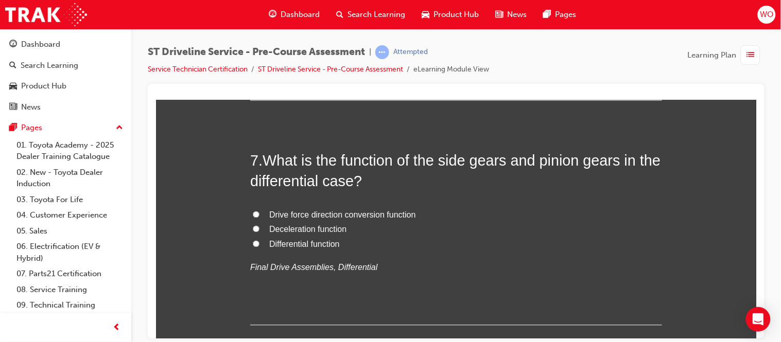
radio input "true"
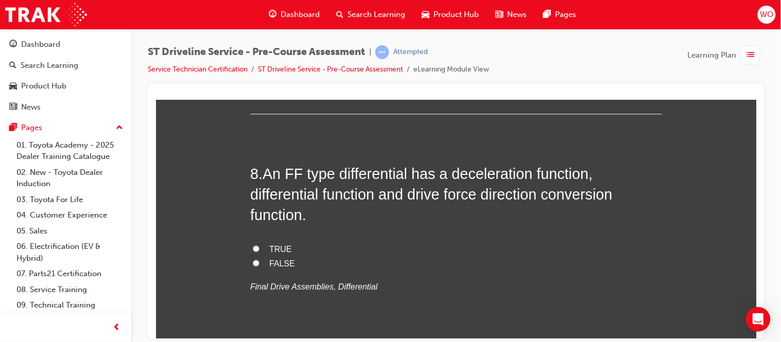
scroll to position [1638, 0]
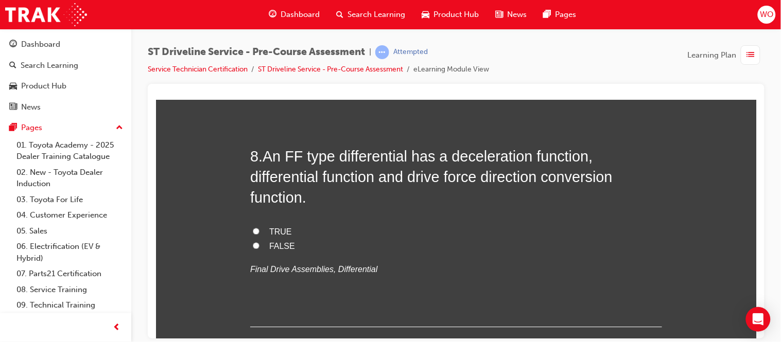
radio input "true"
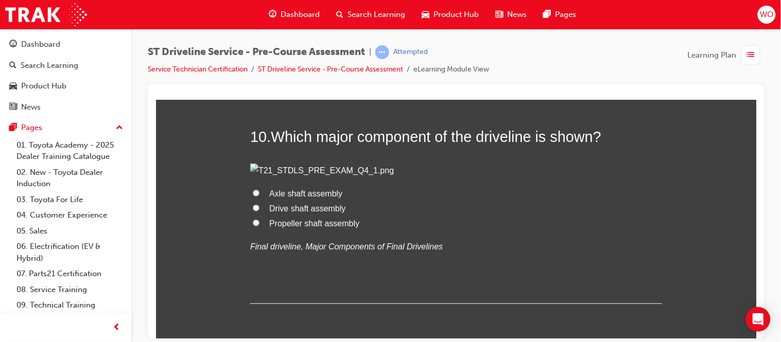
scroll to position [2118, 0]
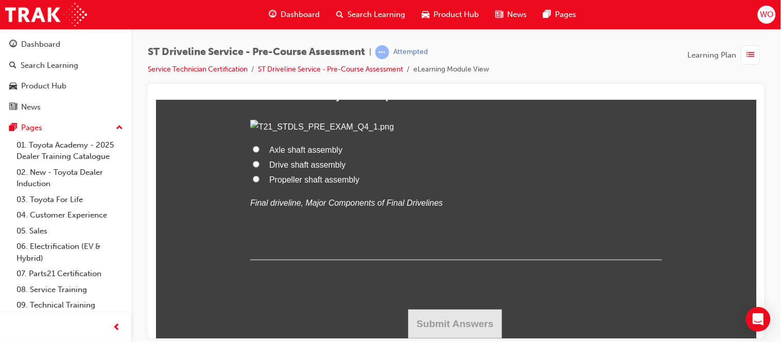
scroll to position [2644, 0]
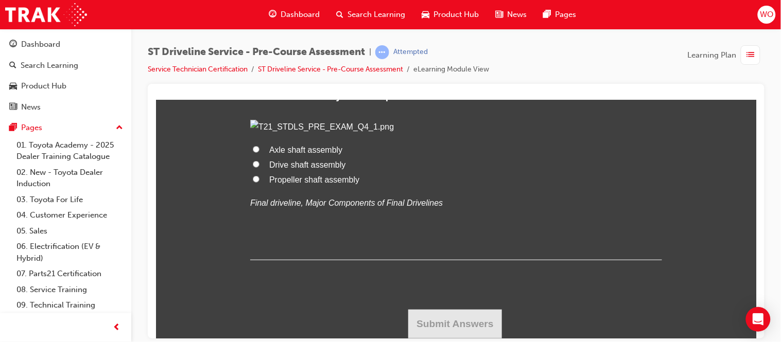
click at [326, 169] on span "Drive shaft assembly" at bounding box center [307, 164] width 77 height 9
click at [259, 167] on input "Drive shaft assembly" at bounding box center [255, 164] width 7 height 7
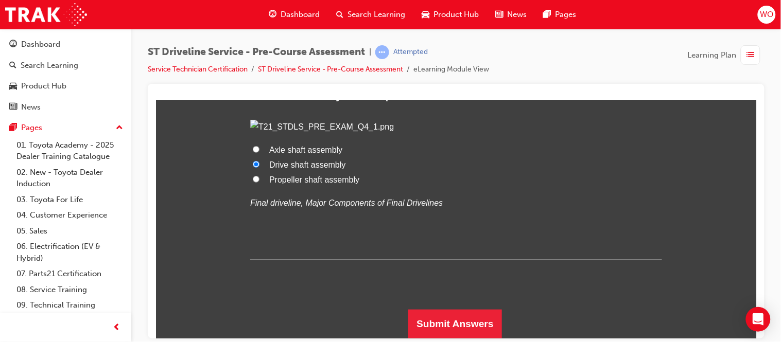
click at [321, 184] on span "Propeller shaft assembly" at bounding box center [314, 179] width 90 height 9
click at [259, 182] on input "Propeller shaft assembly" at bounding box center [255, 178] width 7 height 7
click at [476, 327] on button "Submit Answers" at bounding box center [455, 323] width 94 height 29
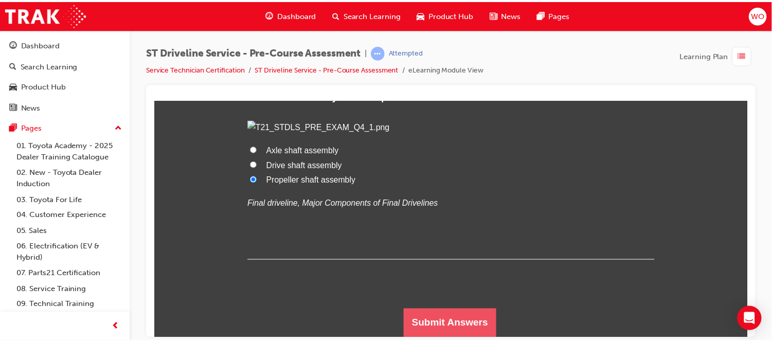
scroll to position [0, 0]
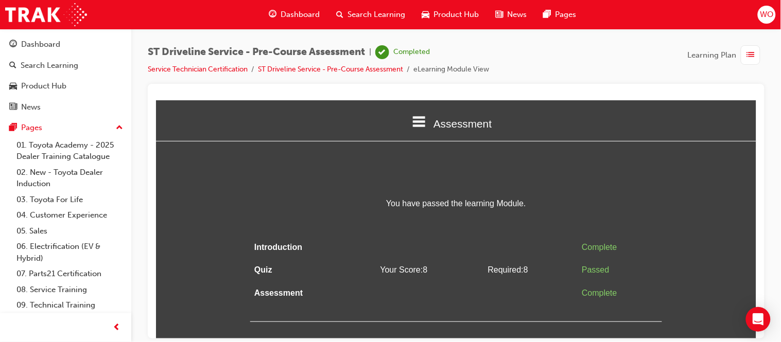
click at [307, 14] on span "Dashboard" at bounding box center [299, 15] width 39 height 12
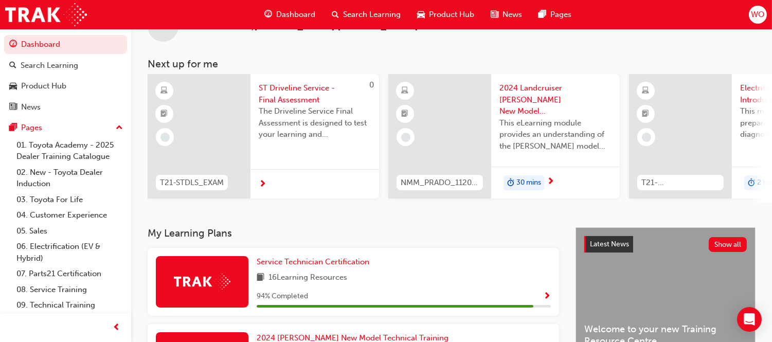
scroll to position [68, 0]
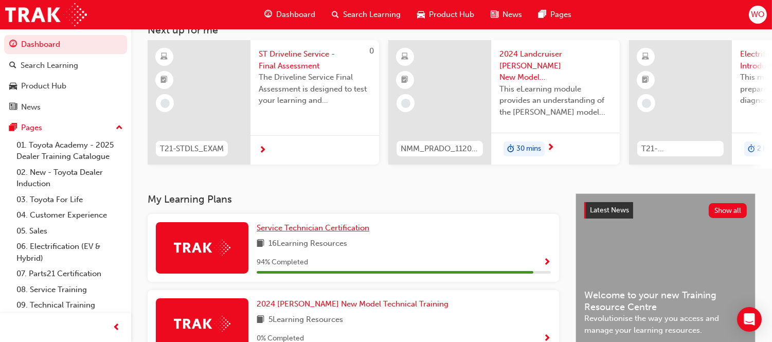
click at [300, 230] on span "Service Technician Certification" at bounding box center [313, 227] width 113 height 9
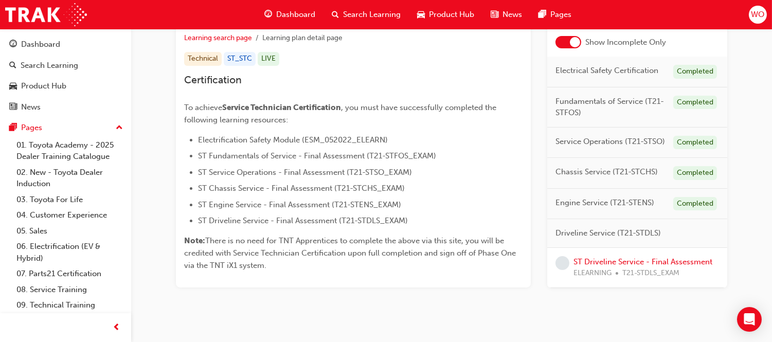
scroll to position [203, 0]
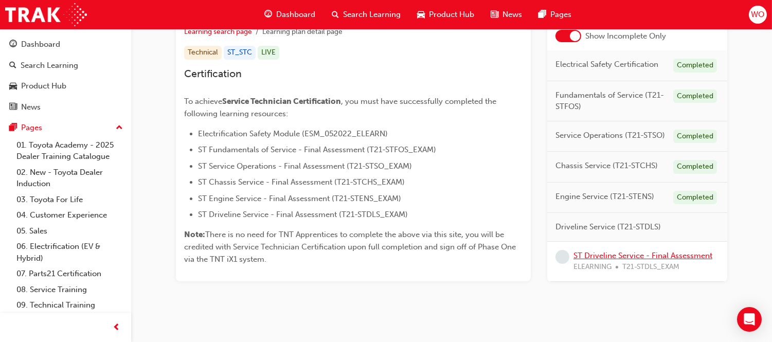
click at [677, 259] on link "ST Driveline Service - Final Assessment" at bounding box center [643, 255] width 139 height 9
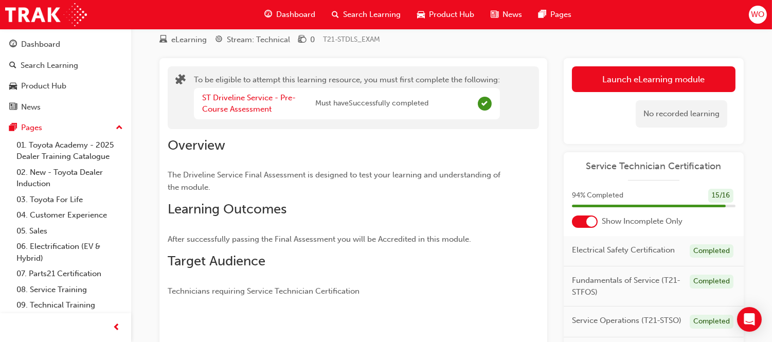
scroll to position [34, 0]
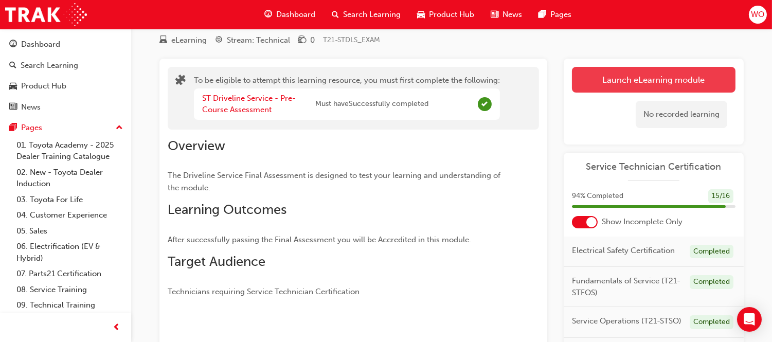
click at [674, 86] on button "Launch eLearning module" at bounding box center [654, 80] width 164 height 26
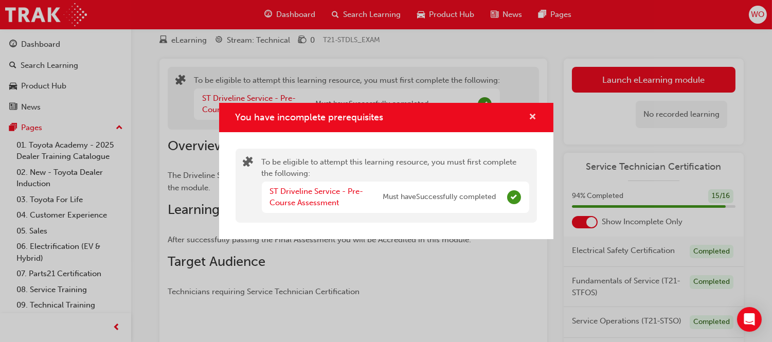
click at [531, 120] on span "cross-icon" at bounding box center [534, 117] width 8 height 9
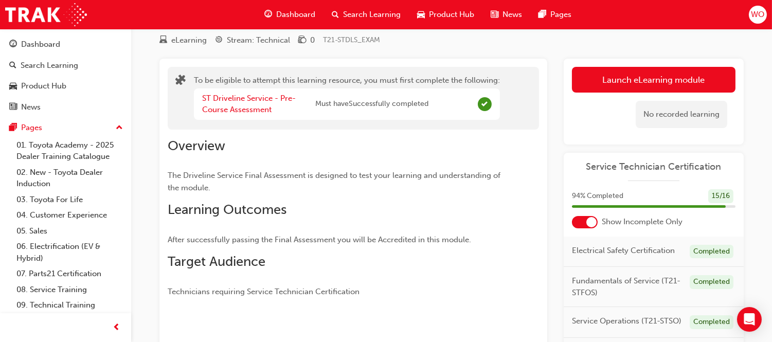
click at [292, 16] on span "Dashboard" at bounding box center [295, 15] width 39 height 12
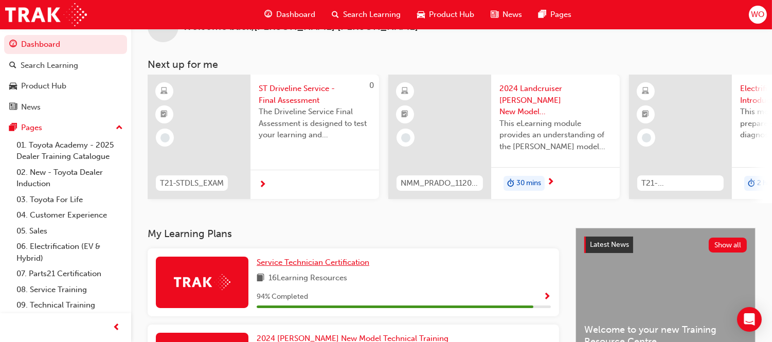
click at [276, 269] on link "Service Technician Certification" at bounding box center [315, 263] width 117 height 12
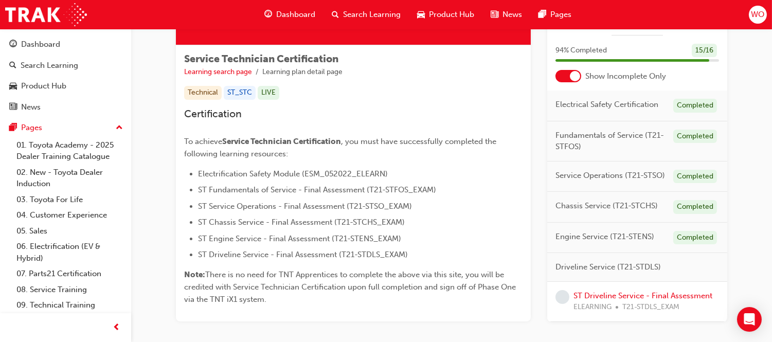
scroll to position [164, 0]
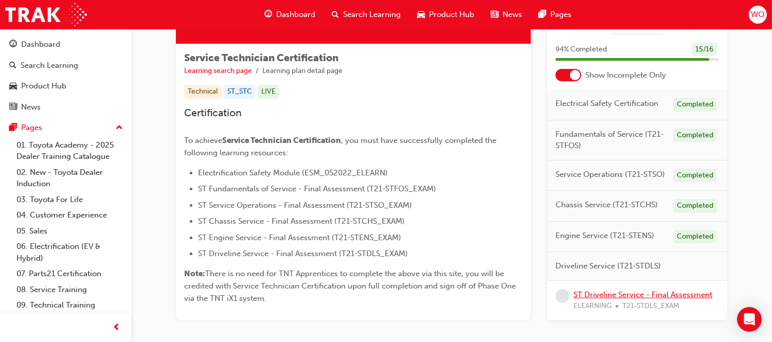
click at [680, 294] on link "ST Driveline Service - Final Assessment" at bounding box center [643, 294] width 139 height 9
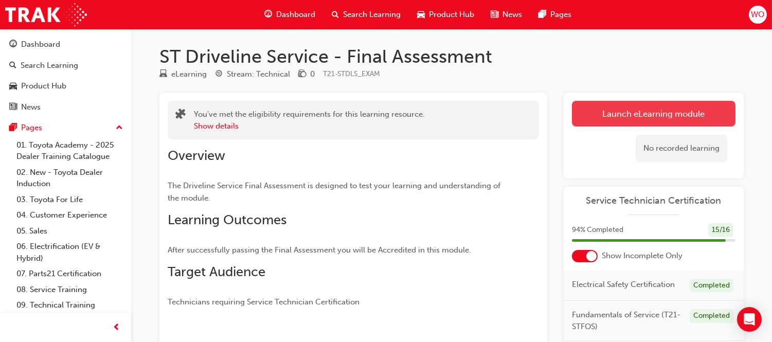
click at [665, 109] on button "Launch eLearning module" at bounding box center [654, 114] width 164 height 26
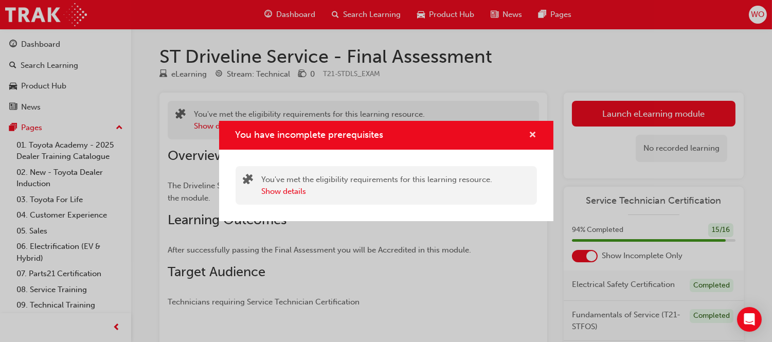
click at [532, 134] on span "cross-icon" at bounding box center [534, 135] width 8 height 9
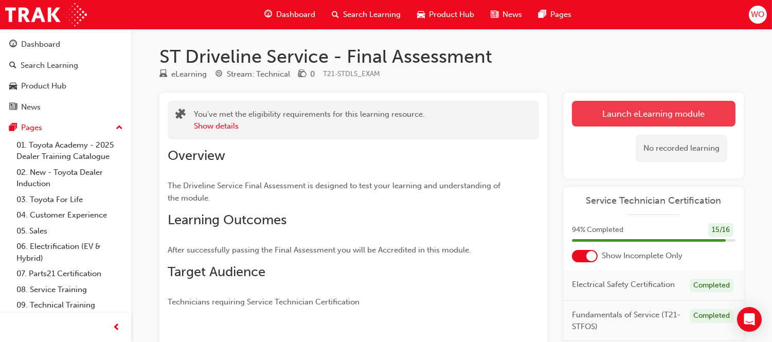
click at [619, 106] on button "Launch eLearning module" at bounding box center [654, 114] width 164 height 26
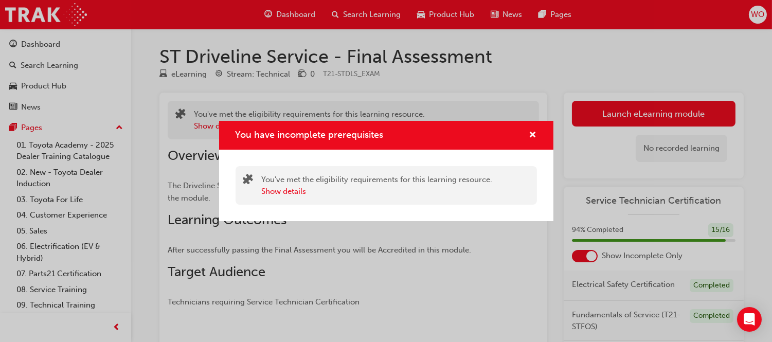
click at [527, 135] on div "You have incomplete prerequisites" at bounding box center [529, 135] width 16 height 13
drag, startPoint x: 282, startPoint y: 24, endPoint x: 535, endPoint y: 133, distance: 276.2
click at [535, 133] on div "You have incomplete prerequisites You've met the eligibility requirements for t…" at bounding box center [386, 171] width 772 height 342
click at [535, 133] on span "cross-icon" at bounding box center [534, 135] width 8 height 9
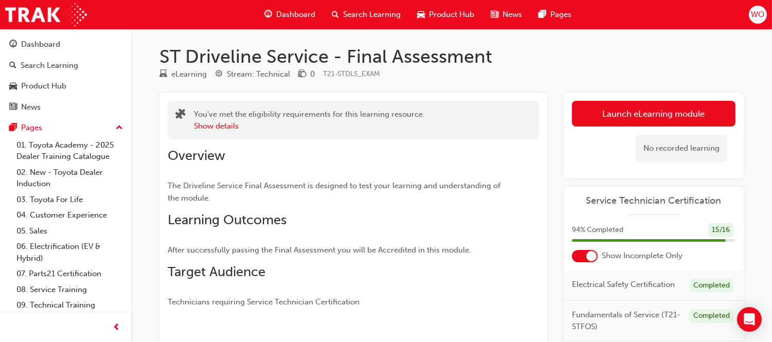
click at [302, 9] on span "Dashboard" at bounding box center [295, 15] width 39 height 12
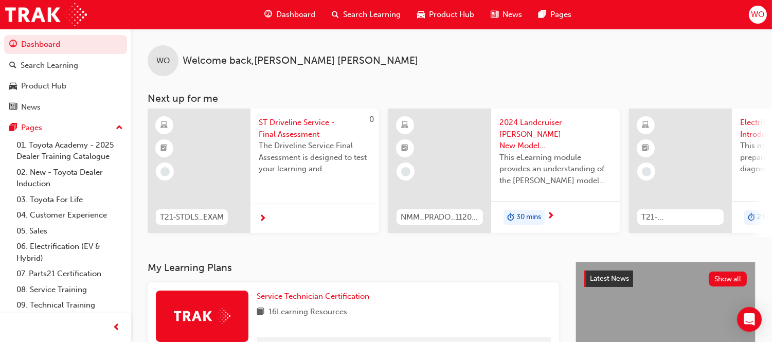
click at [302, 9] on span "Dashboard" at bounding box center [295, 15] width 39 height 12
click at [289, 301] on span "Service Technician Certification" at bounding box center [313, 296] width 113 height 9
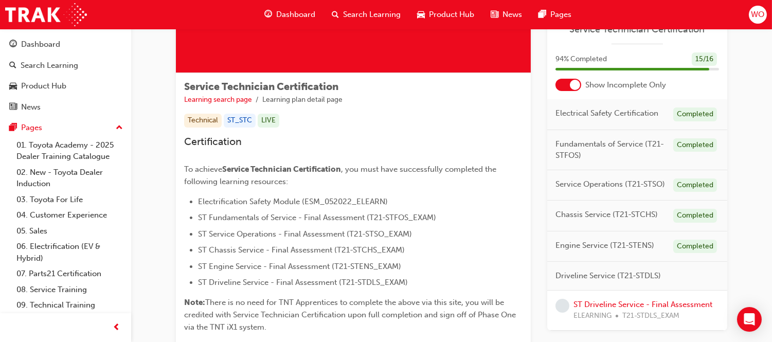
scroll to position [137, 0]
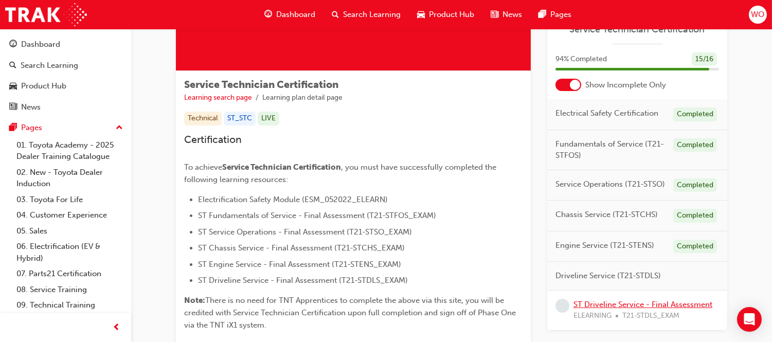
click at [641, 306] on link "ST Driveline Service - Final Assessment" at bounding box center [643, 304] width 139 height 9
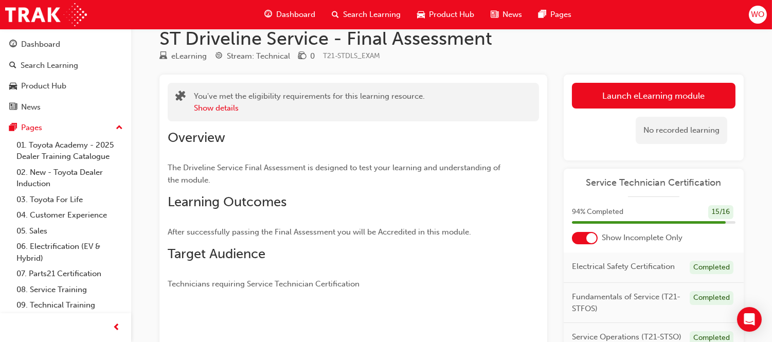
scroll to position [17, 0]
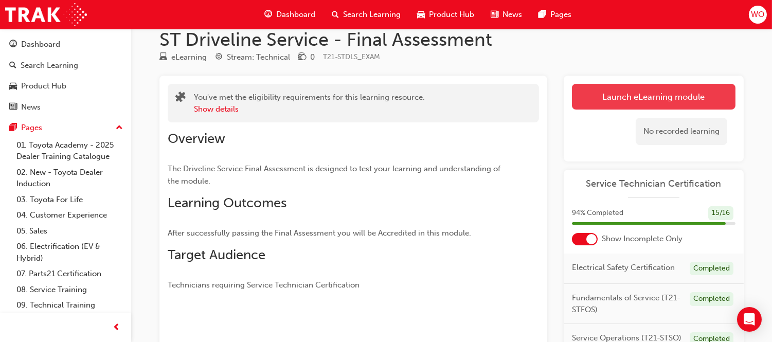
click at [675, 103] on link "Launch eLearning module" at bounding box center [654, 97] width 164 height 26
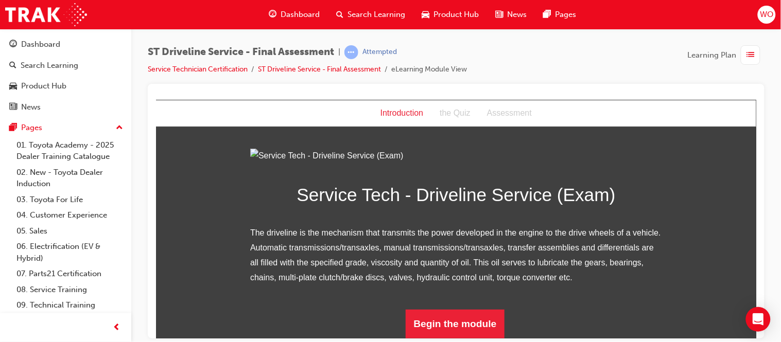
scroll to position [110, 0]
click at [460, 321] on button "Begin the module" at bounding box center [454, 323] width 99 height 29
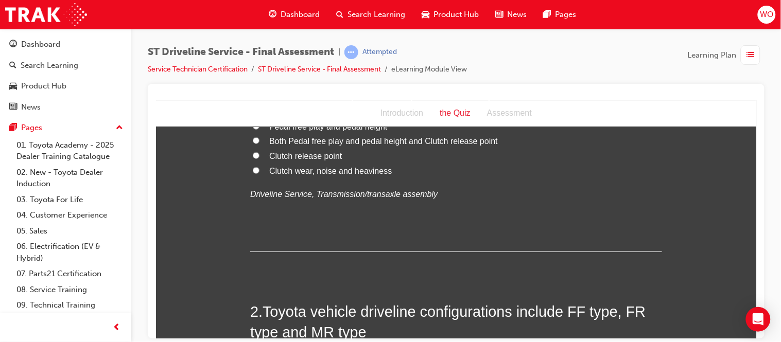
scroll to position [0, 0]
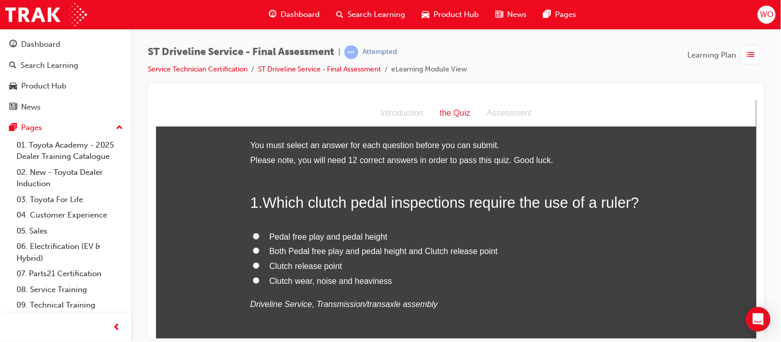
click at [345, 237] on span "Pedal free play and pedal height" at bounding box center [328, 236] width 118 height 9
click at [259, 237] on input "Pedal free play and pedal height" at bounding box center [255, 236] width 7 height 7
click at [343, 249] on span "Both Pedal free play and pedal height and Clutch release point" at bounding box center [383, 251] width 228 height 9
click at [259, 249] on input "Both Pedal free play and pedal height and Clutch release point" at bounding box center [255, 250] width 7 height 7
click at [371, 238] on span "Pedal free play and pedal height" at bounding box center [328, 236] width 118 height 9
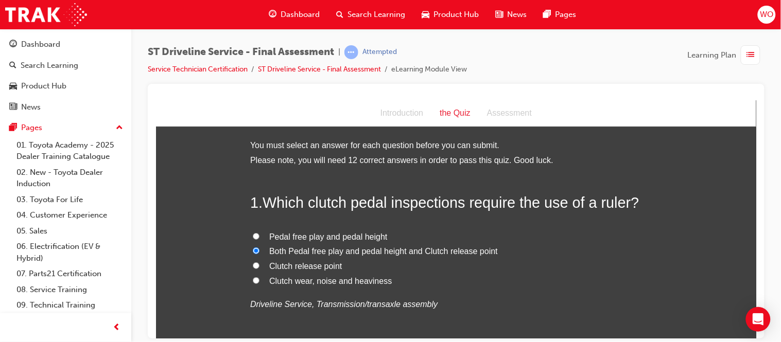
click at [259, 238] on input "Pedal free play and pedal height" at bounding box center [255, 236] width 7 height 7
click at [342, 252] on span "Both Pedal free play and pedal height and Clutch release point" at bounding box center [383, 251] width 228 height 9
click at [259, 252] on input "Both Pedal free play and pedal height and Clutch release point" at bounding box center [255, 250] width 7 height 7
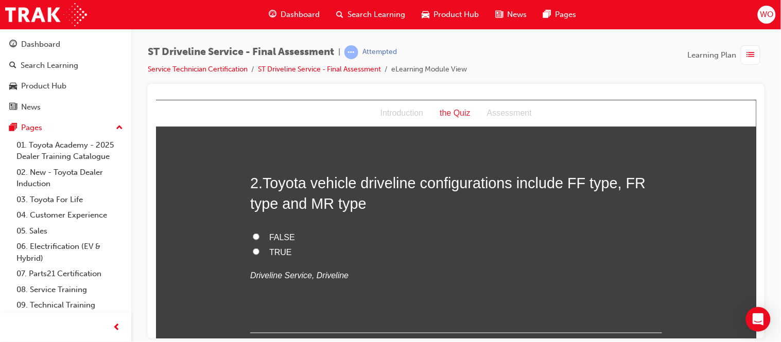
scroll to position [251, 0]
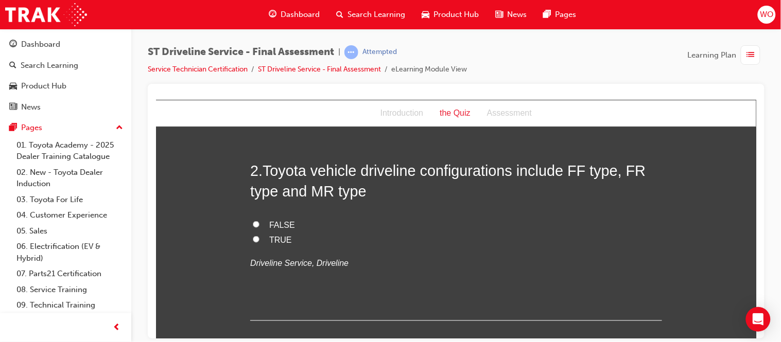
click at [276, 242] on span "TRUE" at bounding box center [280, 239] width 23 height 9
click at [259, 242] on input "TRUE" at bounding box center [255, 239] width 7 height 7
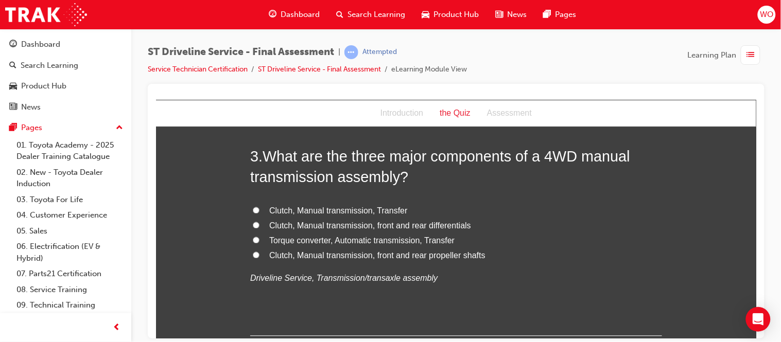
scroll to position [480, 0]
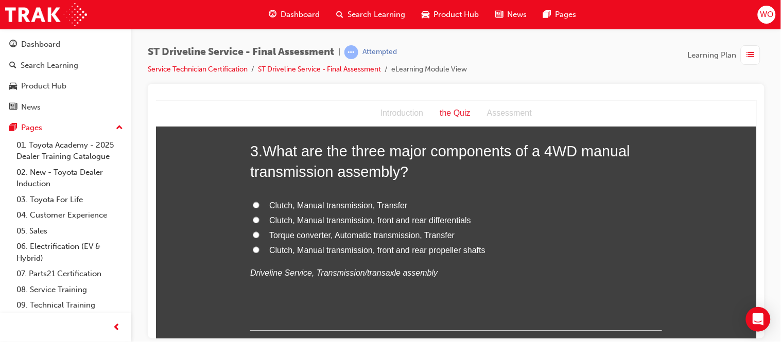
click at [304, 207] on span "Clutch, Manual transmission, Transfer" at bounding box center [338, 205] width 138 height 9
click at [259, 207] on input "Clutch, Manual transmission, Transfer" at bounding box center [255, 205] width 7 height 7
click at [326, 221] on span "Clutch, Manual transmission, front and rear differentials" at bounding box center [370, 220] width 202 height 9
click at [259, 221] on input "Clutch, Manual transmission, front and rear differentials" at bounding box center [255, 220] width 7 height 7
click at [326, 221] on span "Clutch, Manual transmission, front and rear differentials" at bounding box center [370, 220] width 202 height 9
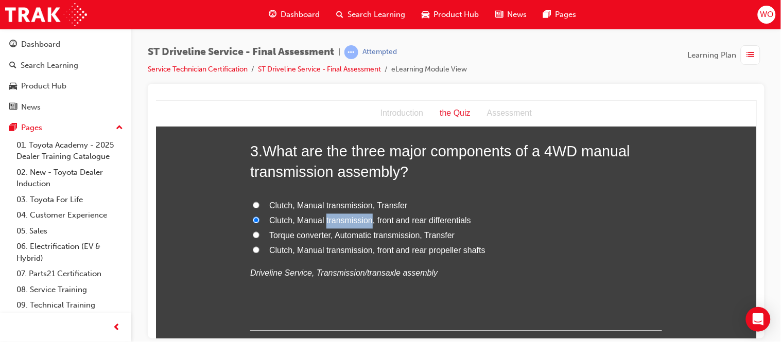
click at [259, 221] on input "Clutch, Manual transmission, front and rear differentials" at bounding box center [255, 220] width 7 height 7
click at [456, 298] on div "3 . What are the three major components of a 4WD manual transmission assembly? …" at bounding box center [456, 236] width 412 height 190
click at [374, 209] on span "Clutch, Manual transmission, Transfer" at bounding box center [338, 205] width 138 height 9
click at [259, 208] on input "Clutch, Manual transmission, Transfer" at bounding box center [255, 205] width 7 height 7
click at [365, 222] on span "Clutch, Manual transmission, front and rear differentials" at bounding box center [370, 220] width 202 height 9
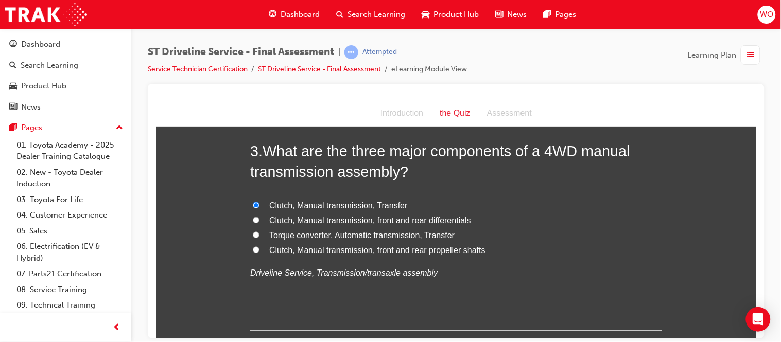
click at [259, 222] on input "Clutch, Manual transmission, front and rear differentials" at bounding box center [255, 220] width 7 height 7
click at [345, 202] on span "Clutch, Manual transmission, Transfer" at bounding box center [338, 205] width 138 height 9
click at [259, 202] on input "Clutch, Manual transmission, Transfer" at bounding box center [255, 205] width 7 height 7
click at [359, 221] on span "Clutch, Manual transmission, front and rear differentials" at bounding box center [370, 220] width 202 height 9
click at [259, 221] on input "Clutch, Manual transmission, front and rear differentials" at bounding box center [255, 220] width 7 height 7
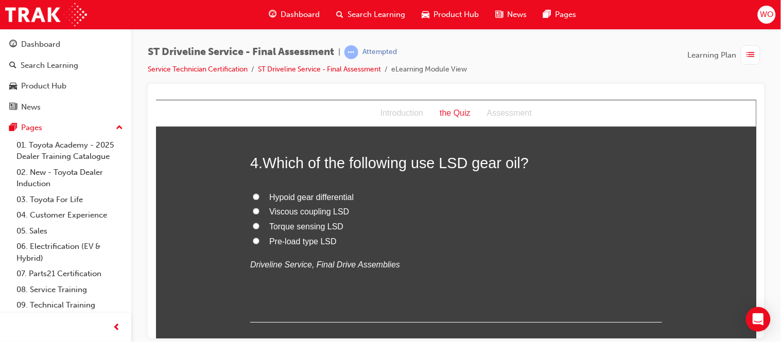
scroll to position [709, 0]
click at [302, 213] on span "Viscous coupling LSD" at bounding box center [309, 210] width 80 height 9
click at [259, 213] on input "Viscous coupling LSD" at bounding box center [255, 210] width 7 height 7
click at [298, 225] on span "Torque sensing LSD" at bounding box center [306, 225] width 74 height 9
click at [259, 225] on input "Torque sensing LSD" at bounding box center [255, 225] width 7 height 7
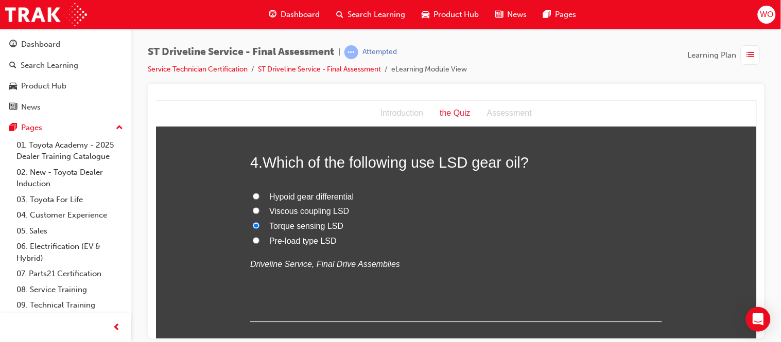
click at [299, 210] on span "Viscous coupling LSD" at bounding box center [309, 210] width 80 height 9
click at [259, 210] on input "Viscous coupling LSD" at bounding box center [255, 210] width 7 height 7
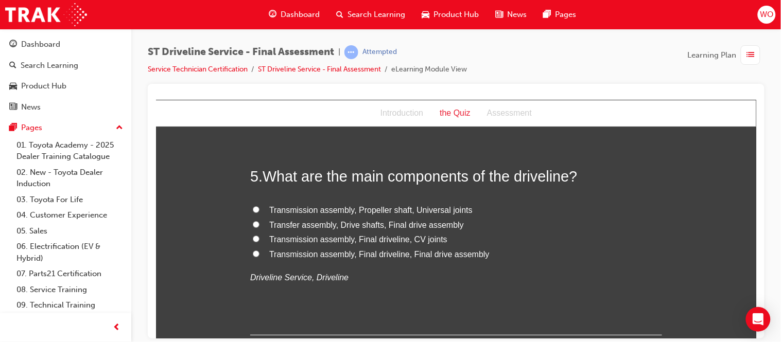
scroll to position [915, 0]
click at [317, 224] on span "Transfer assembly, Drive shafts, Final drive assembly" at bounding box center [366, 224] width 195 height 9
click at [259, 224] on input "Transfer assembly, Drive shafts, Final drive assembly" at bounding box center [255, 223] width 7 height 7
click at [311, 240] on span "Transmission assembly, Final driveline, CV joints" at bounding box center [358, 238] width 178 height 9
click at [259, 240] on input "Transmission assembly, Final driveline, CV joints" at bounding box center [255, 238] width 7 height 7
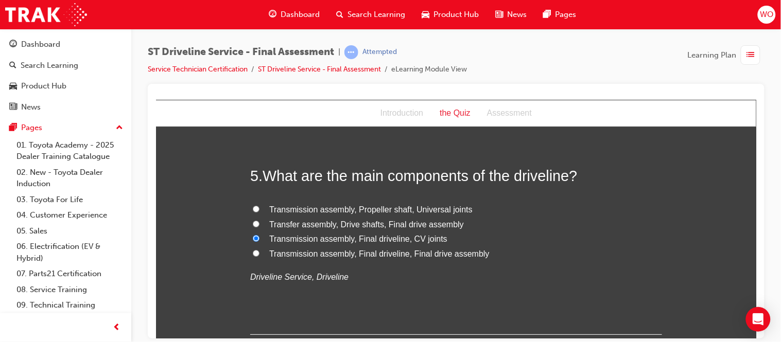
click at [310, 253] on span "Transmission assembly, Final driveline, Final drive assembly" at bounding box center [379, 253] width 220 height 9
click at [259, 253] on input "Transmission assembly, Final driveline, Final drive assembly" at bounding box center [255, 253] width 7 height 7
click at [323, 239] on span "Transmission assembly, Final driveline, CV joints" at bounding box center [358, 238] width 178 height 9
click at [259, 239] on input "Transmission assembly, Final driveline, CV joints" at bounding box center [255, 238] width 7 height 7
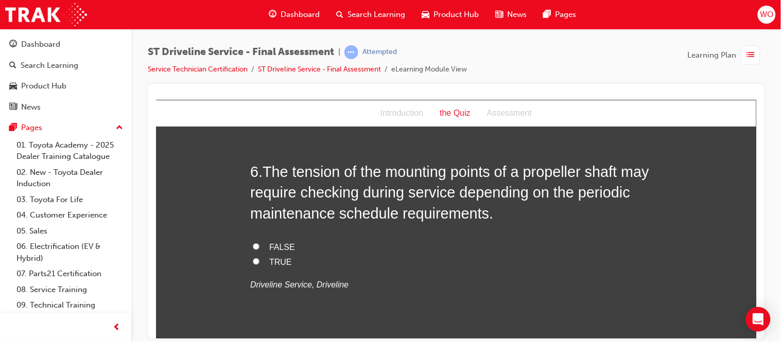
scroll to position [1144, 0]
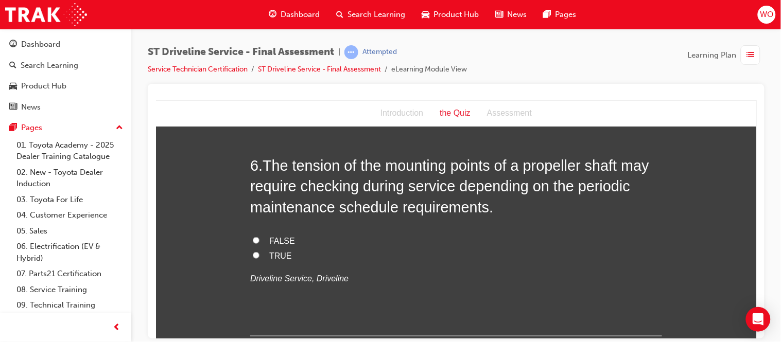
click at [273, 251] on span "TRUE" at bounding box center [280, 255] width 23 height 9
click at [259, 252] on input "TRUE" at bounding box center [255, 255] width 7 height 7
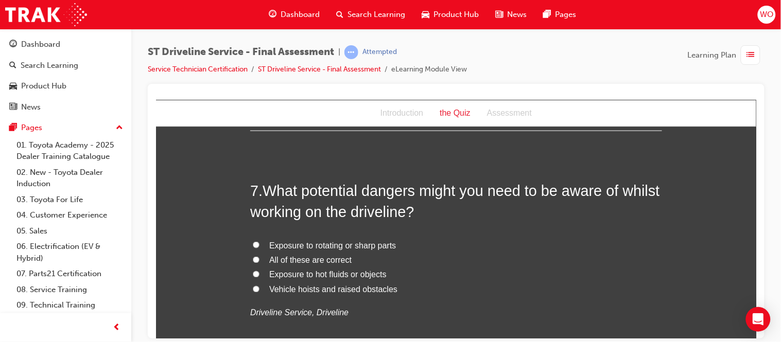
scroll to position [1372, 0]
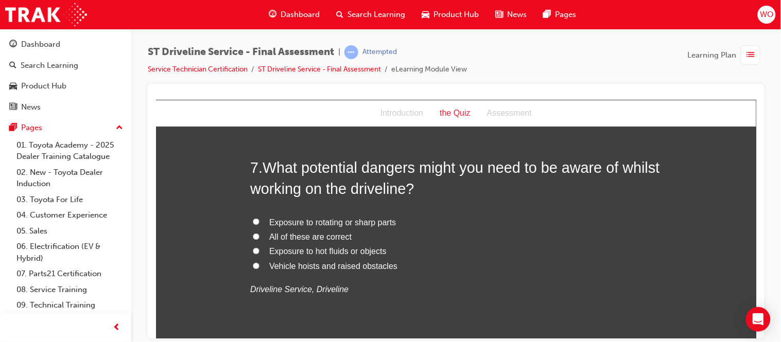
click at [314, 237] on span "All of these are correct" at bounding box center [310, 237] width 82 height 9
click at [259, 237] on input "All of these are correct" at bounding box center [255, 236] width 7 height 7
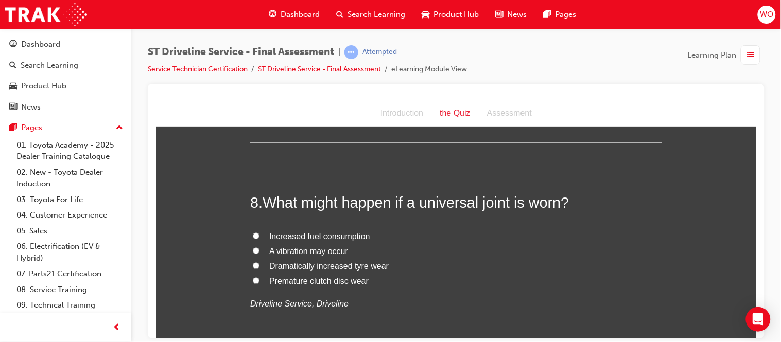
scroll to position [1601, 0]
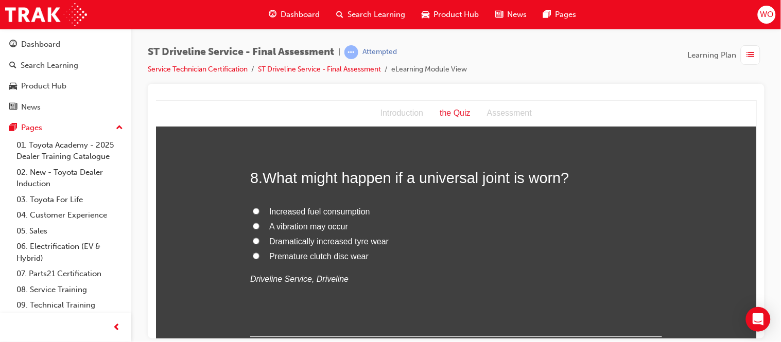
click at [300, 226] on span "A vibration may occur" at bounding box center [308, 226] width 79 height 9
click at [259, 226] on input "A vibration may occur" at bounding box center [255, 226] width 7 height 7
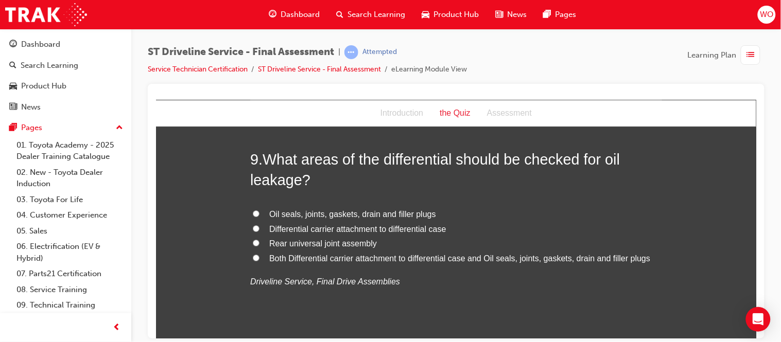
scroll to position [1853, 0]
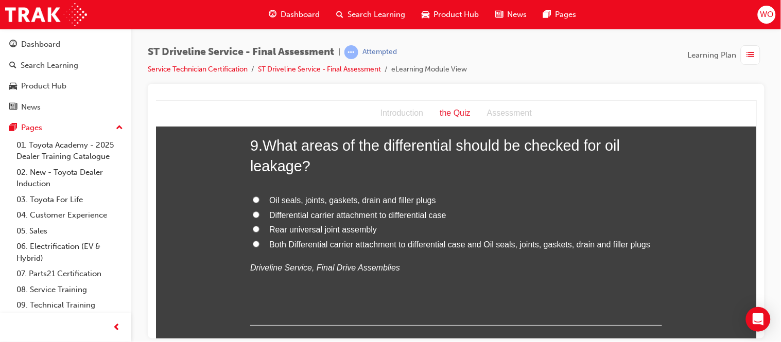
click at [252, 198] on input "Oil seals, joints, gaskets, drain and filler plugs" at bounding box center [255, 199] width 7 height 7
click at [252, 241] on input "Both Differential carrier attachment to differential case and Oil seals, joints…" at bounding box center [255, 243] width 7 height 7
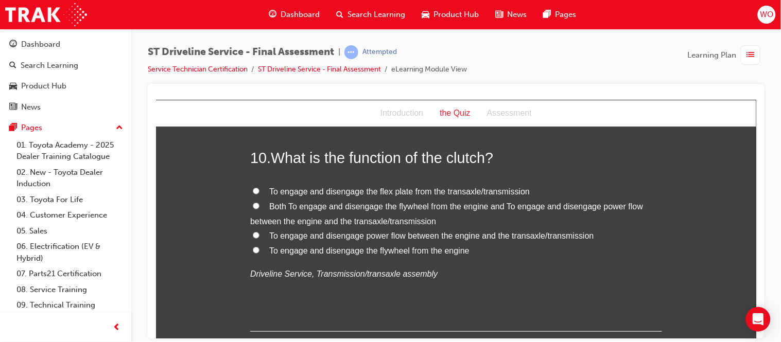
scroll to position [2081, 0]
click at [319, 233] on span "To engage and disengage power flow between the engine and the transaxle/transmi…" at bounding box center [431, 234] width 325 height 9
click at [259, 233] on input "To engage and disengage power flow between the engine and the transaxle/transmi…" at bounding box center [255, 234] width 7 height 7
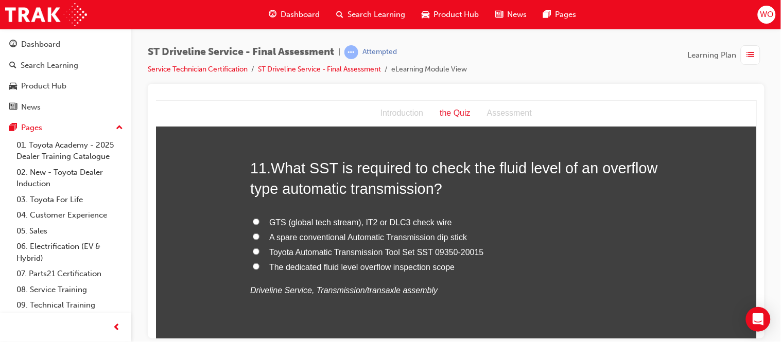
scroll to position [2310, 0]
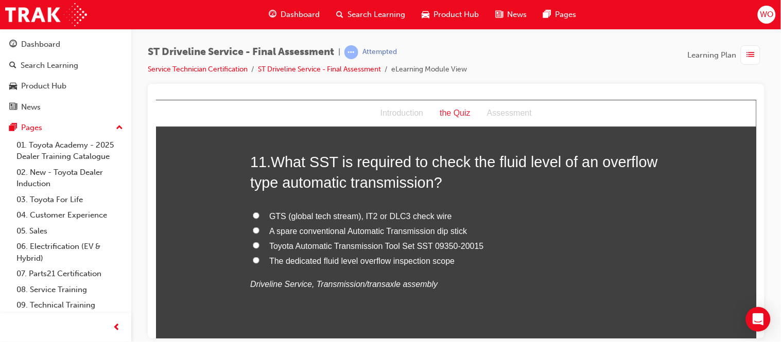
click at [252, 214] on input "GTS (global tech stream), IT2 or DLC3 check wire" at bounding box center [255, 215] width 7 height 7
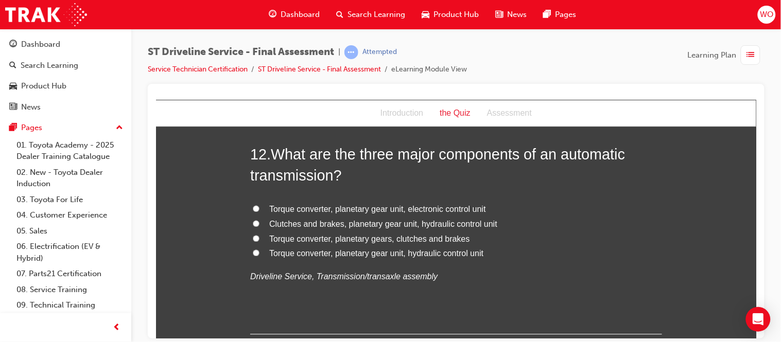
scroll to position [2561, 0]
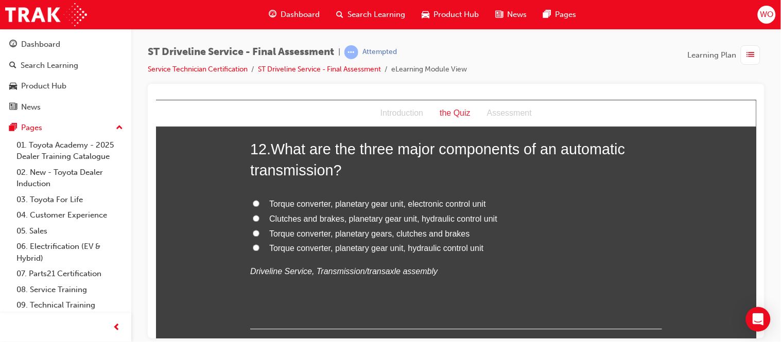
click at [319, 203] on span "Torque converter, planetary gear unit, electronic control unit" at bounding box center [377, 204] width 217 height 9
click at [259, 203] on input "Torque converter, planetary gear unit, electronic control unit" at bounding box center [255, 203] width 7 height 7
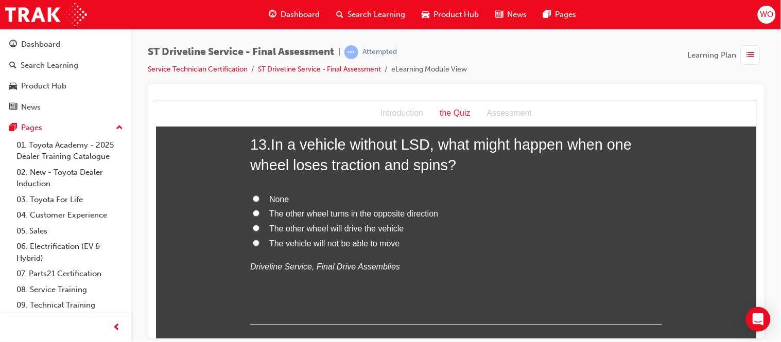
scroll to position [2813, 0]
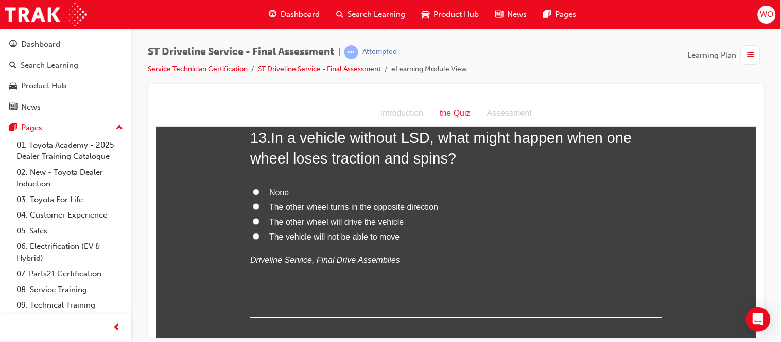
click at [283, 234] on span "The vehicle will not be able to move" at bounding box center [334, 236] width 130 height 9
click at [259, 234] on input "The vehicle will not be able to move" at bounding box center [255, 236] width 7 height 7
click at [285, 222] on span "The other wheel will drive the vehicle" at bounding box center [336, 221] width 134 height 9
click at [259, 222] on input "The other wheel will drive the vehicle" at bounding box center [255, 221] width 7 height 7
click at [295, 270] on div "13 . In a vehicle without LSD, what might happen when one wheel loses traction …" at bounding box center [456, 222] width 412 height 190
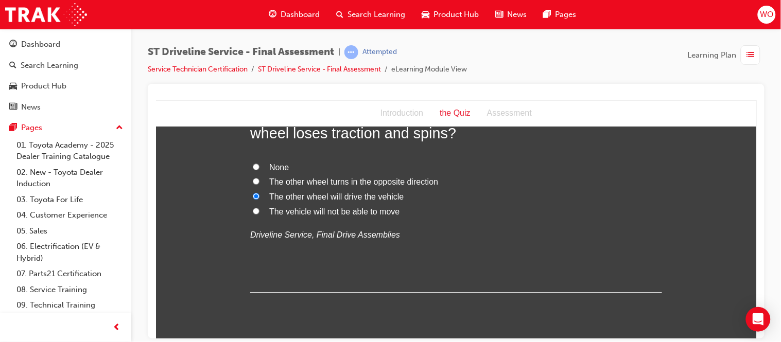
scroll to position [2836, 0]
click at [291, 213] on span "The vehicle will not be able to move" at bounding box center [334, 213] width 130 height 9
click at [259, 213] on input "The vehicle will not be able to move" at bounding box center [255, 212] width 7 height 7
click at [285, 263] on div "13 . In a vehicle without LSD, what might happen when one wheel loses traction …" at bounding box center [456, 199] width 412 height 190
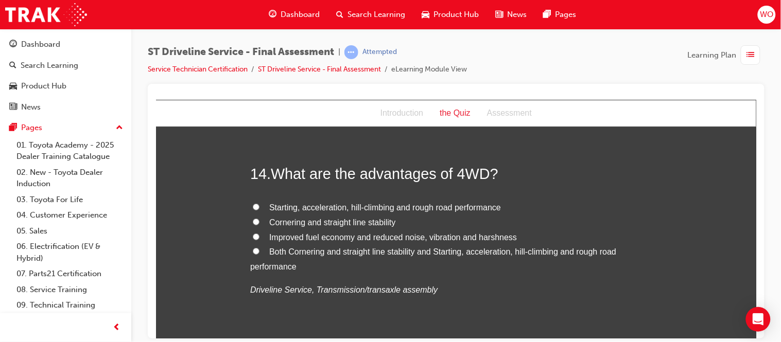
scroll to position [3019, 0]
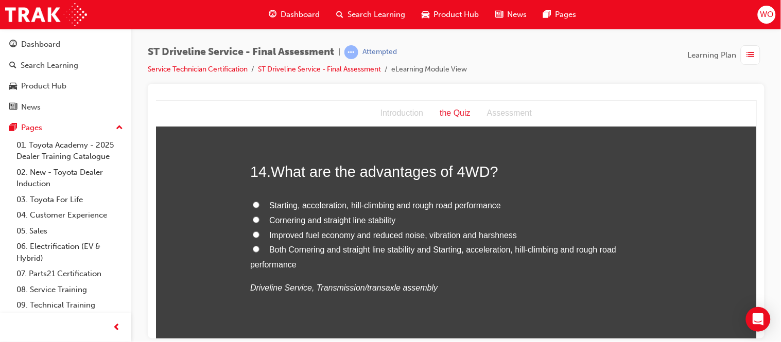
click at [291, 205] on span "Starting, acceleration, hill-climbing and rough road performance" at bounding box center [385, 205] width 232 height 9
click at [259, 205] on input "Starting, acceleration, hill-climbing and rough road performance" at bounding box center [255, 204] width 7 height 7
click at [276, 252] on span "Both Cornering and straight line stability and Starting, acceleration, hill-cli…" at bounding box center [433, 257] width 366 height 24
click at [259, 252] on input "Both Cornering and straight line stability and Starting, acceleration, hill-cli…" at bounding box center [255, 248] width 7 height 7
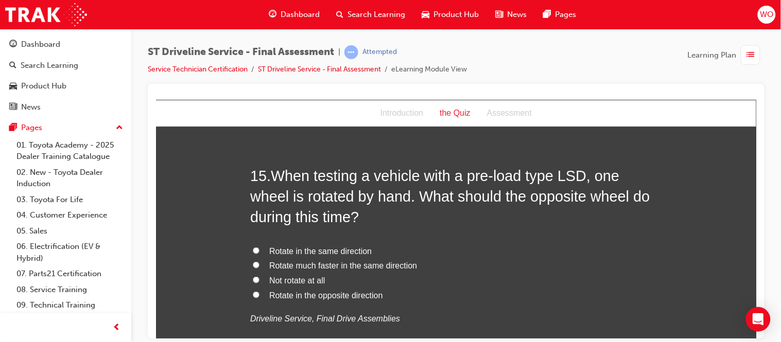
scroll to position [3271, 0]
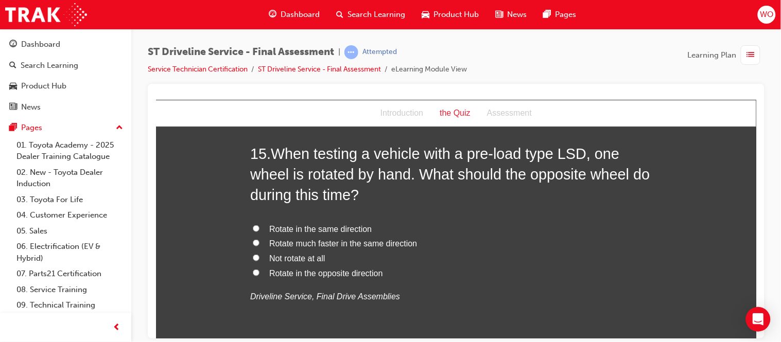
click at [351, 245] on span "Rotate much faster in the same direction" at bounding box center [343, 243] width 148 height 9
click at [259, 245] on input "Rotate much faster in the same direction" at bounding box center [255, 242] width 7 height 7
click at [313, 271] on span "Rotate in the opposite direction" at bounding box center [326, 273] width 114 height 9
click at [259, 271] on input "Rotate in the opposite direction" at bounding box center [255, 272] width 7 height 7
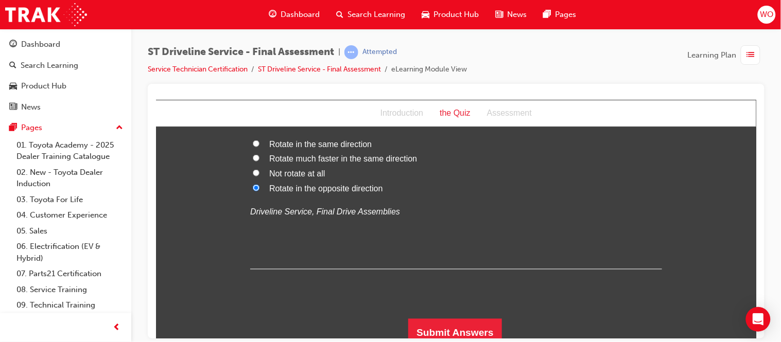
scroll to position [3364, 0]
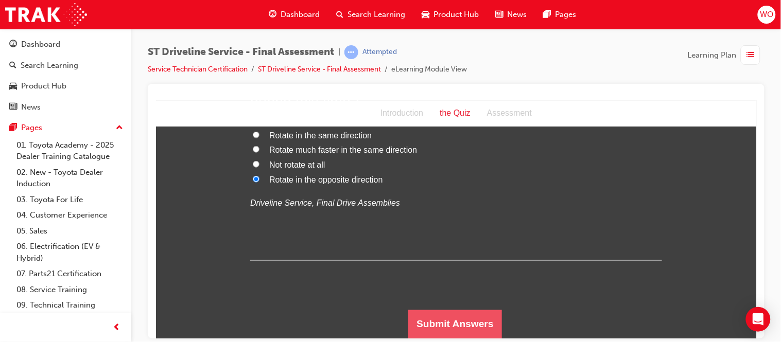
click at [463, 322] on button "Submit Answers" at bounding box center [455, 324] width 94 height 29
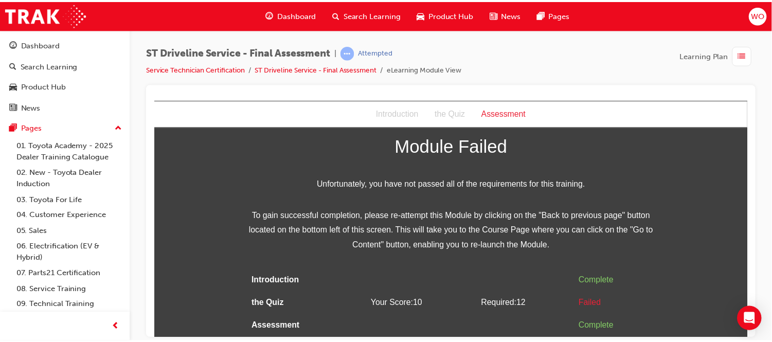
scroll to position [0, 0]
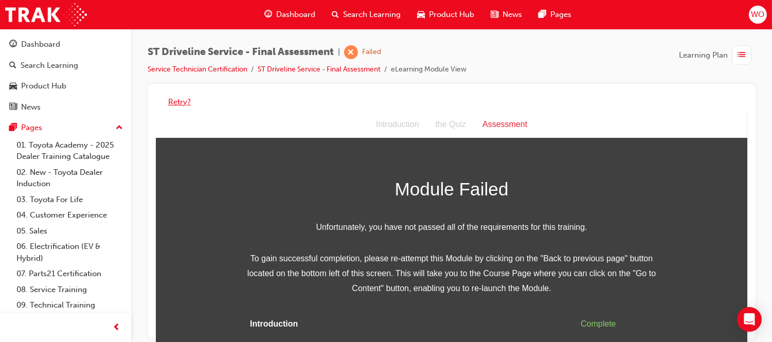
click at [181, 102] on button "Retry?" at bounding box center [179, 102] width 23 height 12
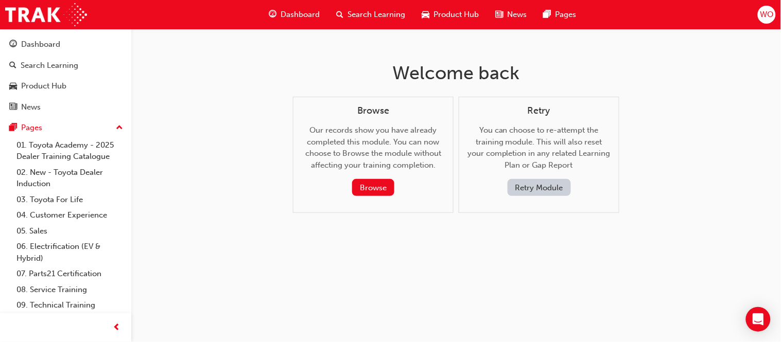
click at [554, 184] on button "Retry Module" at bounding box center [538, 187] width 63 height 17
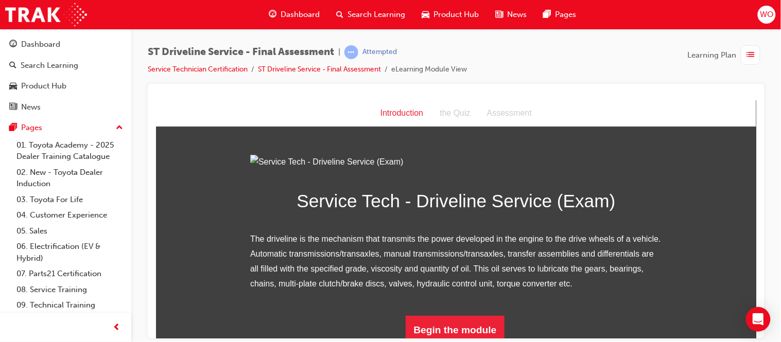
scroll to position [119, 0]
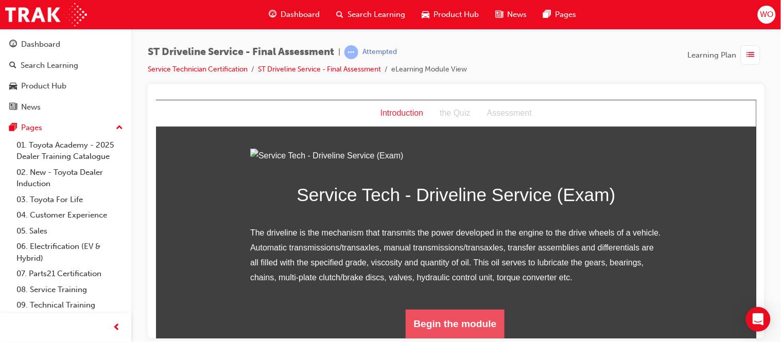
click at [490, 325] on button "Begin the module" at bounding box center [454, 323] width 99 height 29
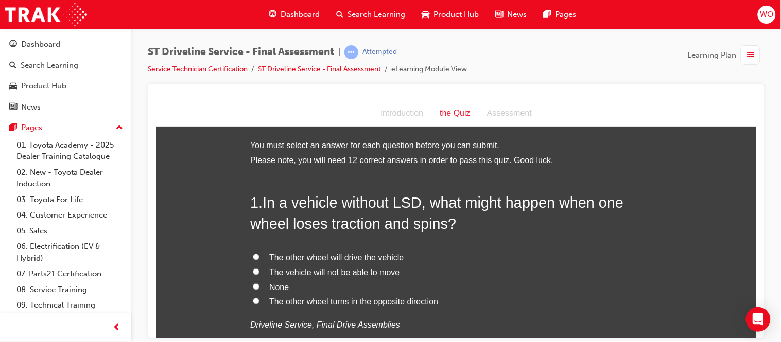
click at [291, 272] on span "The vehicle will not be able to move" at bounding box center [334, 272] width 130 height 9
click at [259, 272] on input "The vehicle will not be able to move" at bounding box center [255, 271] width 7 height 7
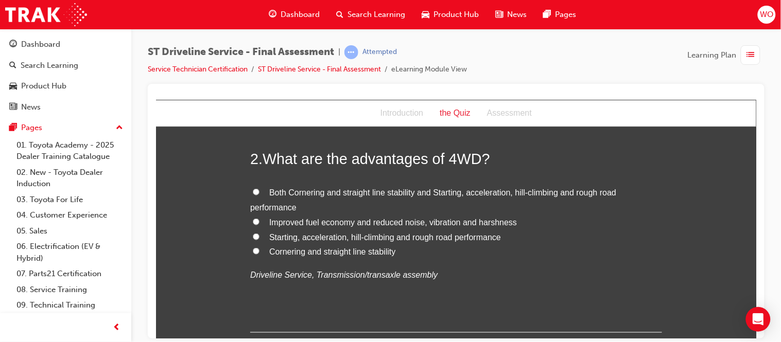
scroll to position [292, 0]
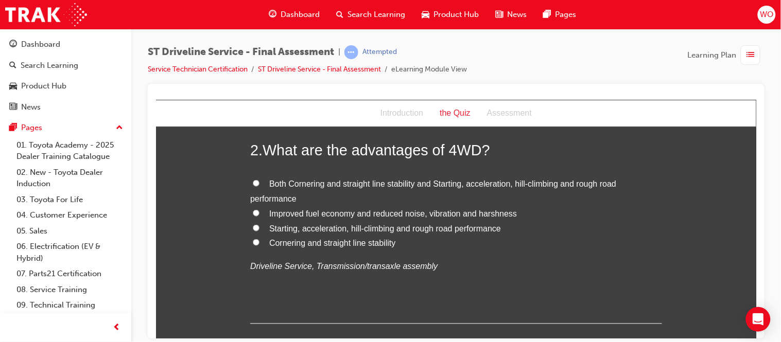
click at [342, 231] on span "Starting, acceleration, hill-climbing and rough road performance" at bounding box center [385, 228] width 232 height 9
click at [259, 231] on input "Starting, acceleration, hill-climbing and rough road performance" at bounding box center [255, 227] width 7 height 7
click at [388, 183] on span "Both Cornering and straight line stability and Starting, acceleration, hill-cli…" at bounding box center [433, 191] width 366 height 24
click at [259, 183] on input "Both Cornering and straight line stability and Starting, acceleration, hill-cli…" at bounding box center [255, 183] width 7 height 7
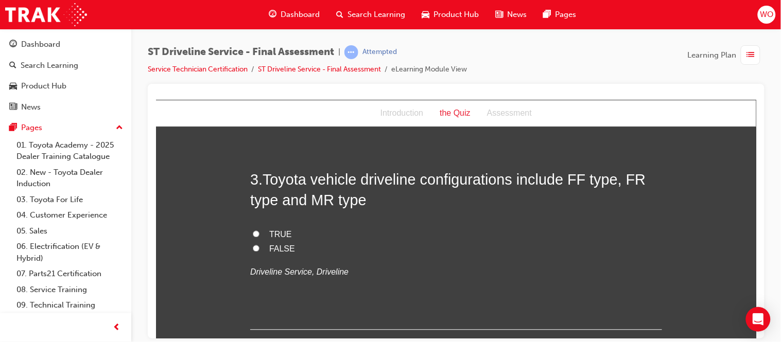
scroll to position [521, 0]
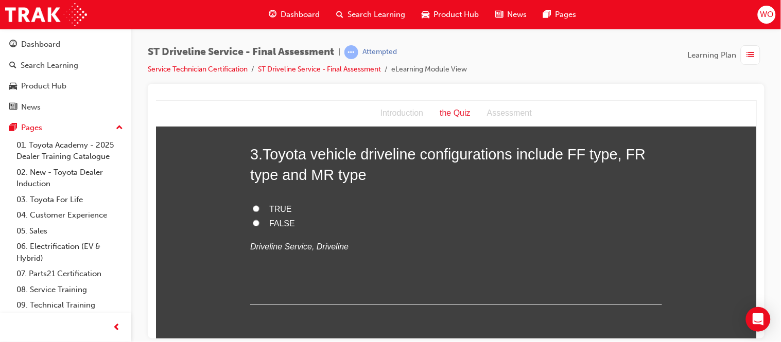
click at [269, 209] on span "TRUE" at bounding box center [280, 209] width 23 height 9
click at [259, 209] on input "TRUE" at bounding box center [255, 208] width 7 height 7
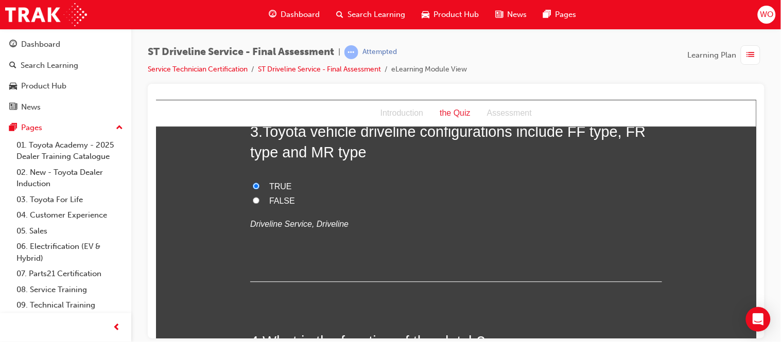
click at [275, 199] on span "FALSE" at bounding box center [282, 201] width 26 height 9
click at [259, 199] on input "FALSE" at bounding box center [255, 200] width 7 height 7
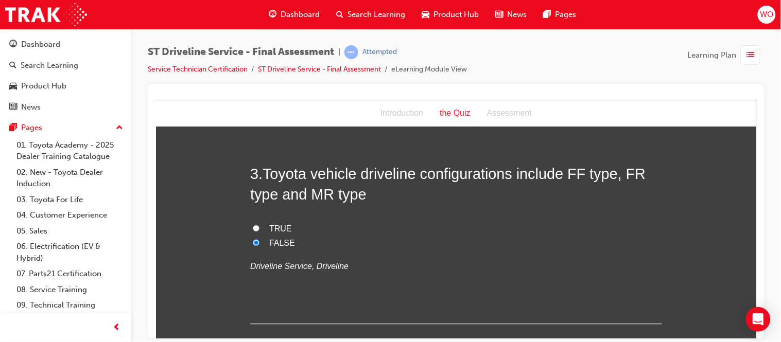
scroll to position [498, 0]
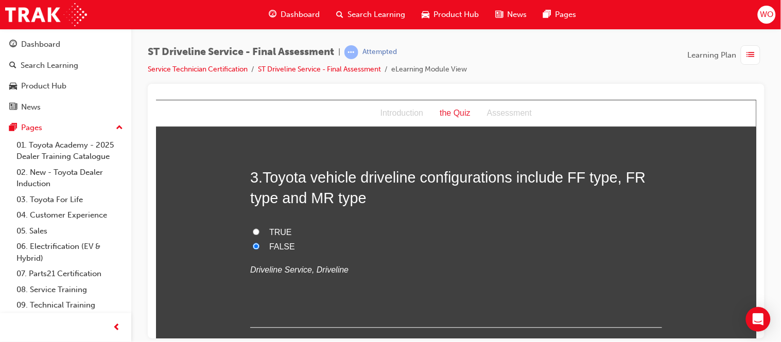
click at [271, 228] on span "TRUE" at bounding box center [280, 232] width 23 height 9
click at [259, 228] on input "TRUE" at bounding box center [255, 231] width 7 height 7
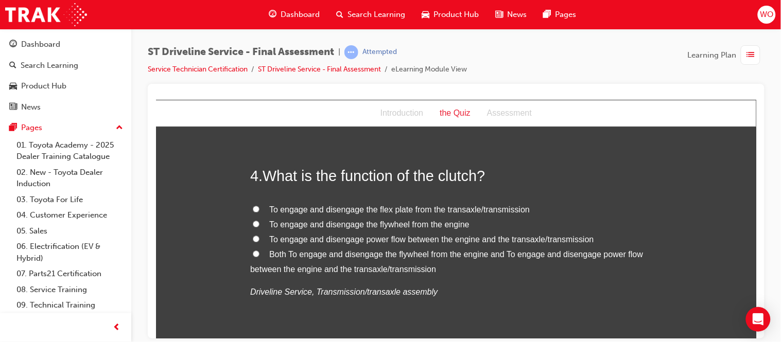
scroll to position [727, 0]
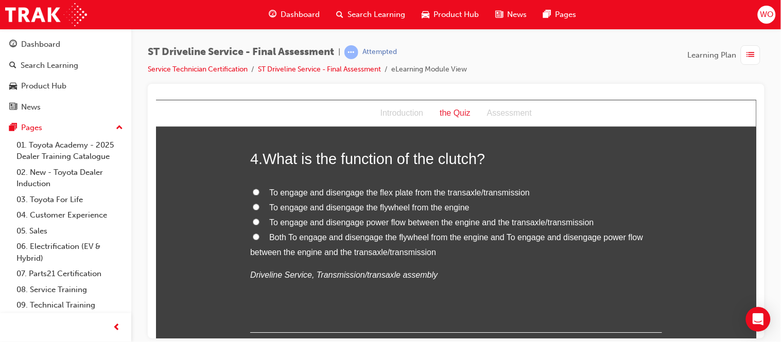
click at [366, 235] on span "Both To engage and disengage the flywheel from the engine and To engage and dis…" at bounding box center [446, 245] width 393 height 24
click at [259, 235] on input "Both To engage and disengage the flywheel from the engine and To engage and dis…" at bounding box center [255, 236] width 7 height 7
click at [351, 222] on span "To engage and disengage power flow between the engine and the transaxle/transmi…" at bounding box center [431, 222] width 325 height 9
click at [259, 222] on input "To engage and disengage power flow between the engine and the transaxle/transmi…" at bounding box center [255, 221] width 7 height 7
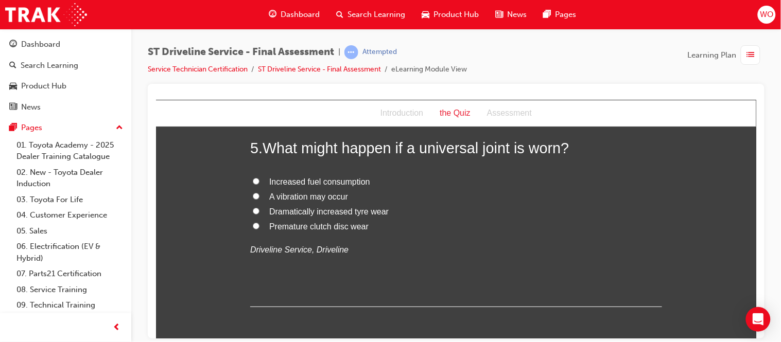
scroll to position [979, 0]
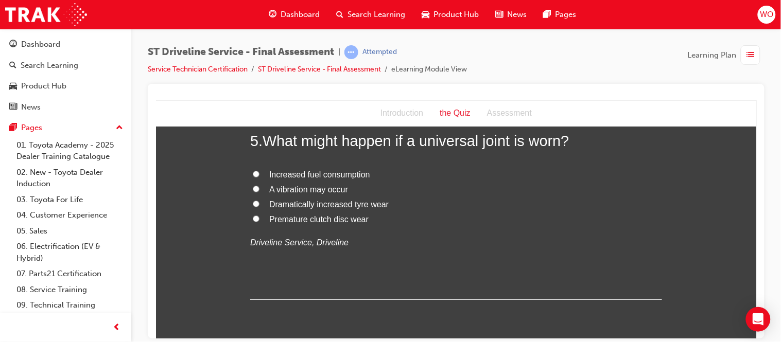
click at [325, 188] on span "A vibration may occur" at bounding box center [308, 189] width 79 height 9
click at [259, 188] on input "A vibration may occur" at bounding box center [255, 188] width 7 height 7
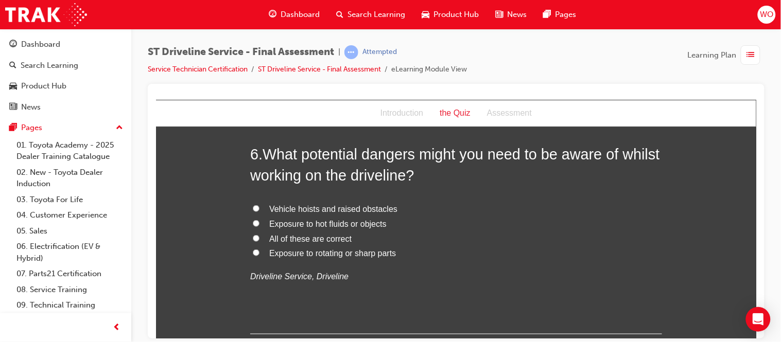
scroll to position [1185, 0]
click at [322, 237] on span "All of these are correct" at bounding box center [310, 238] width 82 height 9
click at [259, 237] on input "All of these are correct" at bounding box center [255, 237] width 7 height 7
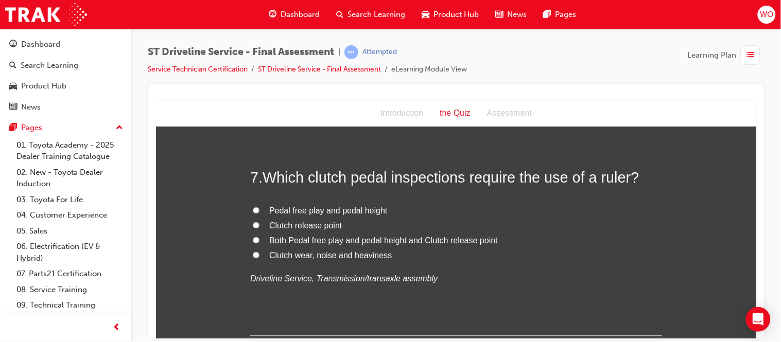
scroll to position [1413, 0]
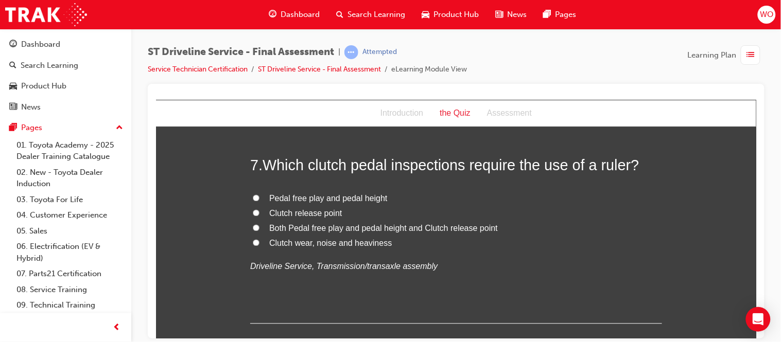
click at [365, 225] on span "Both Pedal free play and pedal height and Clutch release point" at bounding box center [383, 228] width 228 height 9
click at [259, 225] on input "Both Pedal free play and pedal height and Clutch release point" at bounding box center [255, 227] width 7 height 7
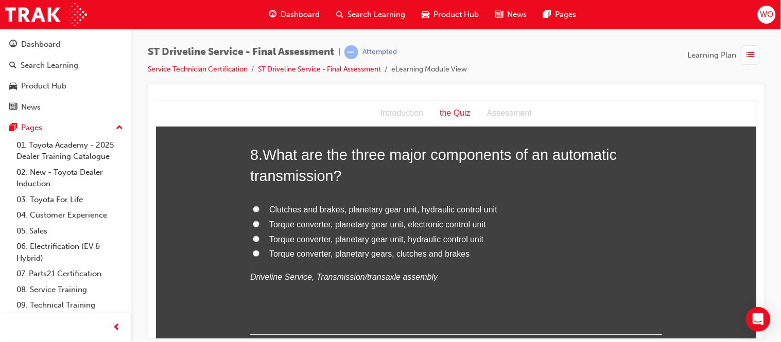
scroll to position [1665, 0]
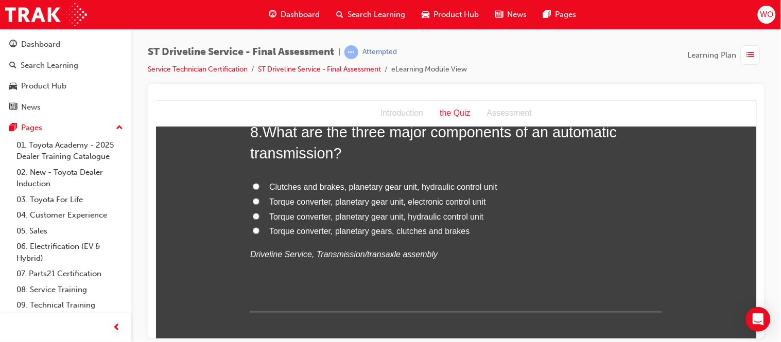
click at [400, 216] on span "Torque converter, planetary gear unit, hydraulic control unit" at bounding box center [376, 216] width 214 height 9
click at [259, 216] on input "Torque converter, planetary gear unit, hydraulic control unit" at bounding box center [255, 216] width 7 height 7
click at [444, 204] on span "Torque converter, planetary gear unit, electronic control unit" at bounding box center [377, 201] width 217 height 9
click at [259, 204] on input "Torque converter, planetary gear unit, electronic control unit" at bounding box center [255, 201] width 7 height 7
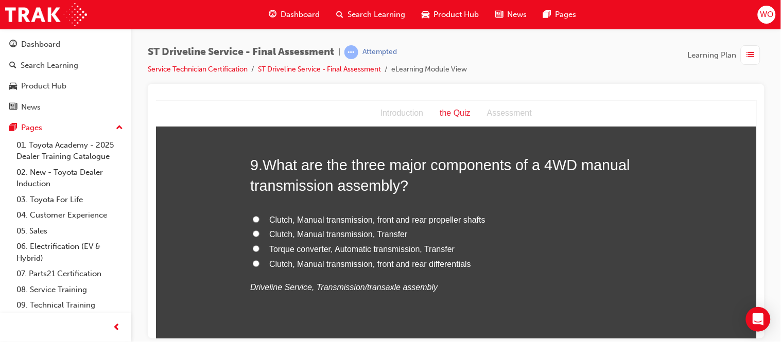
scroll to position [1894, 0]
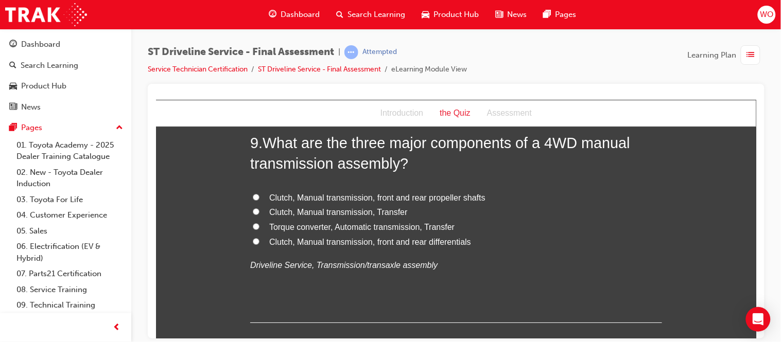
click at [355, 222] on span "Torque converter, Automatic transmission, Transfer" at bounding box center [361, 226] width 185 height 9
click at [259, 223] on input "Torque converter, Automatic transmission, Transfer" at bounding box center [255, 226] width 7 height 7
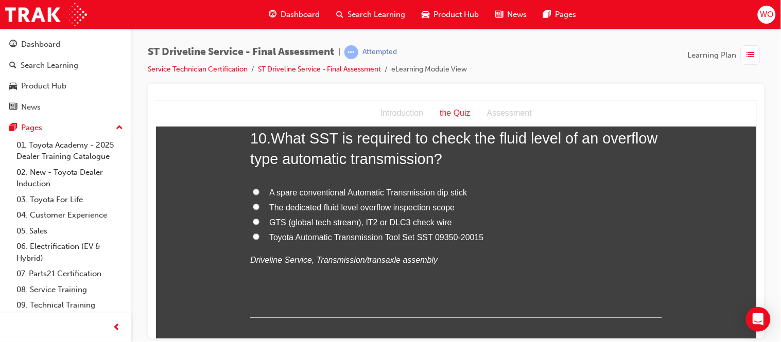
scroll to position [2145, 0]
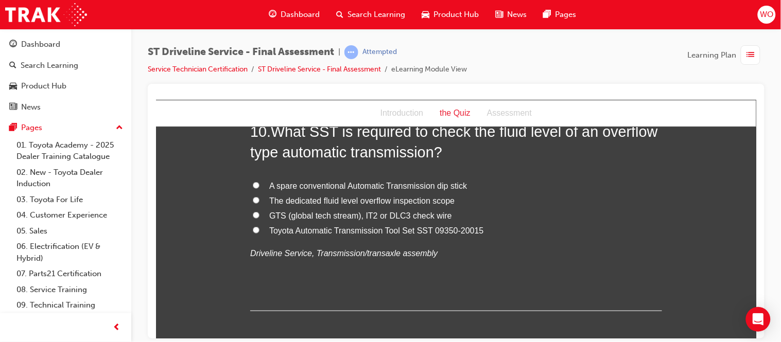
click at [422, 212] on span "GTS (global tech stream), IT2 or DLC3 check wire" at bounding box center [360, 215] width 183 height 9
click at [259, 212] on input "GTS (global tech stream), IT2 or DLC3 check wire" at bounding box center [255, 215] width 7 height 7
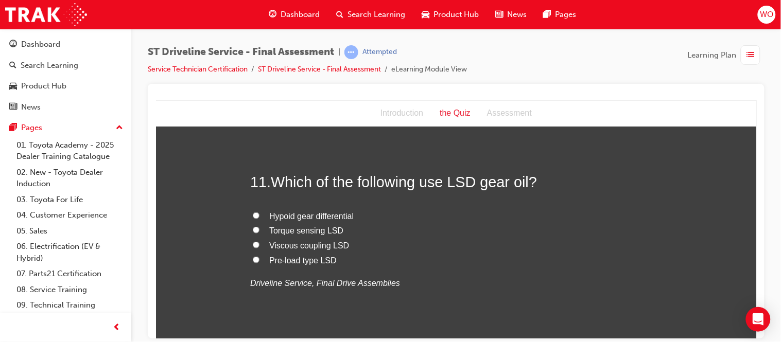
scroll to position [2351, 0]
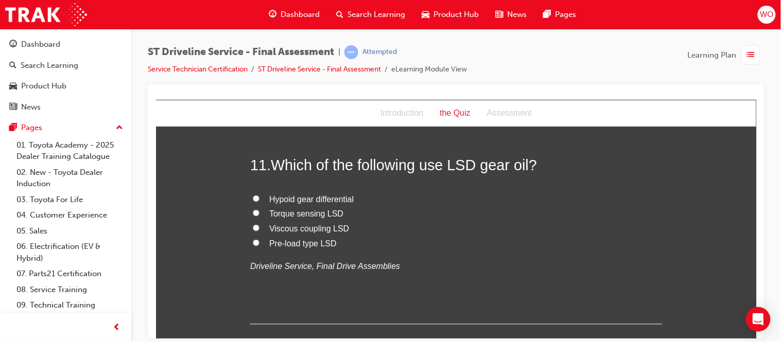
click at [303, 211] on span "Torque sensing LSD" at bounding box center [306, 213] width 74 height 9
click at [259, 211] on input "Torque sensing LSD" at bounding box center [255, 212] width 7 height 7
click at [301, 227] on span "Viscous coupling LSD" at bounding box center [309, 228] width 80 height 9
click at [259, 227] on input "Viscous coupling LSD" at bounding box center [255, 227] width 7 height 7
click at [298, 198] on span "Hypoid gear differential" at bounding box center [311, 199] width 84 height 9
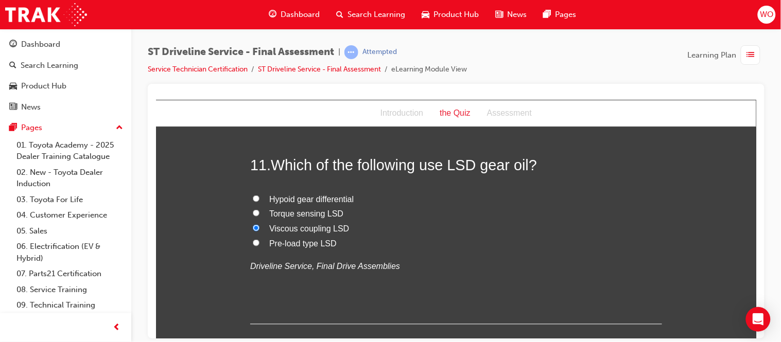
click at [259, 198] on input "Hypoid gear differential" at bounding box center [255, 198] width 7 height 7
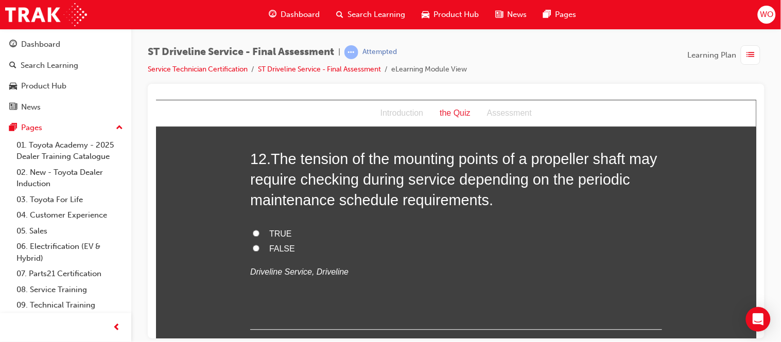
scroll to position [2580, 0]
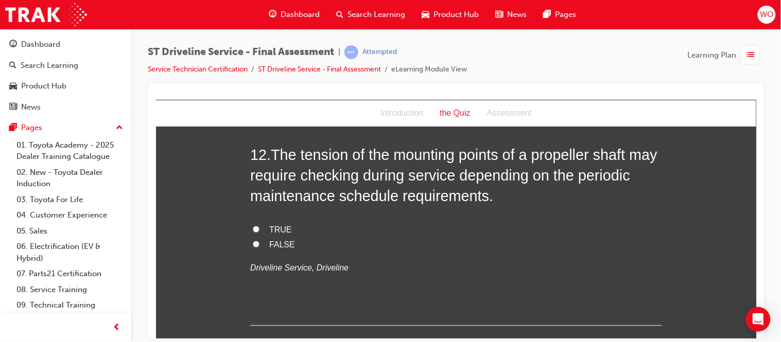
click at [278, 228] on span "TRUE" at bounding box center [280, 229] width 23 height 9
click at [259, 228] on input "TRUE" at bounding box center [255, 229] width 7 height 7
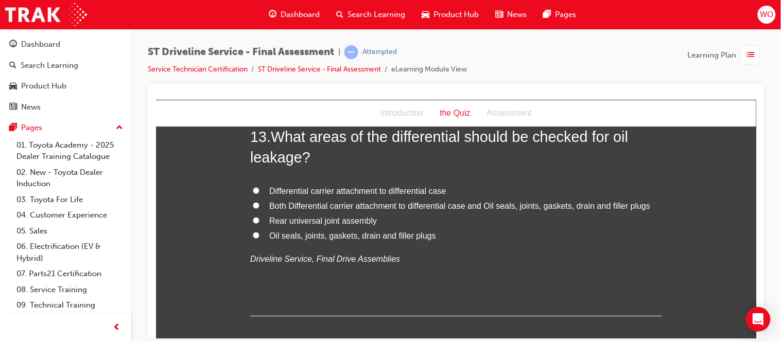
scroll to position [2832, 0]
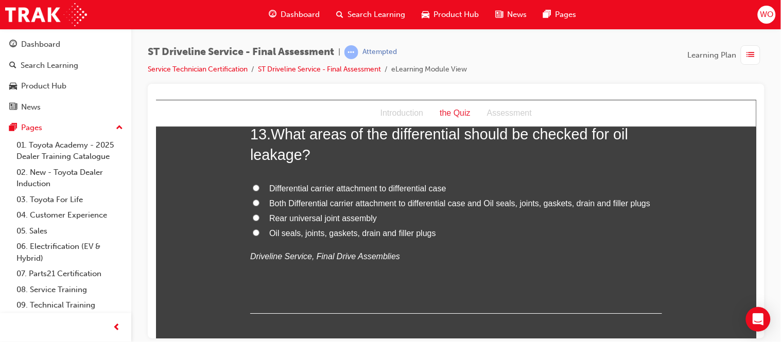
click at [328, 205] on span "Both Differential carrier attachment to differential case and Oil seals, joints…" at bounding box center [459, 203] width 381 height 9
click at [259, 205] on input "Both Differential carrier attachment to differential case and Oil seals, joints…" at bounding box center [255, 202] width 7 height 7
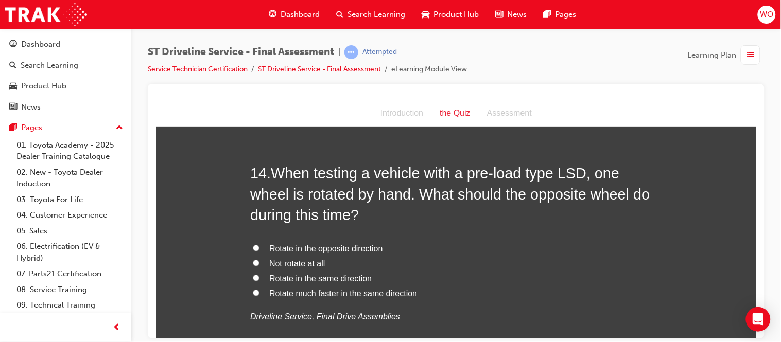
scroll to position [3037, 0]
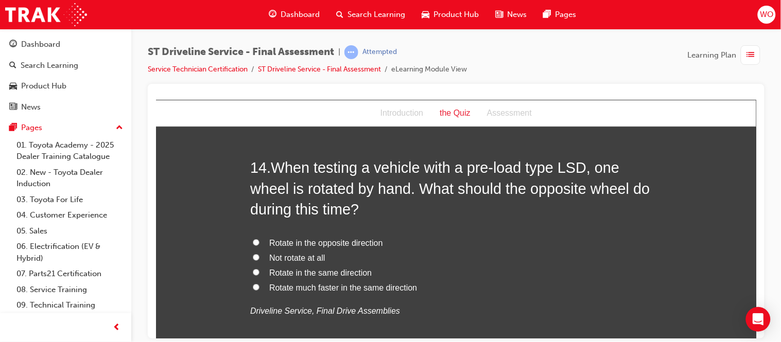
click at [330, 238] on span "Rotate in the opposite direction" at bounding box center [326, 242] width 114 height 9
click at [259, 239] on input "Rotate in the opposite direction" at bounding box center [255, 242] width 7 height 7
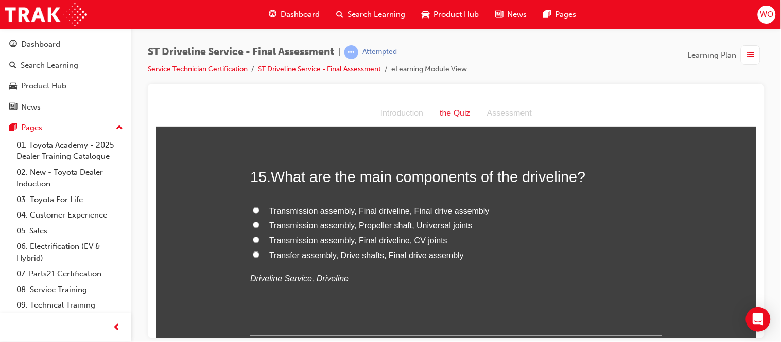
scroll to position [3289, 0]
click at [313, 252] on span "Transfer assembly, Drive shafts, Final drive assembly" at bounding box center [366, 254] width 195 height 9
click at [259, 252] on input "Transfer assembly, Drive shafts, Final drive assembly" at bounding box center [255, 254] width 7 height 7
click at [309, 240] on span "Transmission assembly, Final driveline, CV joints" at bounding box center [358, 239] width 178 height 9
click at [259, 240] on input "Transmission assembly, Final driveline, CV joints" at bounding box center [255, 239] width 7 height 7
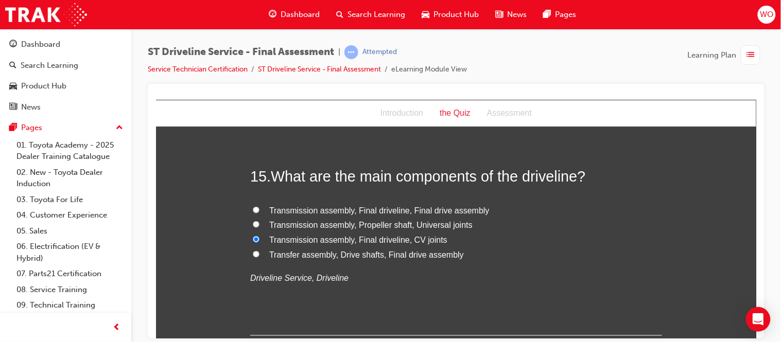
click at [317, 209] on span "Transmission assembly, Final driveline, Final drive assembly" at bounding box center [379, 210] width 220 height 9
click at [259, 209] on input "Transmission assembly, Final driveline, Final drive assembly" at bounding box center [255, 209] width 7 height 7
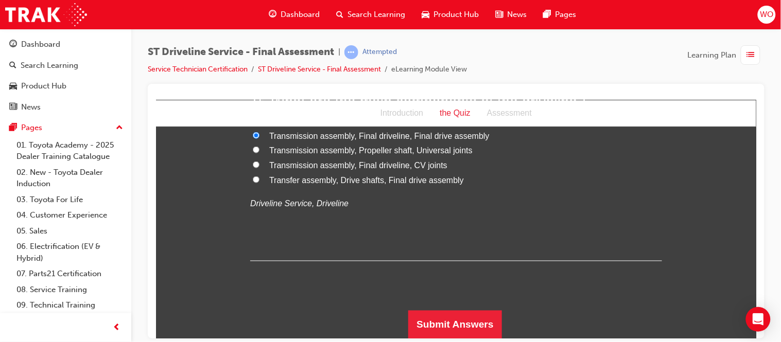
scroll to position [3364, 0]
click at [440, 338] on div "ST Driveline Service - Final Assessment | Attempted Service Technician Certific…" at bounding box center [390, 171] width 781 height 342
click at [450, 332] on button "Submit Answers" at bounding box center [455, 324] width 94 height 29
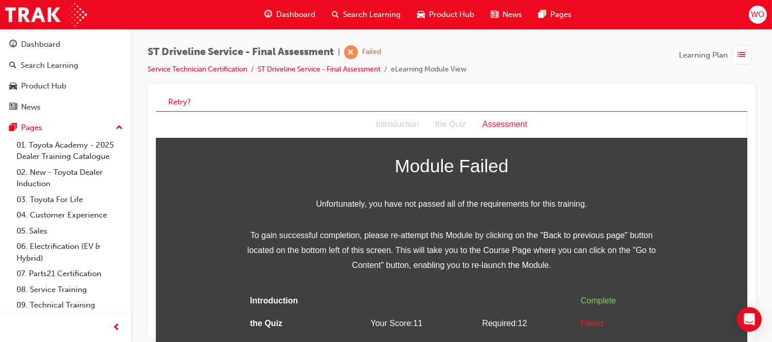
scroll to position [0, 0]
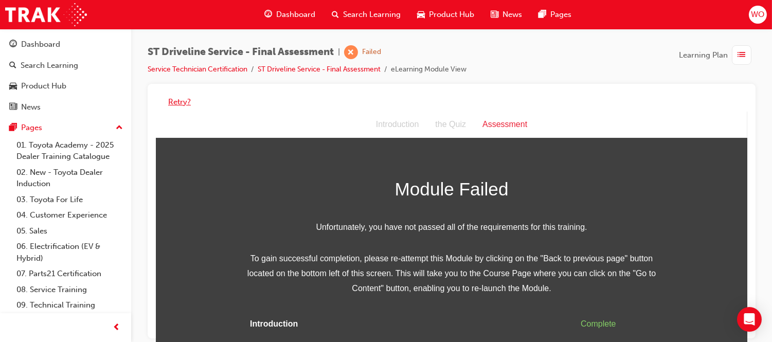
click at [181, 99] on button "Retry?" at bounding box center [179, 102] width 23 height 12
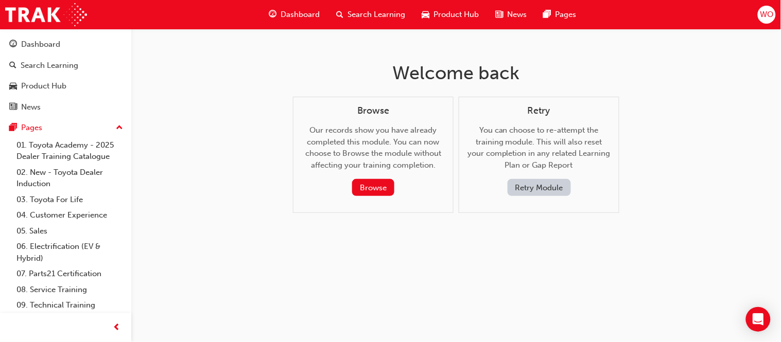
click at [538, 190] on button "Retry Module" at bounding box center [538, 187] width 63 height 17
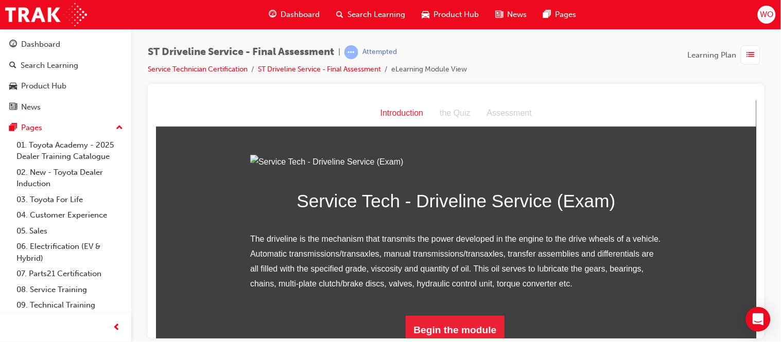
scroll to position [119, 0]
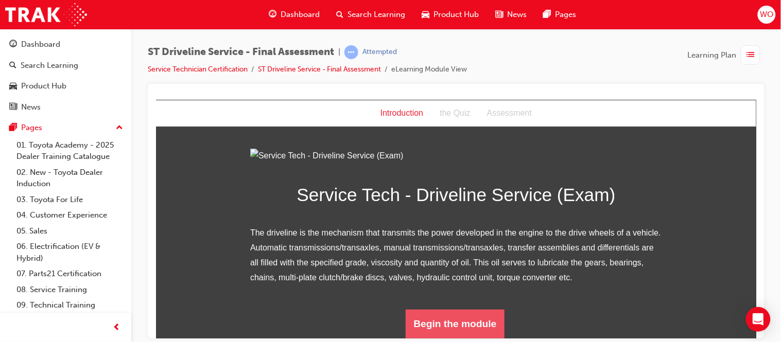
click at [466, 323] on button "Begin the module" at bounding box center [454, 323] width 99 height 29
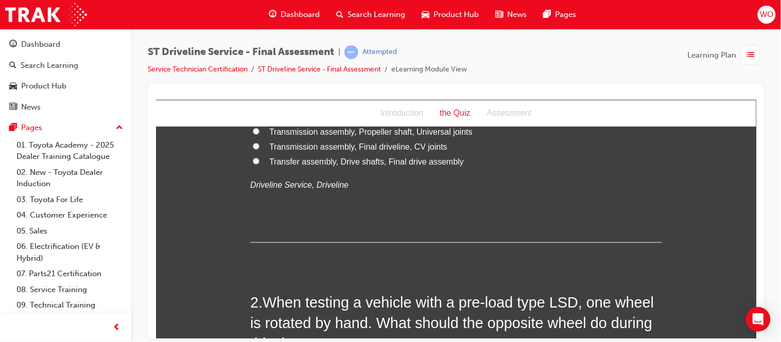
scroll to position [0, 0]
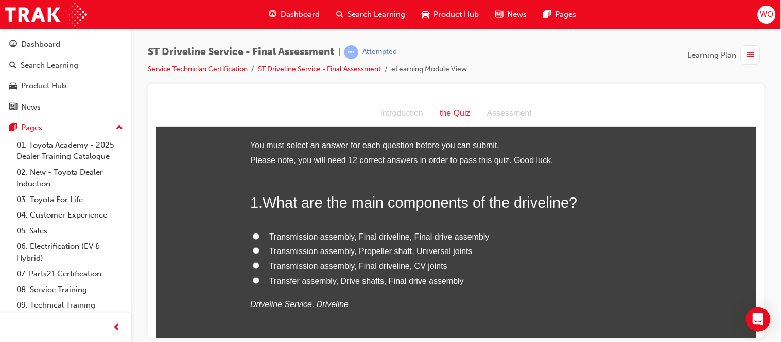
click at [418, 236] on span "Transmission assembly, Final driveline, Final drive assembly" at bounding box center [379, 236] width 220 height 9
click at [259, 236] on input "Transmission assembly, Final driveline, Final drive assembly" at bounding box center [255, 236] width 7 height 7
click at [324, 251] on span "Transmission assembly, Propeller shaft, Universal joints" at bounding box center [370, 251] width 203 height 9
click at [259, 251] on input "Transmission assembly, Propeller shaft, Universal joints" at bounding box center [255, 250] width 7 height 7
click at [294, 263] on span "Transmission assembly, Final driveline, CV joints" at bounding box center [358, 265] width 178 height 9
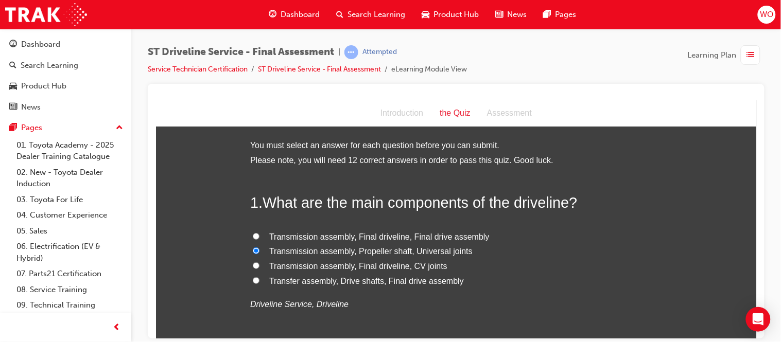
click at [259, 263] on input "Transmission assembly, Final driveline, CV joints" at bounding box center [255, 265] width 7 height 7
click at [403, 277] on span "Transfer assembly, Drive shafts, Final drive assembly" at bounding box center [366, 280] width 195 height 9
click at [259, 277] on input "Transfer assembly, Drive shafts, Final drive assembly" at bounding box center [255, 280] width 7 height 7
click at [386, 263] on span "Transmission assembly, Final driveline, CV joints" at bounding box center [358, 265] width 178 height 9
click at [259, 263] on input "Transmission assembly, Final driveline, CV joints" at bounding box center [255, 265] width 7 height 7
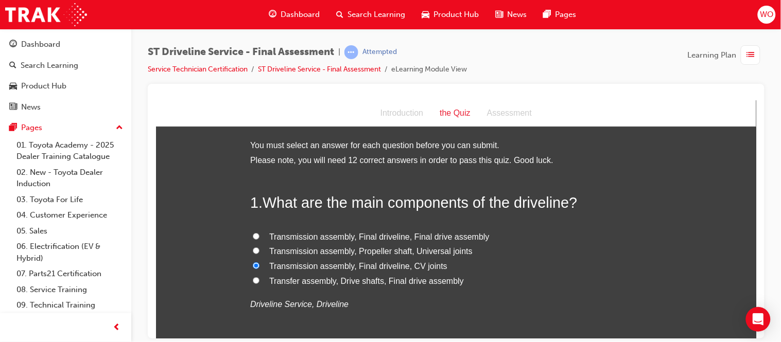
click at [325, 233] on span "Transmission assembly, Final driveline, Final drive assembly" at bounding box center [379, 236] width 220 height 9
click at [259, 233] on input "Transmission assembly, Final driveline, Final drive assembly" at bounding box center [255, 236] width 7 height 7
click at [326, 263] on span "Transmission assembly, Final driveline, CV joints" at bounding box center [358, 265] width 178 height 9
click at [259, 263] on input "Transmission assembly, Final driveline, CV joints" at bounding box center [255, 265] width 7 height 7
click at [315, 251] on span "Transmission assembly, Propeller shaft, Universal joints" at bounding box center [370, 251] width 203 height 9
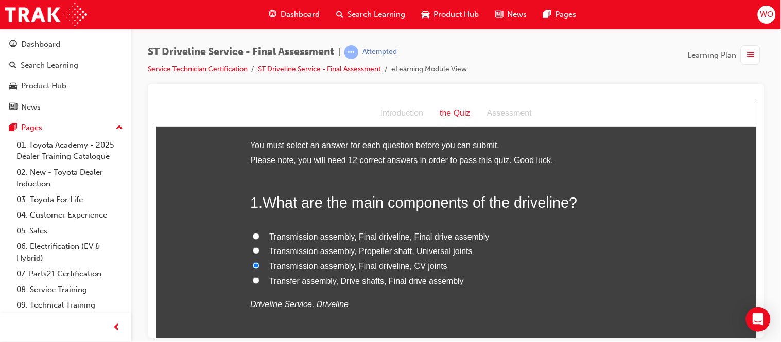
click at [259, 251] on input "Transmission assembly, Propeller shaft, Universal joints" at bounding box center [255, 250] width 7 height 7
click at [316, 235] on span "Transmission assembly, Final driveline, Final drive assembly" at bounding box center [379, 236] width 220 height 9
click at [259, 235] on input "Transmission assembly, Final driveline, Final drive assembly" at bounding box center [255, 236] width 7 height 7
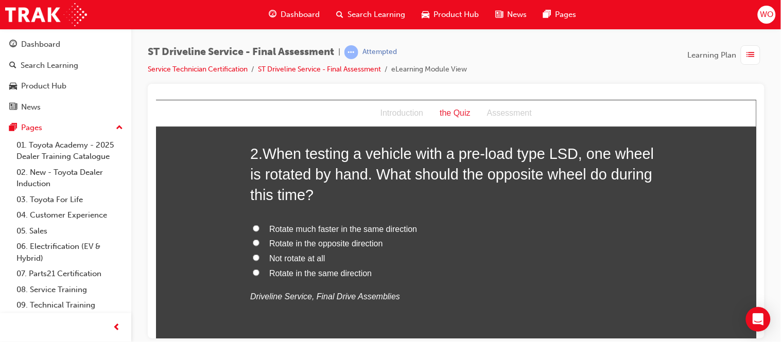
scroll to position [274, 0]
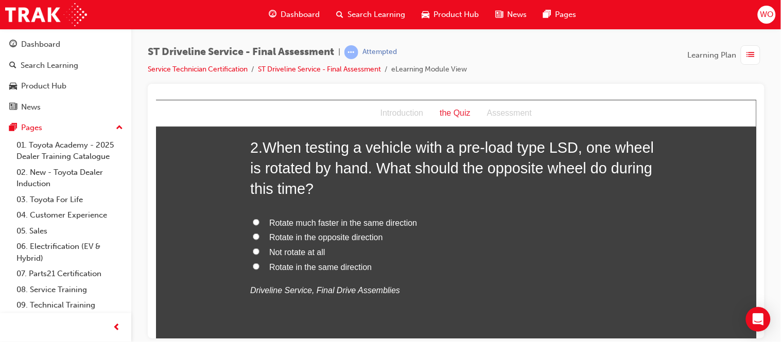
click at [309, 268] on span "Rotate in the same direction" at bounding box center [320, 266] width 102 height 9
click at [259, 268] on input "Rotate in the same direction" at bounding box center [255, 266] width 7 height 7
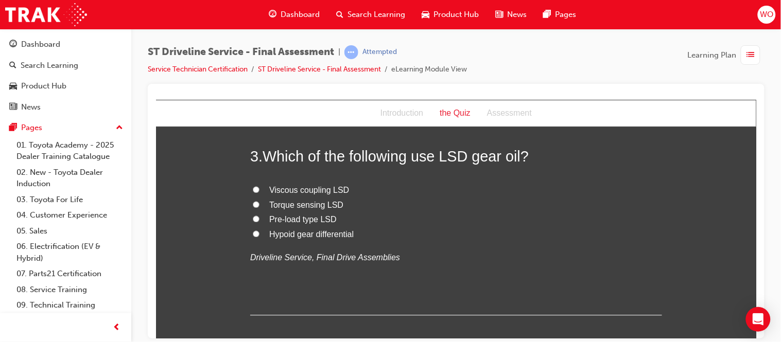
scroll to position [526, 0]
click at [302, 233] on span "Hypoid gear differential" at bounding box center [311, 234] width 84 height 9
click at [259, 233] on input "Hypoid gear differential" at bounding box center [255, 233] width 7 height 7
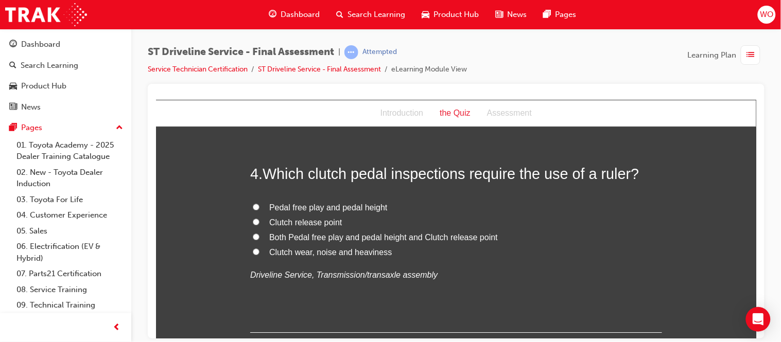
scroll to position [732, 0]
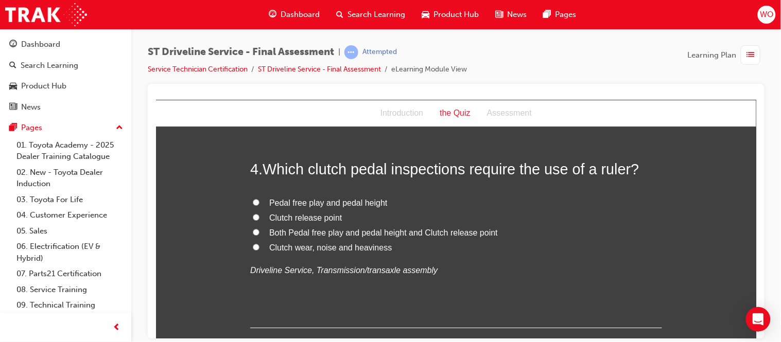
click at [428, 235] on span "Both Pedal free play and pedal height and Clutch release point" at bounding box center [383, 232] width 228 height 9
click at [259, 235] on input "Both Pedal free play and pedal height and Clutch release point" at bounding box center [255, 231] width 7 height 7
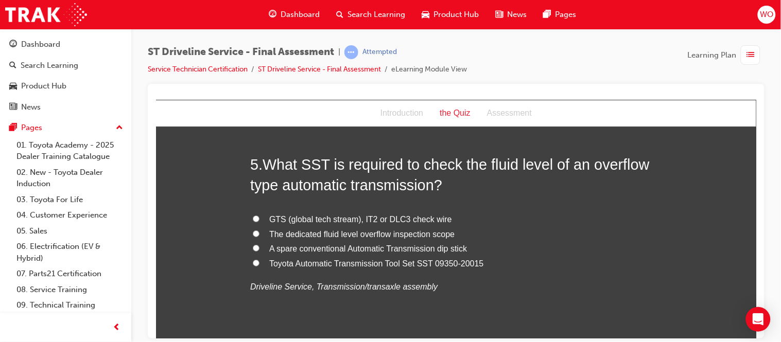
scroll to position [960, 0]
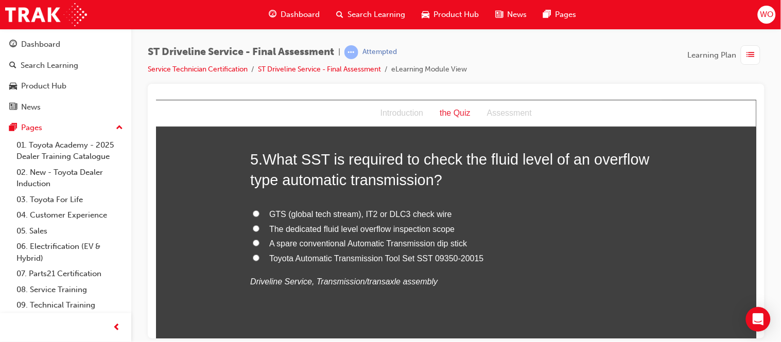
click at [325, 258] on span "Toyota Automatic Transmission Tool Set SST 09350-20015" at bounding box center [376, 258] width 215 height 9
click at [259, 258] on input "Toyota Automatic Transmission Tool Set SST 09350-20015" at bounding box center [255, 257] width 7 height 7
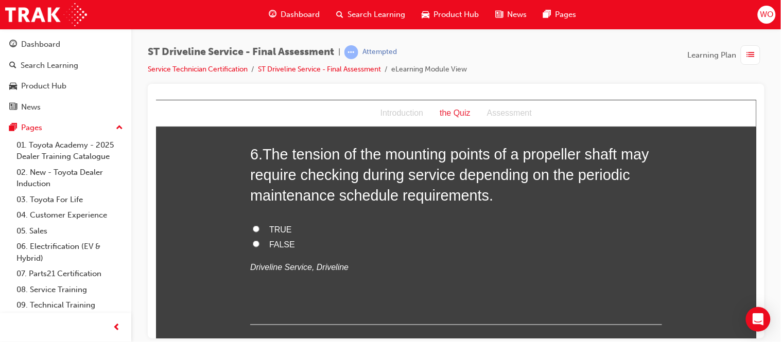
scroll to position [1212, 0]
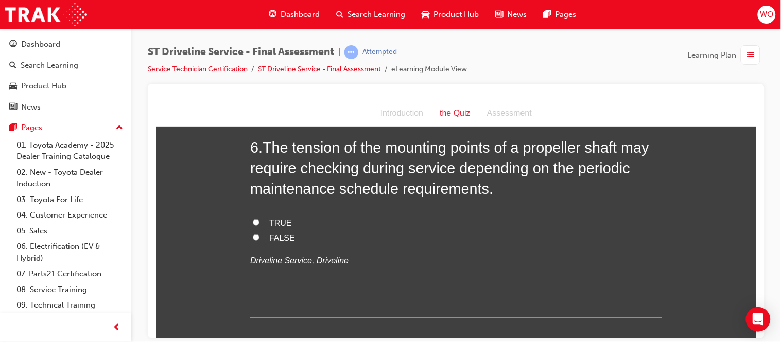
click at [269, 225] on span "TRUE" at bounding box center [280, 222] width 23 height 9
click at [259, 225] on input "TRUE" at bounding box center [255, 222] width 7 height 7
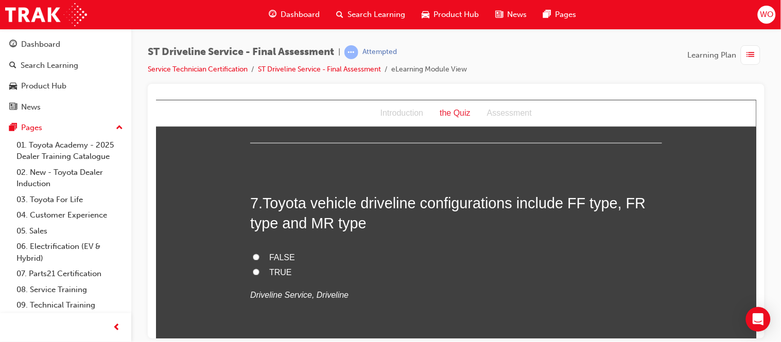
scroll to position [1395, 0]
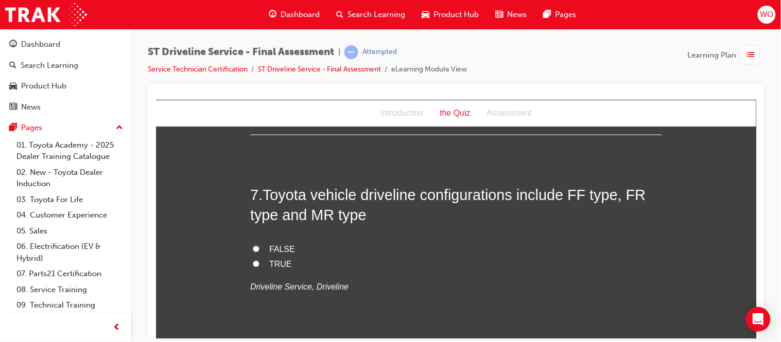
click at [273, 266] on span "TRUE" at bounding box center [280, 264] width 23 height 9
click at [259, 266] on input "TRUE" at bounding box center [255, 263] width 7 height 7
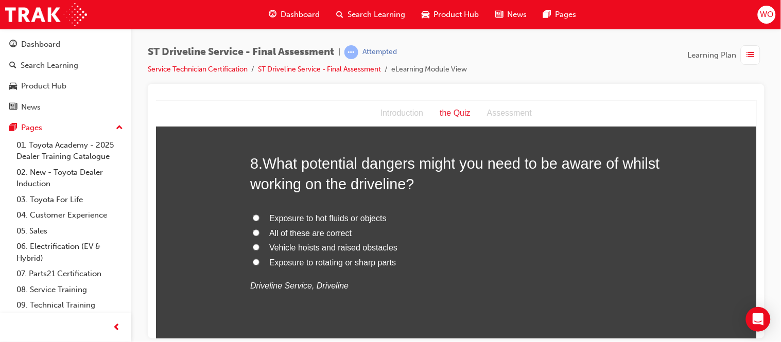
scroll to position [1647, 0]
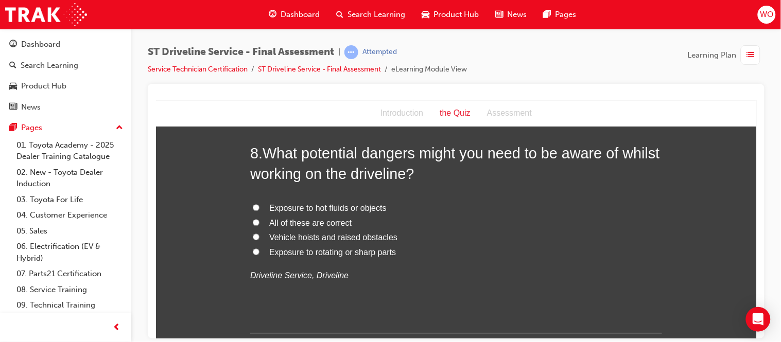
click at [295, 222] on span "All of these are correct" at bounding box center [310, 222] width 82 height 9
click at [259, 222] on input "All of these are correct" at bounding box center [255, 222] width 7 height 7
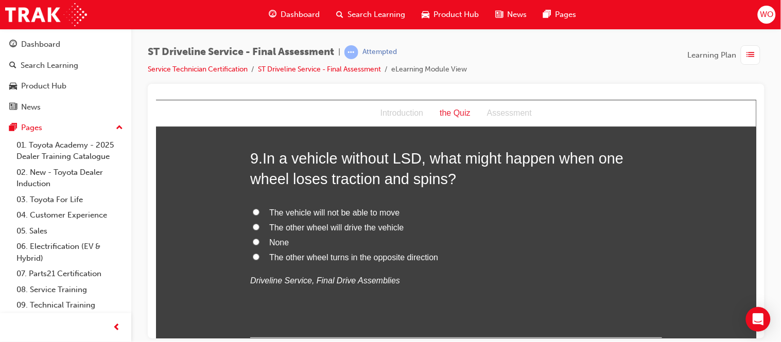
scroll to position [1898, 0]
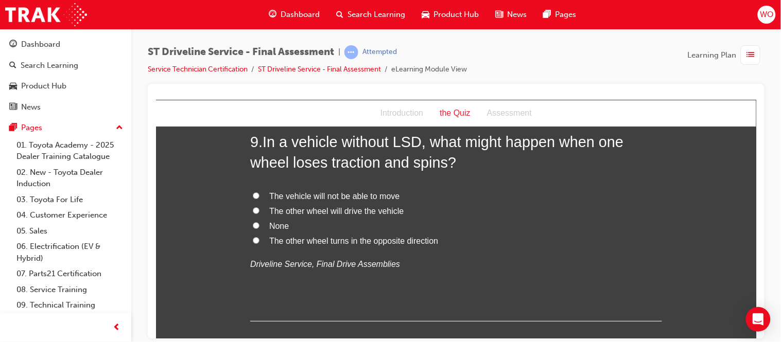
click at [323, 199] on span "The vehicle will not be able to move" at bounding box center [334, 195] width 130 height 9
click at [259, 199] on input "The vehicle will not be able to move" at bounding box center [255, 195] width 7 height 7
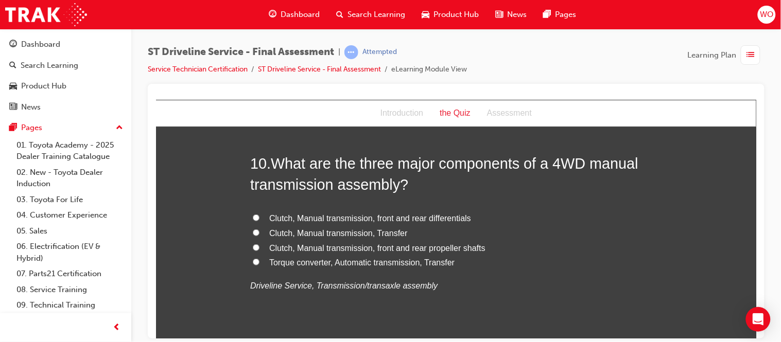
scroll to position [2127, 0]
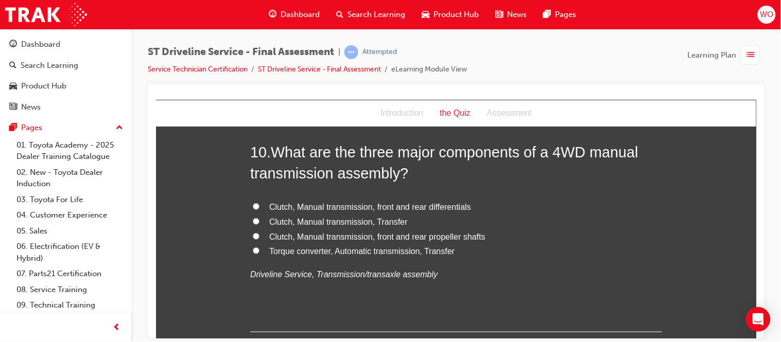
click at [327, 224] on span "Clutch, Manual transmission, Transfer" at bounding box center [338, 221] width 138 height 9
click at [259, 224] on input "Clutch, Manual transmission, Transfer" at bounding box center [255, 221] width 7 height 7
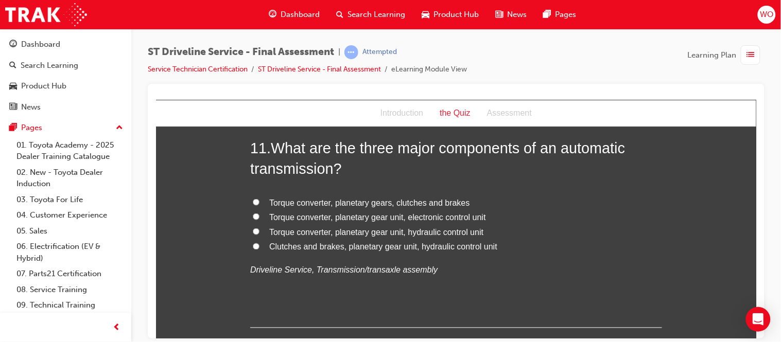
scroll to position [2379, 0]
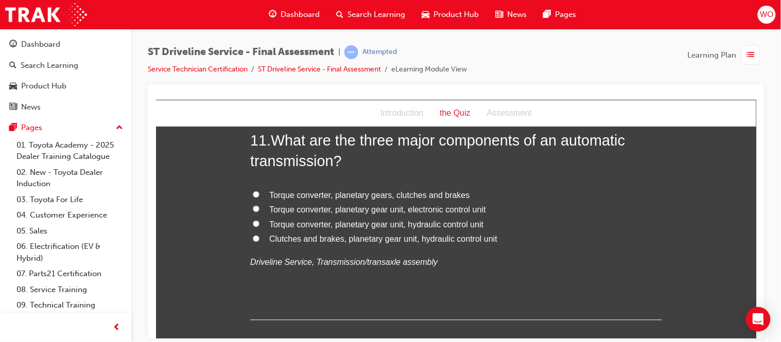
click at [333, 212] on span "Torque converter, planetary gear unit, electronic control unit" at bounding box center [377, 209] width 217 height 9
click at [259, 212] on input "Torque converter, planetary gear unit, electronic control unit" at bounding box center [255, 208] width 7 height 7
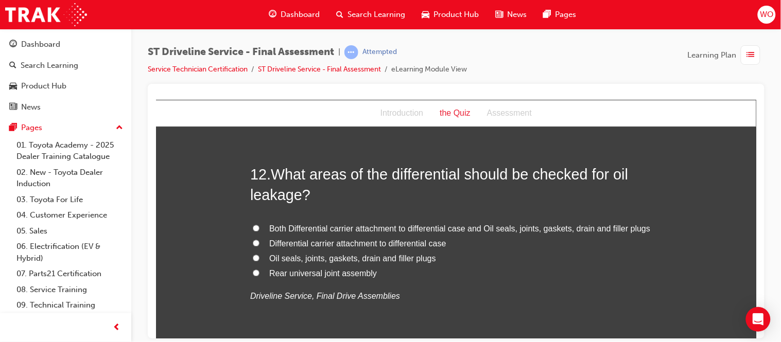
scroll to position [2585, 0]
click at [385, 227] on span "Both Differential carrier attachment to differential case and Oil seals, joints…" at bounding box center [459, 228] width 381 height 9
click at [259, 227] on input "Both Differential carrier attachment to differential case and Oil seals, joints…" at bounding box center [255, 227] width 7 height 7
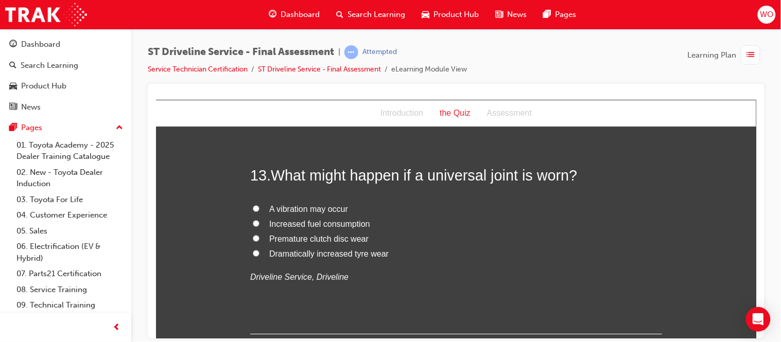
scroll to position [2836, 0]
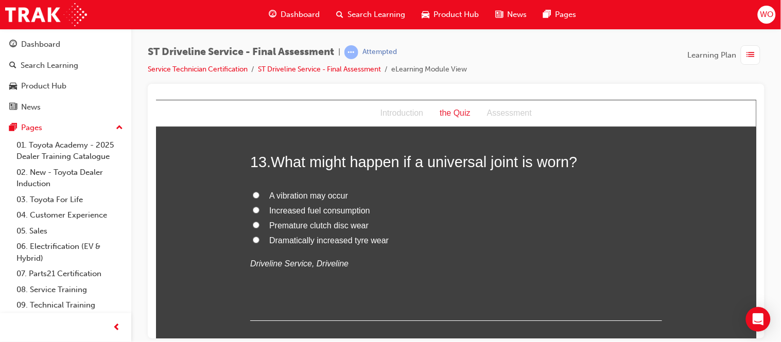
click at [325, 194] on span "A vibration may occur" at bounding box center [308, 195] width 79 height 9
click at [259, 194] on input "A vibration may occur" at bounding box center [255, 194] width 7 height 7
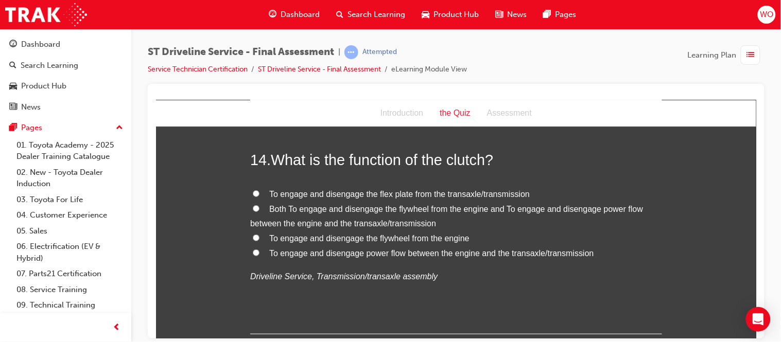
scroll to position [3065, 0]
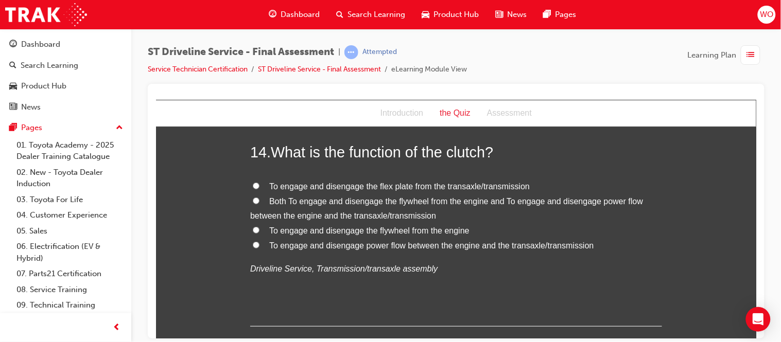
click at [483, 202] on span "Both To engage and disengage the flywheel from the engine and To engage and dis…" at bounding box center [446, 209] width 393 height 24
click at [259, 202] on input "Both To engage and disengage the flywheel from the engine and To engage and dis…" at bounding box center [255, 200] width 7 height 7
click at [531, 245] on span "To engage and disengage power flow between the engine and the transaxle/transmi…" at bounding box center [431, 245] width 325 height 9
click at [259, 245] on input "To engage and disengage power flow between the engine and the transaxle/transmi…" at bounding box center [255, 244] width 7 height 7
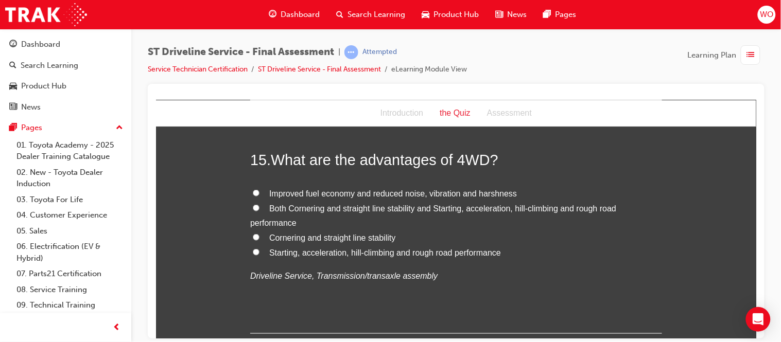
scroll to position [3294, 0]
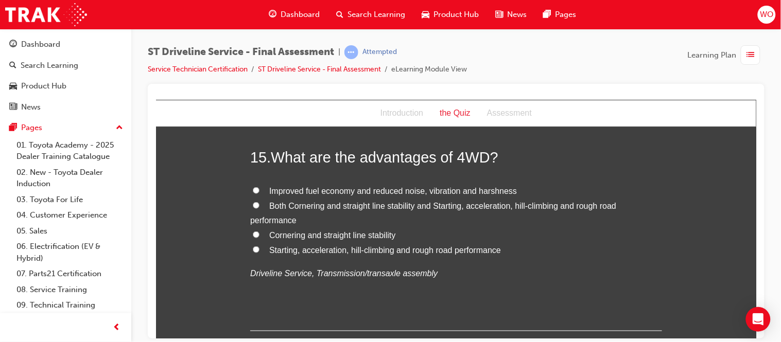
click at [459, 205] on span "Both Cornering and straight line stability and Starting, acceleration, hill-cli…" at bounding box center [433, 213] width 366 height 24
click at [259, 205] on input "Both Cornering and straight line stability and Starting, acceleration, hill-cli…" at bounding box center [255, 205] width 7 height 7
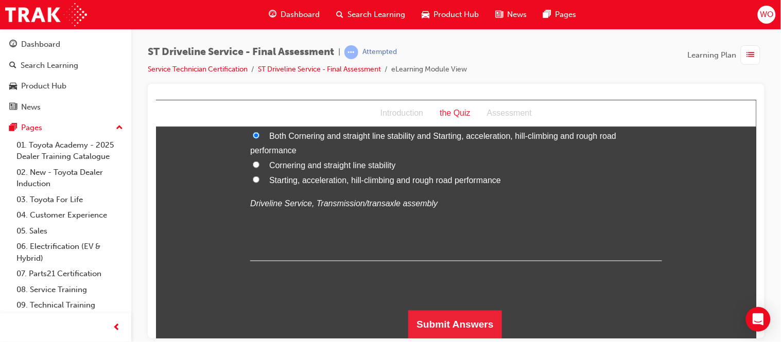
scroll to position [3364, 0]
click at [454, 326] on button "Submit Answers" at bounding box center [455, 324] width 94 height 29
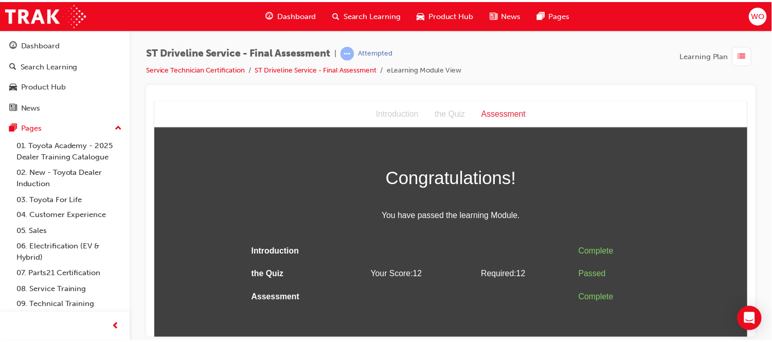
scroll to position [0, 0]
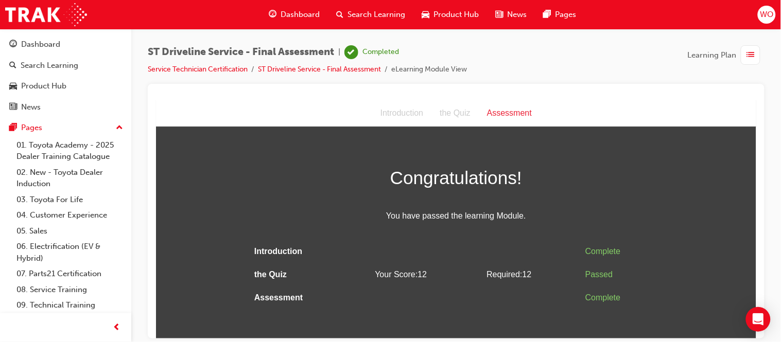
click at [298, 9] on span "Dashboard" at bounding box center [299, 15] width 39 height 12
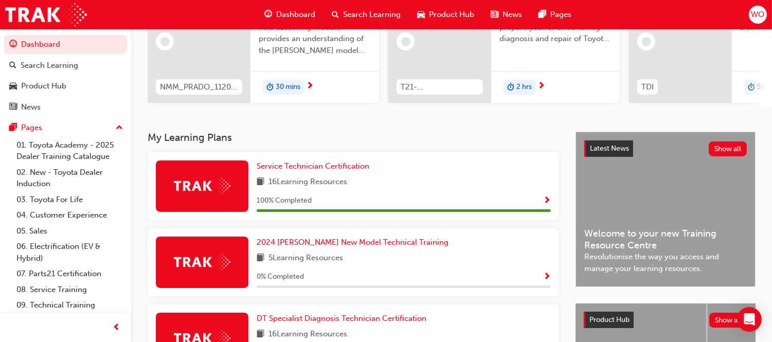
scroll to position [131, 0]
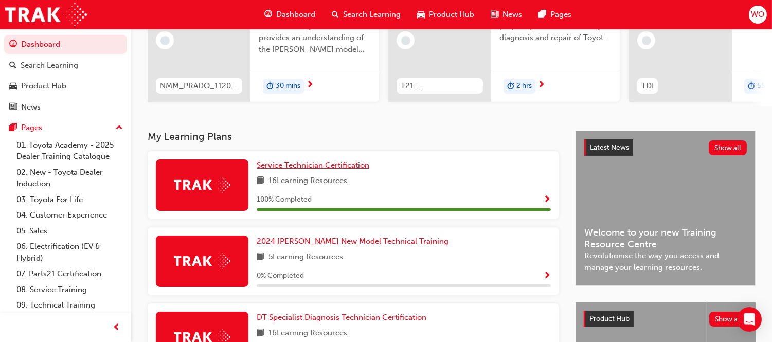
click at [291, 170] on span "Service Technician Certification" at bounding box center [313, 165] width 113 height 9
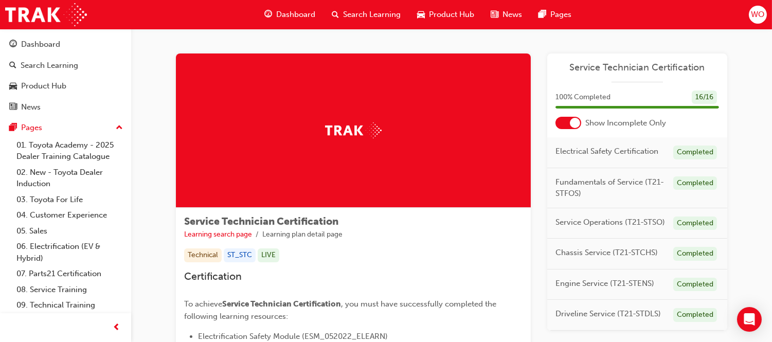
click at [295, 12] on span "Dashboard" at bounding box center [295, 15] width 39 height 12
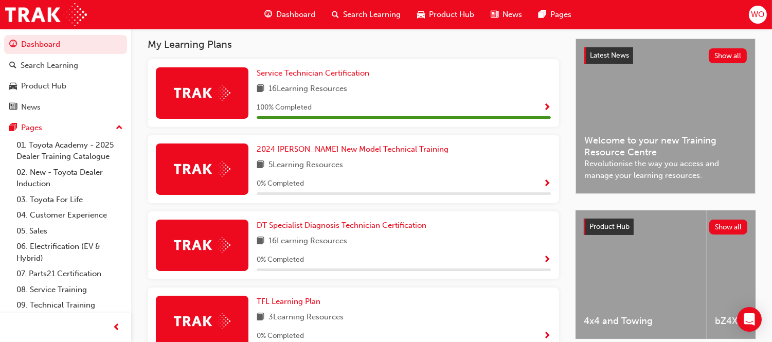
scroll to position [226, 0]
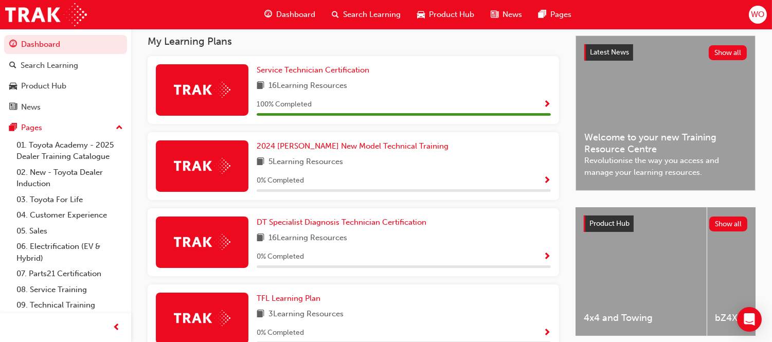
click at [350, 132] on div "Service Technician Certification 16 Learning Resources 100 % Completed" at bounding box center [354, 94] width 420 height 76
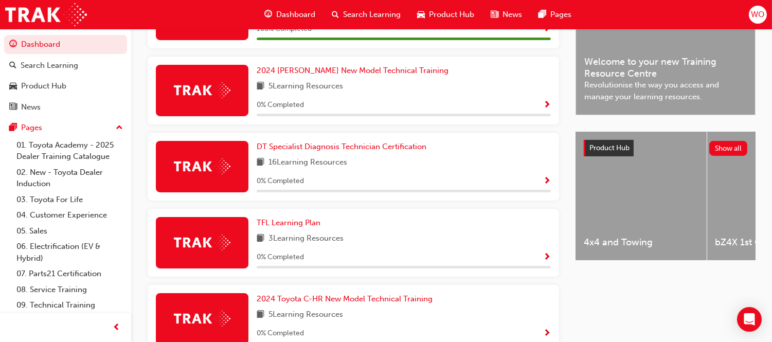
scroll to position [297, 0]
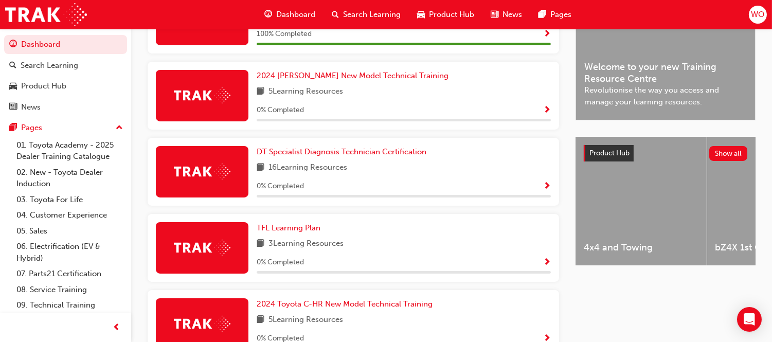
click at [758, 12] on span "WO" at bounding box center [757, 15] width 13 height 12
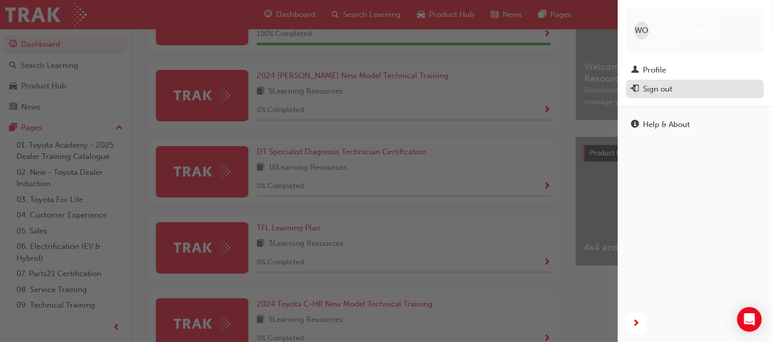
click at [664, 83] on div "Sign out" at bounding box center [657, 89] width 29 height 12
